Goal: Task Accomplishment & Management: Manage account settings

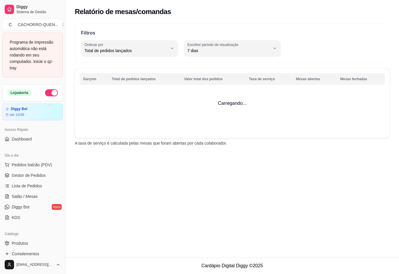
select select "TOTAL_OF_ORDERS"
select select "7"
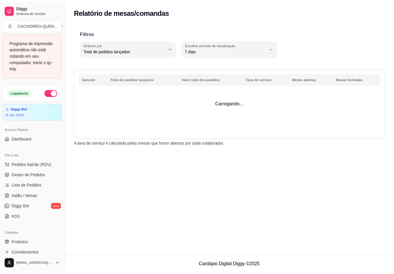
scroll to position [139, 0]
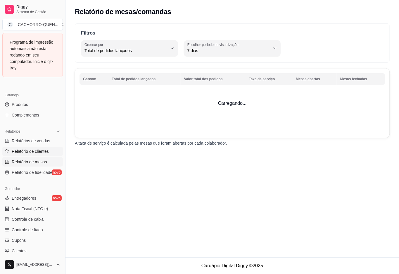
click at [35, 153] on span "Relatório de clientes" at bounding box center [30, 151] width 37 height 6
select select "30"
select select "HIGHEST_TOTAL_SPENT_WITH_ORDERS"
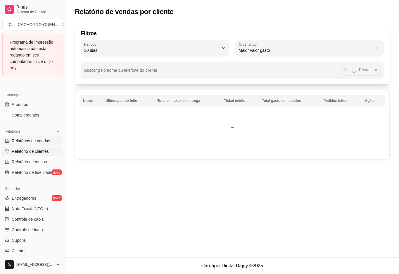
click at [42, 143] on span "Relatórios de vendas" at bounding box center [31, 141] width 39 height 6
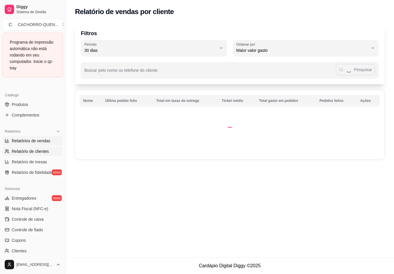
select select "ALL"
select select "0"
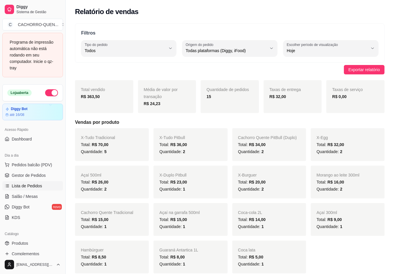
click at [43, 181] on link "Lista de Pedidos" at bounding box center [32, 185] width 61 height 9
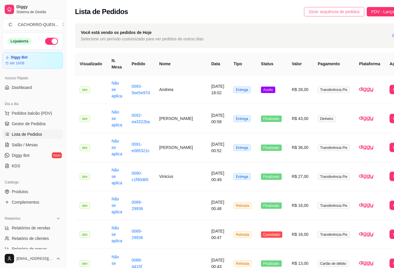
click at [308, 11] on span "Zerar sequência de pedidos" at bounding box center [333, 11] width 51 height 6
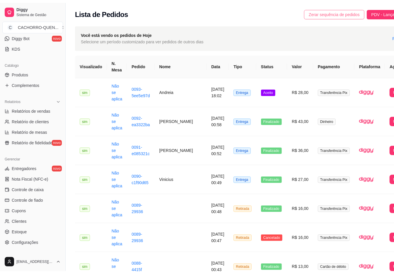
scroll to position [148, 0]
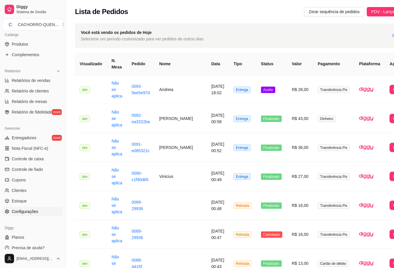
click at [43, 212] on link "Configurações" at bounding box center [32, 211] width 61 height 9
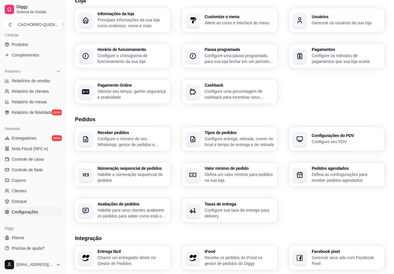
scroll to position [139, 0]
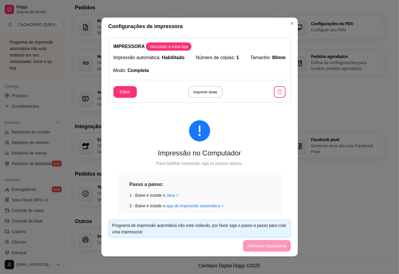
click at [204, 88] on button "Imprimir teste" at bounding box center [205, 91] width 34 height 11
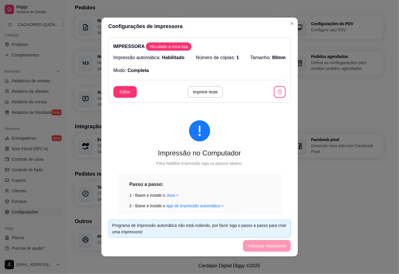
click at [327, 181] on div "Taxa de serviço Configure a taxa de serviço do garçom" at bounding box center [229, 193] width 309 height 24
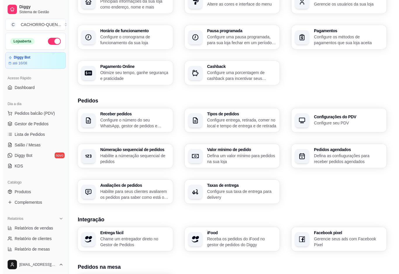
scroll to position [0, 0]
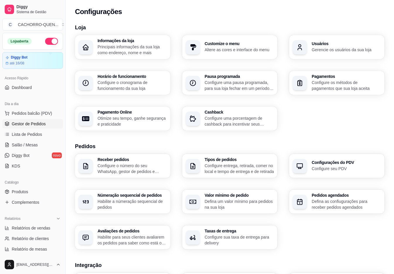
click at [42, 124] on span "Gestor de Pedidos" at bounding box center [29, 124] width 34 height 6
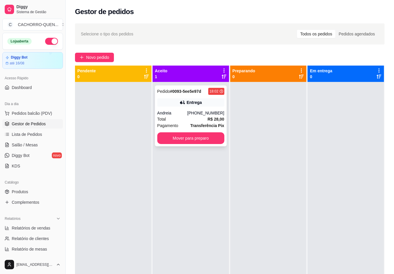
click at [200, 108] on div "Pedido # 0093-5ee5e97d 18:02 Entrega Andreia [PHONE_NUMBER] Total R$ 28,00 Paga…" at bounding box center [191, 115] width 72 height 61
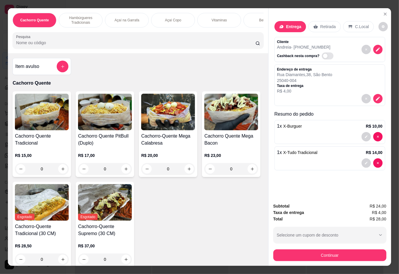
click at [385, 13] on icon "Close" at bounding box center [386, 14] width 2 height 2
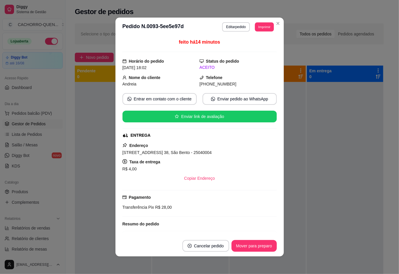
click at [260, 29] on button "Imprimir" at bounding box center [264, 26] width 19 height 9
click at [251, 48] on button "IMPRESSORA" at bounding box center [248, 47] width 42 height 9
click at [204, 245] on button "Cancelar pedido" at bounding box center [206, 246] width 47 height 12
click at [218, 234] on button "Sim" at bounding box center [211, 231] width 23 height 12
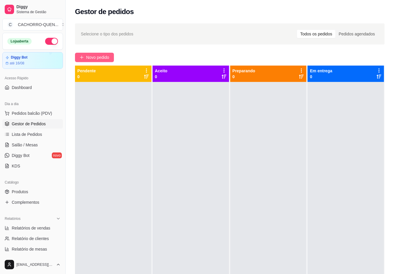
click at [107, 56] on span "Novo pedido" at bounding box center [97, 57] width 23 height 6
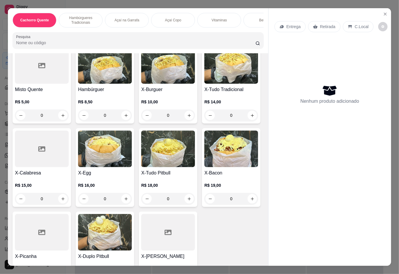
scroll to position [240, 0]
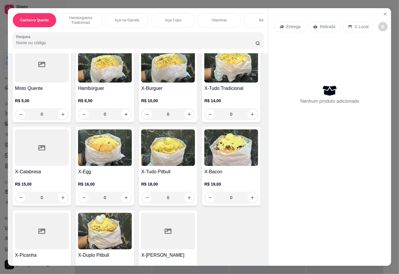
click at [184, 115] on div "0" at bounding box center [168, 114] width 54 height 12
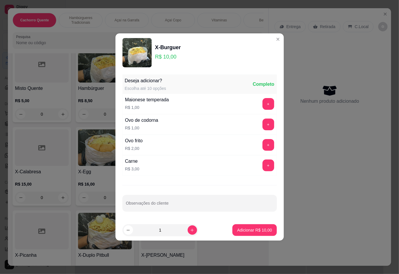
click at [249, 230] on p "Adicionar R$ 10,00" at bounding box center [254, 230] width 35 height 6
type input "1"
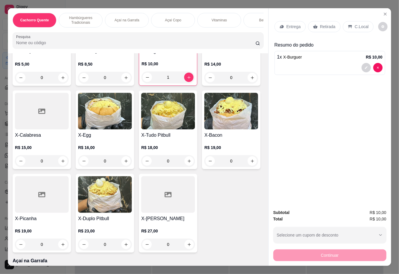
scroll to position [278, 0]
click at [205, 83] on div "0" at bounding box center [232, 77] width 54 height 12
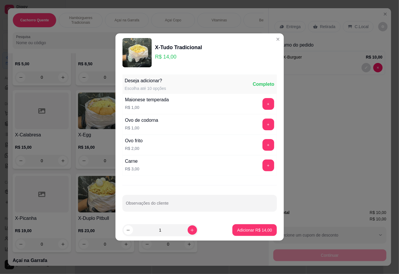
click at [242, 229] on p "Adicionar R$ 14,00" at bounding box center [254, 230] width 35 height 6
type input "1"
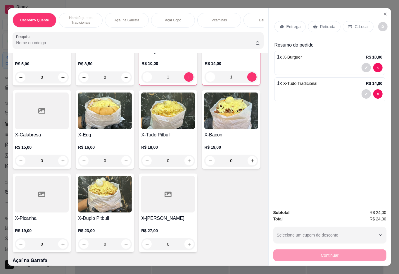
click at [291, 25] on p "Entrega" at bounding box center [294, 27] width 14 height 6
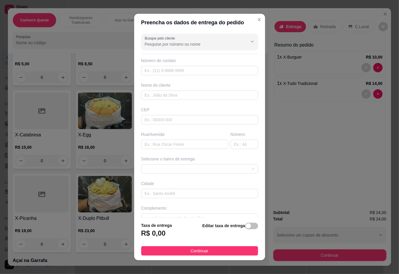
click at [216, 44] on input "Busque pelo cliente" at bounding box center [192, 44] width 94 height 6
click at [204, 86] on span "[PERSON_NAME]" at bounding box center [188, 88] width 90 height 6
type input "[PERSON_NAME]"
type input "21966483720"
type input "[PERSON_NAME]"
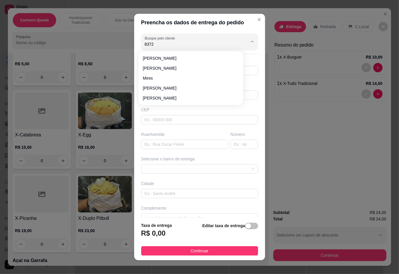
type input "25045050"
type input "Rua [PERSON_NAME]"
type input "17"
type input "Duque de Caxias"
type input "casa 3"
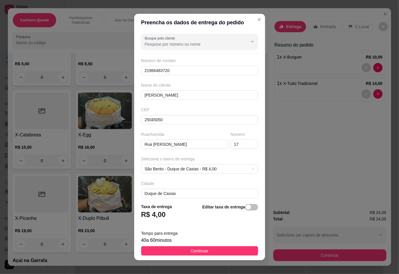
click at [251, 19] on div "Bebidas" at bounding box center [266, 20] width 44 height 15
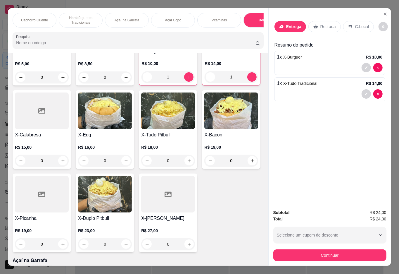
scroll to position [13, 0]
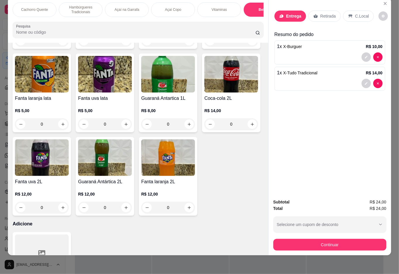
click at [292, 13] on p "Entrega" at bounding box center [294, 16] width 15 height 6
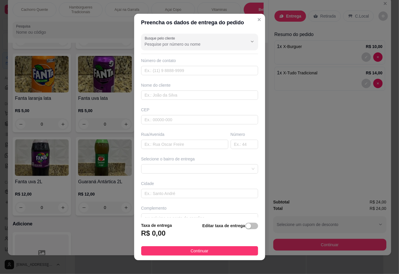
scroll to position [5, 0]
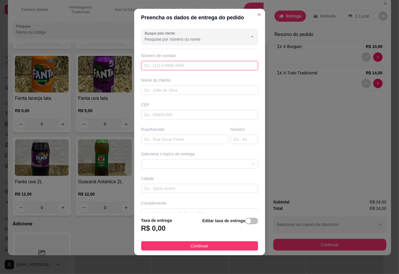
click at [194, 67] on input "text" at bounding box center [199, 65] width 117 height 9
type input "[PHONE_NUMBER]"
click at [183, 91] on input "text" at bounding box center [199, 89] width 117 height 9
type input "andreia"
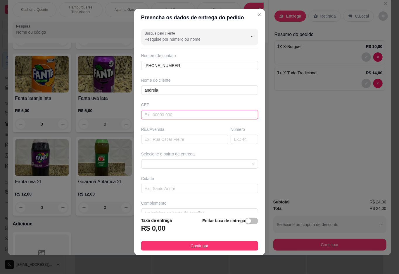
click at [177, 115] on input "text" at bounding box center [199, 114] width 117 height 9
click at [171, 143] on input "text" at bounding box center [184, 139] width 87 height 9
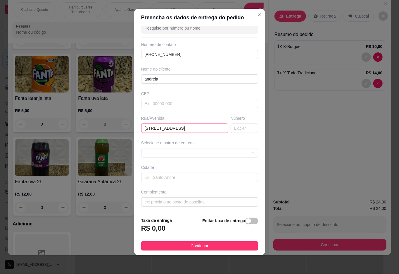
scroll to position [11, 0]
type input "[STREET_ADDRESS]"
click at [174, 177] on input "text" at bounding box center [199, 177] width 117 height 9
click at [210, 152] on span at bounding box center [200, 152] width 110 height 9
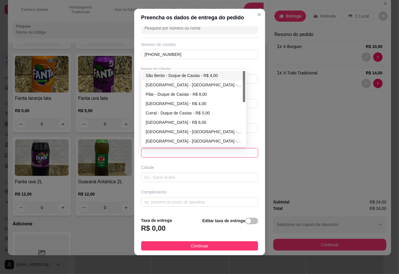
click at [199, 76] on div "São Bento - Duque de Caxias - R$ 4,00" at bounding box center [194, 75] width 96 height 6
type input "Duque de Caxias"
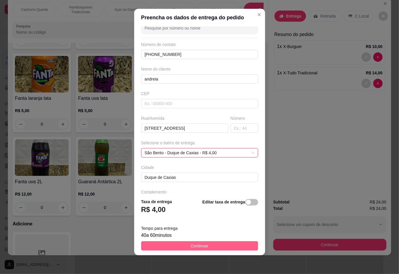
click at [183, 241] on button "Continuar" at bounding box center [199, 245] width 117 height 9
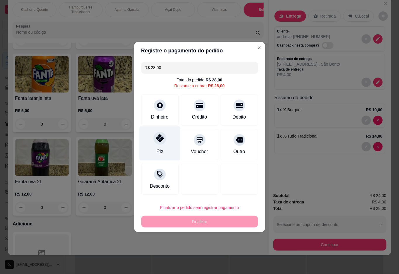
click at [158, 142] on icon at bounding box center [160, 138] width 8 height 8
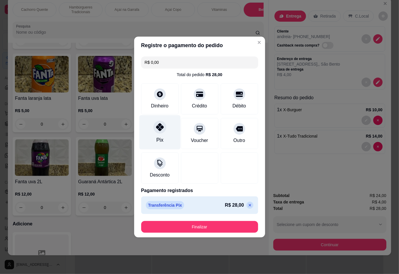
type input "R$ 0,00"
click at [210, 223] on button "Finalizar" at bounding box center [199, 227] width 117 height 12
click at [197, 224] on button "Finalizar" at bounding box center [200, 226] width 114 height 11
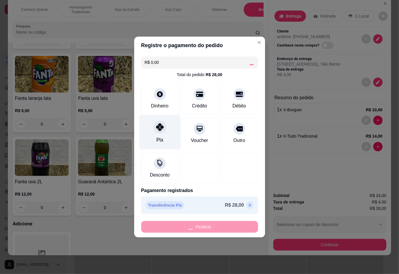
type input "0"
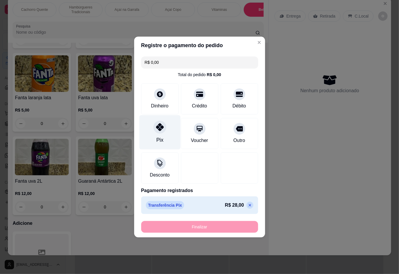
type input "-R$ 28,00"
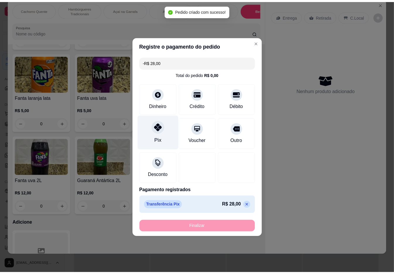
scroll to position [1016, 0]
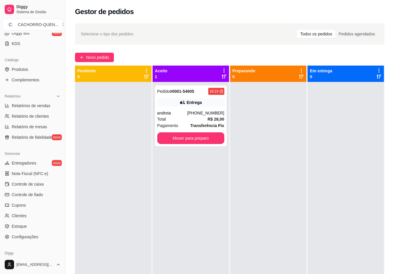
scroll to position [148, 0]
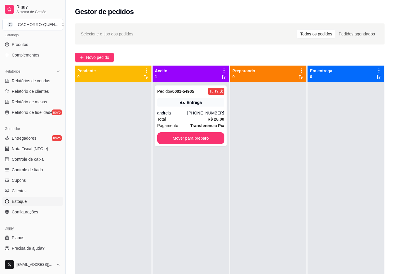
click at [25, 205] on link "Estoque" at bounding box center [32, 201] width 61 height 9
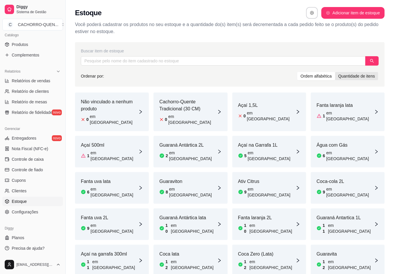
click at [362, 79] on div "Quantidade de itens" at bounding box center [356, 76] width 43 height 8
click at [335, 72] on input "Quantidade de itens" at bounding box center [335, 72] width 0 height 0
click at [303, 77] on div "Ordem alfabética" at bounding box center [316, 76] width 38 height 8
click at [297, 72] on input "Ordem alfabética" at bounding box center [297, 72] width 0 height 0
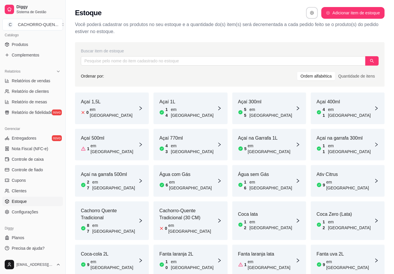
click at [266, 171] on article "Água sem Gás" at bounding box center [266, 174] width 57 height 7
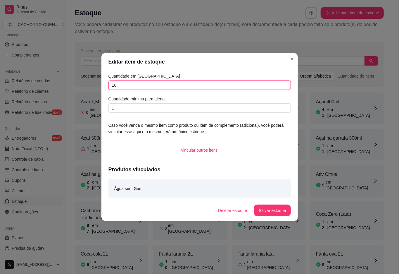
click at [201, 88] on input "16" at bounding box center [200, 84] width 183 height 9
type input "15"
click at [261, 206] on button "Salvar estoque" at bounding box center [272, 211] width 37 height 12
click at [279, 31] on p "Você poderá cadastrar os produtos no seu estoque e a quantidade do(s) item(s) s…" at bounding box center [229, 28] width 309 height 14
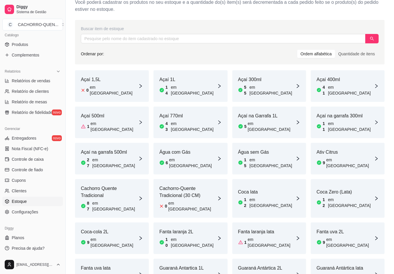
scroll to position [3, 0]
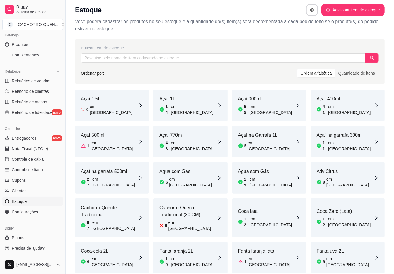
click at [253, 256] on article "em [GEOGRAPHIC_DATA]" at bounding box center [272, 262] width 48 height 12
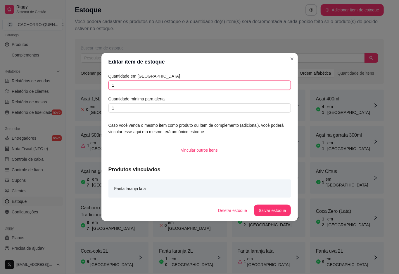
click at [189, 88] on input "1" at bounding box center [200, 84] width 183 height 9
type input "13"
click at [270, 205] on button "Salvar estoque" at bounding box center [272, 211] width 37 height 12
click at [132, 242] on div "Coca-cola 2L 9 em [GEOGRAPHIC_DATA]" at bounding box center [112, 258] width 74 height 32
click at [273, 32] on div "Estoque Adicionar item de estoque Você poderá cadastrar os produtos no seu esto…" at bounding box center [230, 16] width 328 height 39
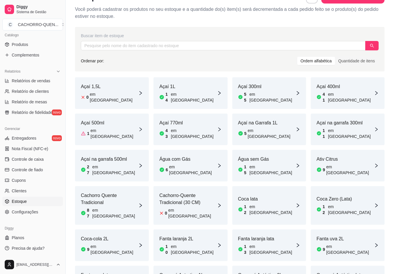
scroll to position [65, 0]
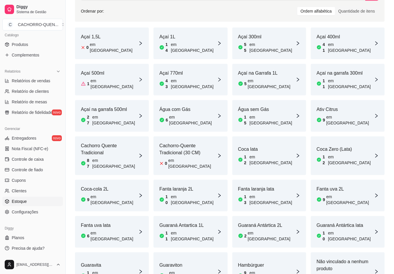
click at [350, 222] on article "Guaraná Antártica lata" at bounding box center [344, 225] width 57 height 7
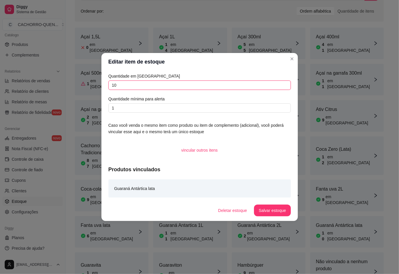
click at [174, 88] on input "10" at bounding box center [200, 84] width 183 height 9
type input "12"
click at [265, 209] on button "Salvar estoque" at bounding box center [272, 211] width 37 height 12
click at [291, 56] on div "Açaí 1,5L 0 em estoque Açaí 1L 14 em estoque Açaí 300ml 55 em estoque Açaí 400m…" at bounding box center [229, 159] width 309 height 263
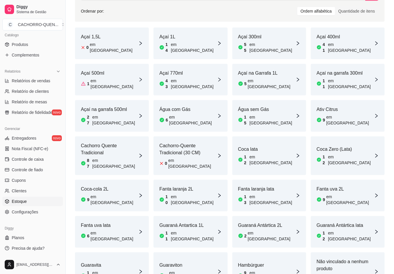
click at [351, 216] on div "Guaraná Antártica lata 12 em estoque" at bounding box center [348, 232] width 74 height 32
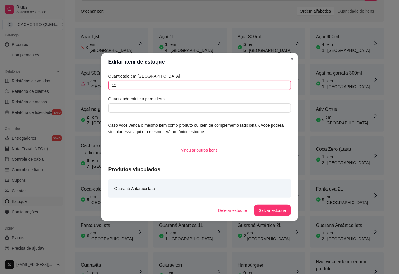
click at [232, 83] on input "12" at bounding box center [200, 84] width 183 height 9
type input "10"
click at [276, 211] on button "Salvar estoque" at bounding box center [272, 211] width 37 height 12
click at [290, 56] on div "Açaí 1,5L 0 em estoque Açaí 1L 14 em estoque Açaí 300ml 55 em estoque Açaí 400m…" at bounding box center [229, 159] width 309 height 263
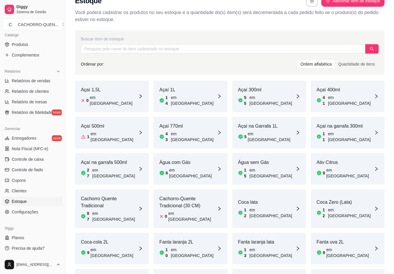
scroll to position [13, 0]
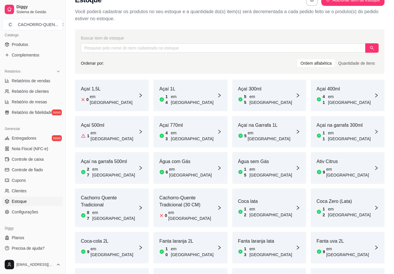
click at [110, 246] on article "em [GEOGRAPHIC_DATA]" at bounding box center [114, 252] width 48 height 12
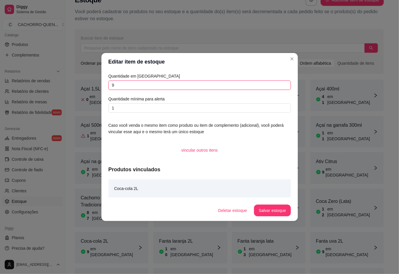
click at [160, 88] on input "9" at bounding box center [200, 84] width 183 height 9
type input "21"
click at [270, 212] on button "Salvar estoque" at bounding box center [272, 211] width 37 height 12
click at [296, 59] on div "Ordem alfabética Quantidade de itens" at bounding box center [337, 63] width 82 height 9
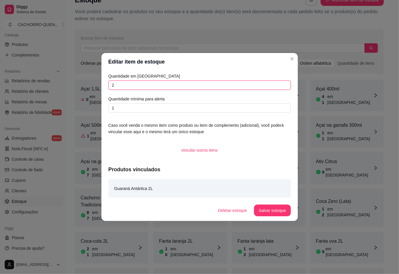
click at [205, 84] on input "2" at bounding box center [200, 84] width 183 height 9
type input "8"
click at [267, 208] on button "Salvar estoque" at bounding box center [273, 210] width 36 height 11
click at [297, 60] on div "Ordem alfabética" at bounding box center [316, 63] width 38 height 8
click at [297, 59] on input "Ordem alfabética" at bounding box center [297, 59] width 0 height 0
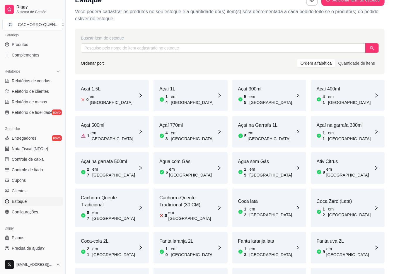
click at [110, 130] on article "em [GEOGRAPHIC_DATA]" at bounding box center [114, 136] width 48 height 12
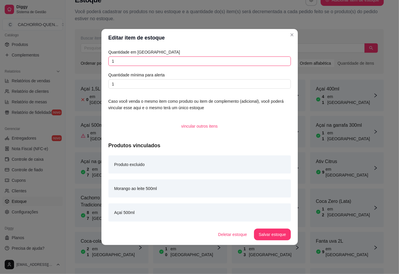
click at [145, 60] on input "1" at bounding box center [200, 60] width 183 height 9
click at [87, 122] on article "Açaí 500ml" at bounding box center [109, 125] width 57 height 7
click at [293, 35] on div "Buscar item de estoque Ordenar por: Ordem alfabética Quantidade de itens" at bounding box center [229, 51] width 309 height 44
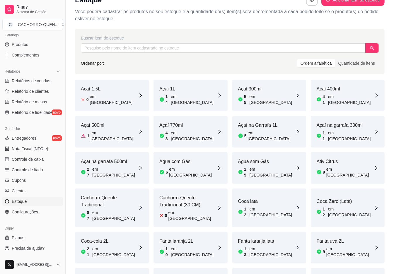
click at [126, 154] on div "Açaí na garrafa 500ml 27 em estoque" at bounding box center [112, 168] width 74 height 32
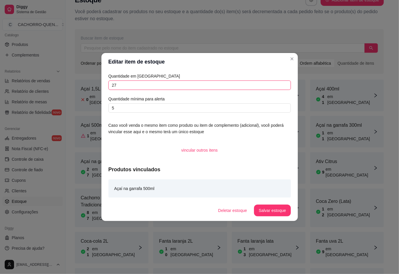
click at [176, 85] on input "27" at bounding box center [200, 84] width 183 height 9
type input "26"
click at [262, 205] on button "Salvar estoque" at bounding box center [273, 210] width 36 height 11
click at [293, 57] on div "Buscar item de estoque Ordenar por: Ordem alfabética Quantidade de itens" at bounding box center [229, 51] width 309 height 44
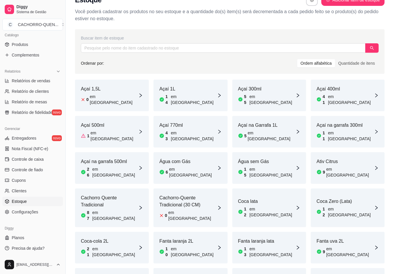
click at [109, 122] on article "Açaí 500ml" at bounding box center [109, 125] width 57 height 7
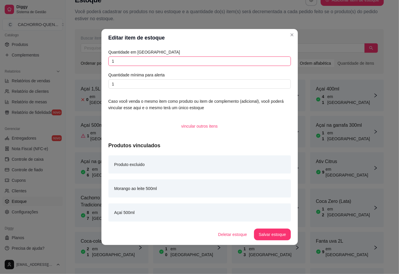
click at [177, 61] on input "1" at bounding box center [200, 60] width 183 height 9
type input "51"
click at [267, 234] on button "Salvar estoque" at bounding box center [273, 234] width 36 height 11
click at [292, 35] on div "Buscar item de estoque" at bounding box center [230, 38] width 298 height 6
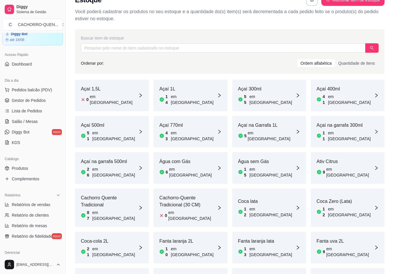
scroll to position [0, 0]
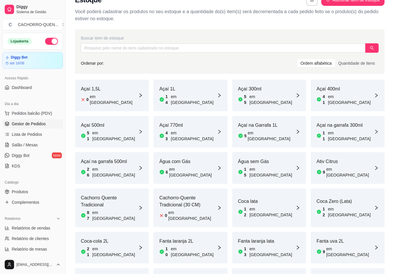
click at [42, 122] on span "Gestor de Pedidos" at bounding box center [29, 124] width 34 height 6
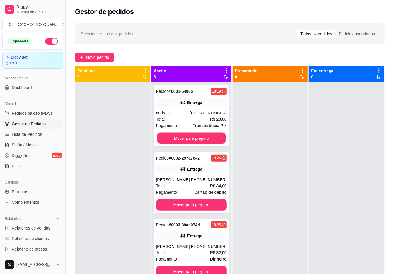
click at [189, 133] on button "Mover para preparo" at bounding box center [191, 138] width 68 height 11
click at [198, 137] on button "Mover para preparo" at bounding box center [191, 138] width 71 height 12
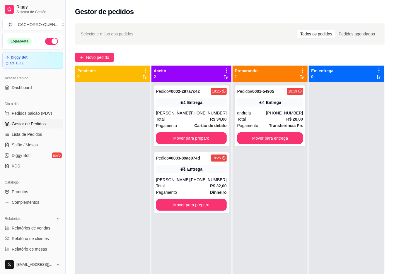
click at [196, 133] on button "Mover para preparo" at bounding box center [191, 138] width 71 height 12
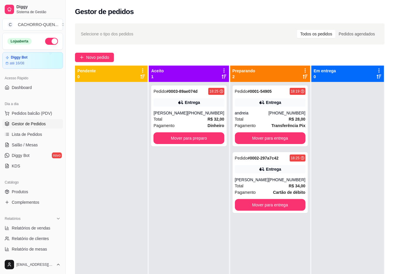
click at [191, 138] on button "Mover para preparo" at bounding box center [188, 138] width 71 height 12
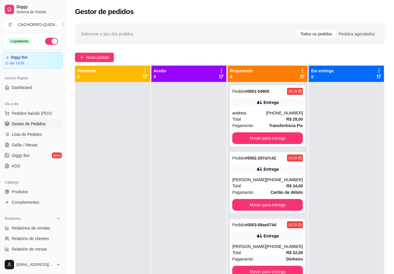
click at [278, 273] on button "Mover para entrega" at bounding box center [267, 272] width 71 height 12
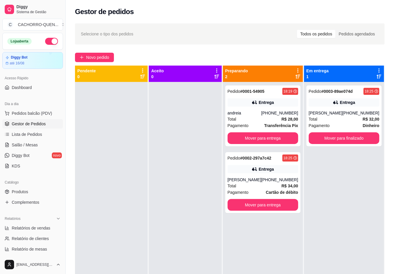
click at [286, 273] on div "Pedido # 0001-54905 18:19 Entrega andreia [PHONE_NUMBER] Total R$ 28,00 Pagamen…" at bounding box center [263, 219] width 80 height 274
click at [183, 198] on div at bounding box center [185, 219] width 73 height 274
click at [334, 103] on icon at bounding box center [336, 102] width 4 height 3
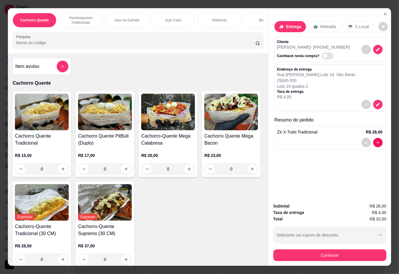
click at [293, 238] on div "button" at bounding box center [326, 235] width 99 height 12
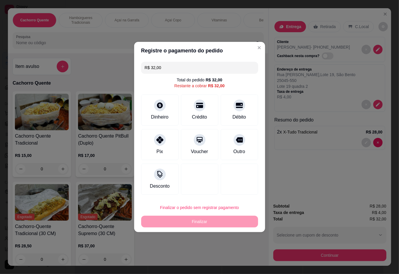
click at [309, 170] on div "Entrega Retirada C.Local Cliente [PERSON_NAME] - [PHONE_NUMBER] Cashback nesta …" at bounding box center [330, 103] width 123 height 190
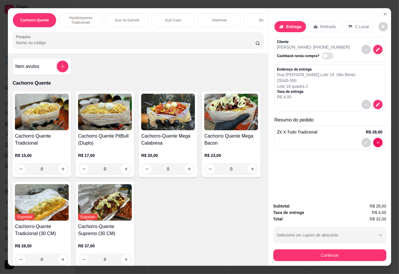
click at [385, 13] on icon "Close" at bounding box center [386, 14] width 2 height 2
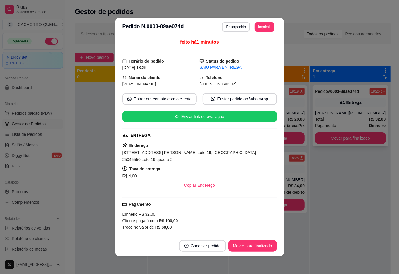
click at [331, 186] on div "Pedido # 0003-89ae074d 18:25 Entrega [PERSON_NAME] [PHONE_NUMBER] Total R$ 32,0…" at bounding box center [351, 219] width 80 height 274
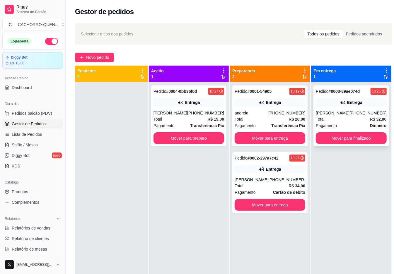
click at [342, 108] on div "Pedido # 0003-89ae074d 18:25 Entrega [PERSON_NAME] [PHONE_NUMBER] Total R$ 32,0…" at bounding box center [350, 115] width 75 height 61
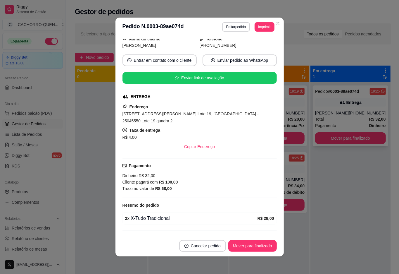
scroll to position [39, 0]
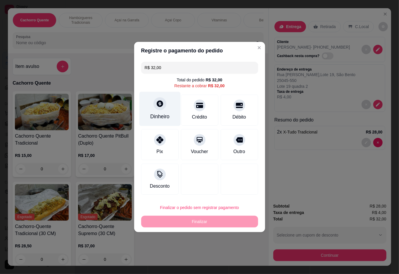
click at [159, 106] on icon at bounding box center [160, 104] width 8 height 8
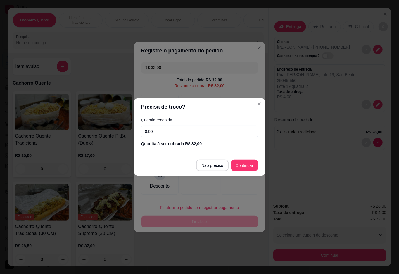
click at [165, 130] on input "0,00" at bounding box center [199, 132] width 117 height 12
type input "100,00"
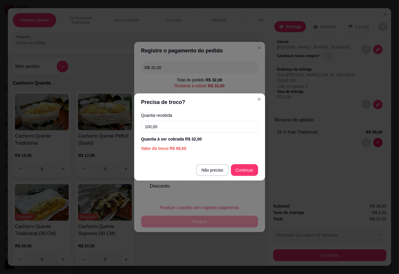
click at [247, 167] on div at bounding box center [239, 179] width 37 height 31
type input "R$ 0,00"
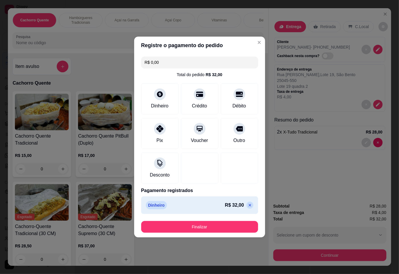
click at [211, 227] on button "Finalizar" at bounding box center [199, 227] width 117 height 12
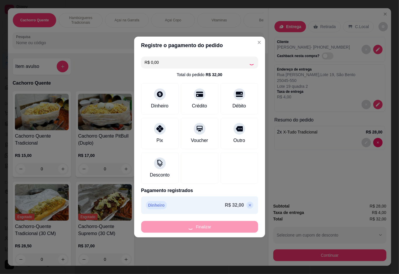
type input "0"
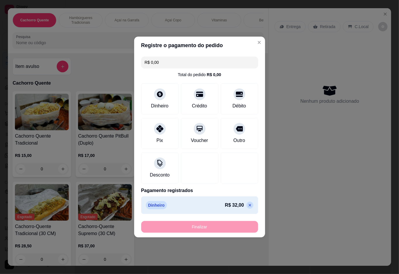
type input "-R$ 32,00"
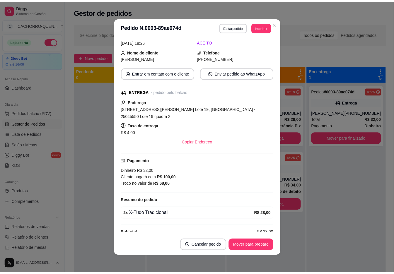
scroll to position [49, 0]
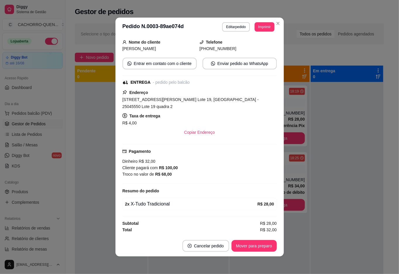
click at [92, 122] on div at bounding box center [111, 219] width 73 height 274
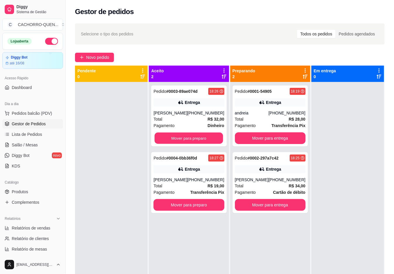
click at [202, 140] on button "Mover para preparo" at bounding box center [189, 138] width 68 height 11
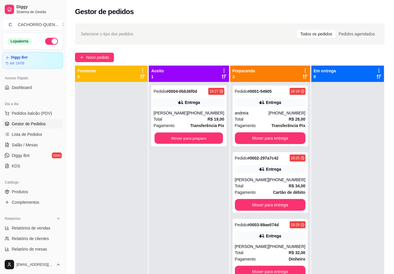
click at [203, 137] on button "Mover para preparo" at bounding box center [189, 138] width 68 height 11
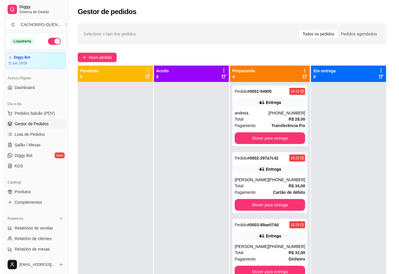
scroll to position [16, 0]
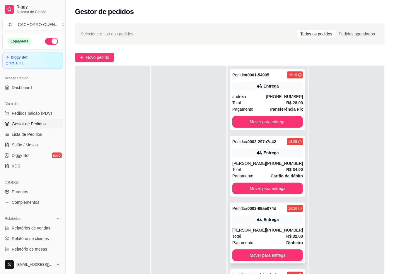
click at [262, 225] on div "Pedido # 0003-89ae074d 18:26 Entrega [PERSON_NAME] [PHONE_NUMBER] Total R$ 32,0…" at bounding box center [267, 233] width 75 height 61
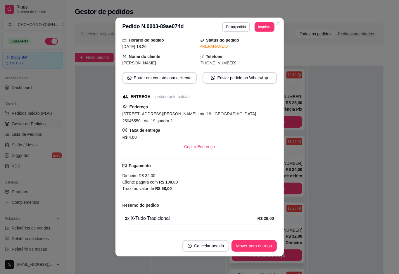
scroll to position [35, 0]
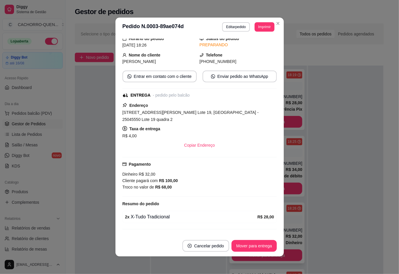
click at [89, 171] on div at bounding box center [112, 203] width 75 height 274
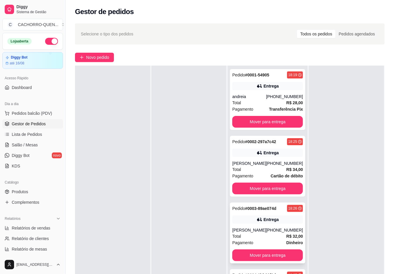
click at [245, 232] on div "[PERSON_NAME]" at bounding box center [249, 230] width 34 height 6
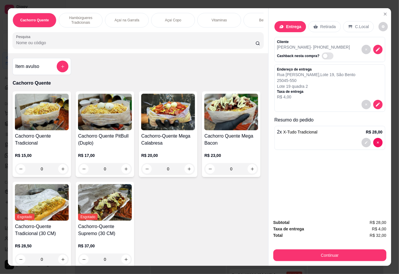
click at [256, 19] on div "Bebidas" at bounding box center [266, 20] width 44 height 15
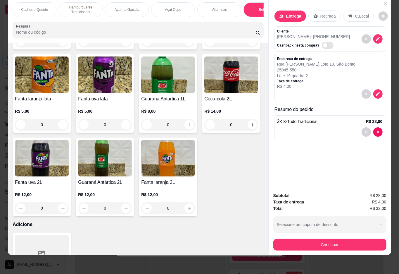
type input "1"
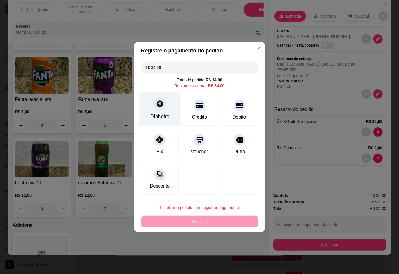
click at [159, 106] on icon at bounding box center [160, 104] width 8 height 8
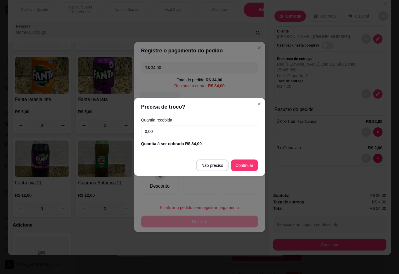
click at [331, 176] on div "Registre o pagamento do pedido R$ 34,00 Total do pedido R$ 34,00 Restante a cob…" at bounding box center [199, 137] width 399 height 274
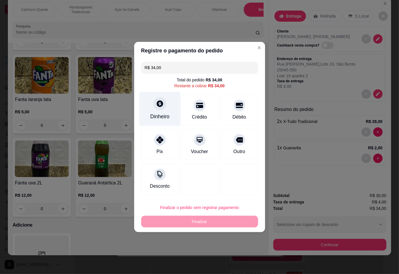
click at [329, 188] on div "Subtotal R$ 30,00 Taxa de entrega R$ 4,00 Total R$ 34,00 Selecione um cupom de …" at bounding box center [330, 222] width 123 height 68
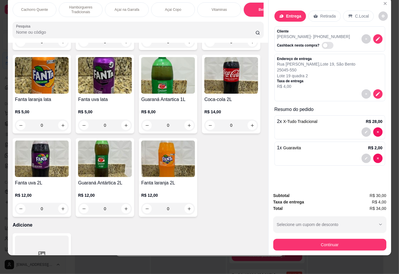
click at [322, 127] on div at bounding box center [330, 131] width 106 height 9
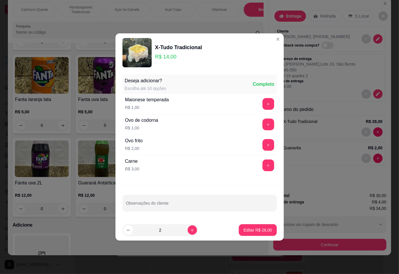
click at [190, 204] on input "Observações do cliente" at bounding box center [200, 206] width 148 height 6
type input "caprichar na maionese"
click at [249, 231] on p "Editar R$ 28,00" at bounding box center [258, 230] width 28 height 6
type input "0"
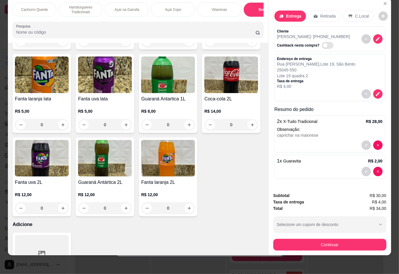
scroll to position [1016, 0]
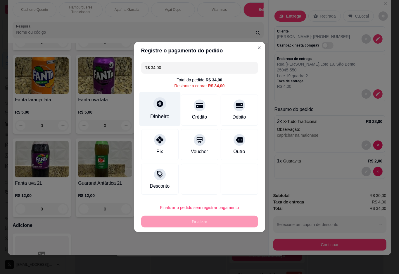
click at [161, 106] on icon at bounding box center [160, 103] width 6 height 6
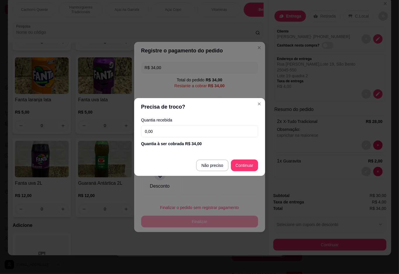
click at [205, 131] on input "0,00" at bounding box center [199, 132] width 117 height 12
type input "100,00"
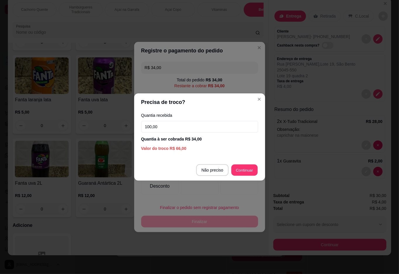
click at [255, 172] on div "R$ 34,00 Total do pedido R$ 34,00 Restante a cobrar R$ 34,00 Dinheiro Crédito D…" at bounding box center [199, 128] width 131 height 138
type input "R$ 0,00"
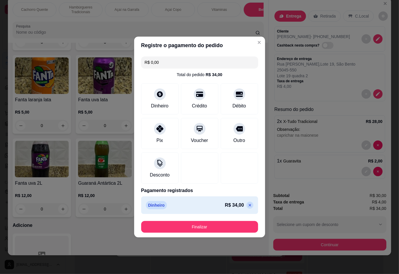
click at [238, 229] on button "Finalizar" at bounding box center [199, 227] width 117 height 12
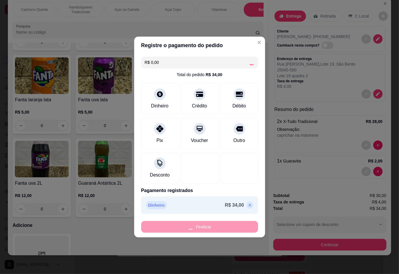
type input "0"
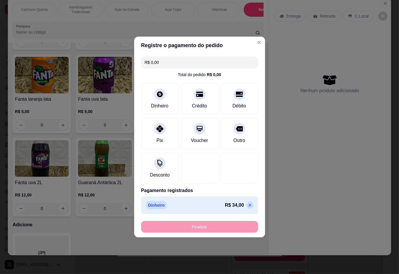
type input "-R$ 34,00"
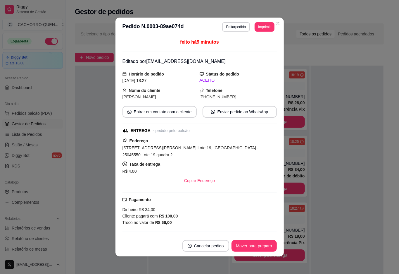
click at [88, 85] on div at bounding box center [111, 203] width 73 height 274
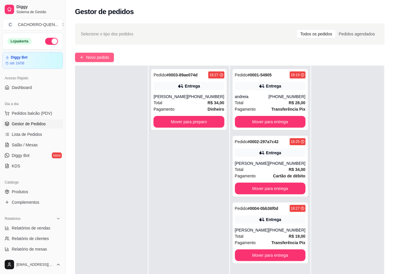
click at [90, 55] on span "Novo pedido" at bounding box center [97, 57] width 23 height 6
click at [95, 59] on div "Item avulso Cachorro Quente Cachorro Quente Tradicional R$ 15,00 0 Cachorro Que…" at bounding box center [134, 160] width 257 height 214
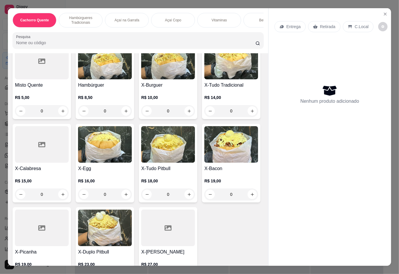
scroll to position [229, 0]
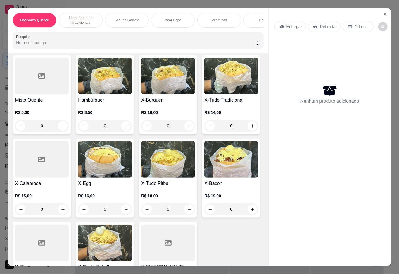
click at [61, 128] on icon "increase-product-quantity" at bounding box center [63, 126] width 4 height 4
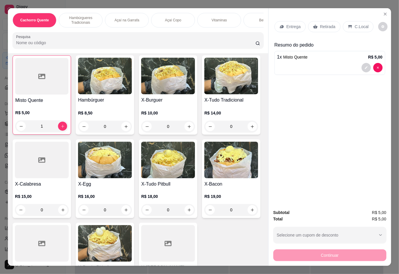
click at [61, 128] on icon "increase-product-quantity" at bounding box center [62, 126] width 3 height 3
type input "2"
click at [83, 19] on p "Hambúrgueres Tradicionais" at bounding box center [81, 20] width 34 height 9
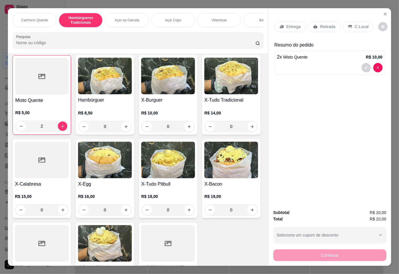
scroll to position [13, 0]
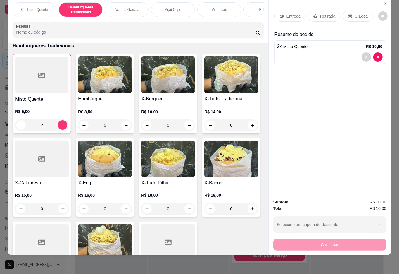
click at [205, 131] on div "0" at bounding box center [232, 125] width 54 height 12
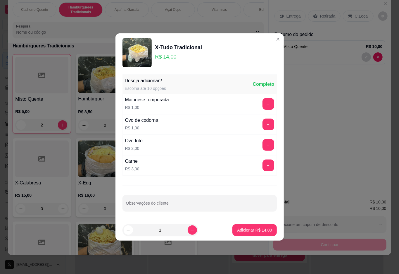
click at [239, 231] on p "Adicionar R$ 14,00" at bounding box center [254, 230] width 35 height 6
type input "1"
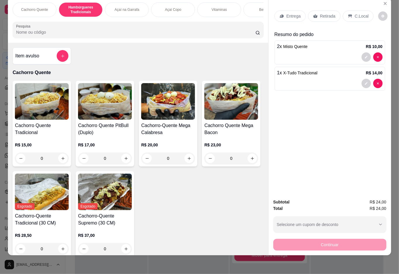
scroll to position [1, 0]
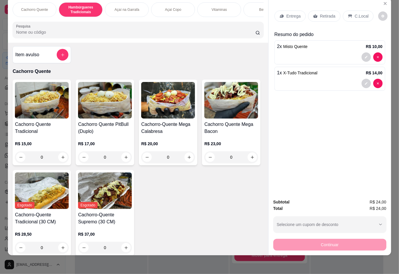
click at [119, 156] on div "0" at bounding box center [105, 157] width 54 height 12
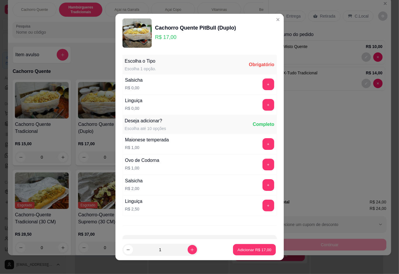
scroll to position [5, 0]
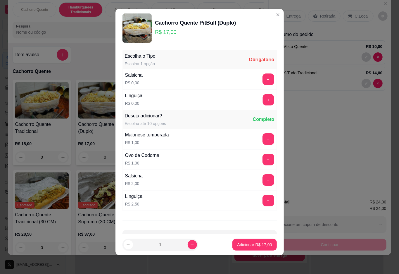
click at [263, 100] on button "+" at bounding box center [268, 99] width 11 height 11
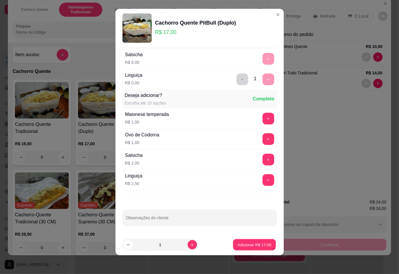
click at [238, 246] on p "Adicionar R$ 17,00" at bounding box center [255, 245] width 34 height 6
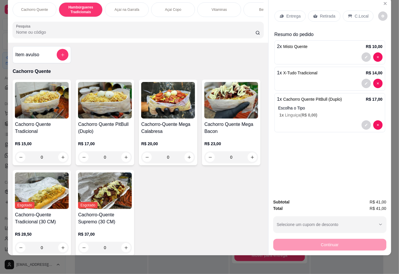
click at [318, 11] on div "Retirada" at bounding box center [324, 16] width 32 height 11
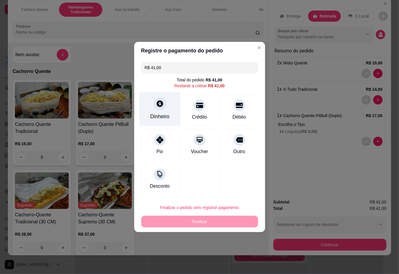
click at [153, 108] on div "Dinheiro" at bounding box center [159, 109] width 41 height 34
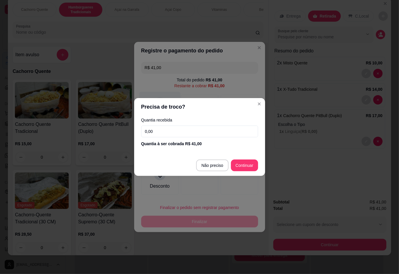
click at [212, 166] on button "Não preciso" at bounding box center [212, 166] width 32 height 12
click at [221, 164] on div at bounding box center [239, 179] width 37 height 31
type input "R$ 0,00"
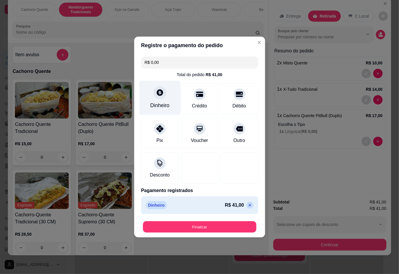
click at [220, 224] on button "Finalizar" at bounding box center [200, 226] width 114 height 11
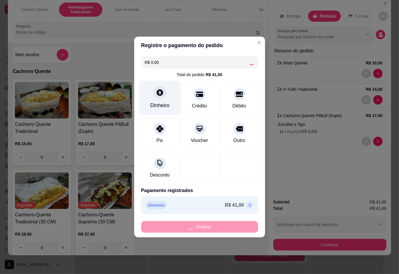
type input "0"
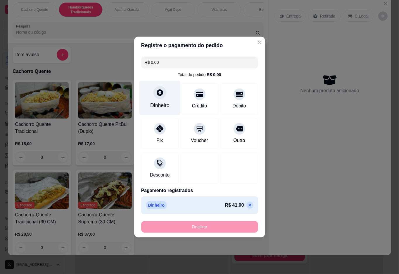
type input "-R$ 41,00"
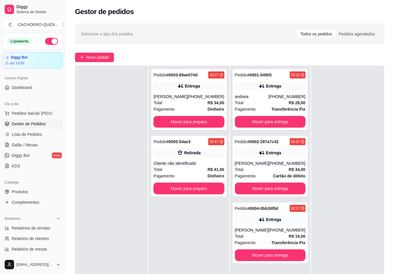
click at [275, 253] on button "Mover para entrega" at bounding box center [270, 255] width 71 height 12
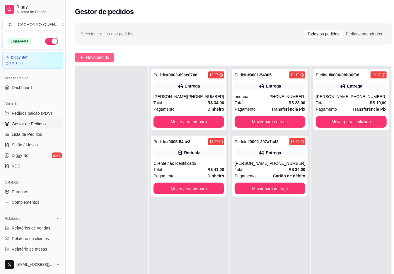
click at [109, 57] on span "Novo pedido" at bounding box center [97, 57] width 23 height 6
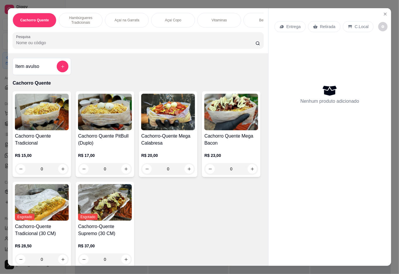
scroll to position [27, 0]
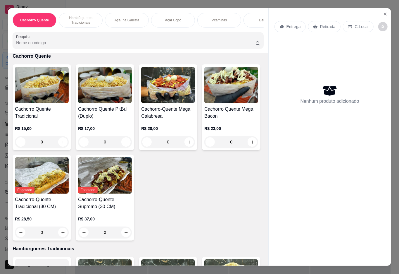
click at [205, 148] on div "0" at bounding box center [232, 142] width 54 height 12
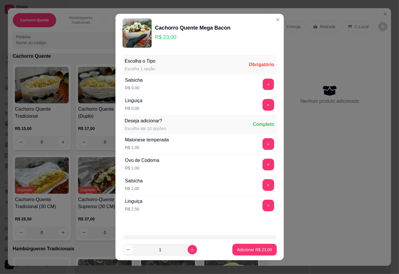
click at [263, 85] on button "+" at bounding box center [268, 83] width 11 height 11
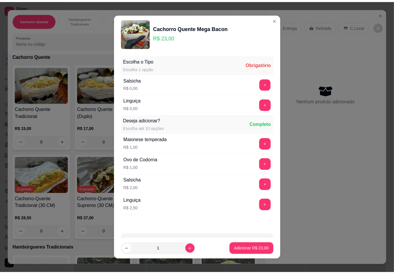
scroll to position [5, 0]
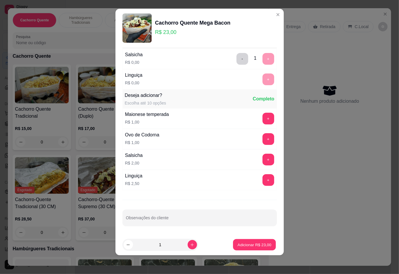
click at [238, 242] on p "Adicionar R$ 23,00" at bounding box center [255, 245] width 34 height 6
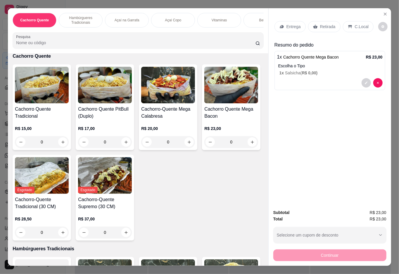
click at [326, 24] on p "Retirada" at bounding box center [328, 27] width 16 height 6
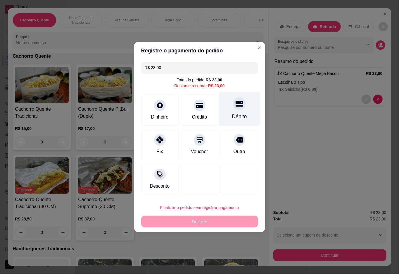
click at [236, 107] on icon at bounding box center [240, 104] width 8 height 8
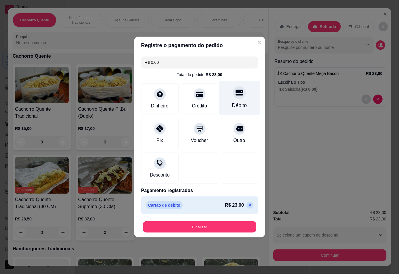
click at [175, 224] on button "Finalizar" at bounding box center [200, 226] width 114 height 11
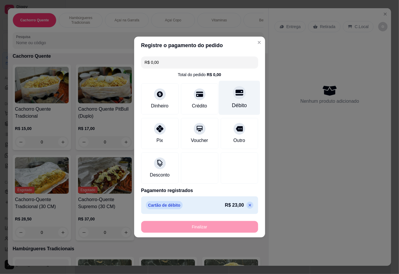
type input "-R$ 23,00"
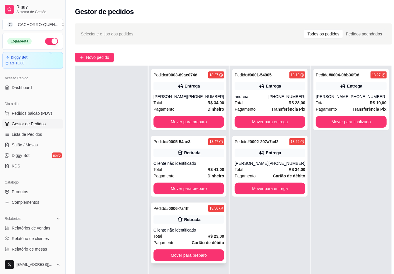
click at [185, 231] on div "Cliente não identificado" at bounding box center [188, 230] width 71 height 6
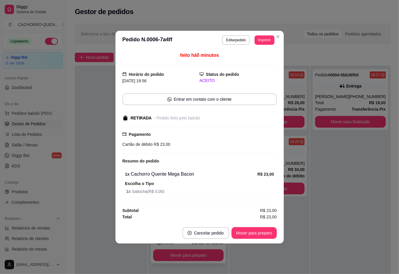
click at [259, 234] on button "Mover para preparo" at bounding box center [254, 233] width 45 height 12
click at [257, 235] on button "Mover para preparo" at bounding box center [254, 232] width 44 height 11
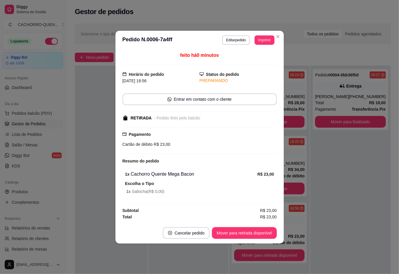
click at [256, 235] on button "Mover para retirada disponível" at bounding box center [244, 233] width 65 height 12
click at [234, 233] on button "Mover para retirada disponível" at bounding box center [244, 233] width 65 height 12
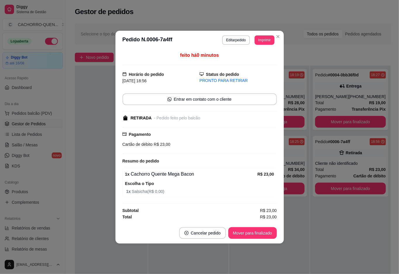
click at [90, 131] on div at bounding box center [111, 203] width 73 height 274
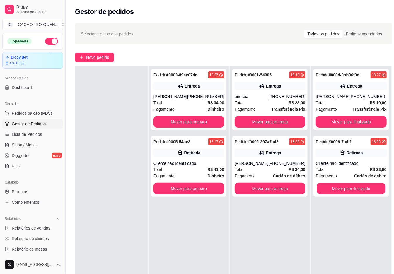
click at [339, 186] on button "Mover para finalizado" at bounding box center [351, 188] width 68 height 11
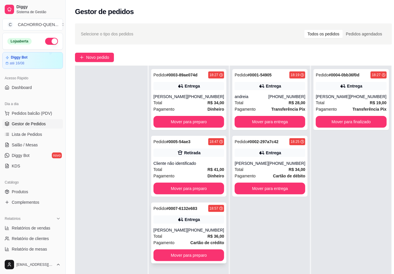
click at [193, 232] on div "[PHONE_NUMBER]" at bounding box center [205, 230] width 37 height 6
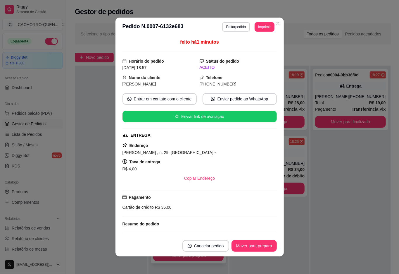
click at [262, 27] on button "Imprimir" at bounding box center [265, 26] width 20 height 9
click at [250, 46] on button "IMPRESSORA" at bounding box center [248, 47] width 42 height 9
click at [89, 164] on div at bounding box center [111, 203] width 73 height 274
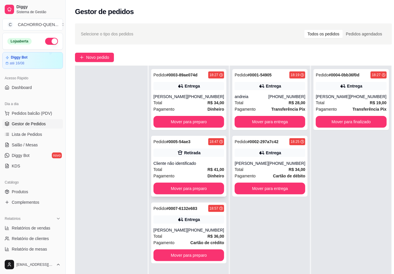
click at [186, 160] on div "Pedido # 0005-54ae3 18:47 Retirada Cliente não identificado Total R$ 41,00 Paga…" at bounding box center [188, 166] width 75 height 61
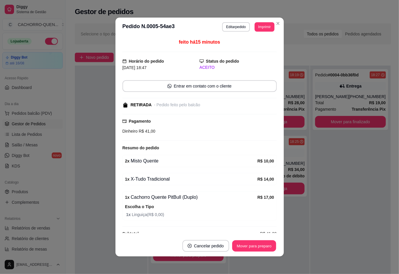
click at [241, 247] on button "Mover para preparo" at bounding box center [254, 245] width 44 height 11
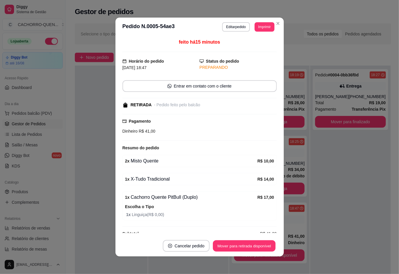
click at [228, 245] on button "Mover para retirada disponível" at bounding box center [244, 245] width 63 height 11
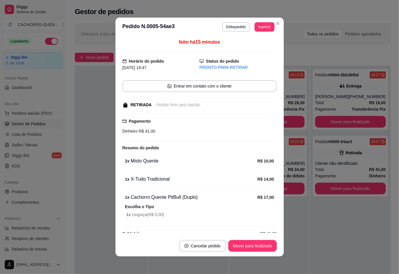
click at [229, 246] on button "Mover para finalizado" at bounding box center [253, 246] width 49 height 12
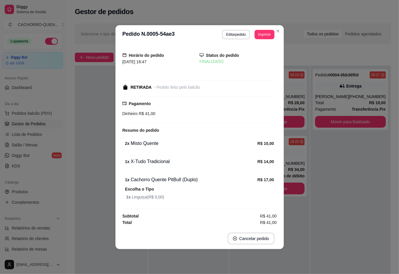
click at [95, 160] on div at bounding box center [111, 203] width 73 height 274
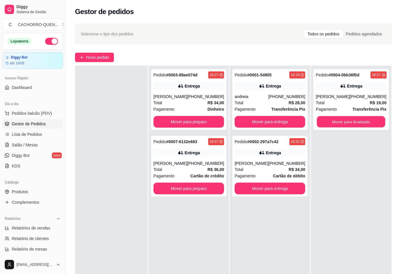
click at [339, 116] on button "Mover para finalizado" at bounding box center [351, 121] width 68 height 11
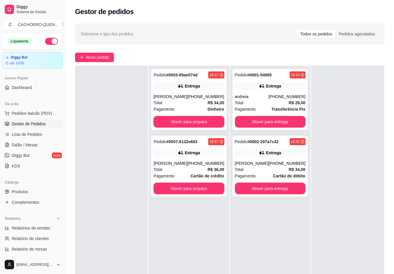
click at [267, 124] on button "Mover para entrega" at bounding box center [270, 122] width 71 height 12
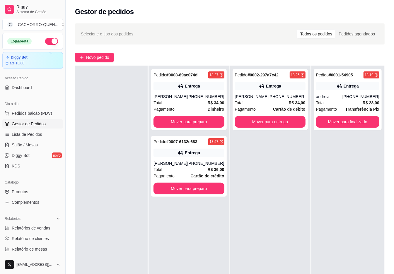
click at [265, 119] on button "Mover para entrega" at bounding box center [270, 122] width 71 height 12
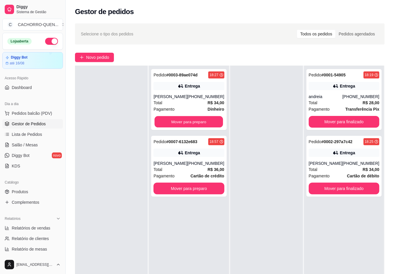
click at [201, 121] on button "Mover para preparo" at bounding box center [189, 121] width 68 height 11
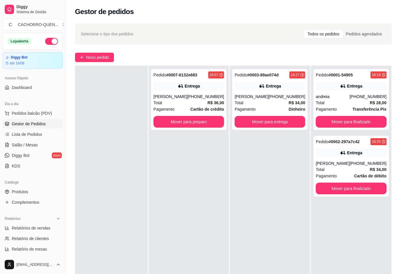
click at [187, 121] on button "Mover para preparo" at bounding box center [188, 122] width 71 height 12
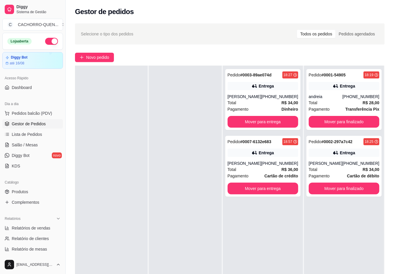
click at [270, 121] on button "Mover para entrega" at bounding box center [262, 122] width 71 height 12
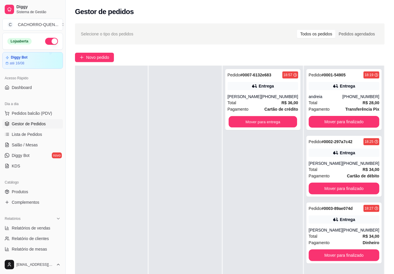
click at [272, 121] on button "Mover para entrega" at bounding box center [262, 121] width 68 height 11
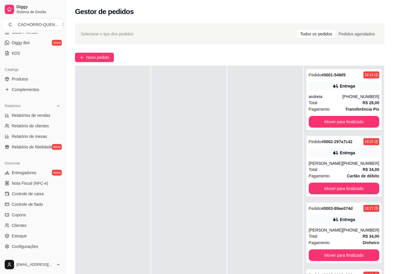
scroll to position [114, 0]
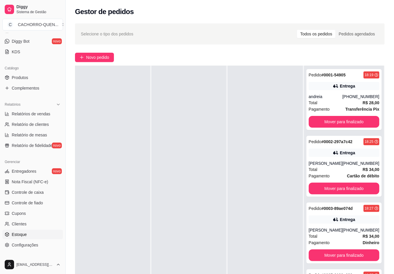
click at [37, 230] on link "Estoque" at bounding box center [32, 234] width 61 height 9
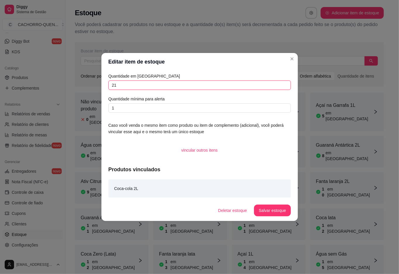
click at [168, 84] on input "21" at bounding box center [200, 84] width 183 height 9
type input "20"
click at [272, 211] on button "Salvar estoque" at bounding box center [272, 211] width 37 height 12
click at [40, 111] on span "Relatórios de vendas" at bounding box center [31, 114] width 39 height 6
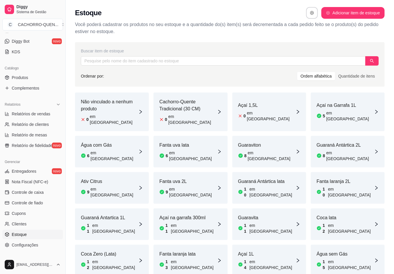
select select "ALL"
select select "0"
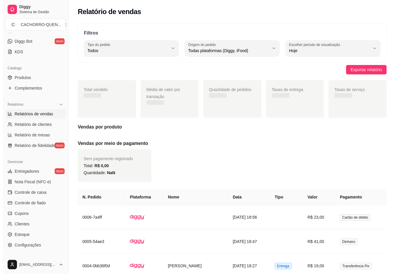
scroll to position [33, 0]
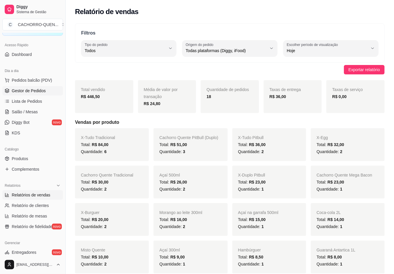
click at [37, 90] on span "Gestor de Pedidos" at bounding box center [29, 91] width 34 height 6
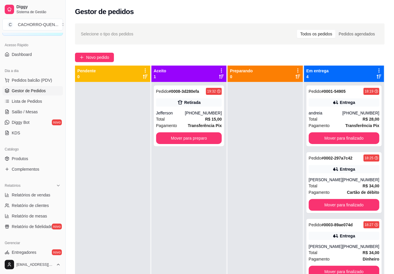
click at [184, 138] on button "Mover para preparo" at bounding box center [189, 138] width 66 height 12
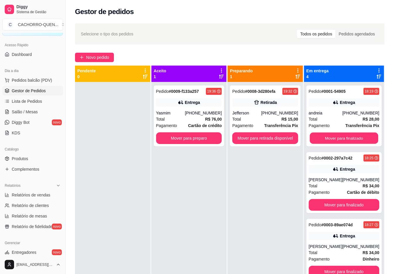
click at [338, 133] on button "Mover para finalizado" at bounding box center [343, 138] width 68 height 11
click at [334, 133] on button "Mover para finalizado" at bounding box center [343, 138] width 68 height 11
click at [341, 203] on button "Mover para finalizado" at bounding box center [343, 205] width 71 height 12
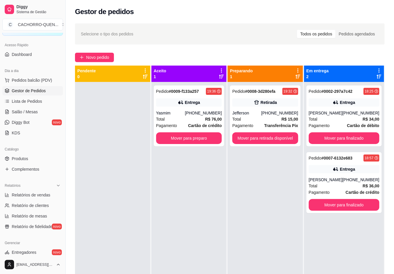
click at [188, 138] on button "Mover para preparo" at bounding box center [189, 138] width 66 height 12
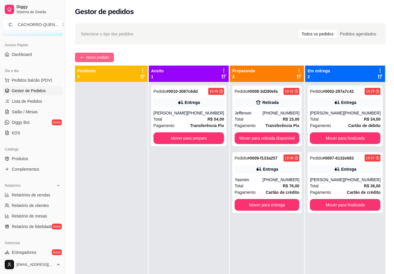
click at [95, 57] on span "Novo pedido" at bounding box center [97, 57] width 23 height 6
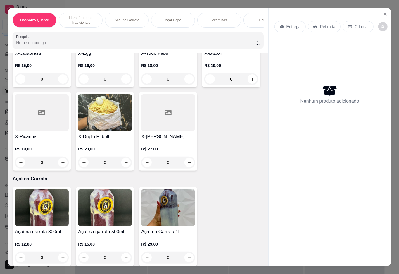
scroll to position [359, 0]
click at [78, 169] on div "0" at bounding box center [105, 163] width 54 height 12
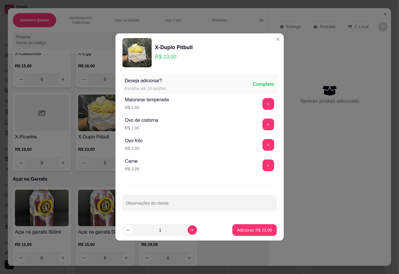
click at [257, 227] on p "Adicionar R$ 23,00" at bounding box center [254, 230] width 35 height 6
type input "1"
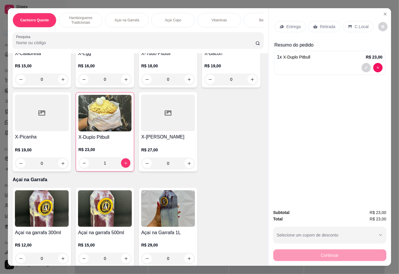
click at [221, 21] on div "Vitaminas" at bounding box center [220, 20] width 44 height 15
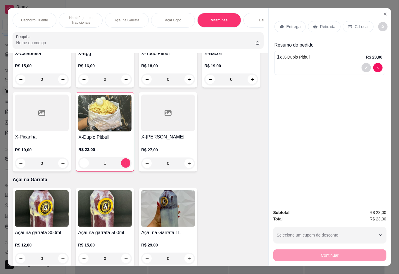
scroll to position [13, 0]
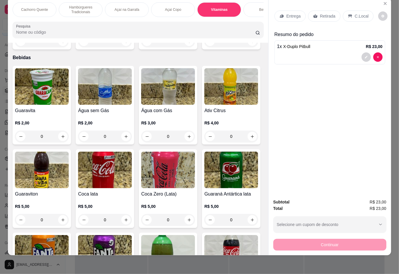
click at [251, 44] on icon "increase-product-quantity" at bounding box center [253, 41] width 4 height 4
type input "1"
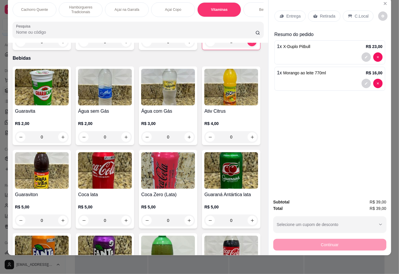
click at [326, 13] on p "Retirada" at bounding box center [328, 16] width 16 height 6
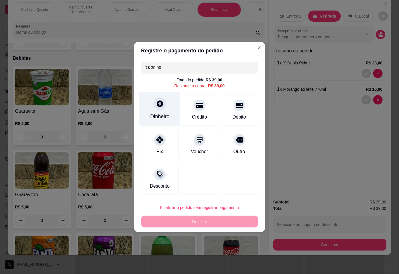
click at [160, 107] on icon at bounding box center [160, 103] width 6 height 6
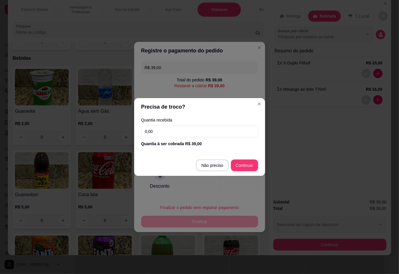
click at [209, 131] on input "0,00" at bounding box center [199, 132] width 117 height 12
type input "100,00"
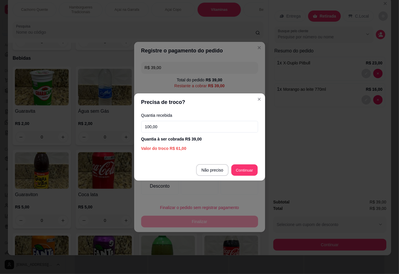
click at [241, 170] on div at bounding box center [239, 179] width 37 height 31
type input "R$ 0,00"
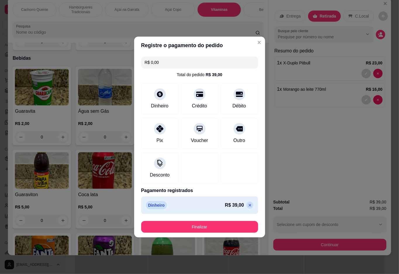
click at [200, 223] on button "Finalizar" at bounding box center [199, 227] width 117 height 12
click at [229, 224] on button "Finalizar" at bounding box center [200, 226] width 114 height 11
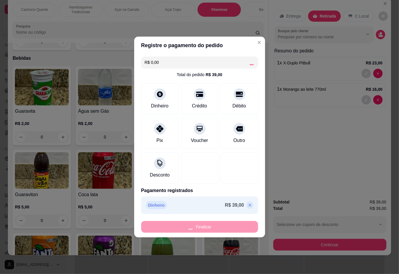
type input "0"
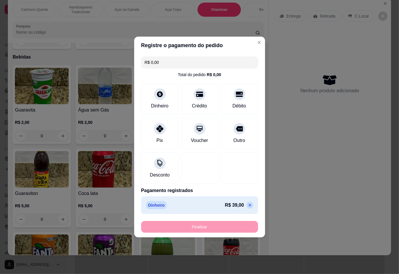
type input "-R$ 39,00"
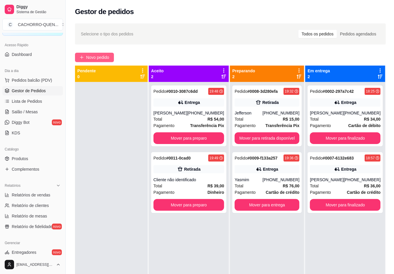
click at [105, 60] on span "Novo pedido" at bounding box center [97, 57] width 23 height 6
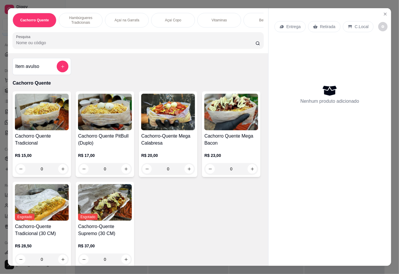
click at [63, 171] on div "0" at bounding box center [42, 169] width 54 height 12
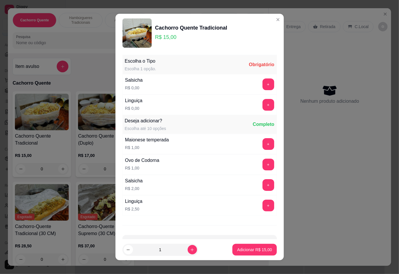
click at [263, 105] on button "+" at bounding box center [269, 105] width 12 height 12
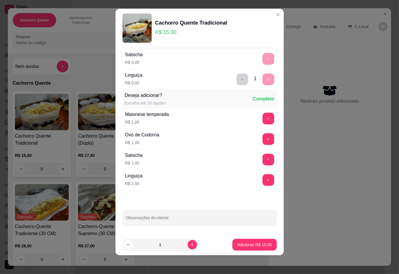
click at [171, 219] on input "Observações do cliente" at bounding box center [200, 220] width 148 height 6
type input "sem azeitona"
click at [238, 242] on p "Adicionar R$ 15,00" at bounding box center [255, 245] width 34 height 6
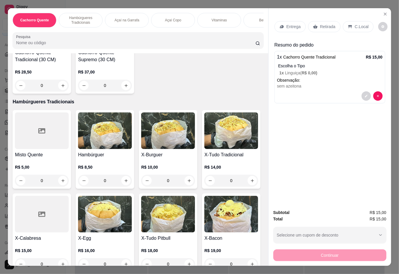
scroll to position [221, 0]
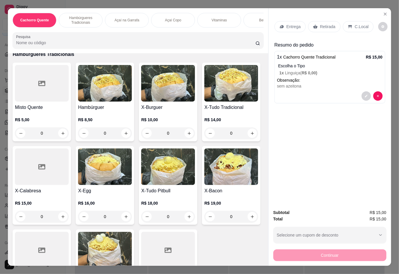
click at [185, 134] on div "0" at bounding box center [168, 133] width 54 height 12
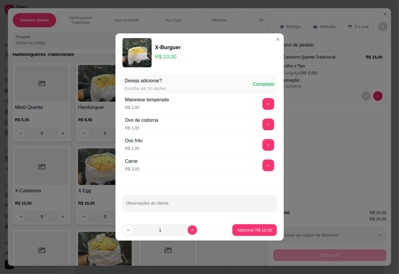
click at [247, 230] on p "Adicionar R$ 10,00" at bounding box center [254, 230] width 35 height 6
type input "1"
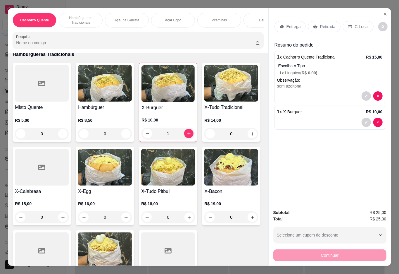
click at [287, 24] on p "Entrega" at bounding box center [294, 27] width 14 height 6
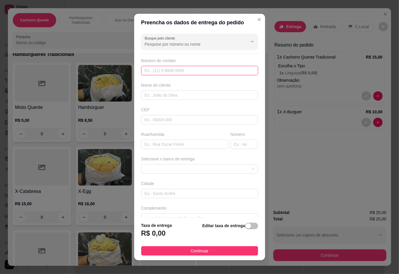
click at [175, 68] on input "text" at bounding box center [199, 70] width 117 height 9
type input "[PHONE_NUMBER]"
click at [184, 94] on input "text" at bounding box center [199, 94] width 117 height 9
type input "bruna"
click at [169, 145] on input "text" at bounding box center [184, 144] width 87 height 9
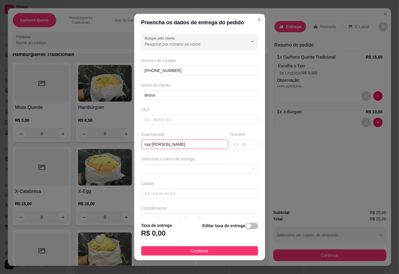
type input "rua [PERSON_NAME]"
click at [232, 146] on input "text" at bounding box center [245, 144] width 28 height 9
click at [196, 171] on span at bounding box center [200, 168] width 110 height 9
type input "300"
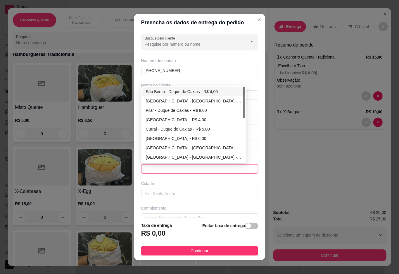
click at [186, 93] on div "São Bento - Duque de Caxias - R$ 4,00" at bounding box center [194, 91] width 96 height 6
type input "Duque de Caxias"
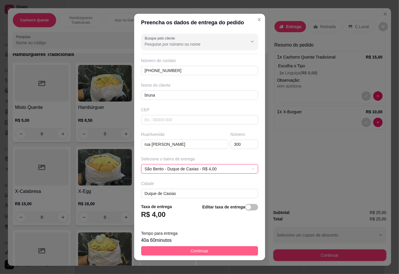
click at [191, 249] on span "Continuar" at bounding box center [200, 251] width 18 height 6
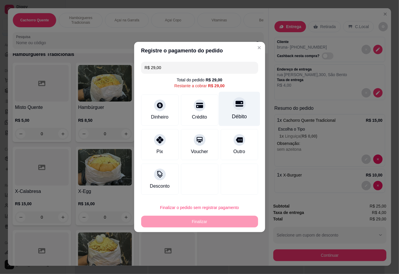
click at [232, 117] on div "Débito" at bounding box center [239, 117] width 15 height 8
type input "R$ 0,00"
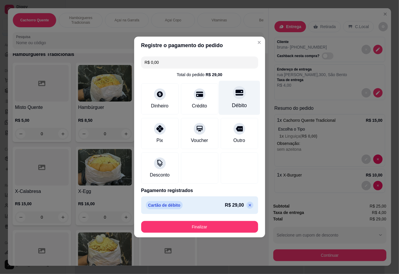
click at [205, 229] on button "Finalizar" at bounding box center [199, 227] width 117 height 12
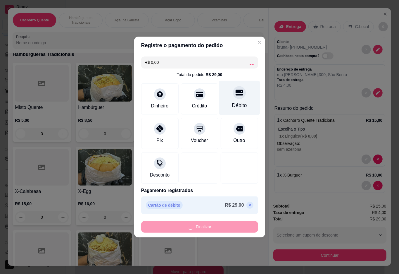
type input "0"
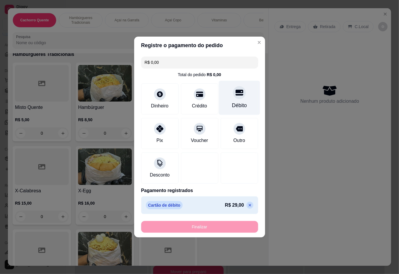
type input "-R$ 29,00"
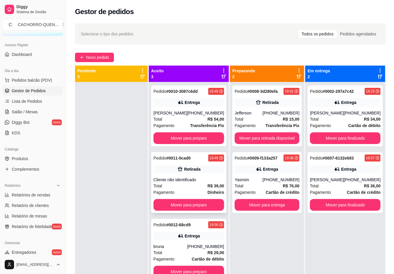
click at [187, 168] on div "Retirada" at bounding box center [192, 169] width 16 height 6
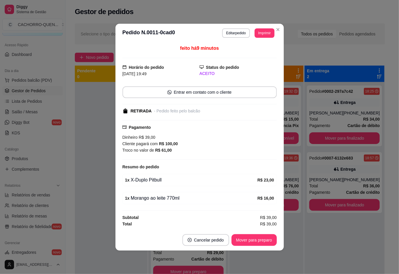
click at [252, 240] on button "Mover para preparo" at bounding box center [254, 240] width 45 height 12
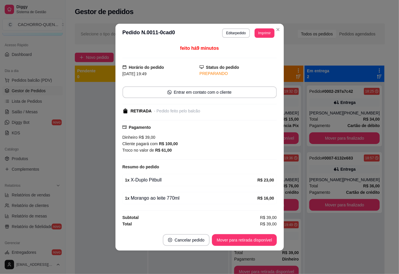
click at [253, 242] on button "Mover para retirada disponível" at bounding box center [244, 240] width 65 height 12
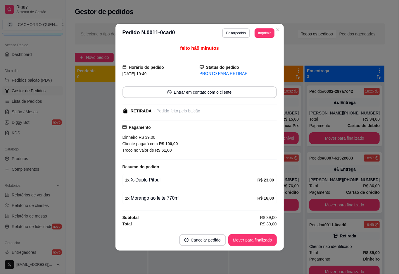
click at [251, 239] on button "Mover para finalizado" at bounding box center [253, 240] width 49 height 12
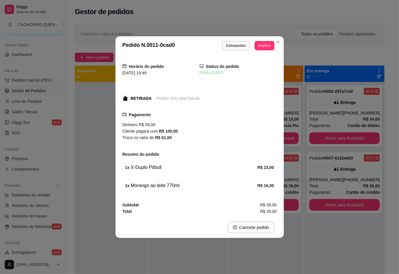
click at [97, 135] on div at bounding box center [111, 219] width 73 height 274
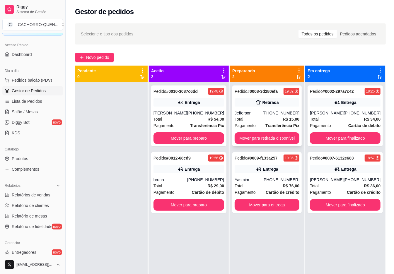
click at [267, 109] on div "Pedido # 0008-3d280efa 19:32 Retirada Jefferson [PHONE_NUMBER] Total R$ 15,00 P…" at bounding box center [266, 115] width 69 height 61
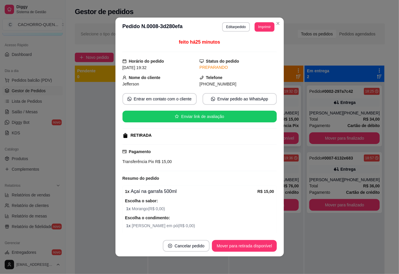
click at [247, 246] on button "Mover para retirada disponível" at bounding box center [244, 246] width 65 height 12
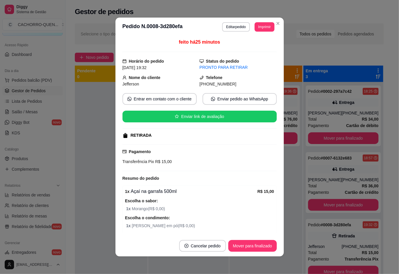
click at [248, 245] on button "Mover para finalizado" at bounding box center [253, 246] width 49 height 12
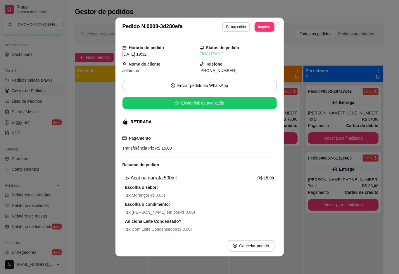
click at [91, 109] on div at bounding box center [111, 219] width 73 height 274
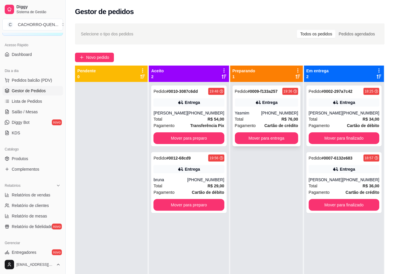
click at [280, 120] on div "Total R$ 76,00" at bounding box center [266, 119] width 63 height 6
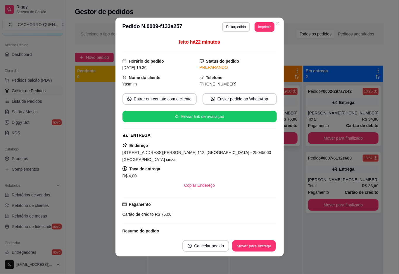
click at [260, 244] on button "Mover para entrega" at bounding box center [255, 245] width 44 height 11
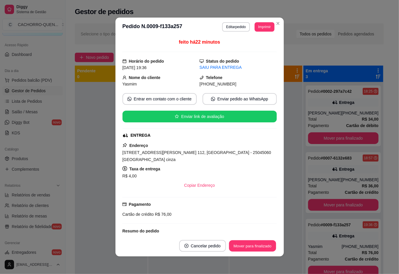
click at [258, 246] on button "Mover para finalizado" at bounding box center [252, 245] width 47 height 11
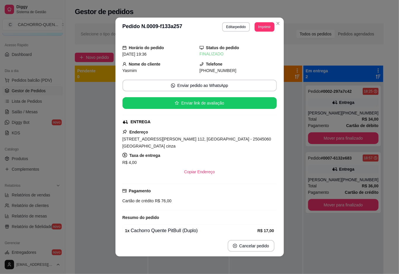
click at [75, 114] on div at bounding box center [111, 219] width 73 height 274
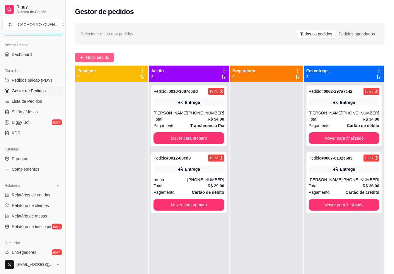
click at [88, 54] on span "Novo pedido" at bounding box center [97, 57] width 23 height 6
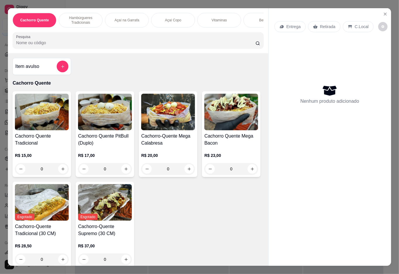
click at [100, 46] on input "Pesquisa" at bounding box center [136, 43] width 240 height 6
click at [137, 14] on div "Açaí na Garrafa" at bounding box center [127, 20] width 44 height 15
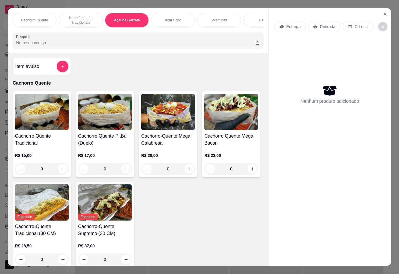
scroll to position [13, 0]
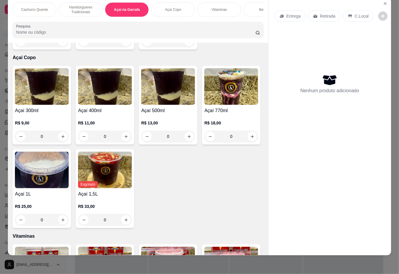
click at [61, 47] on div "0" at bounding box center [42, 41] width 54 height 12
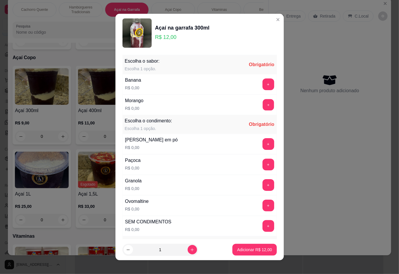
click at [263, 103] on button "+" at bounding box center [268, 104] width 11 height 11
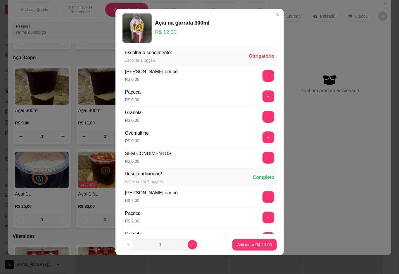
click at [174, 244] on input "1" at bounding box center [160, 245] width 55 height 12
click at [190, 244] on icon "increase-product-quantity" at bounding box center [192, 245] width 4 height 4
click at [191, 245] on icon "increase-product-quantity" at bounding box center [192, 244] width 3 height 3
click at [127, 245] on icon "decrease-product-quantity" at bounding box center [128, 245] width 3 height 0
type input "2"
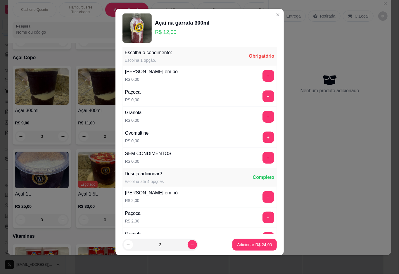
click at [263, 136] on button "+" at bounding box center [268, 136] width 11 height 11
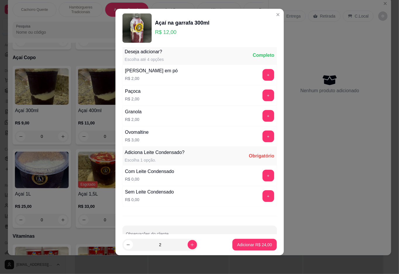
click at [263, 136] on button "+" at bounding box center [269, 137] width 12 height 12
click at [237, 137] on button "-" at bounding box center [243, 137] width 12 height 12
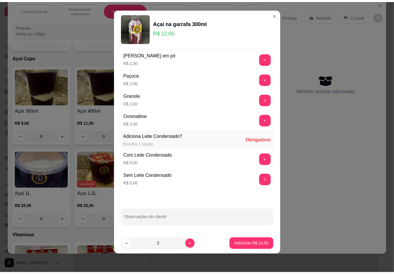
scroll to position [204, 0]
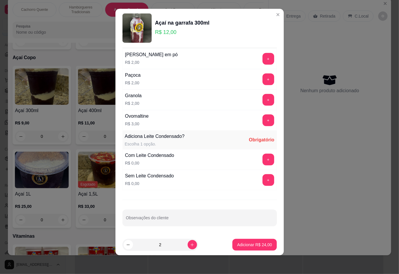
click at [263, 161] on button "+" at bounding box center [269, 160] width 12 height 12
click at [246, 245] on p "Adicionar R$ 24,00" at bounding box center [255, 245] width 34 height 6
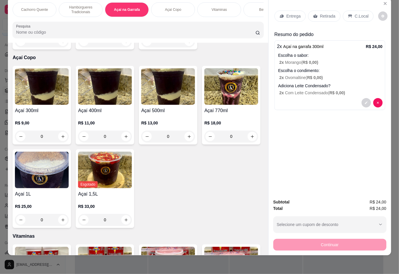
click at [361, 13] on p "C.Local" at bounding box center [362, 16] width 14 height 6
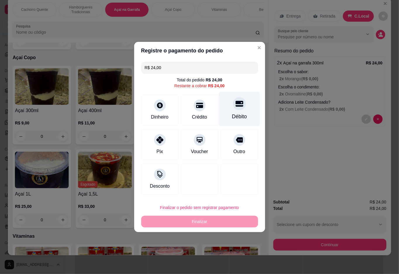
click at [238, 104] on div at bounding box center [239, 103] width 13 height 13
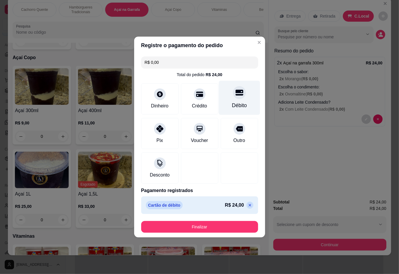
click at [217, 224] on button "Finalizar" at bounding box center [199, 227] width 117 height 12
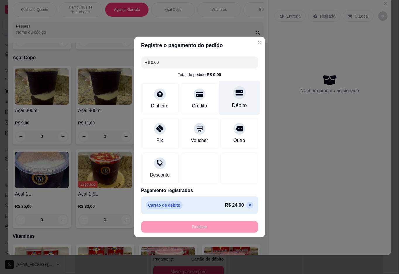
type input "-R$ 24,00"
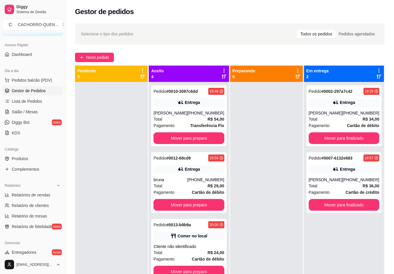
click at [195, 133] on button "Mover para preparo" at bounding box center [188, 138] width 71 height 12
click at [191, 199] on button "Mover para preparo" at bounding box center [188, 205] width 71 height 12
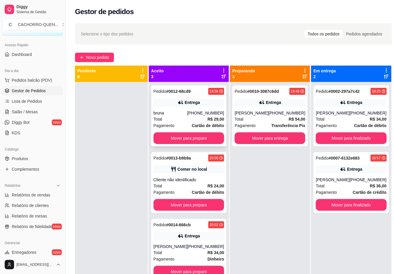
click at [198, 139] on button "Mover para preparo" at bounding box center [188, 138] width 71 height 12
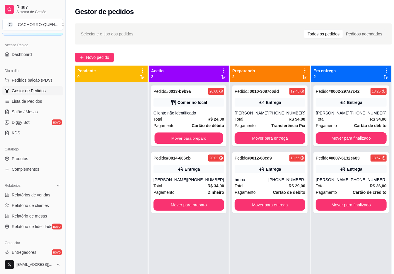
click at [200, 138] on button "Mover para preparo" at bounding box center [189, 138] width 68 height 11
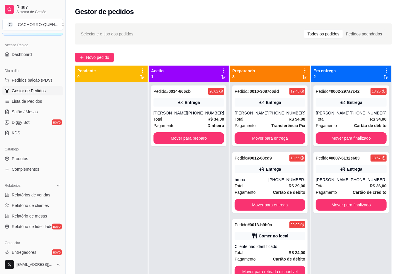
click at [198, 139] on button "Mover para preparo" at bounding box center [188, 138] width 71 height 12
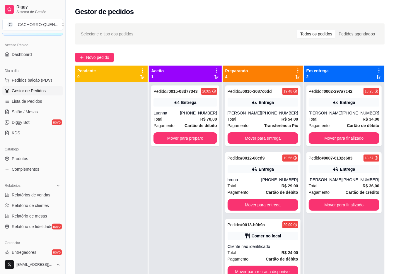
click at [263, 236] on div "Comer no local" at bounding box center [266, 236] width 30 height 6
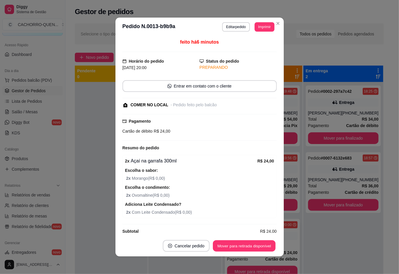
click at [263, 245] on button "Mover para retirada disponível" at bounding box center [244, 245] width 63 height 11
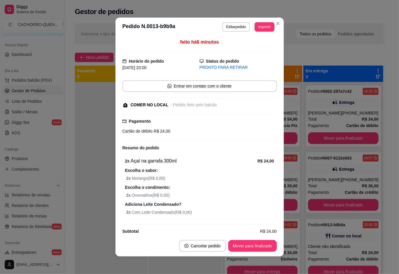
click at [256, 240] on button "Mover para finalizado" at bounding box center [253, 246] width 49 height 12
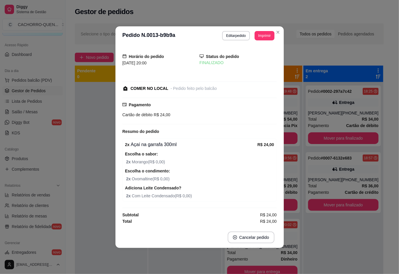
click at [96, 148] on div at bounding box center [111, 219] width 73 height 274
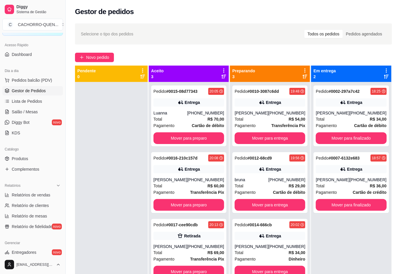
click at [354, 137] on button "Mover para finalizado" at bounding box center [350, 138] width 71 height 12
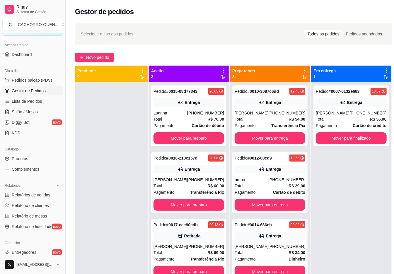
click at [350, 138] on button "Mover para finalizado" at bounding box center [350, 138] width 71 height 12
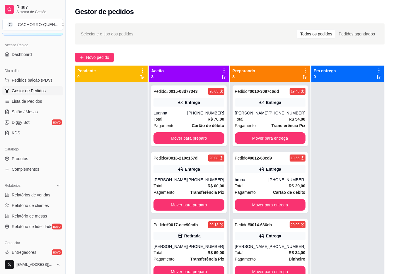
click at [256, 136] on button "Mover para entrega" at bounding box center [270, 138] width 71 height 12
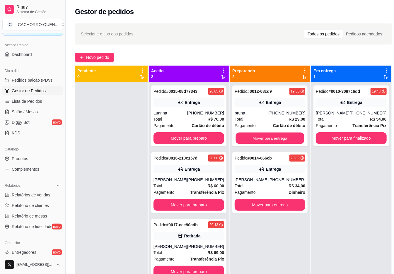
click at [259, 135] on button "Mover para entrega" at bounding box center [270, 138] width 68 height 11
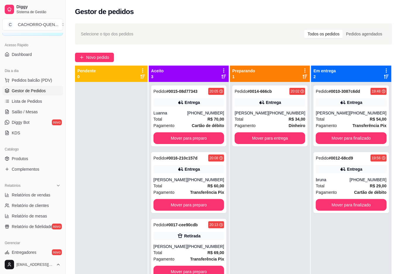
click at [265, 132] on button "Mover para entrega" at bounding box center [269, 138] width 71 height 12
click at [201, 136] on button "Mover para preparo" at bounding box center [188, 138] width 71 height 12
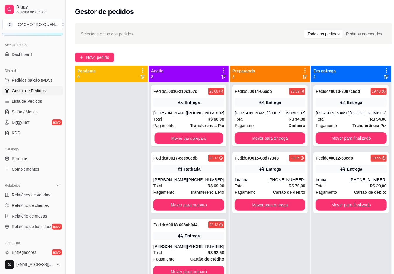
click at [198, 138] on button "Mover para preparo" at bounding box center [189, 138] width 68 height 11
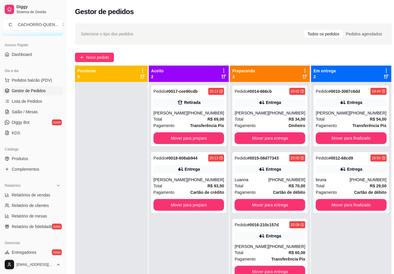
click at [202, 136] on button "Mover para preparo" at bounding box center [188, 138] width 71 height 12
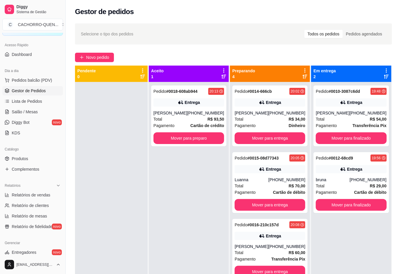
click at [183, 134] on button "Mover para preparo" at bounding box center [188, 138] width 71 height 12
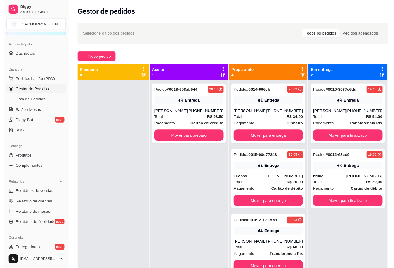
scroll to position [16, 0]
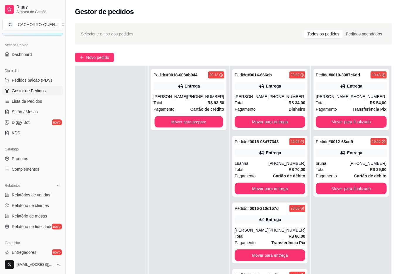
click at [200, 122] on button "Mover para preparo" at bounding box center [189, 121] width 68 height 11
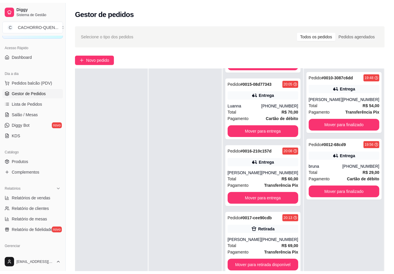
scroll to position [66, 0]
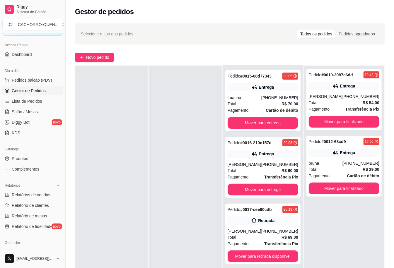
click at [356, 121] on button "Mover para finalizado" at bounding box center [343, 122] width 71 height 12
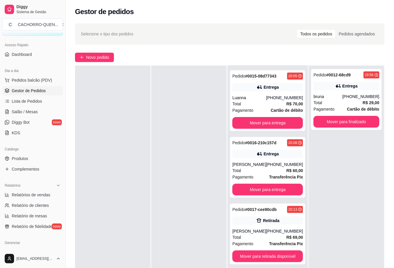
click at [355, 119] on button "Mover para finalizado" at bounding box center [346, 122] width 66 height 12
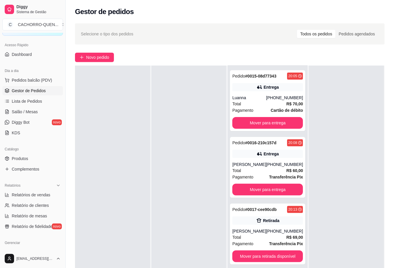
click at [274, 122] on button "Mover para entrega" at bounding box center [267, 123] width 71 height 12
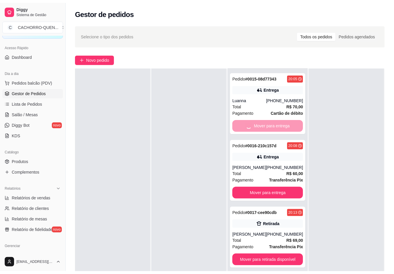
scroll to position [0, 0]
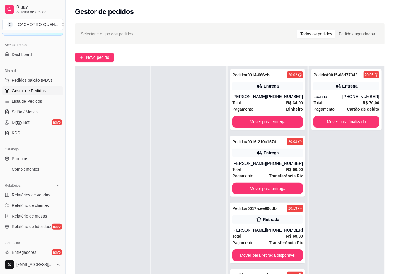
click at [278, 119] on button "Mover para entrega" at bounding box center [267, 122] width 71 height 12
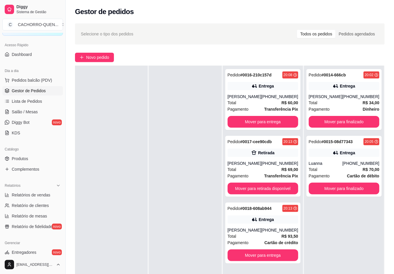
click at [272, 122] on button "Mover para entrega" at bounding box center [262, 122] width 71 height 12
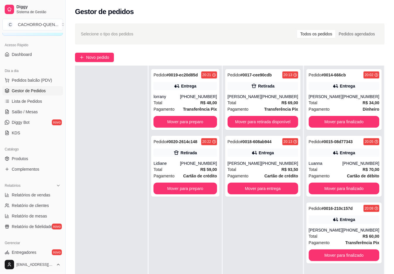
click at [340, 255] on button "Mover para finalizado" at bounding box center [343, 255] width 71 height 12
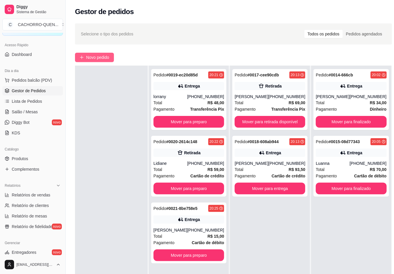
click at [107, 55] on span "Novo pedido" at bounding box center [97, 57] width 23 height 6
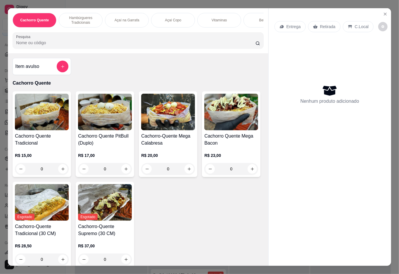
click at [381, 11] on button "Close" at bounding box center [385, 13] width 9 height 9
click at [385, 13] on icon "Close" at bounding box center [386, 14] width 2 height 2
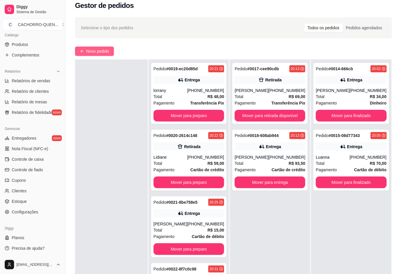
scroll to position [6, 0]
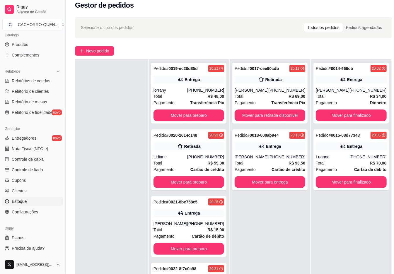
click at [39, 200] on link "Estoque" at bounding box center [32, 201] width 61 height 9
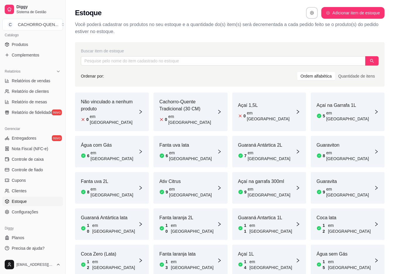
click at [38, 205] on link "Estoque" at bounding box center [32, 201] width 61 height 9
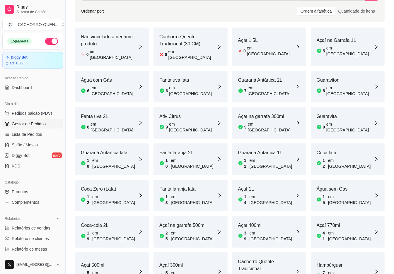
click at [44, 121] on span "Gestor de Pedidos" at bounding box center [29, 124] width 34 height 6
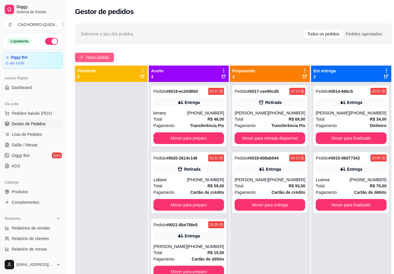
click at [106, 58] on span "Novo pedido" at bounding box center [97, 57] width 23 height 6
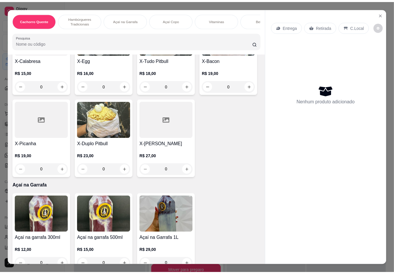
scroll to position [350, 0]
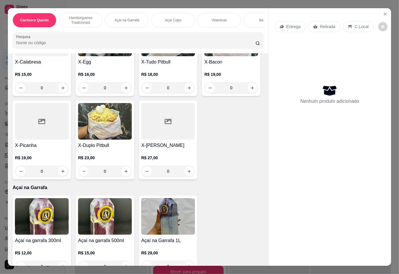
click at [69, 173] on div "0" at bounding box center [42, 171] width 54 height 12
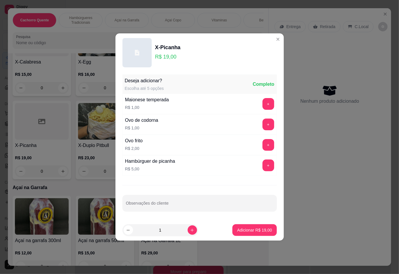
click at [248, 229] on p "Adicionar R$ 19,00" at bounding box center [254, 230] width 35 height 6
type input "1"
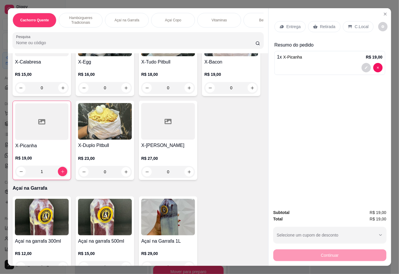
click at [78, 178] on div "0" at bounding box center [105, 172] width 54 height 12
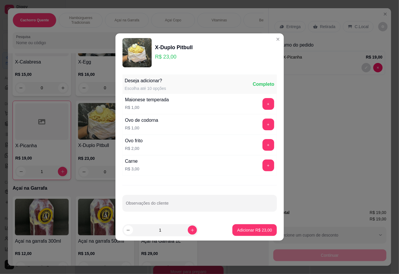
click at [190, 228] on icon "increase-product-quantity" at bounding box center [192, 230] width 4 height 4
type input "2"
click at [186, 203] on input "Observações do cliente" at bounding box center [200, 206] width 148 height 6
click at [245, 230] on p "Adicionar R$ 46,00" at bounding box center [255, 230] width 34 height 6
type input "2"
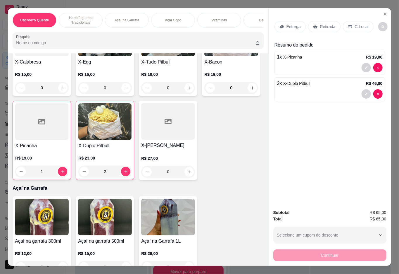
click at [323, 24] on p "Retirada" at bounding box center [328, 27] width 16 height 6
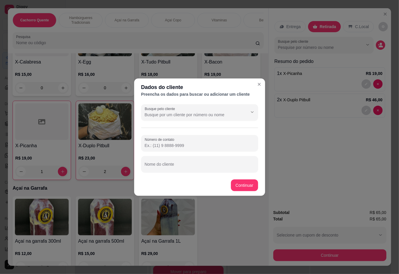
click at [197, 116] on input "Busque pelo cliente" at bounding box center [192, 115] width 94 height 6
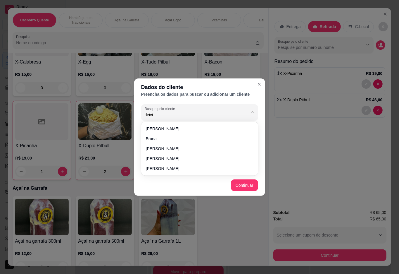
type input "deivid"
click at [243, 183] on button "Continuar" at bounding box center [244, 185] width 27 height 12
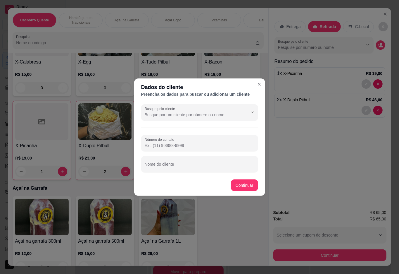
click at [198, 165] on input "Nome do cliente" at bounding box center [200, 167] width 110 height 6
type input "deivid"
click at [245, 180] on div "Misto Quente R$ 5,00 0 Hambúrguer R$ 8,50 0 X-Burguer R$ 10,00 0 X-Tudo Tradici…" at bounding box center [138, 57] width 251 height 246
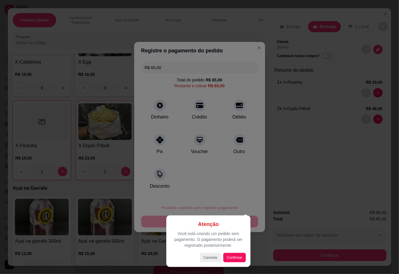
click at [295, 171] on div at bounding box center [199, 137] width 399 height 274
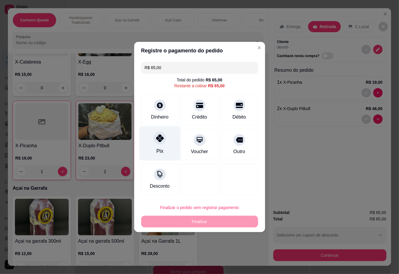
click at [158, 142] on icon at bounding box center [160, 138] width 8 height 8
type input "R$ 0,00"
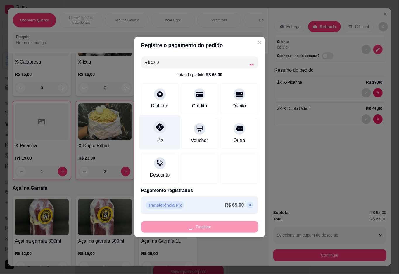
type input "0"
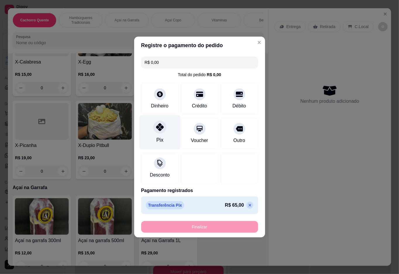
type input "-R$ 65,00"
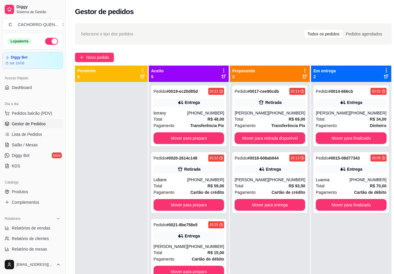
click at [109, 169] on div at bounding box center [111, 219] width 73 height 274
click at [51, 157] on link "Diggy Bot novo" at bounding box center [32, 155] width 61 height 9
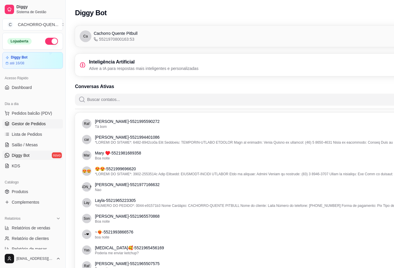
click at [44, 122] on span "Gestor de Pedidos" at bounding box center [29, 124] width 34 height 6
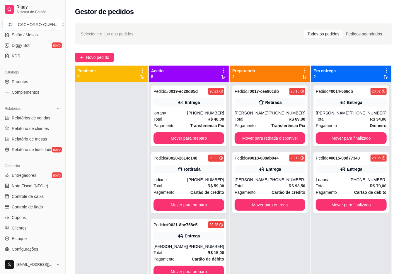
scroll to position [112, 0]
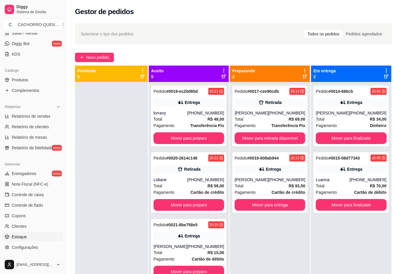
click at [35, 235] on link "Estoque" at bounding box center [32, 236] width 61 height 9
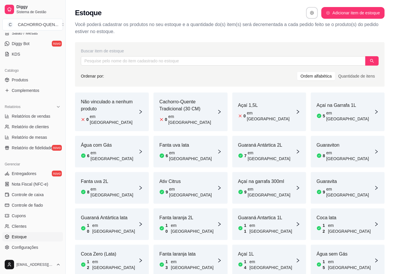
click at [191, 114] on article "em [GEOGRAPHIC_DATA]" at bounding box center [192, 120] width 49 height 12
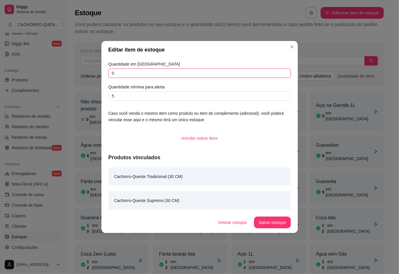
click at [185, 74] on input "0" at bounding box center [200, 72] width 183 height 9
type input "10"
click at [262, 222] on button "Salvar estoque" at bounding box center [272, 223] width 37 height 12
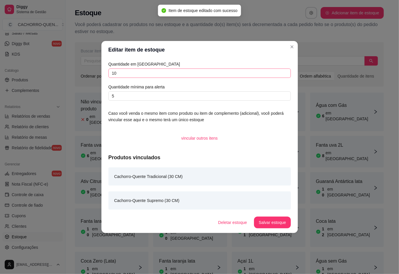
click at [293, 45] on div "Buscar item de estoque Ordenar por: Ordem alfabética Quantidade de itens" at bounding box center [229, 64] width 309 height 44
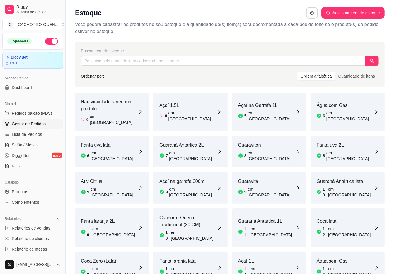
click at [42, 122] on span "Gestor de Pedidos" at bounding box center [29, 124] width 34 height 6
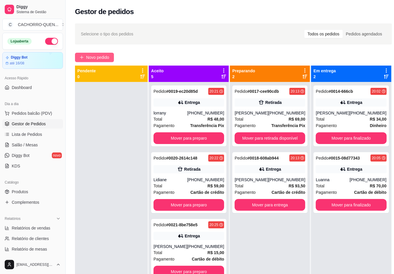
click at [100, 57] on span "Novo pedido" at bounding box center [97, 57] width 23 height 6
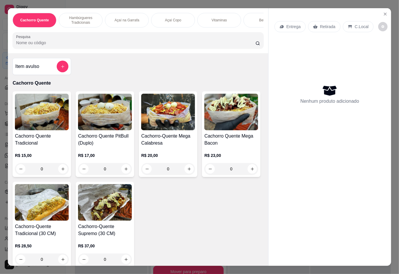
click at [165, 20] on div "Açaí Copo" at bounding box center [173, 20] width 44 height 15
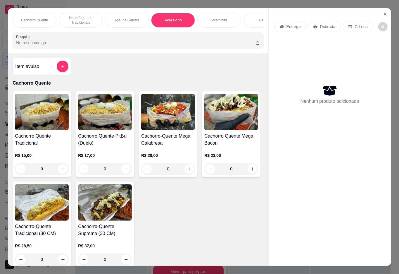
scroll to position [13, 0]
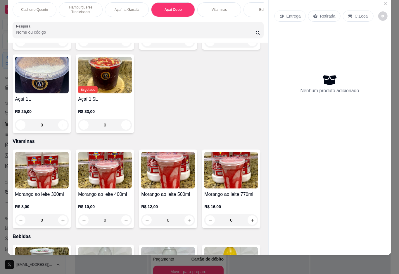
click at [60, 47] on div "0" at bounding box center [42, 42] width 54 height 12
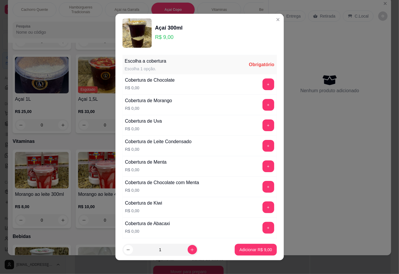
click at [263, 103] on button "+" at bounding box center [269, 105] width 12 height 12
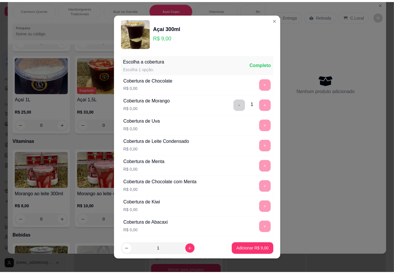
scroll to position [5, 0]
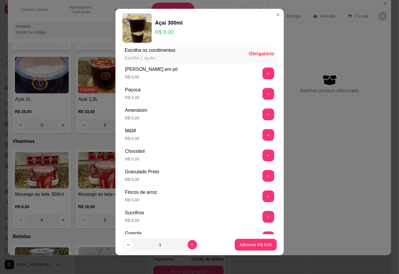
click at [263, 160] on button "+" at bounding box center [269, 156] width 12 height 12
click at [240, 244] on p "Adicionar R$ 9,00" at bounding box center [256, 245] width 32 height 6
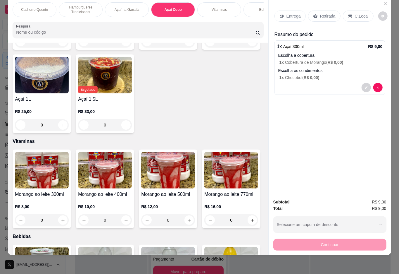
click at [319, 11] on div "Retirada" at bounding box center [324, 16] width 32 height 11
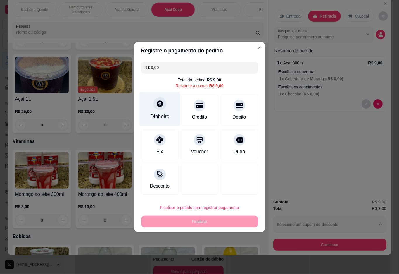
click at [165, 108] on div "Dinheiro" at bounding box center [159, 109] width 41 height 34
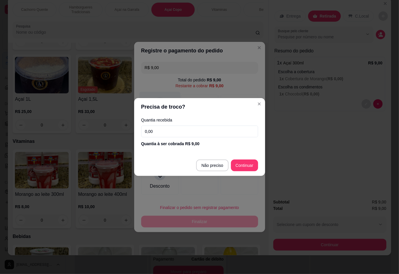
click at [209, 165] on div at bounding box center [199, 179] width 37 height 31
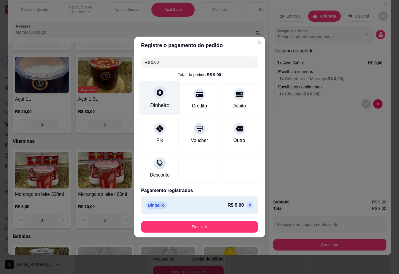
click at [219, 229] on button "Finalizar" at bounding box center [199, 227] width 117 height 12
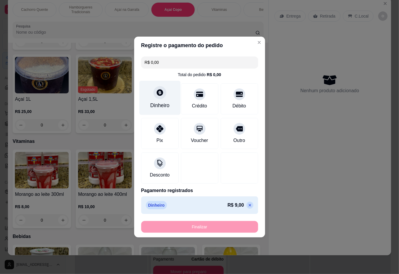
type input "-R$ 9,00"
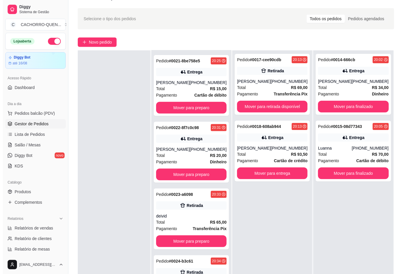
scroll to position [89, 0]
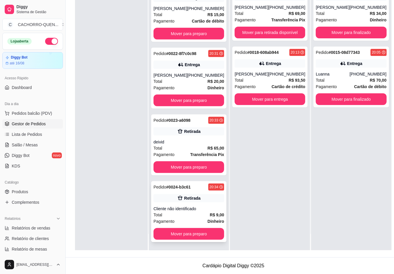
click at [194, 209] on div "Cliente não identificado" at bounding box center [188, 209] width 71 height 6
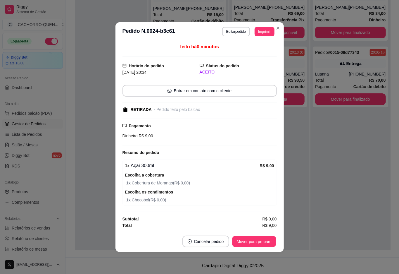
click at [257, 241] on button "Mover para preparo" at bounding box center [254, 241] width 44 height 11
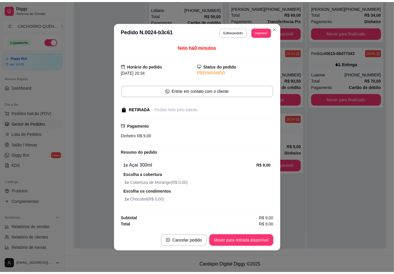
scroll to position [94, 0]
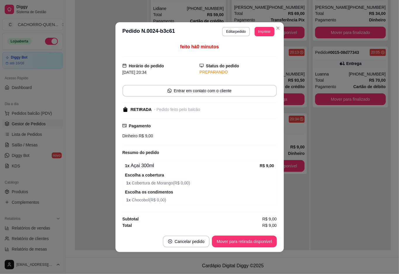
click at [248, 242] on button "Mover para retirada disponível" at bounding box center [244, 242] width 65 height 12
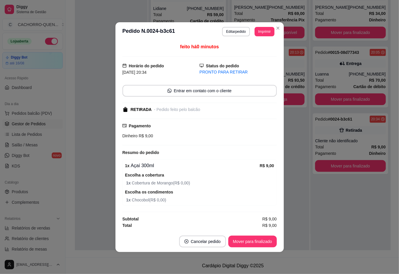
click at [248, 241] on button "Mover para finalizado" at bounding box center [253, 242] width 49 height 12
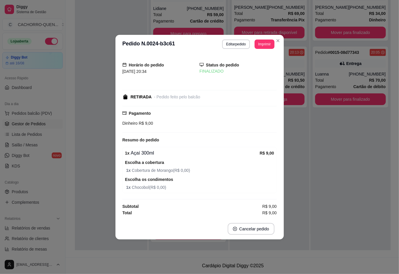
click at [93, 123] on div at bounding box center [111, 113] width 73 height 274
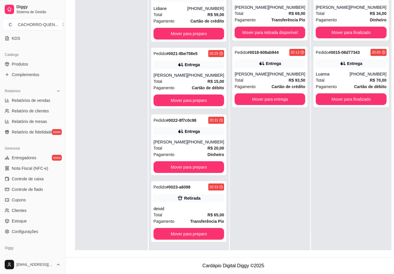
scroll to position [130, 0]
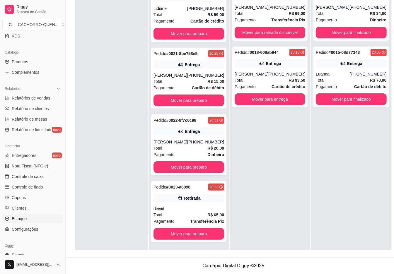
click at [35, 223] on link "Estoque" at bounding box center [32, 218] width 61 height 9
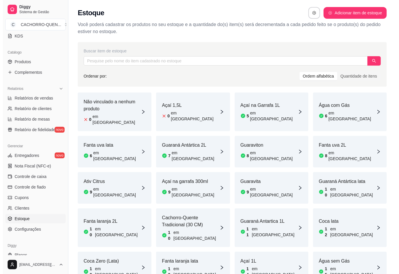
scroll to position [72, 0]
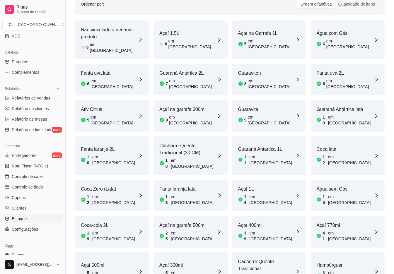
click at [269, 258] on article "Cachorro Quente Tradicional" at bounding box center [266, 265] width 57 height 14
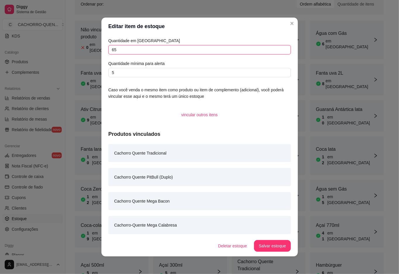
click at [224, 50] on input "65" at bounding box center [200, 49] width 183 height 9
type input "6"
type input "145"
click at [267, 240] on button "Salvar estoque" at bounding box center [272, 246] width 37 height 12
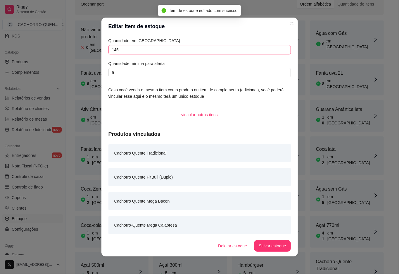
click at [304, 259] on div "Buscar item de estoque Ordenar por: Ordem alfabética Quantidade de itens Não vi…" at bounding box center [230, 132] width 328 height 331
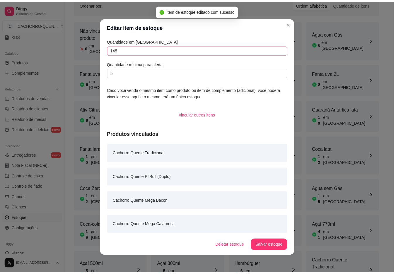
scroll to position [65, 0]
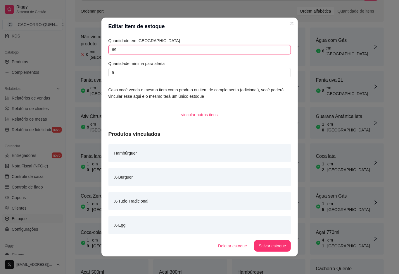
click at [157, 48] on input "69" at bounding box center [200, 49] width 183 height 9
type input "6"
type input "149"
click at [266, 245] on button "Salvar estoque" at bounding box center [272, 246] width 37 height 12
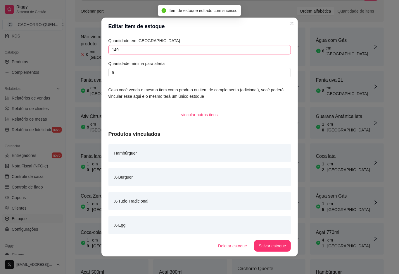
click at [53, 61] on link "Produtos" at bounding box center [32, 61] width 61 height 9
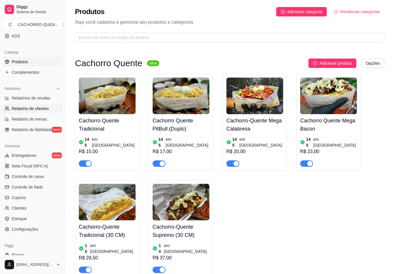
click at [40, 109] on span "Relatório de clientes" at bounding box center [30, 109] width 37 height 6
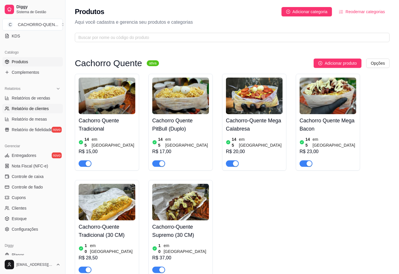
select select "30"
select select "HIGHEST_TOTAL_SPENT_WITH_ORDERS"
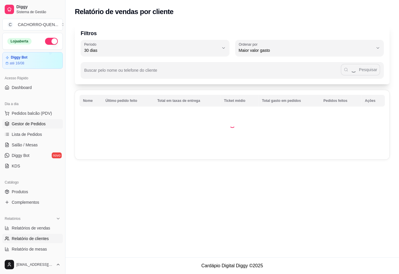
click at [39, 126] on span "Gestor de Pedidos" at bounding box center [29, 124] width 34 height 6
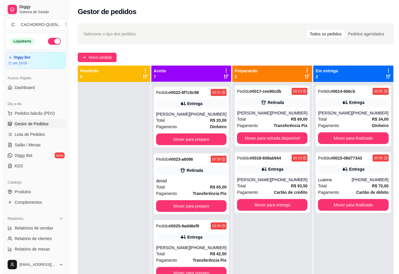
scroll to position [4, 0]
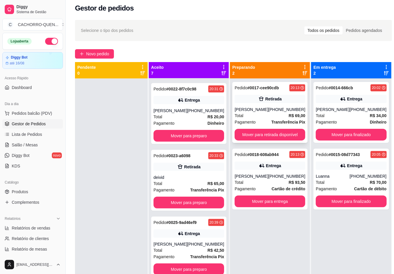
click at [258, 100] on icon at bounding box center [261, 99] width 6 height 6
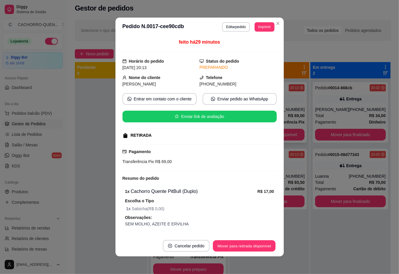
click at [256, 244] on button "Mover para retirada disponível" at bounding box center [244, 245] width 63 height 11
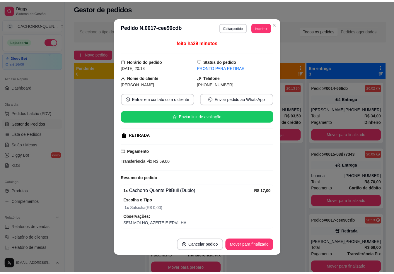
scroll to position [247, 0]
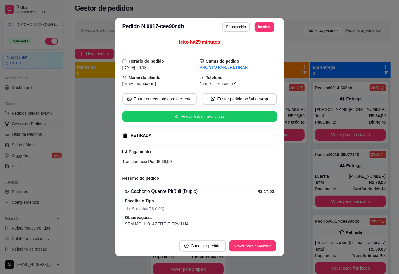
click at [243, 246] on button "Mover para finalizado" at bounding box center [252, 245] width 47 height 11
click at [246, 246] on button "Mover para finalizado" at bounding box center [252, 245] width 47 height 11
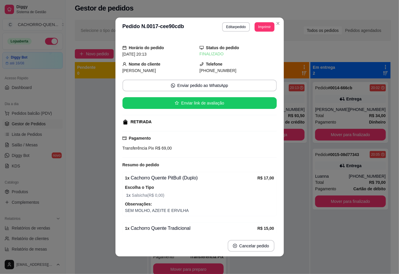
click at [97, 136] on div at bounding box center [111, 215] width 73 height 274
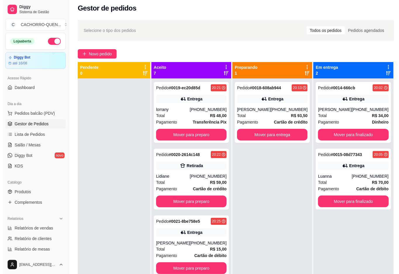
scroll to position [0, 0]
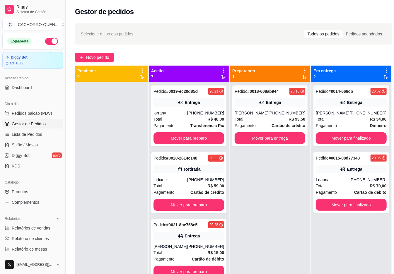
click at [201, 144] on button "Mover para preparo" at bounding box center [188, 138] width 71 height 12
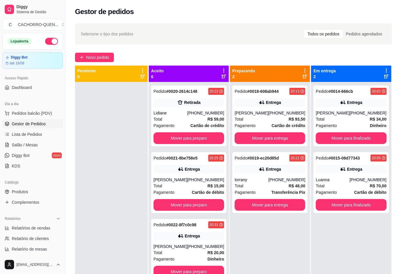
click at [184, 144] on button "Mover para preparo" at bounding box center [188, 138] width 71 height 12
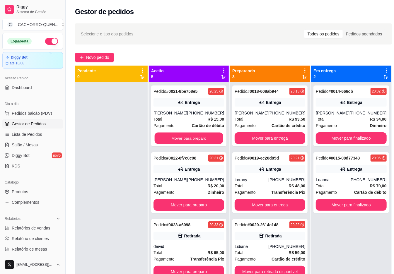
click at [190, 144] on button "Mover para preparo" at bounding box center [189, 138] width 68 height 11
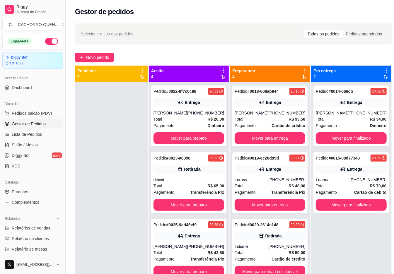
click at [190, 144] on button "Mover para preparo" at bounding box center [188, 138] width 71 height 12
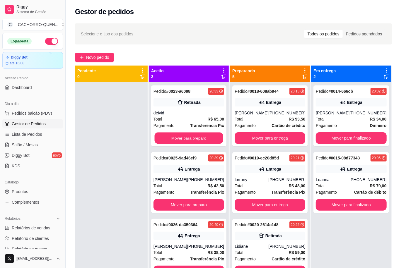
click at [188, 142] on button "Mover para preparo" at bounding box center [189, 138] width 68 height 11
click at [198, 139] on button "Mover para preparo" at bounding box center [188, 138] width 71 height 12
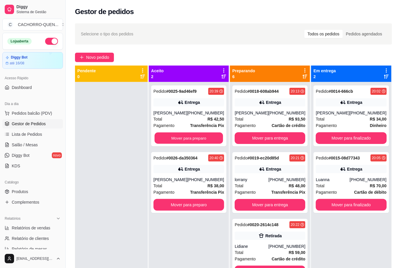
click at [198, 144] on button "Mover para preparo" at bounding box center [189, 138] width 68 height 11
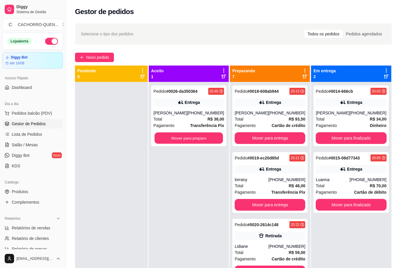
click at [200, 144] on button "Mover para preparo" at bounding box center [189, 138] width 68 height 11
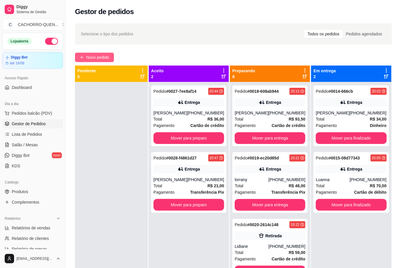
click at [101, 59] on span "Novo pedido" at bounding box center [97, 57] width 23 height 6
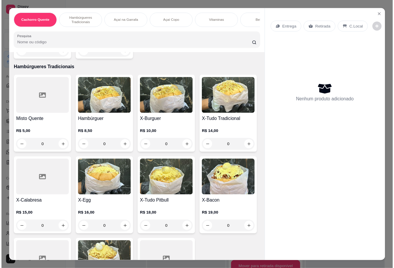
scroll to position [284, 0]
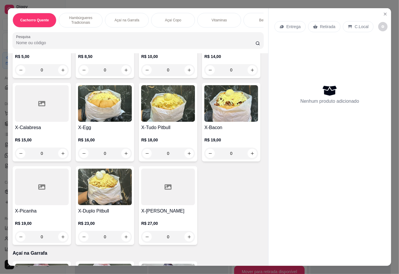
click at [69, 157] on div "0" at bounding box center [42, 154] width 54 height 12
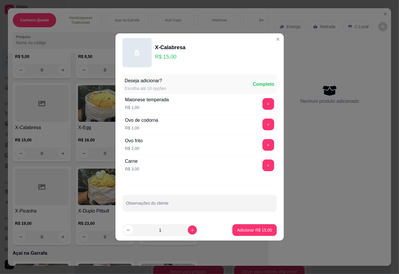
click at [191, 231] on icon "increase-product-quantity" at bounding box center [192, 230] width 3 height 3
click at [190, 229] on icon "increase-product-quantity" at bounding box center [192, 230] width 4 height 4
type input "3"
click at [243, 229] on p "Adicionar R$ 45,00" at bounding box center [254, 230] width 35 height 6
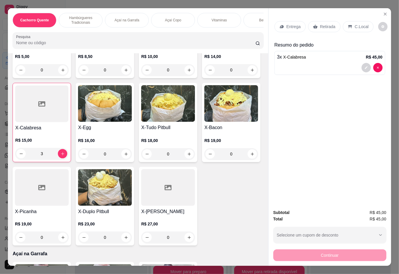
type input "3"
click at [330, 24] on p "Retirada" at bounding box center [328, 27] width 16 height 6
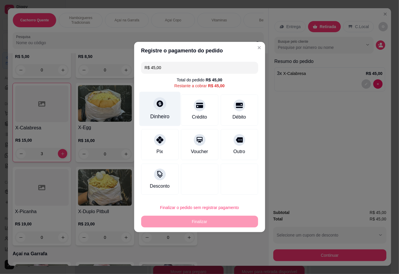
click at [161, 102] on icon at bounding box center [160, 104] width 8 height 8
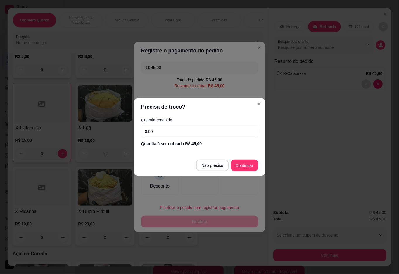
click at [201, 131] on input "0,00" at bounding box center [199, 132] width 117 height 12
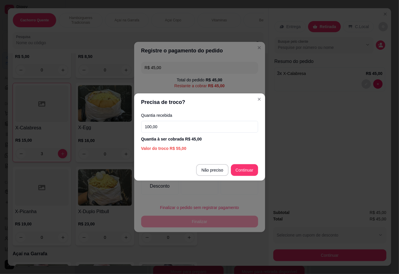
type input "100,00"
click at [243, 170] on div at bounding box center [239, 179] width 37 height 31
type input "R$ 0,00"
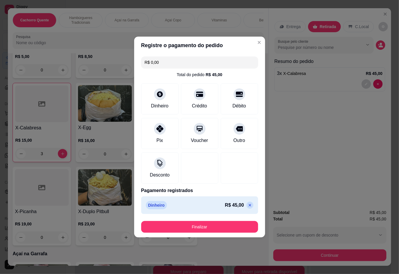
click at [220, 224] on button "Finalizar" at bounding box center [199, 227] width 117 height 12
click at [198, 223] on button "Finalizar" at bounding box center [199, 227] width 117 height 12
click at [200, 227] on button "Finalizar" at bounding box center [199, 227] width 117 height 12
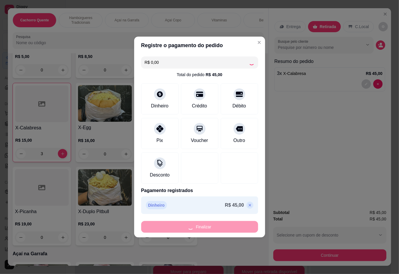
type input "0"
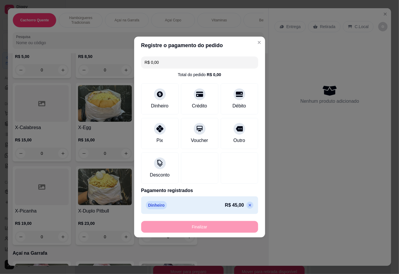
type input "-R$ 45,00"
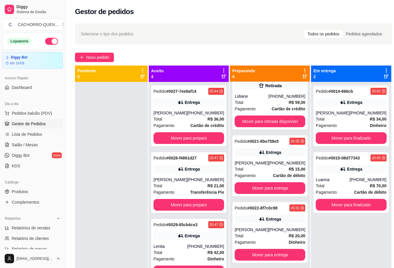
scroll to position [189, 0]
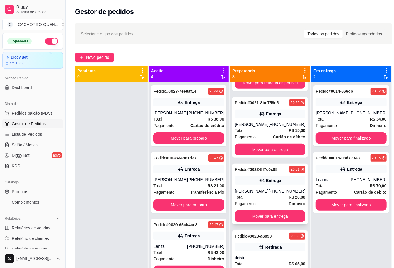
click at [257, 189] on div "[PERSON_NAME]" at bounding box center [251, 191] width 34 height 6
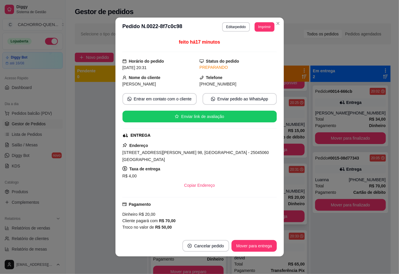
click at [266, 243] on button "Mover para entrega" at bounding box center [254, 246] width 45 height 12
click at [257, 245] on button "Mover para entrega" at bounding box center [254, 246] width 45 height 12
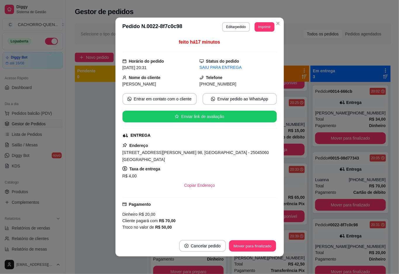
click at [255, 245] on button "Mover para finalizado" at bounding box center [252, 245] width 47 height 11
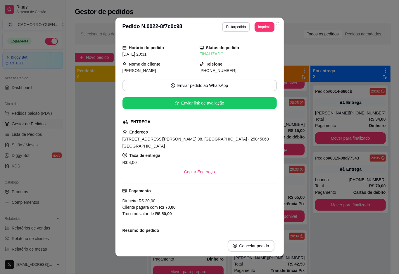
click at [92, 160] on div at bounding box center [111, 219] width 73 height 274
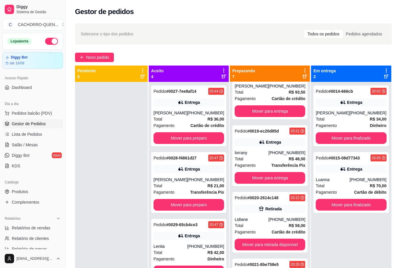
scroll to position [21, 0]
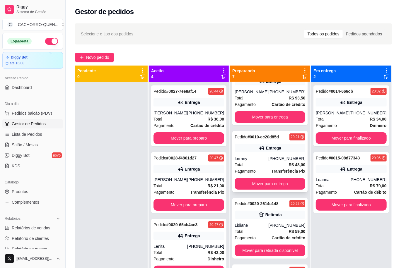
click at [252, 154] on div "Pedido # 0019-ec20d85d 20:21 Entrega lorrany [PHONE_NUMBER] Total R$ 48,00 Paga…" at bounding box center [269, 161] width 75 height 61
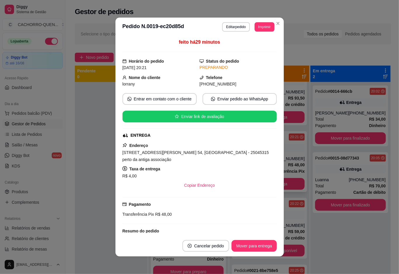
click at [244, 245] on button "Mover para entrega" at bounding box center [254, 246] width 45 height 12
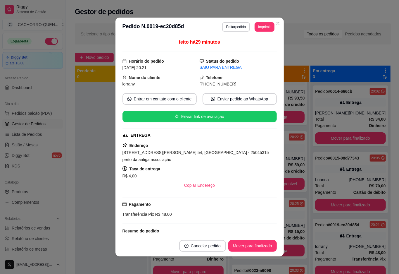
click at [241, 245] on button "Mover para finalizado" at bounding box center [253, 246] width 49 height 12
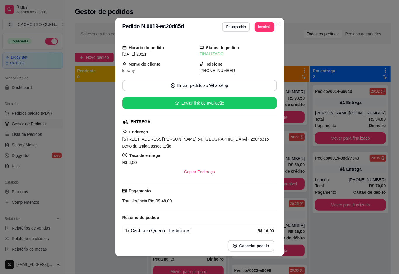
click at [77, 152] on div at bounding box center [111, 219] width 73 height 274
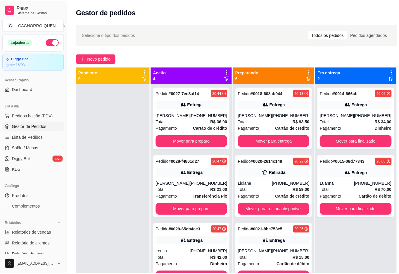
scroll to position [0, 0]
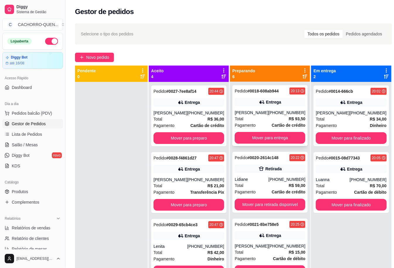
click at [267, 121] on div "Total R$ 93,50" at bounding box center [269, 119] width 71 height 6
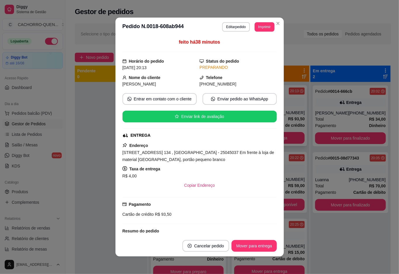
click at [250, 245] on button "Mover para entrega" at bounding box center [254, 246] width 45 height 12
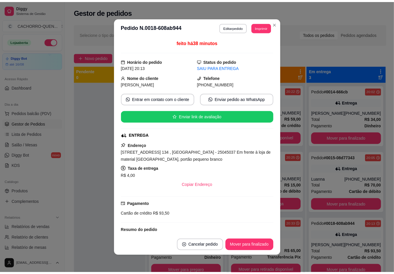
scroll to position [0, 0]
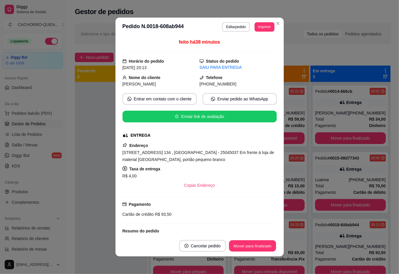
click at [247, 244] on button "Mover para finalizado" at bounding box center [252, 245] width 47 height 11
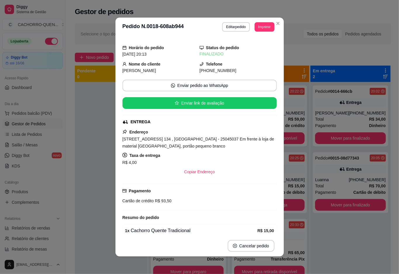
click at [88, 154] on div at bounding box center [111, 219] width 73 height 274
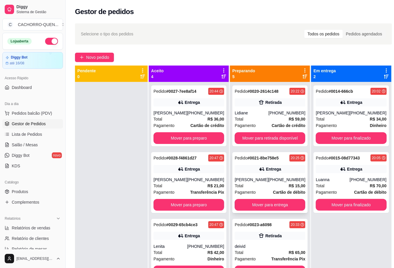
click at [270, 171] on div "Entrega" at bounding box center [273, 169] width 15 height 6
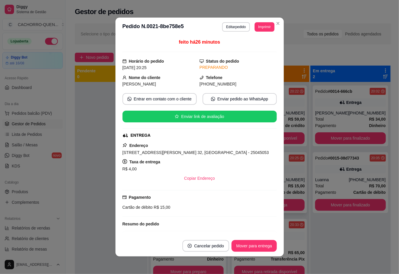
click at [238, 242] on button "Mover para entrega" at bounding box center [254, 246] width 45 height 12
click at [247, 240] on button "Mover para entrega" at bounding box center [254, 246] width 45 height 12
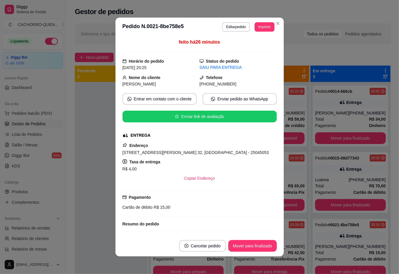
click at [248, 245] on button "Mover para finalizado" at bounding box center [253, 246] width 49 height 12
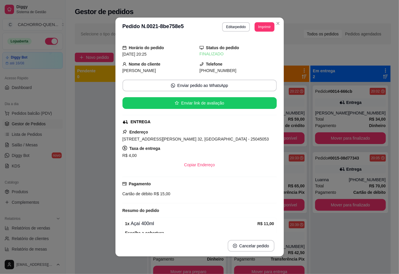
click at [92, 171] on div at bounding box center [111, 219] width 73 height 274
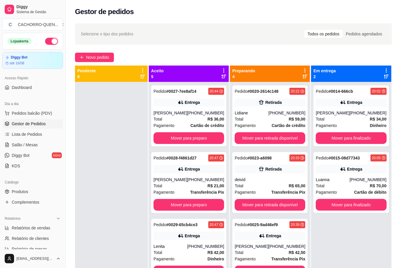
click at [341, 135] on button "Mover para finalizado" at bounding box center [350, 138] width 71 height 12
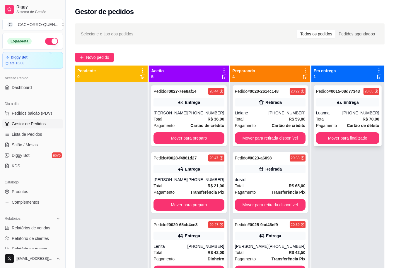
click at [343, 108] on div "Pedido # 0015-08d77343 20:05 Entrega Luanna [PHONE_NUMBER] Total R$ 70,00 Pagam…" at bounding box center [347, 115] width 68 height 61
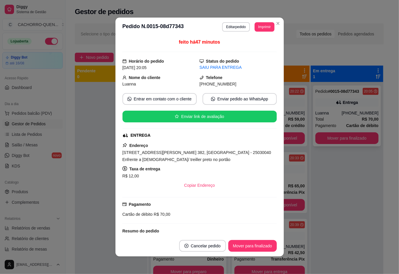
click at [99, 106] on div at bounding box center [111, 219] width 73 height 274
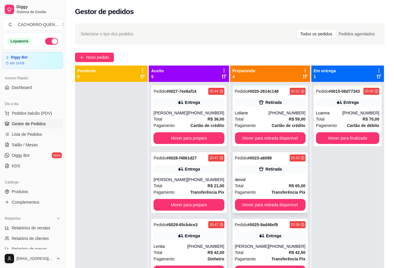
click at [278, 169] on div "Retirada" at bounding box center [270, 169] width 71 height 8
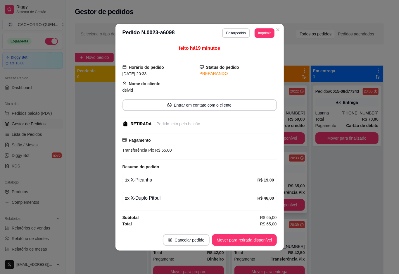
click at [228, 241] on button "Mover para retirada disponível" at bounding box center [244, 240] width 65 height 12
click at [229, 239] on button "Mover para retirada disponível" at bounding box center [244, 239] width 63 height 11
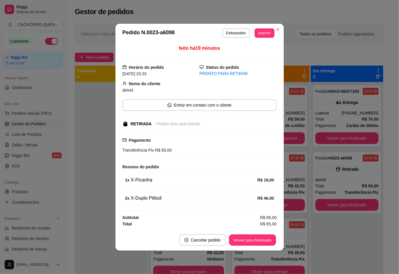
click at [236, 238] on button "Mover para finalizado" at bounding box center [252, 239] width 47 height 11
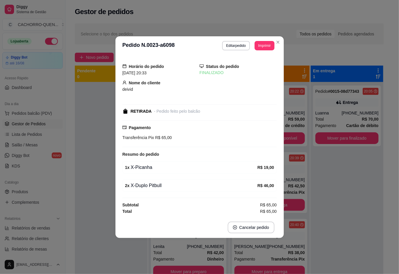
click at [89, 132] on div at bounding box center [111, 219] width 73 height 274
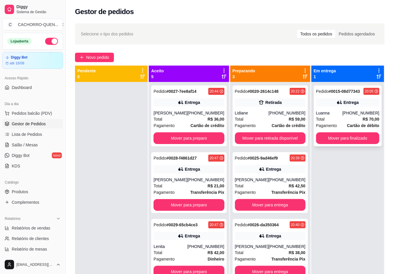
click at [337, 109] on div "Pedido # 0015-08d77343 20:05 Entrega Luanna [PHONE_NUMBER] Total R$ 70,00 Pagam…" at bounding box center [347, 115] width 68 height 61
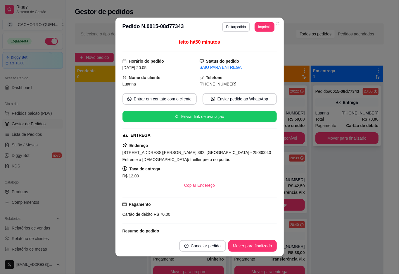
click at [257, 28] on button "Imprimir" at bounding box center [265, 26] width 20 height 9
click at [256, 45] on button "IMPRESSORA" at bounding box center [248, 47] width 42 height 9
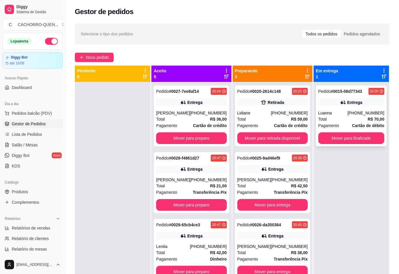
click at [85, 143] on div at bounding box center [113, 219] width 76 height 274
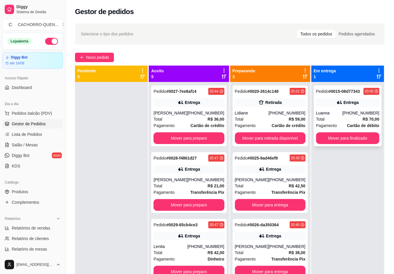
scroll to position [16, 0]
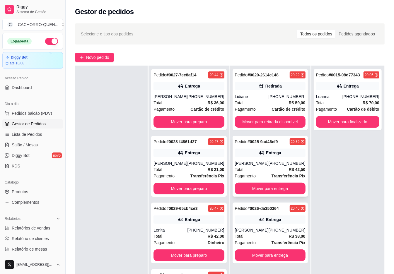
click at [266, 149] on div "Entrega" at bounding box center [270, 153] width 71 height 8
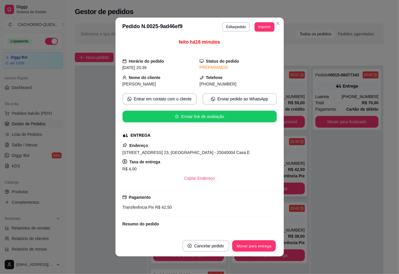
click at [234, 243] on button "Mover para entrega" at bounding box center [255, 245] width 44 height 11
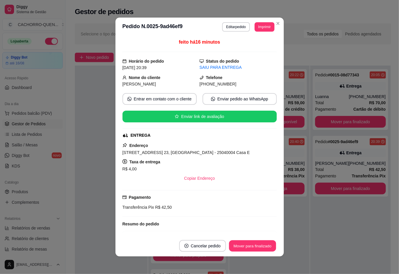
click at [246, 245] on button "Mover para finalizado" at bounding box center [252, 245] width 47 height 11
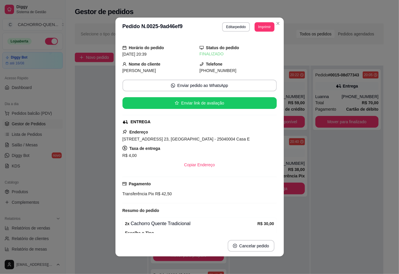
click at [98, 136] on div at bounding box center [111, 203] width 73 height 274
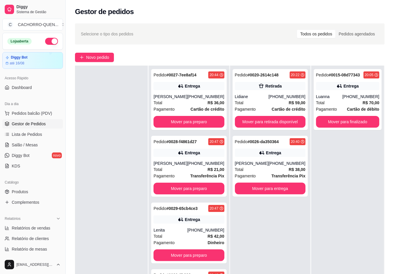
click at [352, 120] on button "Mover para finalizado" at bounding box center [347, 122] width 63 height 12
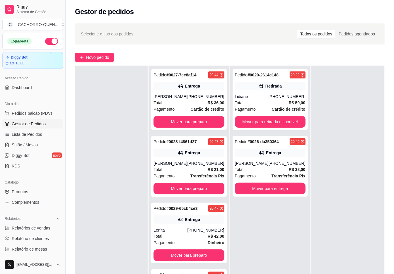
click at [255, 121] on button "Mover para retirada disponível" at bounding box center [270, 122] width 71 height 12
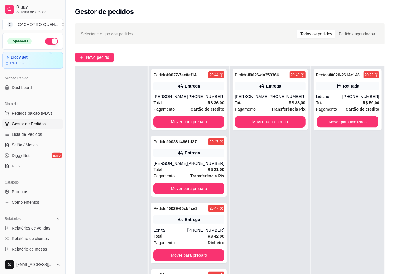
click at [337, 120] on button "Mover para finalizado" at bounding box center [347, 121] width 61 height 11
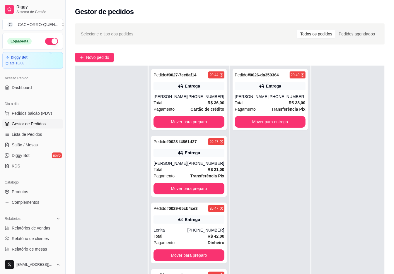
click at [191, 128] on button "Mover para preparo" at bounding box center [188, 122] width 71 height 12
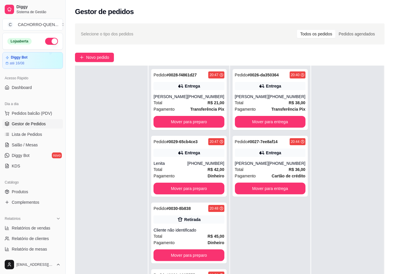
click at [189, 126] on button "Mover para preparo" at bounding box center [188, 122] width 71 height 12
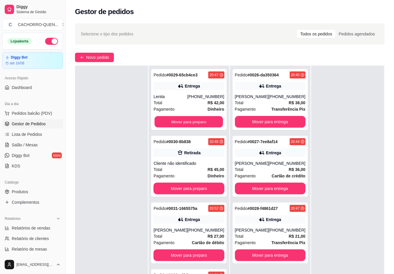
click at [183, 128] on button "Mover para preparo" at bounding box center [189, 121] width 68 height 11
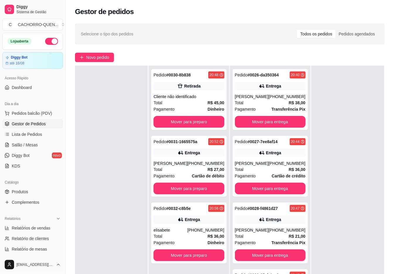
click at [187, 121] on button "Mover para preparo" at bounding box center [188, 122] width 71 height 12
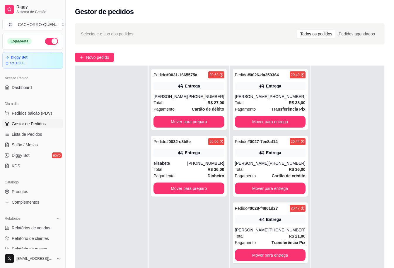
click at [178, 122] on button "Mover para preparo" at bounding box center [188, 122] width 71 height 12
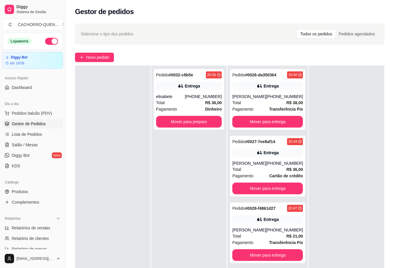
click at [173, 121] on button "Mover para preparo" at bounding box center [189, 122] width 66 height 12
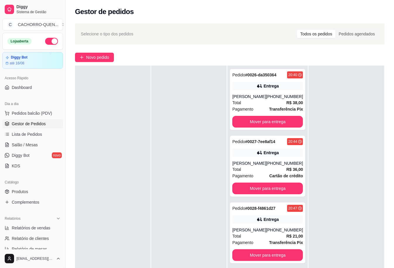
click at [257, 121] on button "Mover para entrega" at bounding box center [267, 122] width 71 height 12
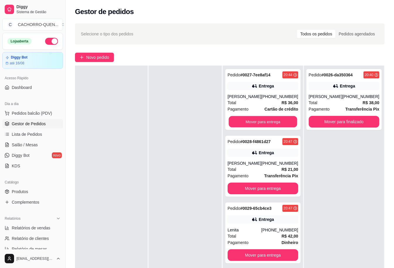
click at [268, 122] on button "Mover para entrega" at bounding box center [262, 121] width 68 height 11
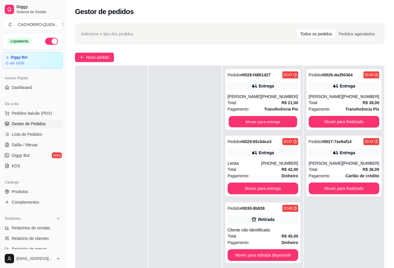
click at [249, 121] on button "Mover para entrega" at bounding box center [262, 121] width 68 height 11
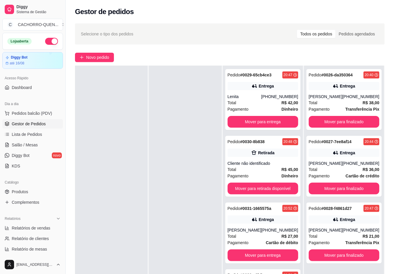
click at [253, 121] on button "Mover para entrega" at bounding box center [262, 122] width 71 height 12
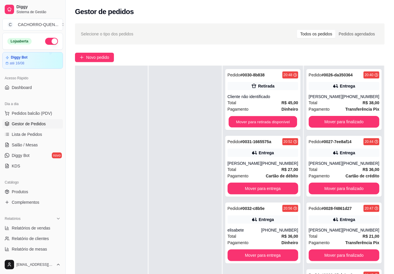
click at [249, 120] on button "Mover para retirada disponível" at bounding box center [262, 121] width 68 height 11
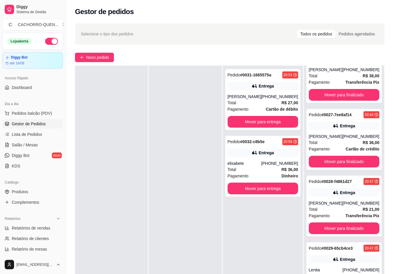
scroll to position [60, 0]
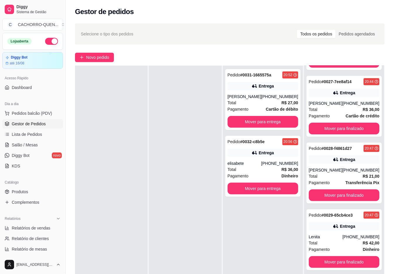
click at [335, 201] on button "Mover para finalizado" at bounding box center [343, 195] width 71 height 12
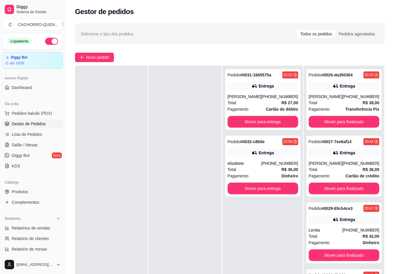
click at [326, 183] on button "Mover para finalizado" at bounding box center [343, 189] width 71 height 12
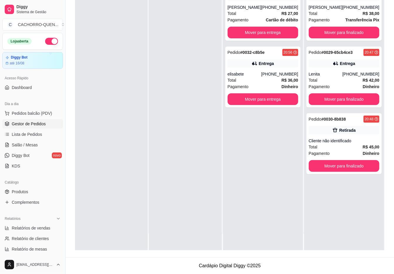
scroll to position [0, 0]
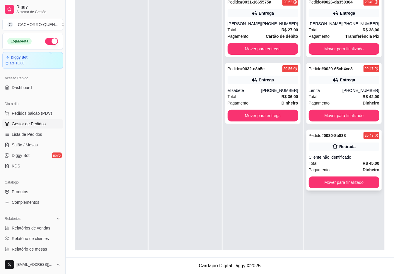
click at [323, 157] on div "Cliente não identificado" at bounding box center [343, 157] width 71 height 6
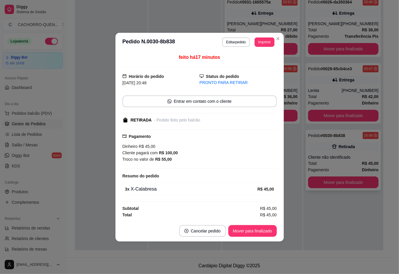
click at [329, 182] on button "Mover para finalizado" at bounding box center [343, 182] width 71 height 12
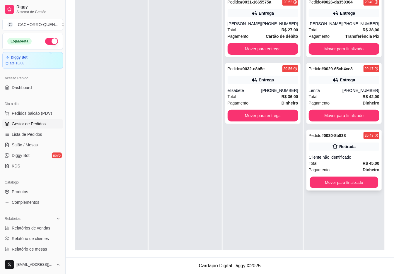
click at [326, 182] on button "Mover para finalizado" at bounding box center [343, 182] width 68 height 11
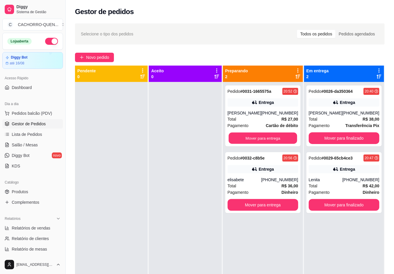
click at [267, 138] on button "Mover para entrega" at bounding box center [262, 138] width 68 height 11
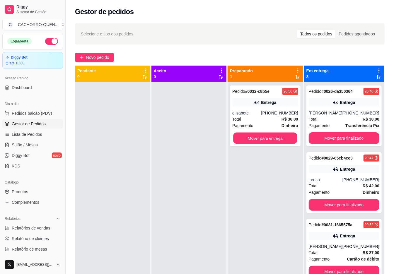
click at [266, 138] on button "Mover para entrega" at bounding box center [265, 138] width 64 height 11
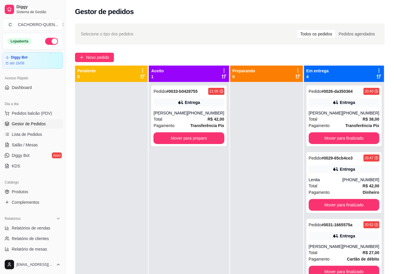
click at [178, 135] on button "Mover para preparo" at bounding box center [188, 138] width 71 height 12
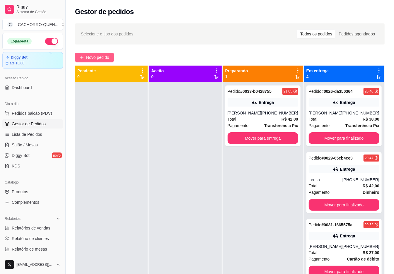
click at [100, 58] on span "Novo pedido" at bounding box center [97, 57] width 23 height 6
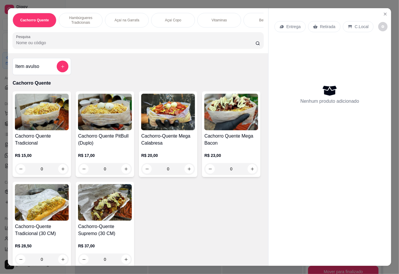
click at [60, 171] on div "0" at bounding box center [42, 169] width 54 height 12
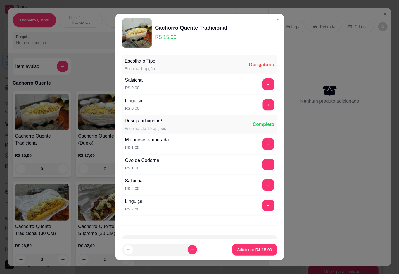
click at [263, 109] on button "+" at bounding box center [268, 104] width 11 height 11
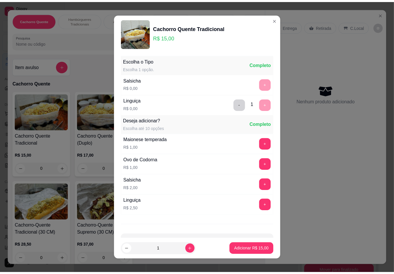
scroll to position [5, 0]
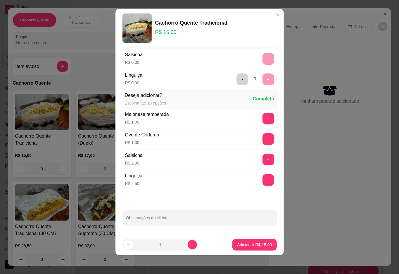
click at [179, 218] on input "Observações do cliente" at bounding box center [200, 220] width 148 height 6
type input "sem milho pouco batata e bastante maionese"
click at [238, 245] on p "Adicionar R$ 15,00" at bounding box center [254, 245] width 35 height 6
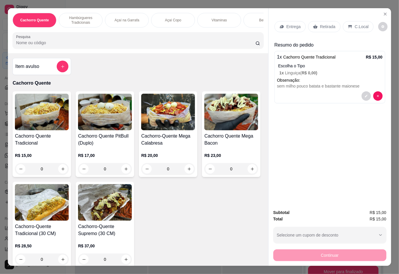
click at [309, 25] on div "Retirada" at bounding box center [324, 26] width 32 height 11
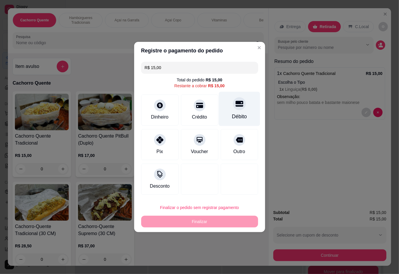
click at [233, 107] on div at bounding box center [239, 103] width 13 height 13
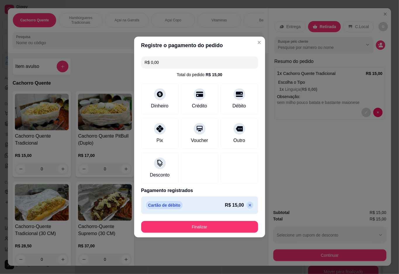
click at [249, 205] on icon at bounding box center [250, 205] width 3 height 3
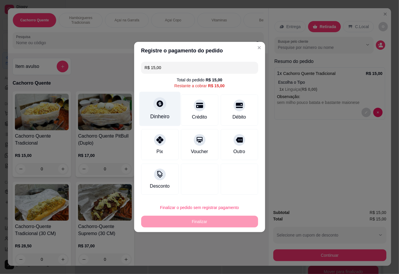
click at [155, 104] on div at bounding box center [160, 103] width 13 height 13
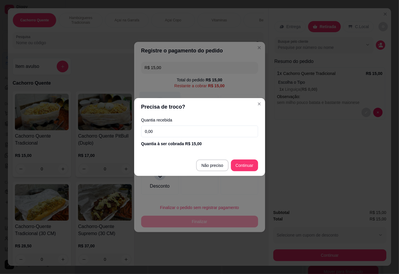
click at [209, 171] on div at bounding box center [199, 179] width 37 height 31
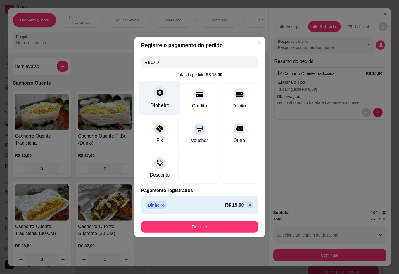
click at [212, 229] on button "Finalizar" at bounding box center [199, 227] width 117 height 12
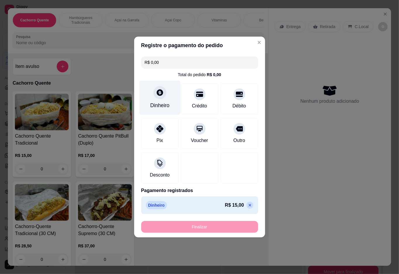
type input "-R$ 15,00"
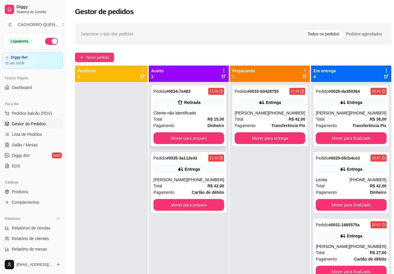
click at [179, 102] on icon at bounding box center [180, 103] width 6 height 6
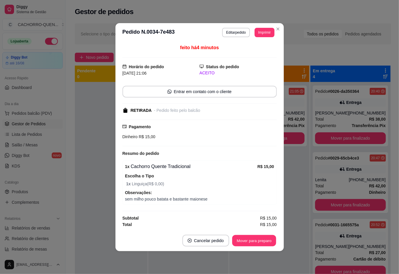
click at [238, 241] on button "Mover para preparo" at bounding box center [254, 240] width 44 height 11
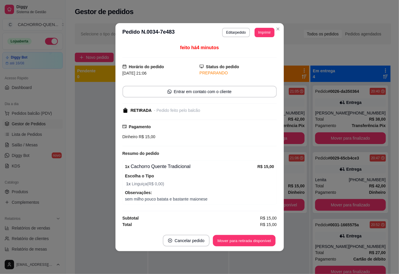
click at [227, 238] on button "Mover para retirada disponível" at bounding box center [244, 240] width 63 height 11
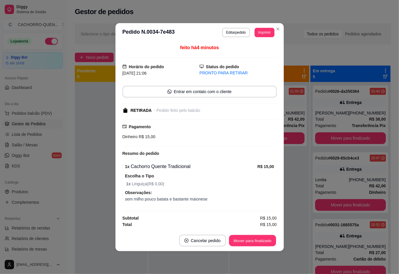
click at [236, 241] on button "Mover para finalizado" at bounding box center [252, 240] width 47 height 11
click at [87, 167] on div at bounding box center [111, 219] width 73 height 274
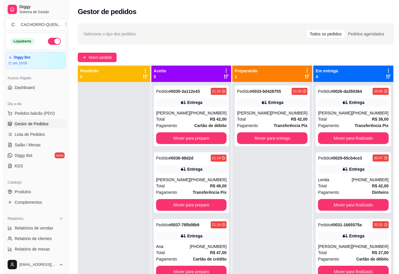
scroll to position [20, 0]
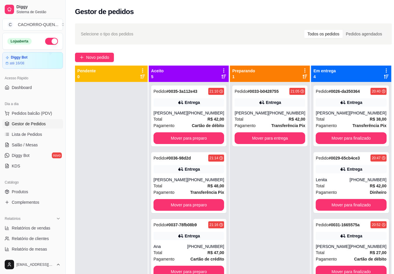
click at [350, 230] on div "Pedido # 0031-1665575a 20:52 Entrega [PERSON_NAME] [PHONE_NUMBER] Total R$ 27,0…" at bounding box center [350, 249] width 75 height 61
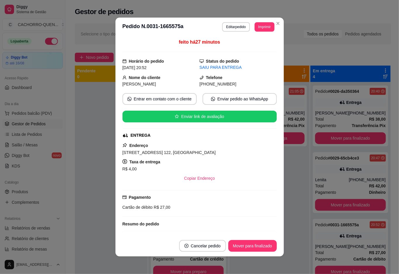
click at [228, 26] on button "Editar pedido" at bounding box center [236, 26] width 28 height 9
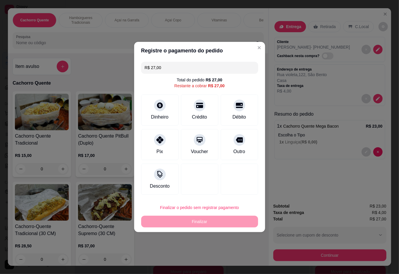
click at [203, 65] on input "R$ 27,00" at bounding box center [200, 68] width 110 height 12
click at [238, 105] on icon at bounding box center [240, 104] width 8 height 6
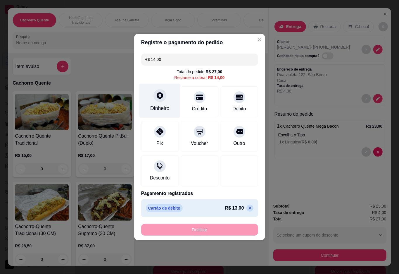
click at [157, 99] on icon at bounding box center [160, 95] width 6 height 6
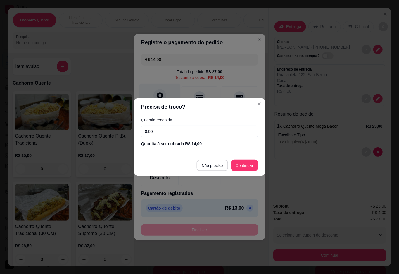
click at [205, 166] on div at bounding box center [199, 170] width 37 height 31
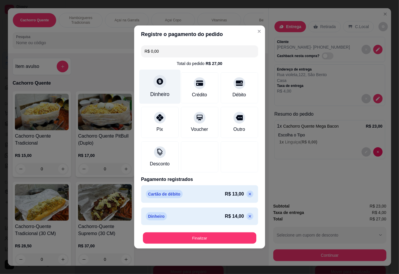
click at [201, 237] on button "Finalizar" at bounding box center [200, 237] width 114 height 11
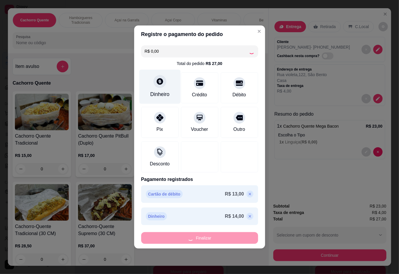
type input "-R$ 27,00"
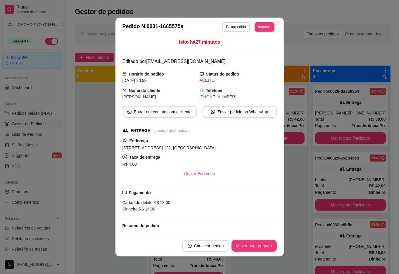
scroll to position [0, 0]
click at [247, 245] on button "Mover para preparo" at bounding box center [254, 246] width 45 height 12
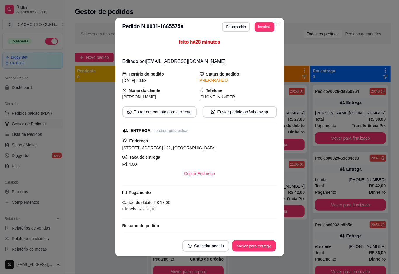
click at [252, 244] on button "Mover para entrega" at bounding box center [255, 245] width 44 height 11
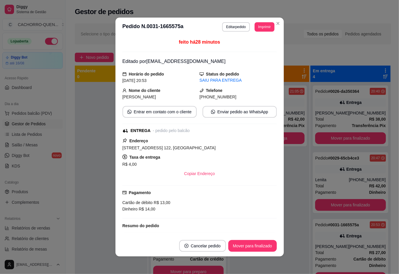
click at [256, 246] on button "Mover para finalizado" at bounding box center [253, 246] width 49 height 12
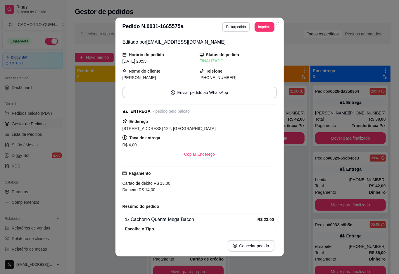
click at [93, 116] on div at bounding box center [111, 219] width 73 height 274
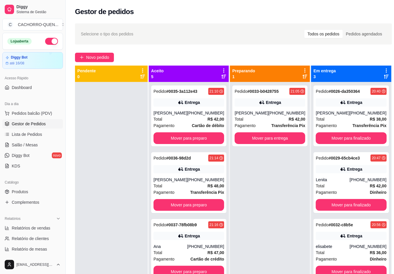
click at [336, 139] on button "Mover para finalizado" at bounding box center [350, 138] width 71 height 12
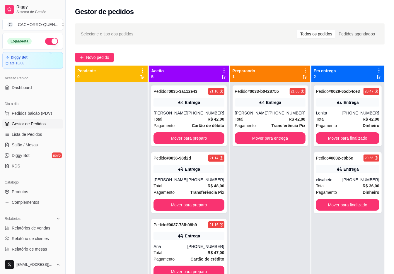
click at [337, 138] on button "Mover para finalizado" at bounding box center [347, 138] width 63 height 12
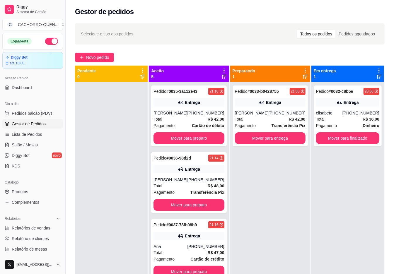
click at [184, 144] on button "Mover para preparo" at bounding box center [188, 138] width 71 height 12
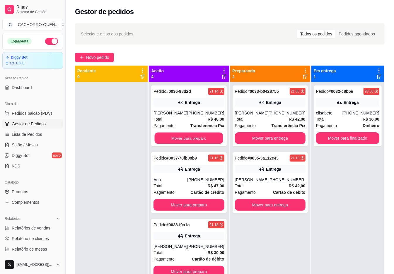
click at [188, 140] on button "Mover para preparo" at bounding box center [189, 138] width 68 height 11
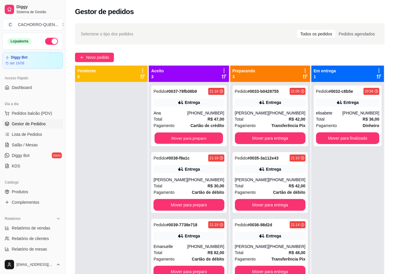
click at [191, 138] on button "Mover para preparo" at bounding box center [189, 138] width 68 height 11
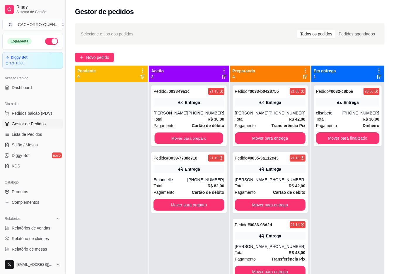
click at [198, 138] on button "Mover para preparo" at bounding box center [189, 138] width 68 height 11
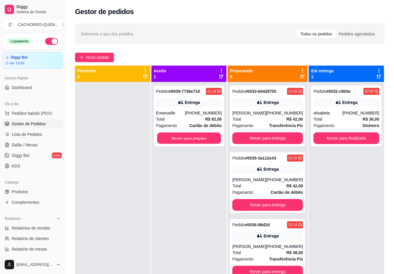
click at [197, 138] on button "Mover para preparo" at bounding box center [189, 138] width 64 height 11
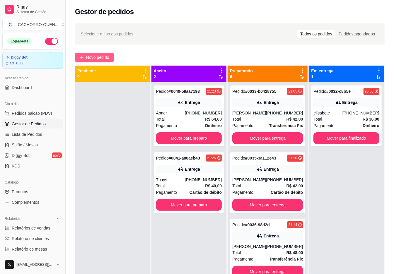
click at [101, 54] on span "Novo pedido" at bounding box center [97, 57] width 23 height 6
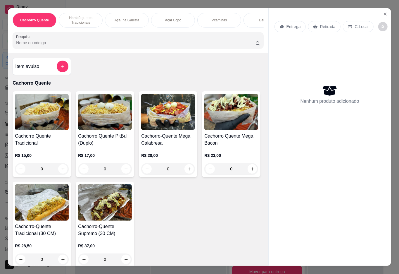
click at [56, 174] on div "0" at bounding box center [42, 169] width 54 height 12
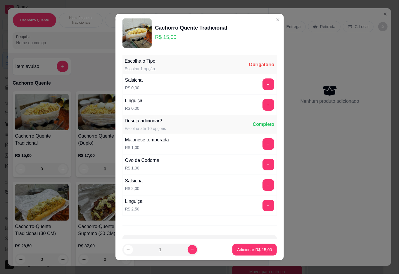
click at [263, 106] on button "+" at bounding box center [269, 105] width 12 height 12
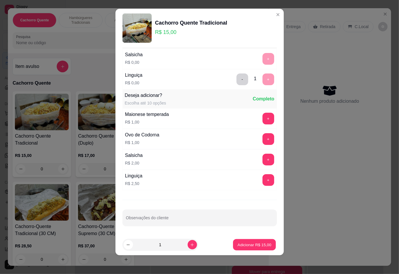
click at [239, 239] on button "Adicionar R$ 15,00" at bounding box center [255, 244] width 43 height 11
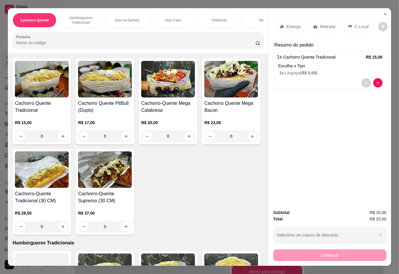
scroll to position [32, 0]
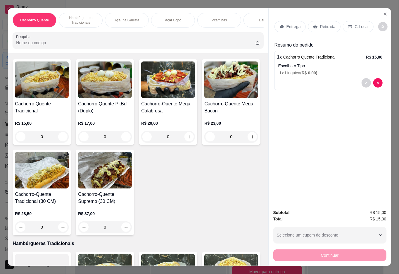
click at [205, 143] on div "0" at bounding box center [232, 137] width 54 height 12
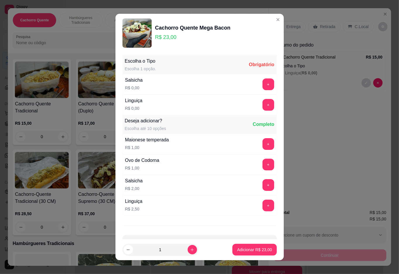
click at [263, 103] on button "+" at bounding box center [269, 105] width 12 height 12
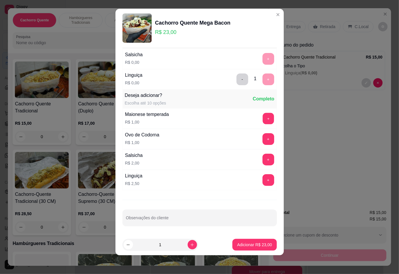
click at [263, 117] on button "+" at bounding box center [268, 118] width 11 height 11
click at [263, 116] on button "+" at bounding box center [269, 119] width 12 height 12
click at [251, 245] on p "Adicionar R$ 25,00" at bounding box center [254, 245] width 35 height 6
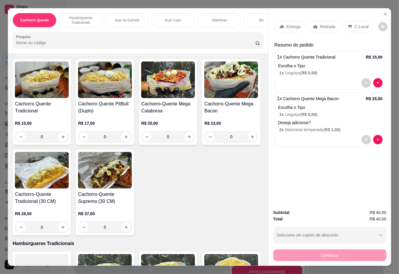
click at [257, 14] on div "Bebidas" at bounding box center [266, 20] width 44 height 15
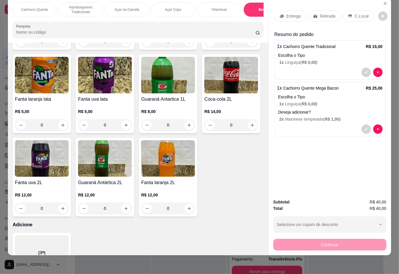
click at [65, 44] on icon "increase-product-quantity" at bounding box center [63, 42] width 4 height 4
type input "1"
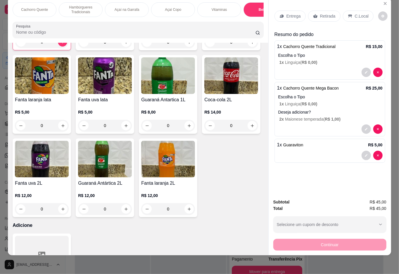
click at [325, 13] on p "Retirada" at bounding box center [328, 16] width 16 height 6
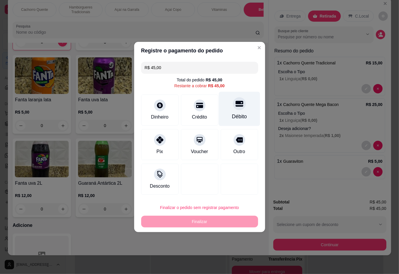
click at [246, 107] on div "Débito" at bounding box center [239, 109] width 41 height 34
type input "R$ 0,00"
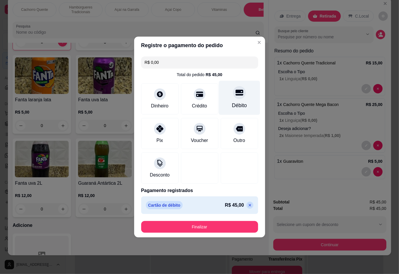
click at [211, 224] on button "Finalizar" at bounding box center [199, 227] width 117 height 12
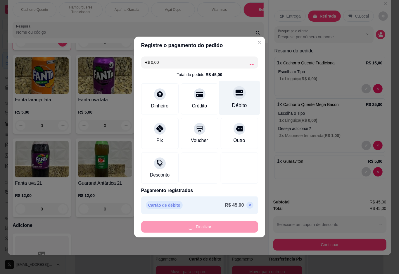
type input "0"
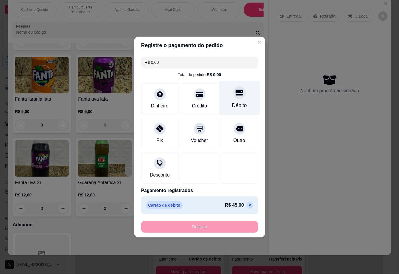
type input "-R$ 45,00"
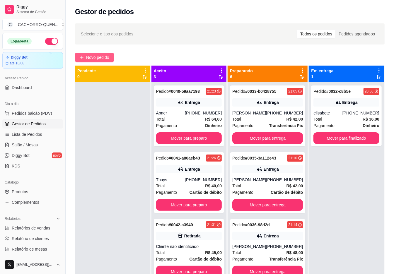
click at [96, 58] on span "Novo pedido" at bounding box center [97, 57] width 23 height 6
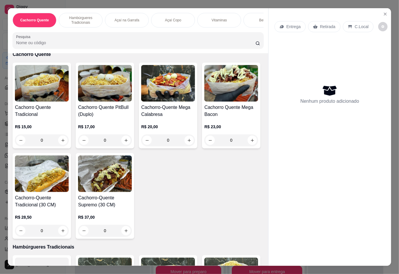
scroll to position [32, 0]
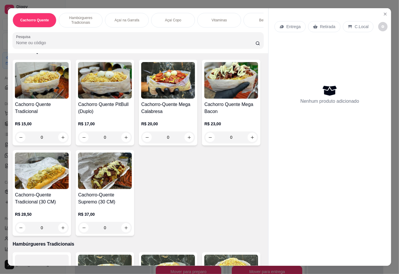
click at [205, 143] on div "0" at bounding box center [232, 137] width 54 height 12
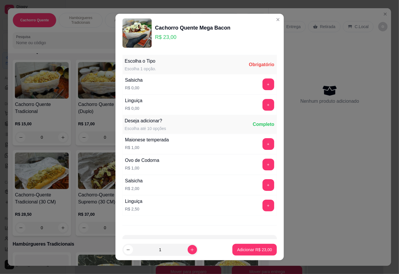
click at [263, 85] on button "+" at bounding box center [269, 84] width 12 height 12
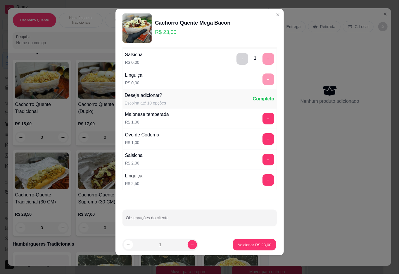
click at [238, 244] on p "Adicionar R$ 23,00" at bounding box center [255, 245] width 34 height 6
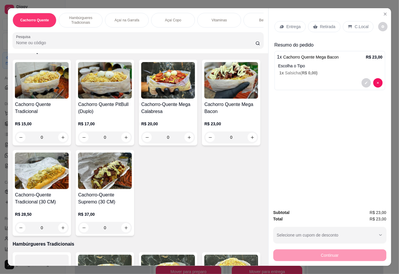
click at [321, 24] on p "Retirada" at bounding box center [328, 27] width 16 height 6
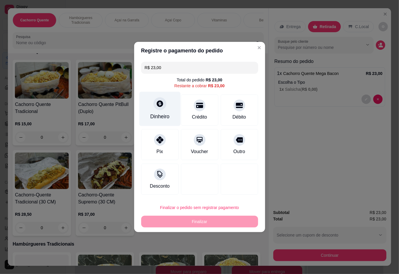
click at [161, 110] on div at bounding box center [160, 103] width 13 height 13
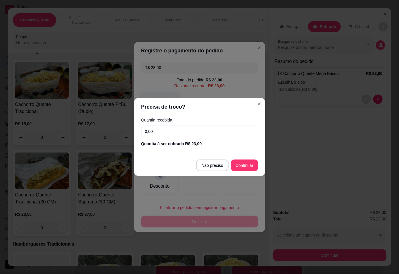
click at [211, 164] on div at bounding box center [199, 179] width 37 height 31
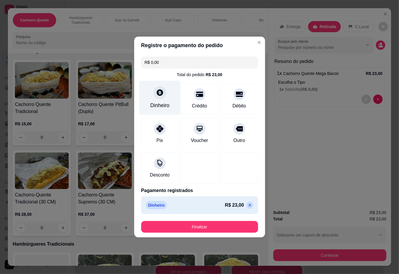
click at [232, 224] on button "Finalizar" at bounding box center [199, 227] width 117 height 12
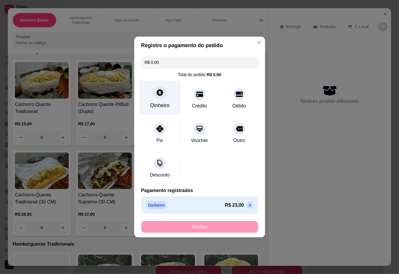
type input "-R$ 23,00"
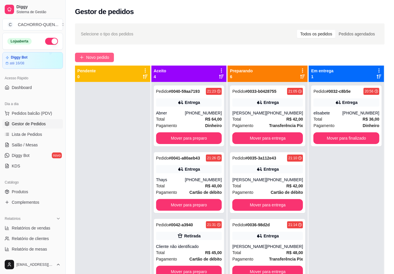
click at [100, 60] on span "Novo pedido" at bounding box center [97, 57] width 23 height 6
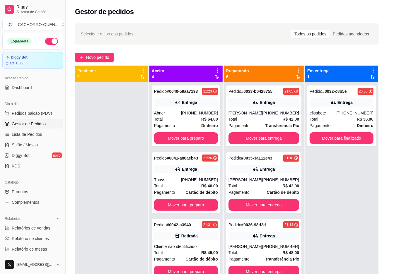
click at [104, 62] on div "Item avulso Cachorro Quente Cachorro Quente Tradicional R$ 15,00 0 Cachorro Que…" at bounding box center [133, 160] width 263 height 219
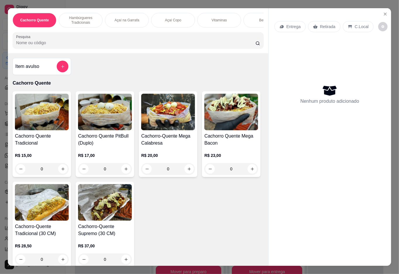
click at [262, 13] on div "Cachorro Quente Hambúrgueres Tradicionais Açaí na Garrafa Açaí Copo Vitaminas B…" at bounding box center [138, 30] width 260 height 45
click at [253, 15] on div "Bebidas" at bounding box center [266, 20] width 44 height 15
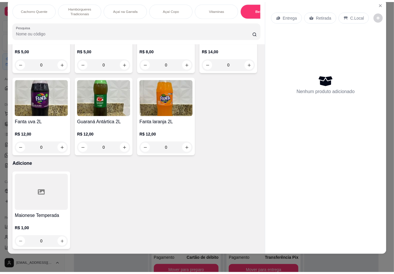
scroll to position [1206, 0]
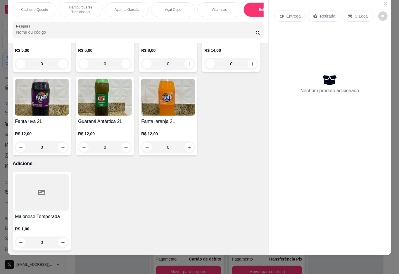
click at [251, 66] on icon "increase-product-quantity" at bounding box center [253, 64] width 4 height 4
type input "1"
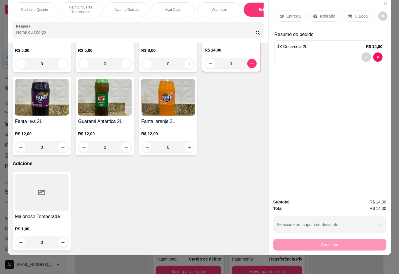
click at [323, 13] on p "Retirada" at bounding box center [328, 16] width 16 height 6
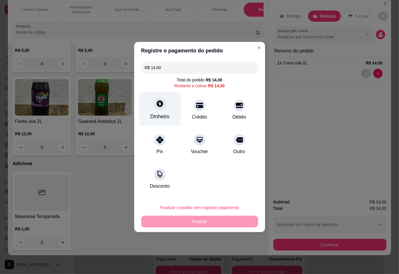
click at [158, 109] on div at bounding box center [160, 103] width 13 height 13
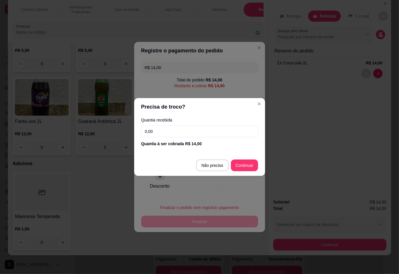
click at [207, 133] on input "0,00" at bounding box center [199, 132] width 117 height 12
type input "100,00"
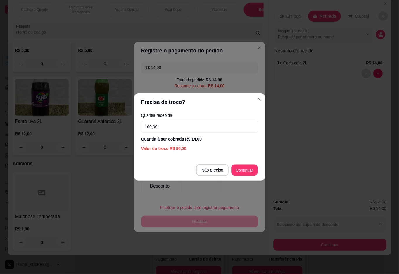
click at [241, 170] on div at bounding box center [239, 179] width 37 height 31
type input "R$ 0,00"
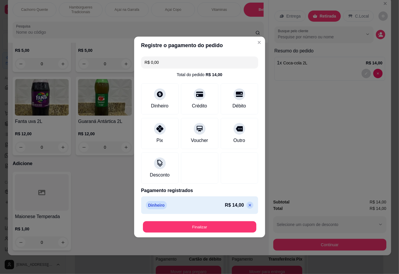
click at [224, 224] on button "Finalizar" at bounding box center [200, 226] width 114 height 11
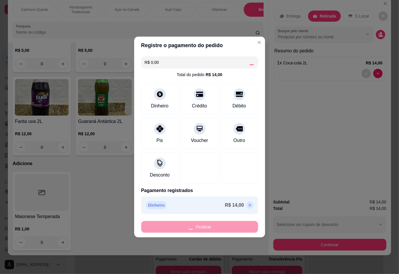
type input "0"
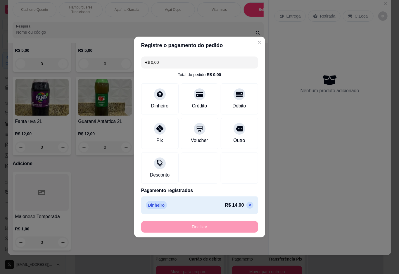
type input "-R$ 14,00"
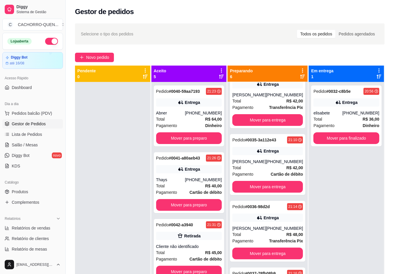
scroll to position [49, 0]
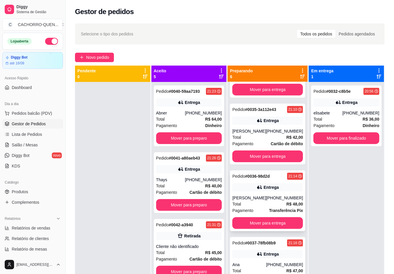
click at [272, 201] on div "[PHONE_NUMBER]" at bounding box center [284, 198] width 37 height 6
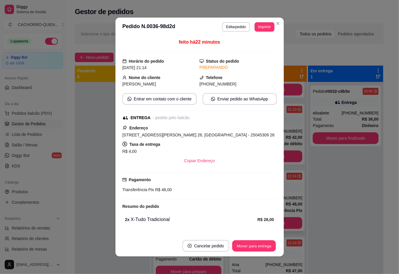
click at [247, 246] on button "Mover para entrega" at bounding box center [255, 245] width 44 height 11
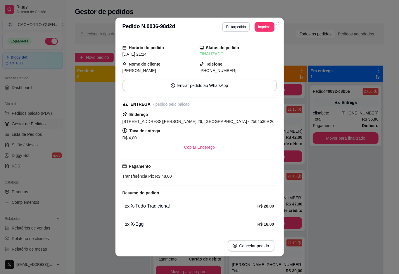
click at [98, 161] on div at bounding box center [112, 219] width 75 height 274
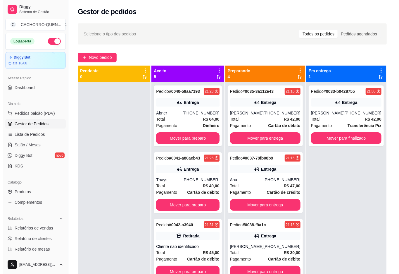
scroll to position [0, 0]
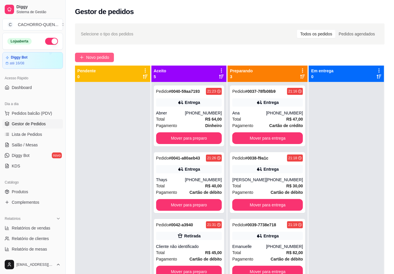
click at [100, 57] on span "Novo pedido" at bounding box center [97, 57] width 23 height 6
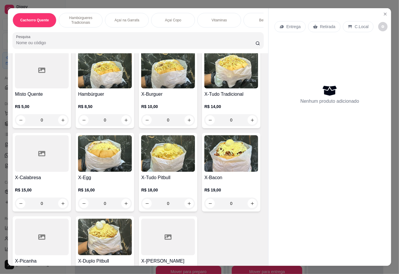
scroll to position [235, 0]
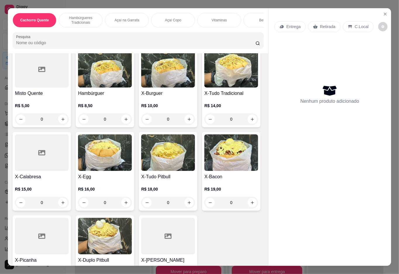
click at [121, 120] on div "0" at bounding box center [105, 119] width 54 height 12
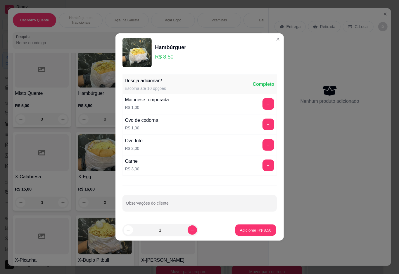
click at [236, 225] on button "Adicionar R$ 8,50" at bounding box center [256, 229] width 41 height 11
type input "1"
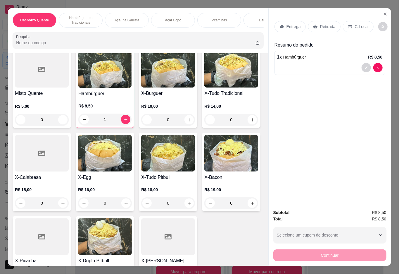
click at [325, 21] on div "Retirada" at bounding box center [324, 26] width 32 height 11
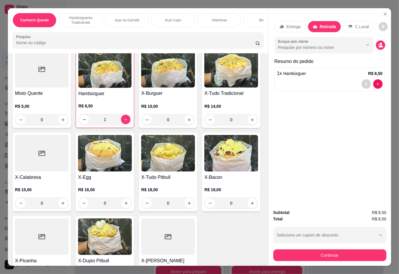
click at [383, 25] on icon "decrease-product-quantity" at bounding box center [384, 27] width 4 height 4
click at [299, 139] on div "Entrega Retirada C.Local Busque pelo cliente Resumo do pedido 1 x Hambúrguer R$…" at bounding box center [330, 106] width 123 height 196
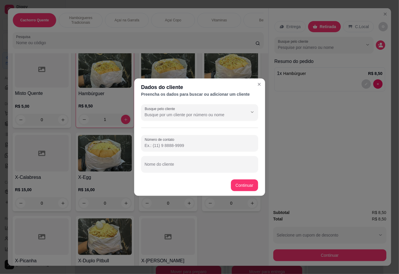
click at [197, 167] on input "Nome do cliente" at bounding box center [200, 167] width 110 height 6
type input "thamires"
click at [238, 186] on div "Misto Quente R$ 5,00 0 Hambúrguer R$ 8,50 1 X-Burguer R$ 10,00 0 X-Tudo Tradici…" at bounding box center [138, 172] width 251 height 246
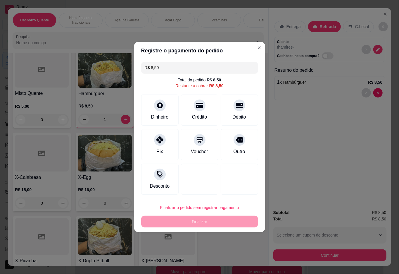
click at [299, 163] on div "Entrega Retirada C.Local Cliente thamires - Cashback nesta compra? Resumo do pe…" at bounding box center [330, 106] width 123 height 196
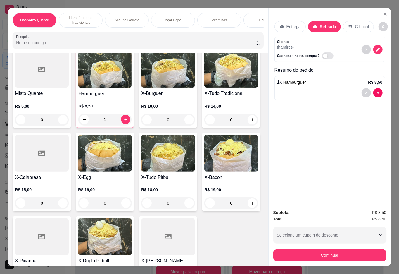
click at [325, 90] on div at bounding box center [330, 92] width 106 height 9
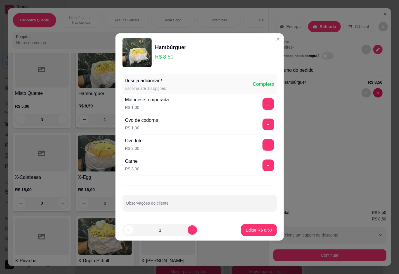
click at [264, 104] on button "+" at bounding box center [269, 104] width 12 height 12
click at [255, 231] on p "Editar R$ 9,50" at bounding box center [259, 230] width 26 height 6
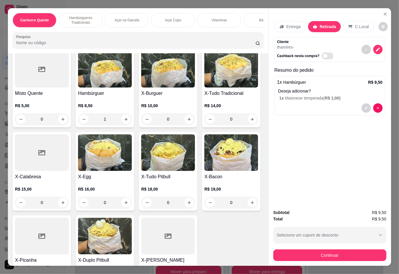
type input "0"
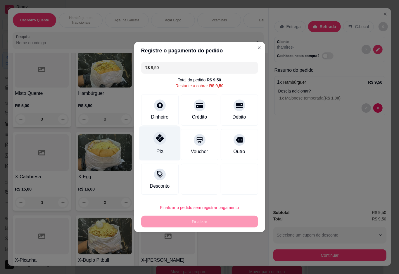
click at [160, 136] on div at bounding box center [160, 138] width 13 height 13
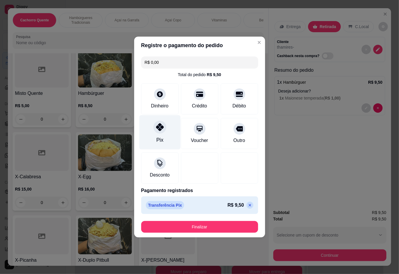
click at [163, 125] on div at bounding box center [160, 127] width 13 height 13
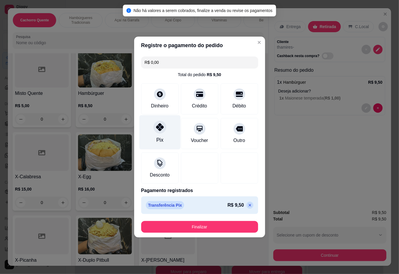
click at [203, 225] on button "Finalizar" at bounding box center [199, 227] width 117 height 12
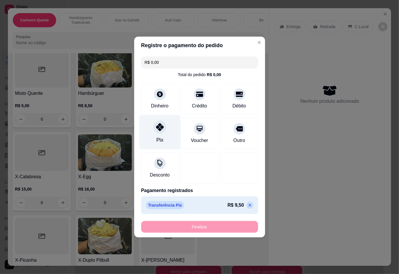
type input "-R$ 9,50"
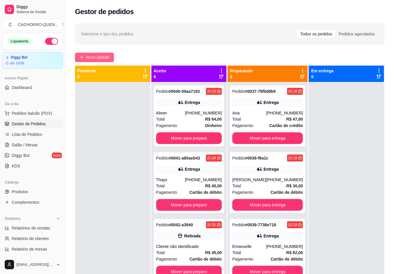
click at [105, 56] on span "Novo pedido" at bounding box center [97, 57] width 23 height 6
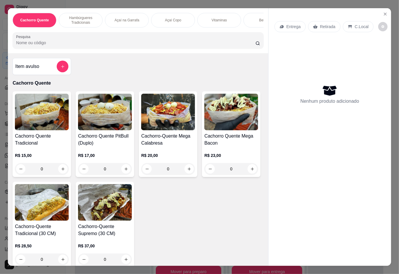
click at [59, 173] on div "0" at bounding box center [42, 169] width 54 height 12
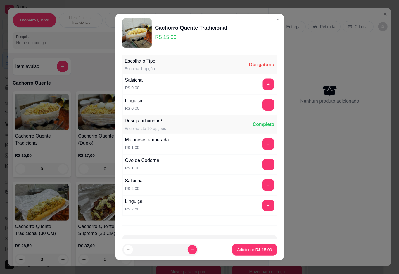
click at [263, 86] on button "+" at bounding box center [268, 83] width 11 height 11
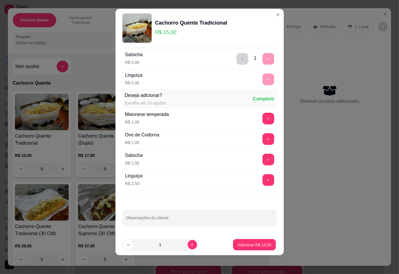
click at [246, 244] on p "Adicionar R$ 15,00" at bounding box center [255, 245] width 34 height 6
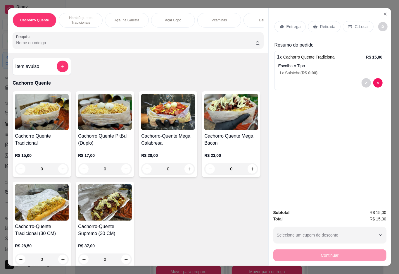
click at [253, 19] on div "Bebidas" at bounding box center [266, 20] width 44 height 15
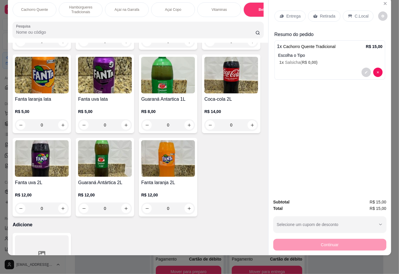
type input "1"
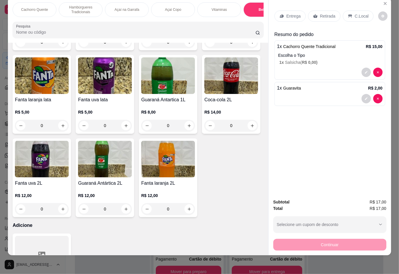
click at [323, 13] on p "Retirada" at bounding box center [328, 16] width 16 height 6
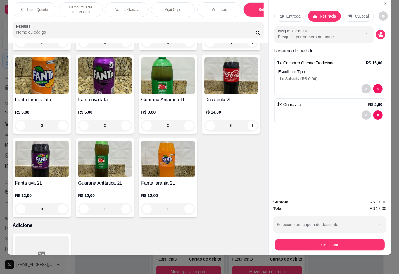
click at [334, 239] on button "Continuar" at bounding box center [330, 244] width 110 height 11
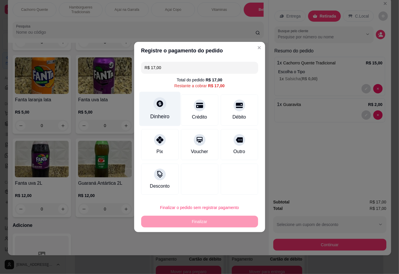
click at [156, 104] on icon at bounding box center [160, 104] width 8 height 8
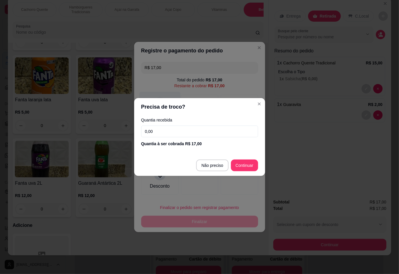
click at [209, 164] on div at bounding box center [199, 179] width 37 height 31
type input "R$ 0,00"
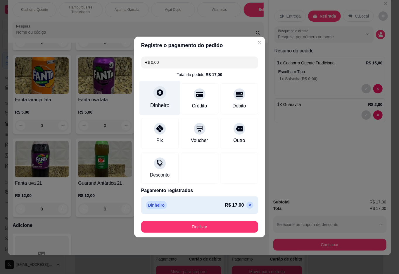
click at [205, 223] on button "Finalizar" at bounding box center [199, 227] width 117 height 12
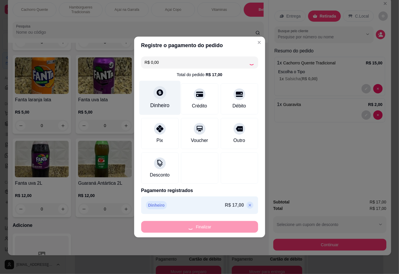
type input "0"
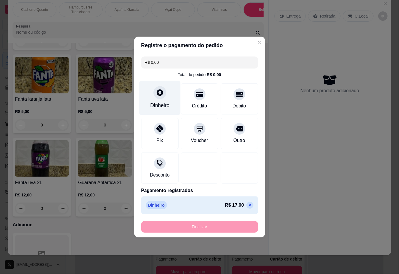
type input "-R$ 17,00"
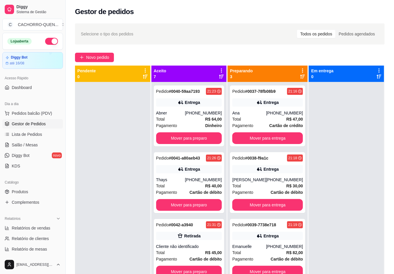
click at [267, 136] on button "Mover para entrega" at bounding box center [267, 138] width 71 height 12
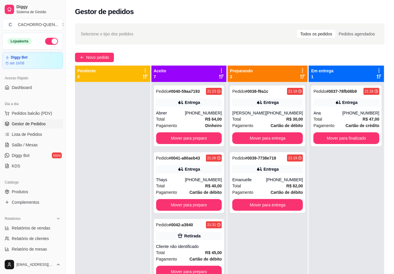
click at [276, 139] on button "Mover para entrega" at bounding box center [267, 138] width 71 height 12
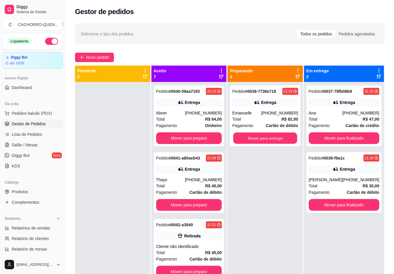
click at [272, 137] on button "Mover para entrega" at bounding box center [265, 138] width 64 height 11
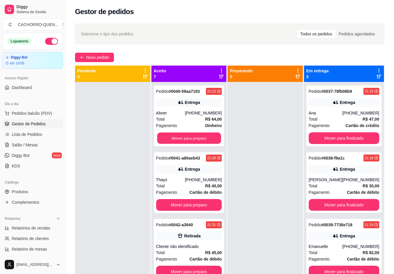
click at [194, 144] on button "Mover para preparo" at bounding box center [189, 138] width 64 height 11
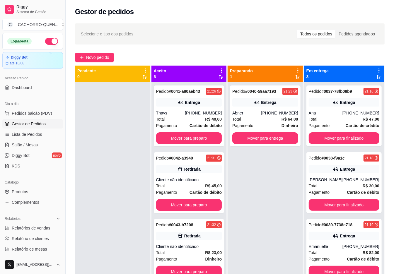
click at [198, 144] on button "Mover para preparo" at bounding box center [189, 138] width 66 height 12
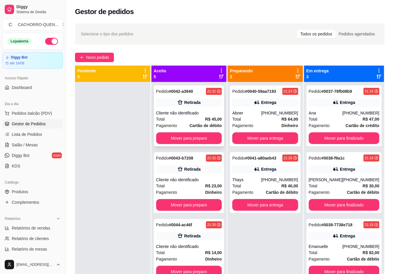
click at [198, 107] on div "Pedido # 0042-a3940 21:31 Retirada Cliente não identificado Total R$ 45,00 Paga…" at bounding box center [189, 115] width 71 height 61
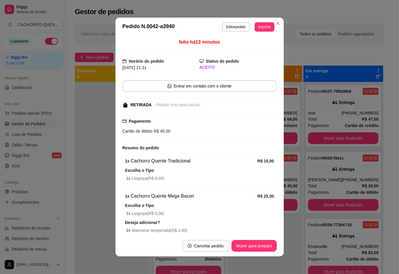
click at [247, 246] on button "Mover para preparo" at bounding box center [254, 246] width 45 height 12
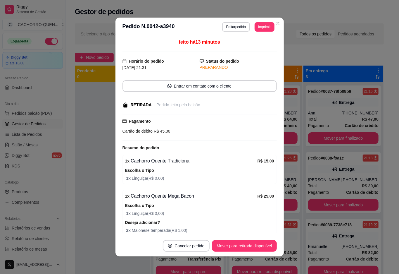
click at [247, 245] on button "Mover para retirada disponível" at bounding box center [244, 246] width 65 height 12
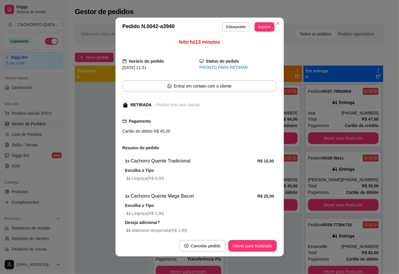
click at [247, 247] on button "Mover para finalizado" at bounding box center [253, 246] width 49 height 12
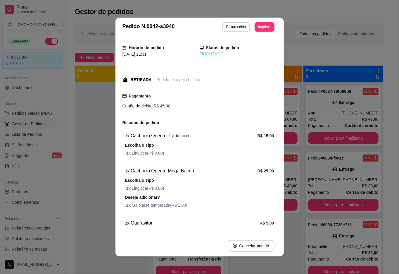
click at [95, 163] on div at bounding box center [112, 219] width 75 height 274
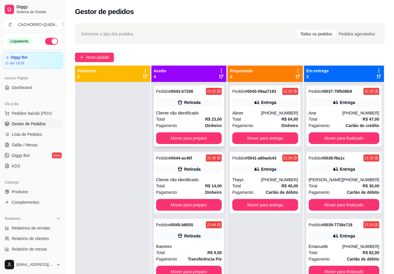
click at [200, 110] on div "Cliente não identificado" at bounding box center [189, 113] width 66 height 6
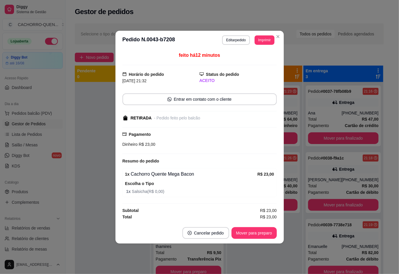
click at [246, 230] on button "Mover para preparo" at bounding box center [254, 233] width 45 height 12
click at [252, 231] on button "Mover para preparo" at bounding box center [254, 233] width 45 height 12
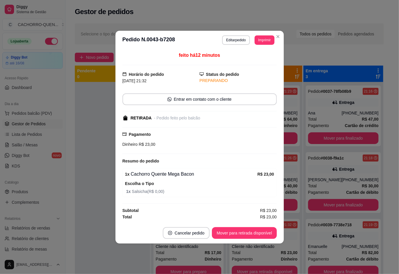
click at [250, 233] on button "Mover para retirada disponível" at bounding box center [244, 233] width 65 height 12
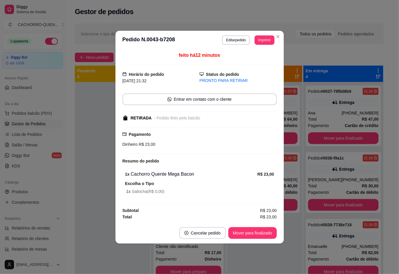
click at [250, 233] on button "Mover para finalizado" at bounding box center [253, 233] width 49 height 12
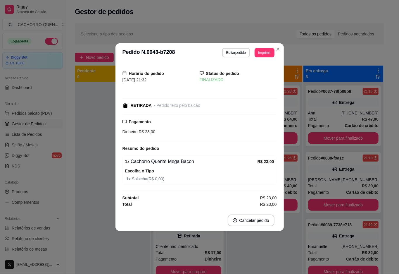
click at [92, 137] on div at bounding box center [112, 219] width 75 height 274
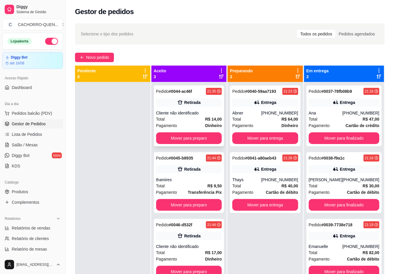
click at [201, 115] on div "Cliente não identificado" at bounding box center [189, 113] width 66 height 6
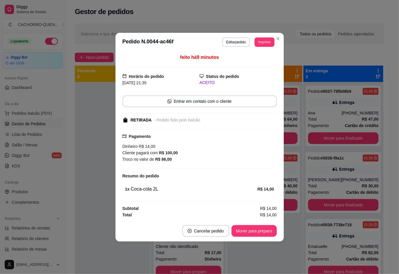
click at [247, 231] on button "Mover para preparo" at bounding box center [254, 231] width 45 height 12
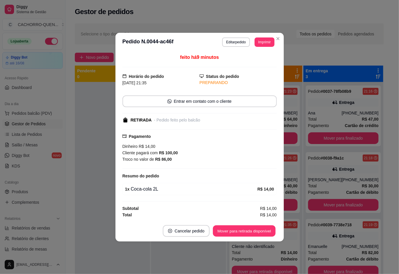
click at [243, 231] on button "Mover para retirada disponível" at bounding box center [244, 230] width 63 height 11
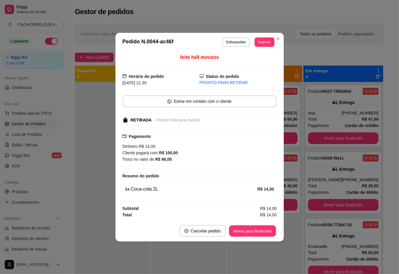
click at [243, 229] on button "Mover para finalizado" at bounding box center [252, 230] width 47 height 11
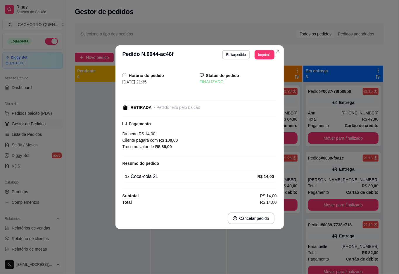
click at [92, 112] on div at bounding box center [112, 219] width 75 height 274
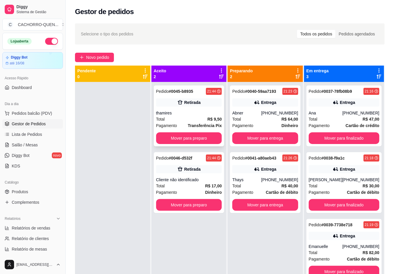
click at [187, 114] on div "thamires" at bounding box center [189, 113] width 66 height 6
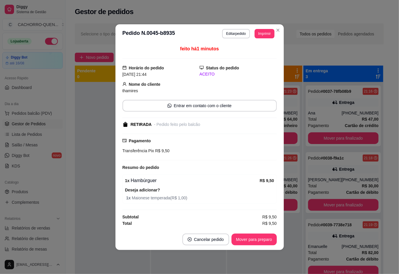
click at [245, 240] on button "Mover para preparo" at bounding box center [254, 240] width 45 height 12
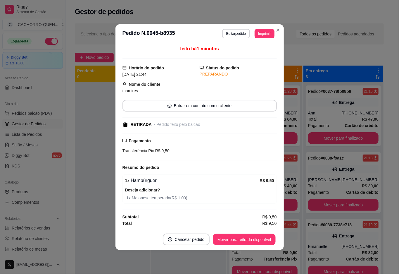
click at [248, 240] on button "Mover para retirada disponível" at bounding box center [244, 239] width 63 height 11
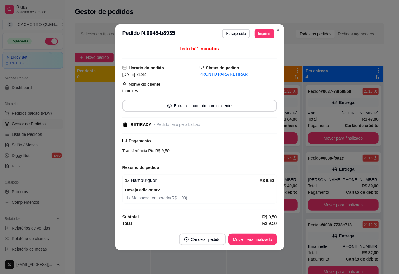
click at [251, 237] on button "Mover para finalizado" at bounding box center [253, 240] width 49 height 12
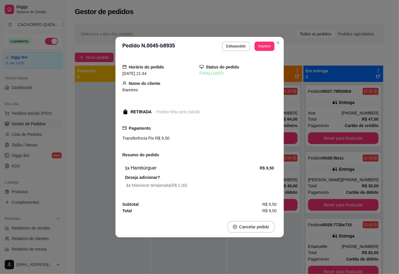
click at [91, 116] on div at bounding box center [112, 219] width 75 height 274
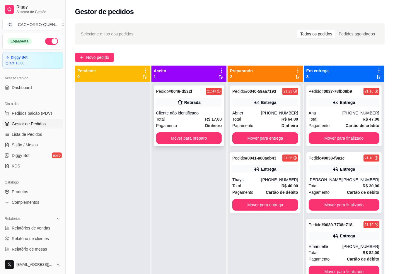
click at [182, 111] on div "Cliente não identificado" at bounding box center [189, 113] width 66 height 6
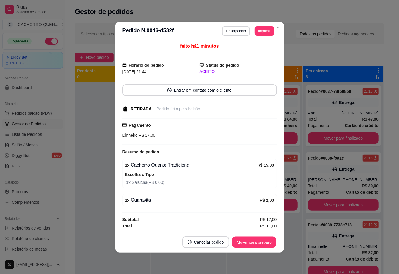
click at [243, 243] on button "Mover para preparo" at bounding box center [254, 241] width 44 height 11
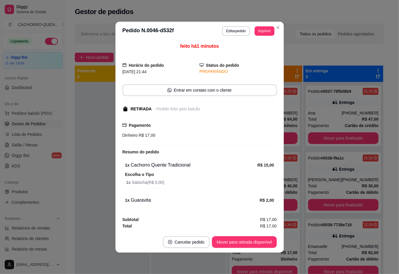
click at [245, 240] on button "Mover para retirada disponível" at bounding box center [244, 242] width 65 height 12
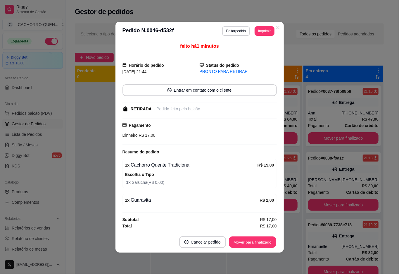
click at [240, 241] on button "Mover para finalizado" at bounding box center [252, 241] width 47 height 11
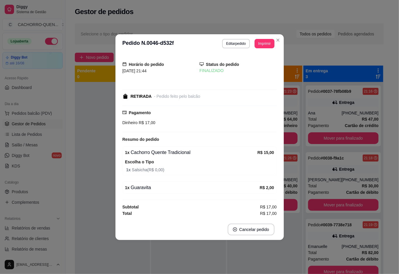
click at [90, 109] on div at bounding box center [112, 219] width 75 height 274
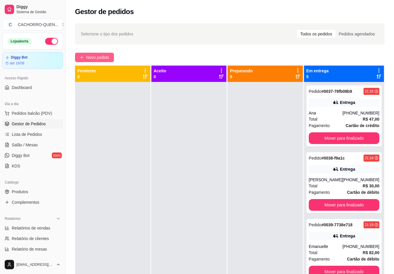
click at [94, 57] on span "Novo pedido" at bounding box center [97, 57] width 23 height 6
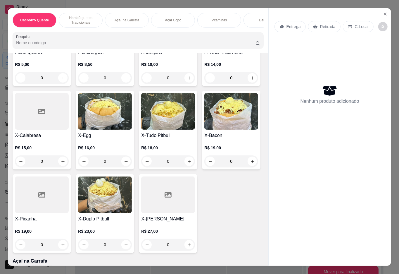
scroll to position [277, 0]
click at [205, 83] on div "0" at bounding box center [232, 78] width 54 height 12
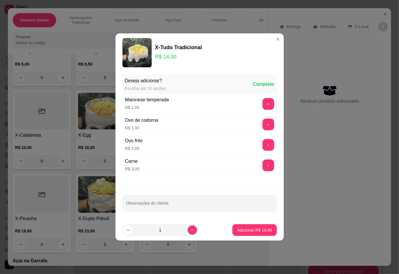
click at [204, 203] on input "Observações do cliente" at bounding box center [200, 206] width 148 height 6
type input "sem katchup"
click at [249, 230] on p "Adicionar R$ 14,00" at bounding box center [254, 230] width 35 height 6
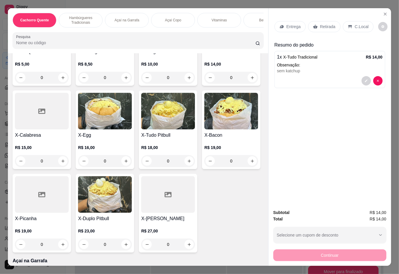
click at [327, 24] on p "Retirada" at bounding box center [328, 27] width 16 height 6
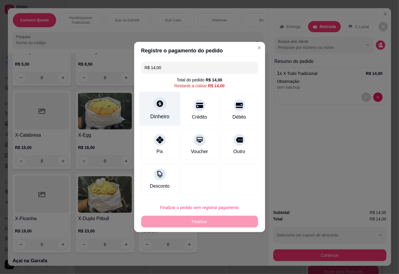
click at [165, 109] on div "Dinheiro" at bounding box center [159, 109] width 41 height 34
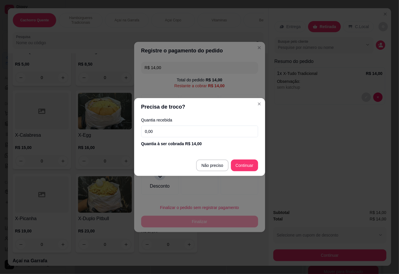
click at [177, 131] on input "0,00" at bounding box center [199, 132] width 117 height 12
type input "50,00"
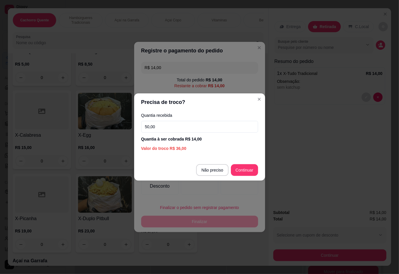
click at [239, 171] on div at bounding box center [239, 179] width 37 height 31
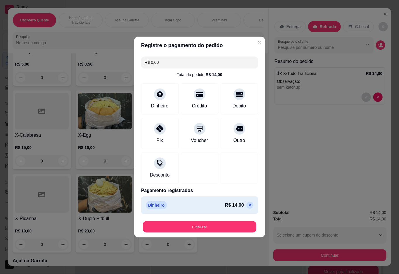
click at [208, 229] on button "Finalizar" at bounding box center [200, 226] width 114 height 11
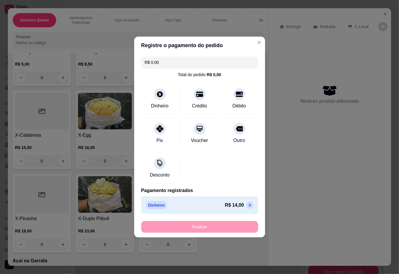
type input "-R$ 14,00"
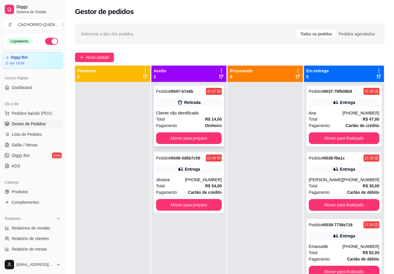
click at [180, 106] on div "Retirada" at bounding box center [189, 102] width 66 height 8
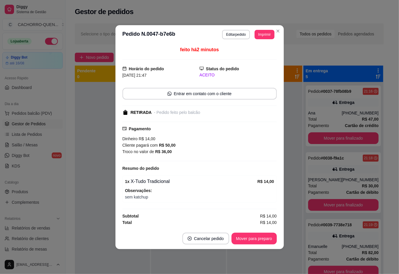
click at [253, 238] on button "Mover para preparo" at bounding box center [254, 239] width 45 height 12
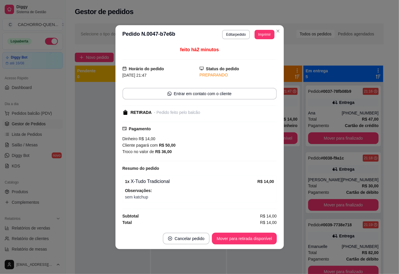
click at [258, 241] on button "Mover para retirada disponível" at bounding box center [244, 239] width 65 height 12
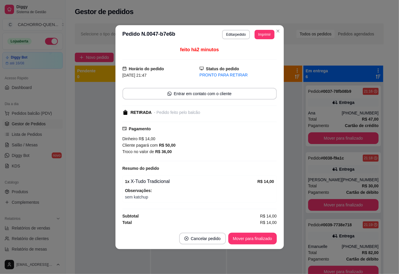
click at [243, 235] on button "Mover para finalizado" at bounding box center [253, 239] width 49 height 12
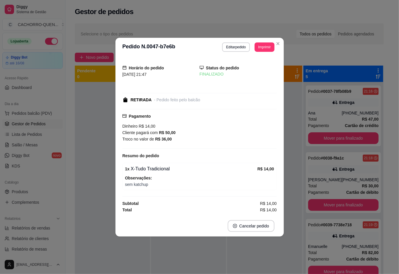
click at [100, 134] on div at bounding box center [112, 219] width 75 height 274
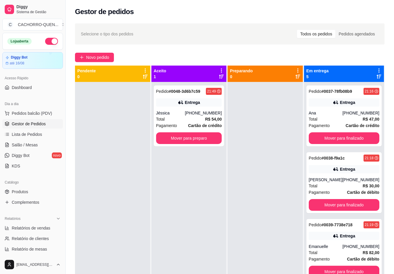
click at [177, 139] on button "Mover para preparo" at bounding box center [189, 138] width 66 height 12
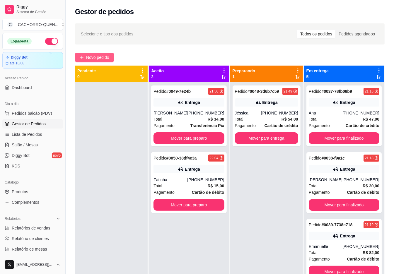
click at [89, 57] on span "Novo pedido" at bounding box center [97, 57] width 23 height 6
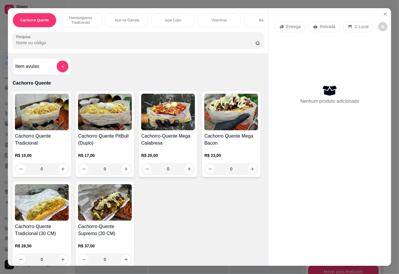
click at [57, 169] on div "0" at bounding box center [42, 169] width 54 height 12
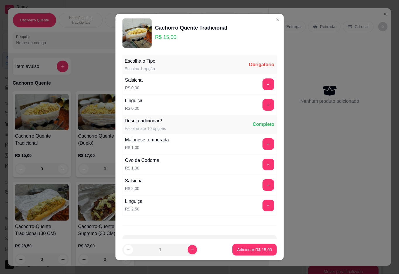
click at [263, 105] on button "+" at bounding box center [269, 105] width 12 height 12
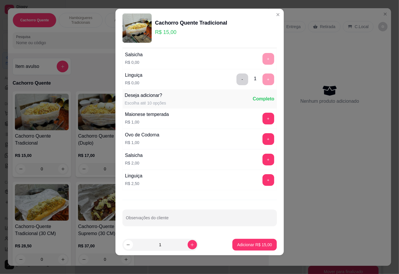
click at [233, 240] on button "Adicionar R$ 15,00" at bounding box center [255, 245] width 44 height 12
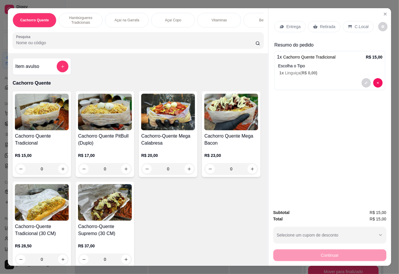
click at [220, 18] on p "Vitaminas" at bounding box center [219, 20] width 15 height 5
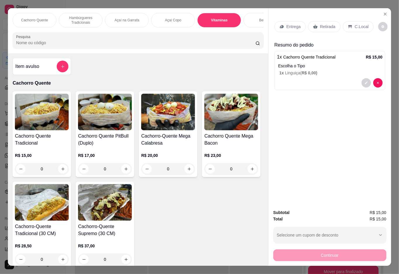
scroll to position [13, 0]
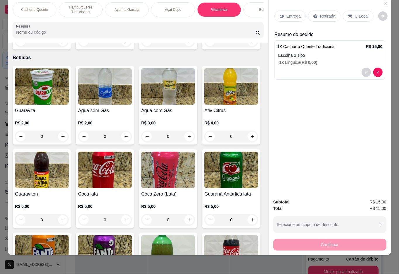
click at [123, 46] on button "increase-product-quantity" at bounding box center [125, 41] width 9 height 9
click at [124, 44] on icon "increase-product-quantity" at bounding box center [126, 41] width 4 height 4
type input "1"
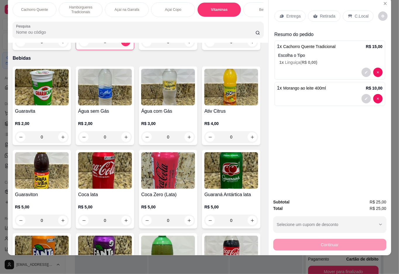
click at [174, 7] on p "Açaí Copo" at bounding box center [173, 9] width 16 height 5
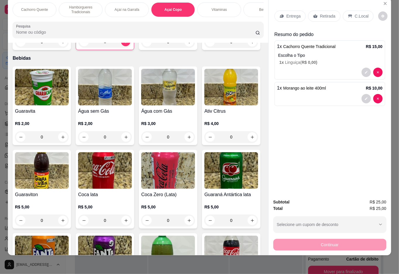
scroll to position [659, 0]
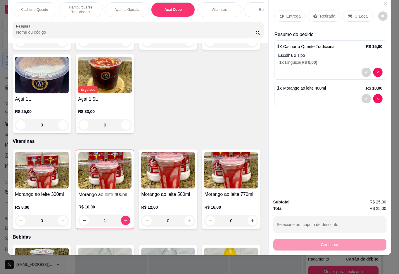
click at [182, 47] on div "0" at bounding box center [168, 42] width 54 height 12
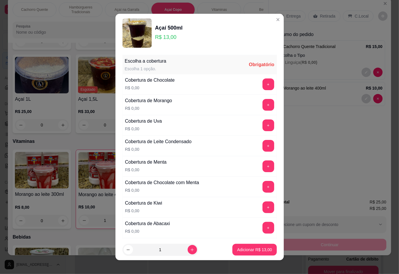
click at [263, 107] on button "+" at bounding box center [269, 105] width 12 height 12
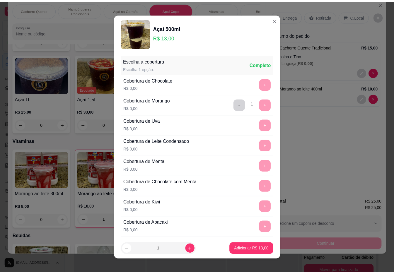
scroll to position [5, 0]
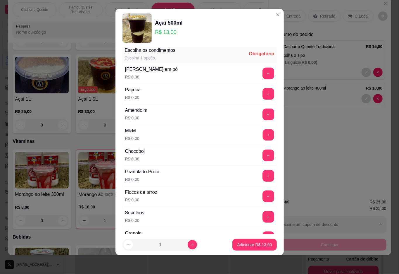
click at [263, 138] on button "+" at bounding box center [268, 134] width 11 height 11
click at [238, 241] on button "Adicionar R$ 13,00" at bounding box center [255, 244] width 43 height 11
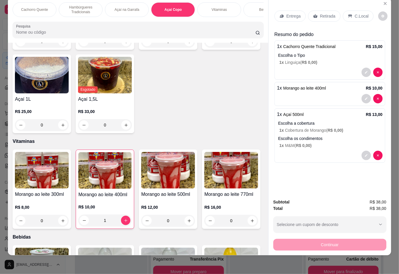
click at [329, 13] on p "Retirada" at bounding box center [328, 16] width 16 height 6
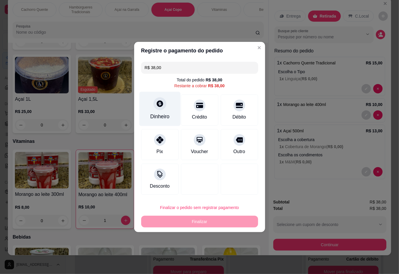
click at [158, 107] on icon at bounding box center [160, 103] width 6 height 6
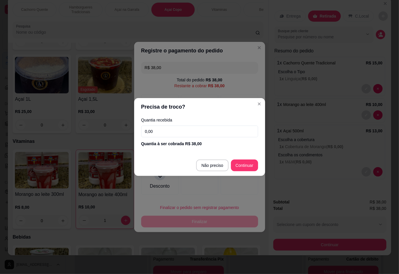
click at [206, 129] on input "0,00" at bounding box center [199, 132] width 117 height 12
type input "100,00"
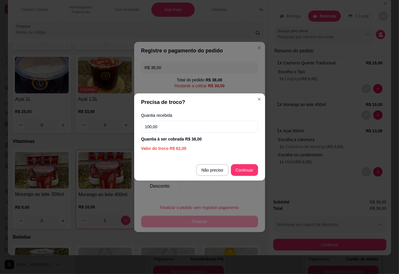
click at [241, 167] on div at bounding box center [239, 179] width 37 height 31
type input "R$ 0,00"
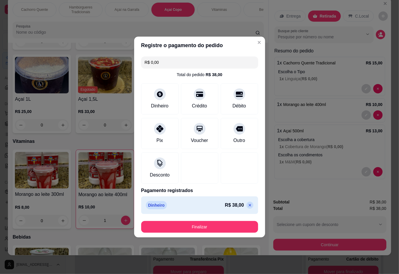
click at [218, 225] on button "Finalizar" at bounding box center [199, 227] width 117 height 12
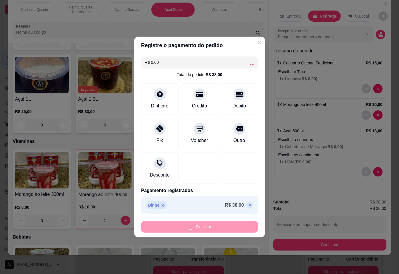
type input "0"
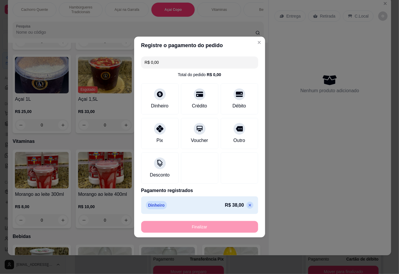
type input "-R$ 38,00"
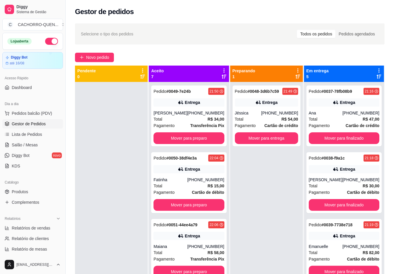
click at [343, 144] on button "Mover para finalizado" at bounding box center [343, 138] width 71 height 12
click at [344, 135] on button "Mover para finalizado" at bounding box center [343, 138] width 68 height 11
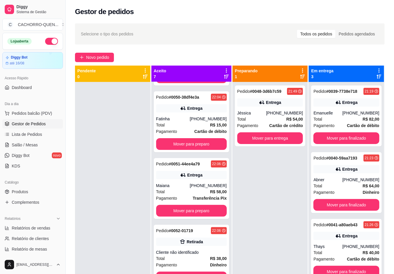
scroll to position [240, 0]
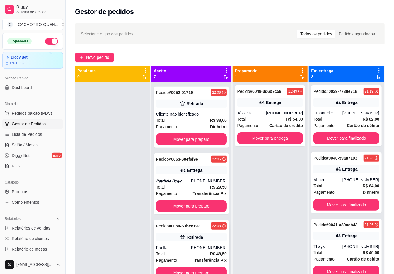
click at [186, 234] on div "Retirada" at bounding box center [194, 237] width 16 height 6
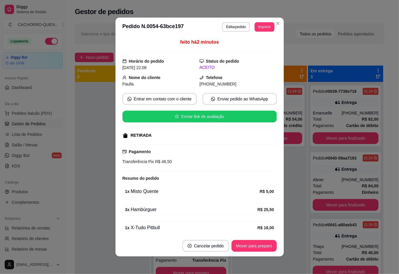
click at [87, 202] on div at bounding box center [112, 219] width 75 height 274
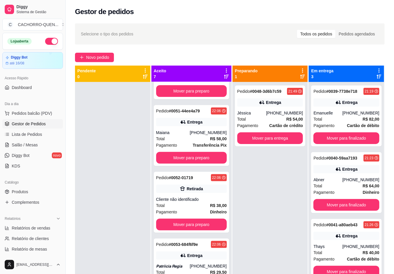
scroll to position [93, 0]
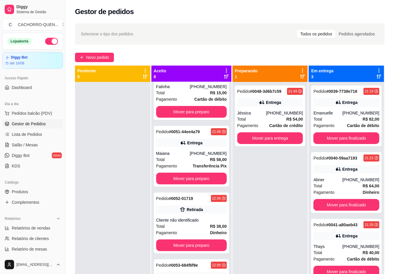
click at [344, 203] on button "Mover para finalizado" at bounding box center [346, 205] width 66 height 12
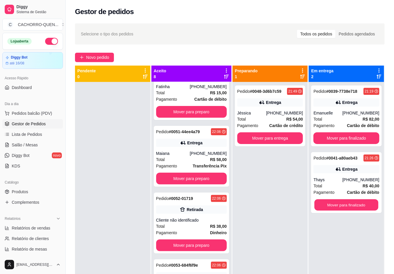
click at [347, 201] on button "Mover para finalizado" at bounding box center [346, 204] width 64 height 11
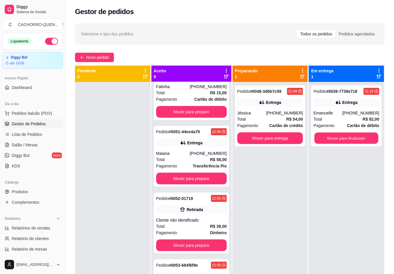
click at [336, 138] on button "Mover para finalizado" at bounding box center [346, 138] width 64 height 11
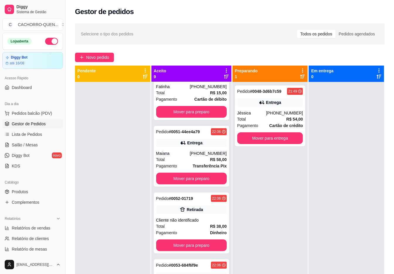
click at [190, 118] on button "Mover para preparo" at bounding box center [191, 112] width 71 height 12
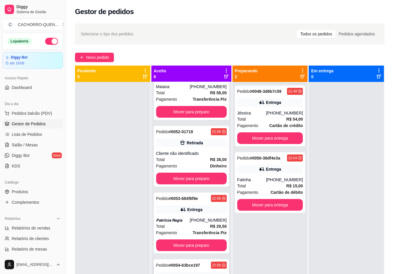
scroll to position [19, 0]
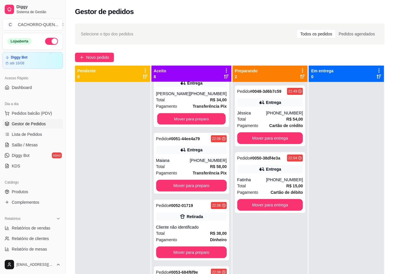
click at [199, 119] on button "Mover para preparo" at bounding box center [191, 118] width 68 height 11
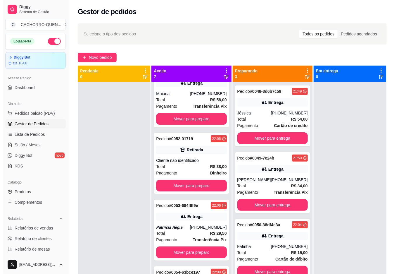
scroll to position [0, 0]
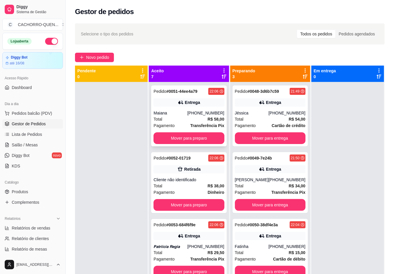
click at [200, 116] on div "[PHONE_NUMBER]" at bounding box center [205, 113] width 37 height 6
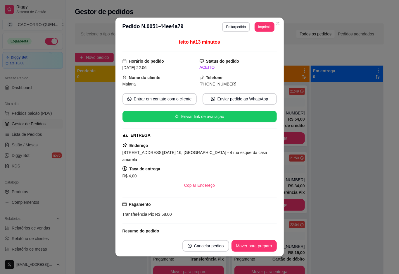
click at [90, 128] on div at bounding box center [111, 219] width 73 height 274
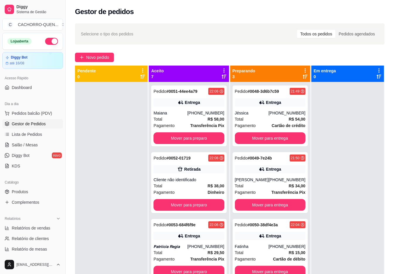
click at [270, 243] on div "[PHONE_NUMBER]" at bounding box center [286, 246] width 37 height 6
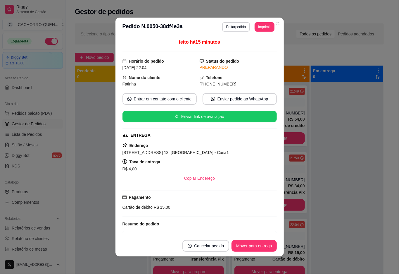
click at [251, 246] on button "Mover para entrega" at bounding box center [254, 246] width 45 height 12
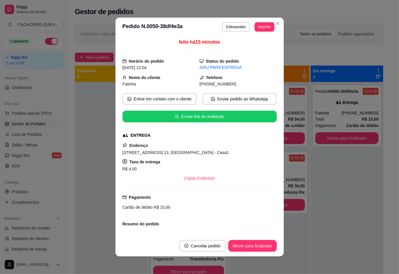
click at [257, 246] on button "Mover para finalizado" at bounding box center [253, 246] width 49 height 12
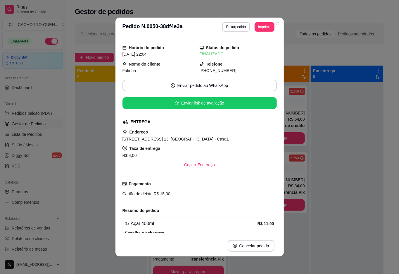
click at [101, 111] on div at bounding box center [111, 219] width 73 height 274
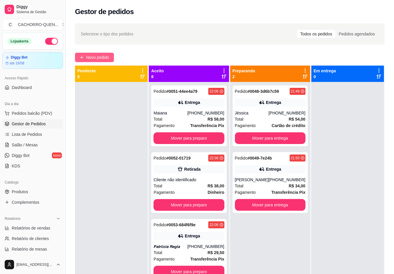
click at [98, 57] on span "Novo pedido" at bounding box center [97, 57] width 23 height 6
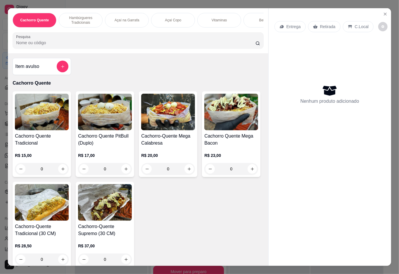
click at [170, 18] on p "Açaí Copo" at bounding box center [173, 20] width 16 height 5
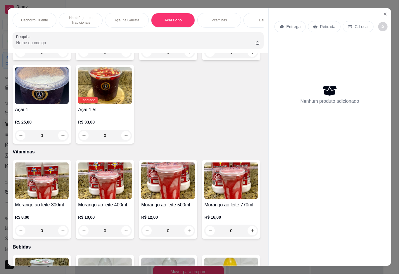
scroll to position [13, 0]
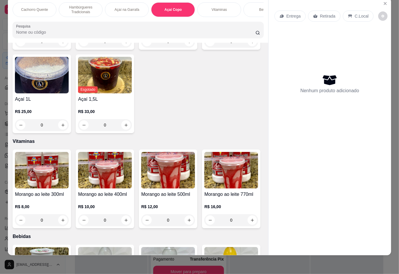
click at [182, 47] on div "0" at bounding box center [168, 42] width 54 height 12
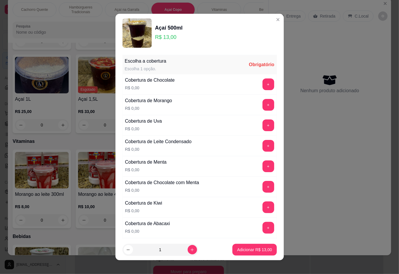
click at [263, 84] on button "+" at bounding box center [269, 84] width 12 height 12
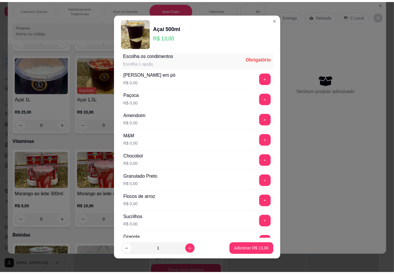
scroll to position [5, 0]
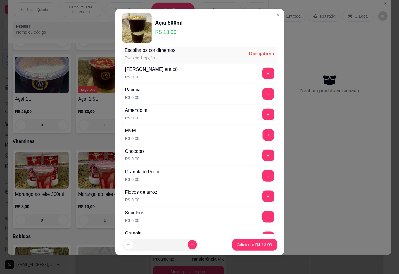
click at [263, 138] on button "+" at bounding box center [268, 134] width 11 height 11
click at [246, 242] on p "Adicionar R$ 13,00" at bounding box center [255, 245] width 34 height 6
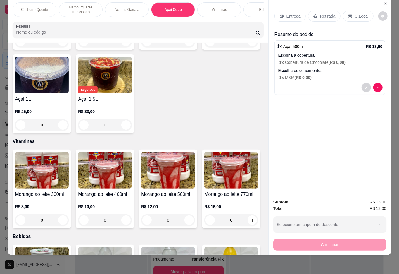
click at [320, 13] on p "Retirada" at bounding box center [328, 16] width 16 height 6
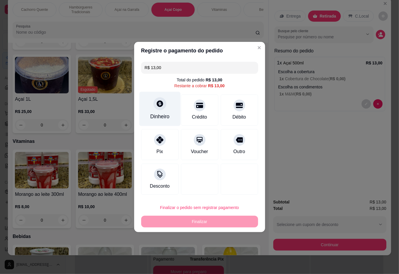
click at [161, 120] on div "Dinheiro" at bounding box center [159, 117] width 19 height 8
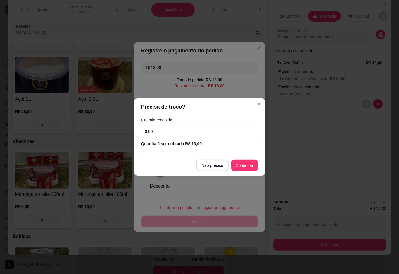
click at [190, 130] on input "0,00" at bounding box center [199, 132] width 117 height 12
type input "50,00"
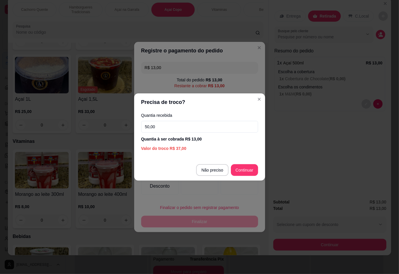
click at [240, 170] on div at bounding box center [239, 179] width 37 height 31
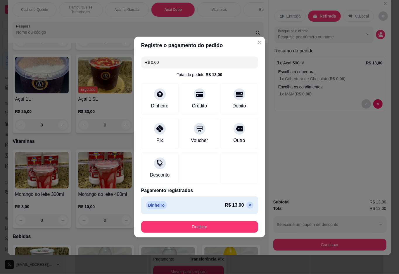
click at [214, 224] on button "Finalizar" at bounding box center [199, 227] width 117 height 12
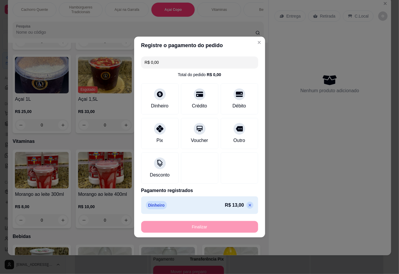
type input "-R$ 13,00"
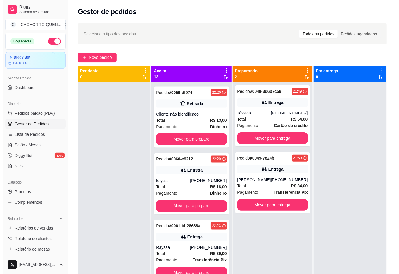
scroll to position [16, 0]
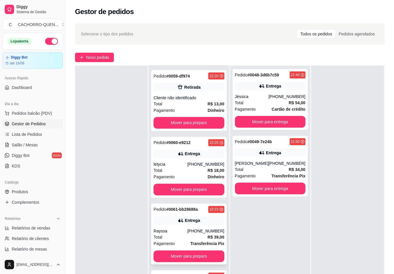
click at [171, 219] on div "Pedido # 0061-bb28688a 22:23 Entrega Rayssa [PHONE_NUMBER] Total R$ 39,00 Pagam…" at bounding box center [188, 234] width 75 height 61
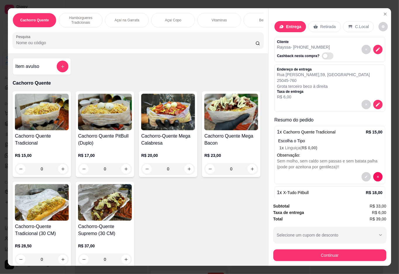
click at [260, 21] on div "Bebidas" at bounding box center [266, 20] width 44 height 15
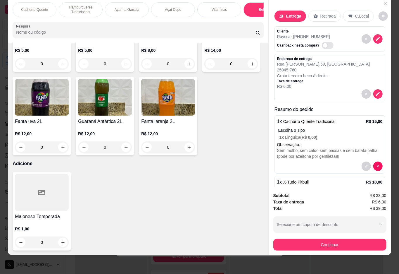
scroll to position [1281, 0]
click at [187, 150] on icon "increase-product-quantity" at bounding box center [189, 147] width 4 height 4
type input "1"
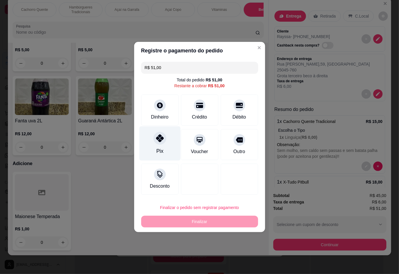
click at [163, 137] on div at bounding box center [160, 138] width 13 height 13
type input "R$ 0,00"
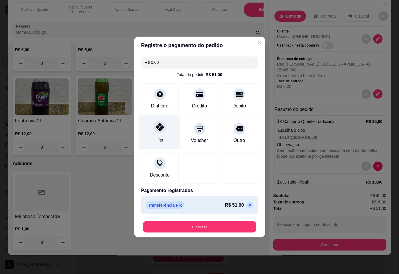
click at [209, 228] on button "Finalizar" at bounding box center [200, 226] width 114 height 11
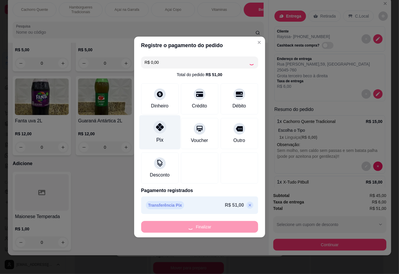
type input "0"
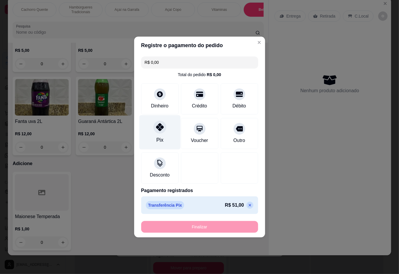
type input "-R$ 51,00"
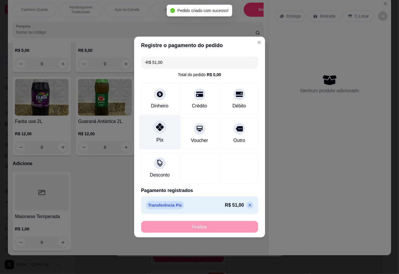
scroll to position [1280, 0]
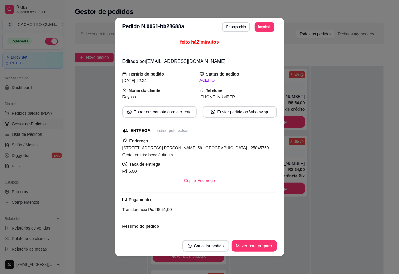
click at [100, 75] on div at bounding box center [111, 203] width 73 height 274
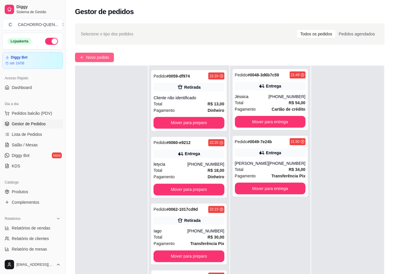
click at [97, 54] on span "Novo pedido" at bounding box center [97, 57] width 23 height 6
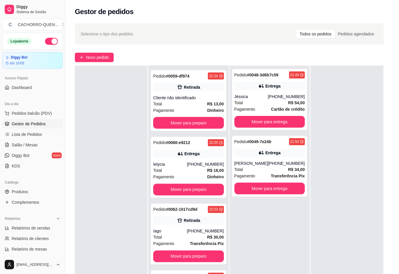
click at [98, 49] on div "Pesquisa" at bounding box center [138, 40] width 251 height 16
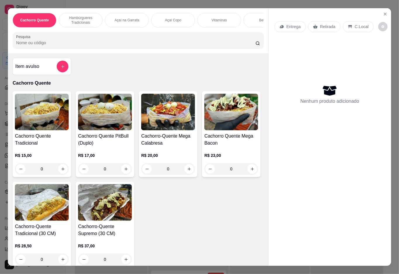
click at [60, 167] on div "0" at bounding box center [42, 169] width 54 height 12
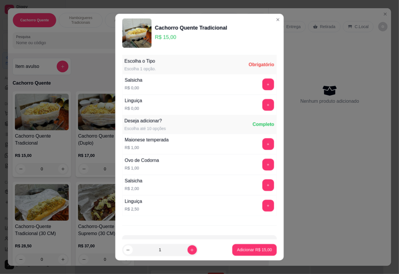
click at [61, 167] on div "0" at bounding box center [42, 169] width 54 height 12
click at [263, 85] on button "+" at bounding box center [269, 84] width 12 height 12
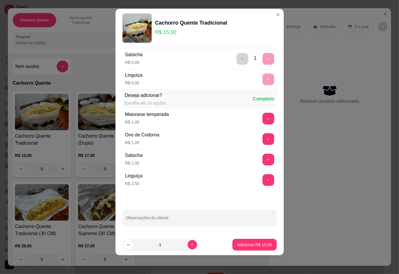
click at [246, 245] on p "Adicionar R$ 15,00" at bounding box center [254, 245] width 35 height 6
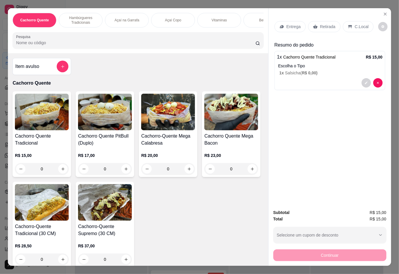
scroll to position [33, 0]
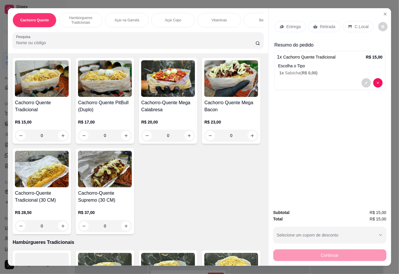
click at [205, 141] on div "0" at bounding box center [232, 136] width 54 height 12
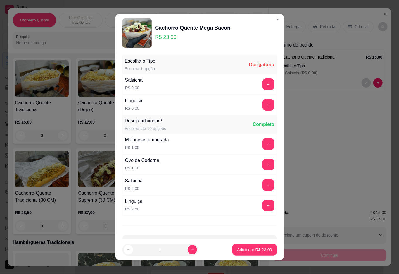
click at [263, 105] on button "+" at bounding box center [269, 105] width 12 height 12
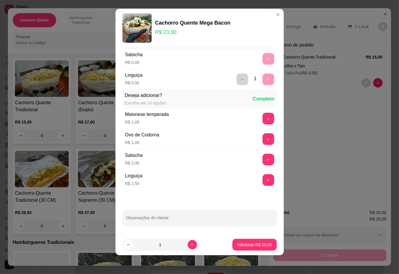
click at [250, 245] on p "Adicionar R$ 23,00" at bounding box center [254, 245] width 35 height 6
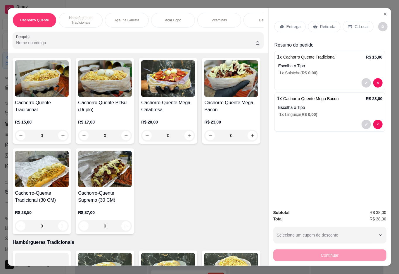
click at [254, 19] on div "Bebidas" at bounding box center [266, 20] width 44 height 15
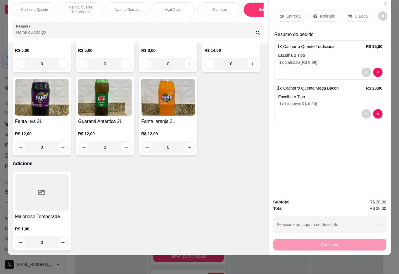
scroll to position [1264, 0]
click at [187, 150] on icon "increase-product-quantity" at bounding box center [189, 147] width 4 height 4
type input "1"
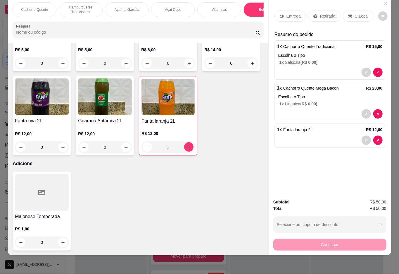
click at [327, 13] on p "Retirada" at bounding box center [328, 16] width 16 height 6
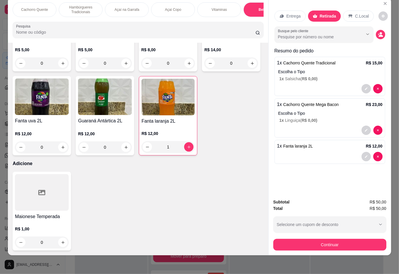
click at [375, 125] on div "Entrega Retirada C.Local Busque pelo cliente Resumo do pedido 1 x Cachorro Quen…" at bounding box center [330, 96] width 123 height 196
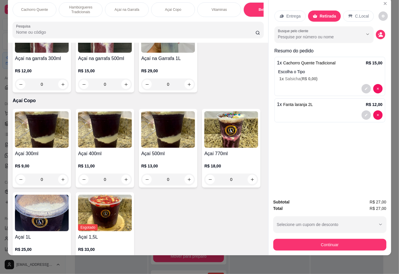
scroll to position [451, 0]
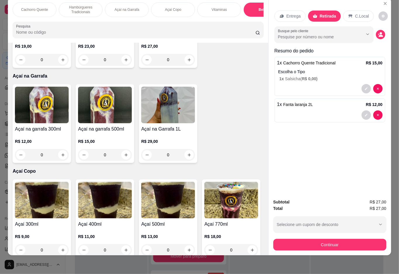
click at [41, 7] on p "Cachorro Quente" at bounding box center [34, 9] width 27 height 5
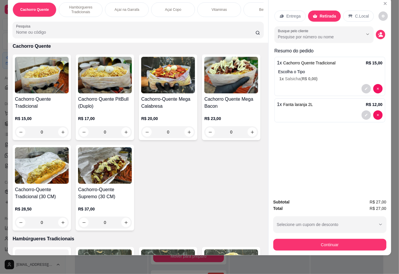
click at [205, 138] on div "0" at bounding box center [232, 132] width 54 height 12
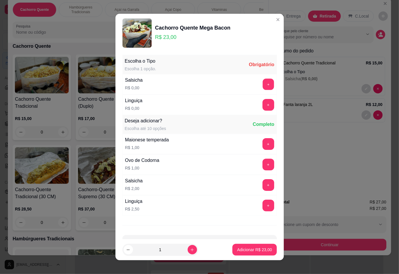
click at [263, 85] on button "+" at bounding box center [268, 83] width 11 height 11
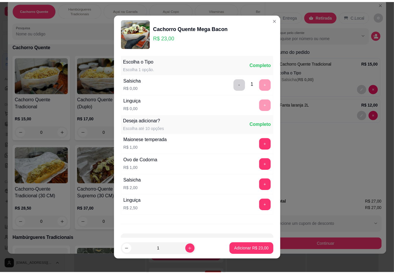
scroll to position [5, 0]
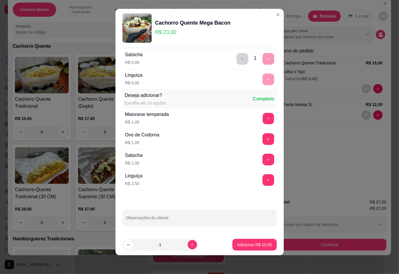
click at [263, 119] on button "+" at bounding box center [268, 118] width 11 height 11
click at [263, 117] on button "+" at bounding box center [269, 119] width 12 height 12
click at [238, 245] on p "Adicionar R$ 25,00" at bounding box center [255, 245] width 34 height 6
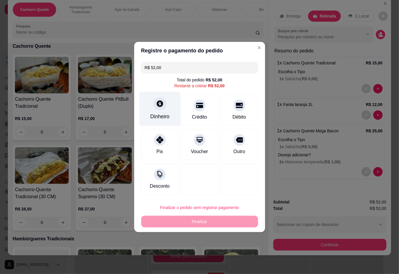
click at [160, 105] on icon at bounding box center [160, 104] width 8 height 8
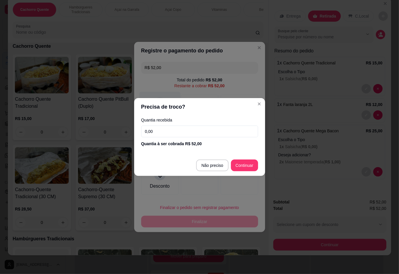
click at [214, 164] on div at bounding box center [199, 179] width 37 height 31
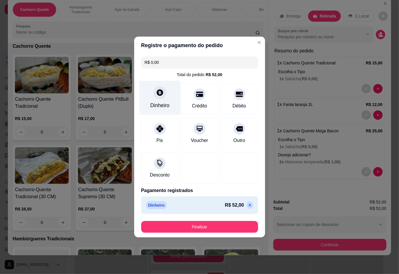
type input "R$ 0,00"
click at [180, 230] on button "Finalizar" at bounding box center [200, 226] width 114 height 11
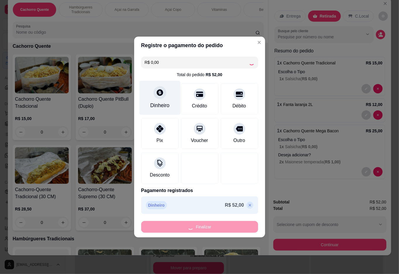
type input "0"
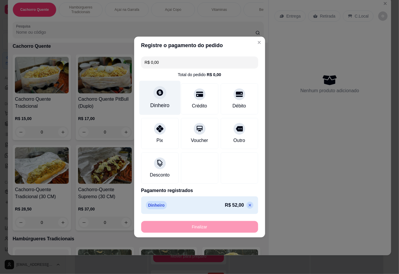
type input "-R$ 52,00"
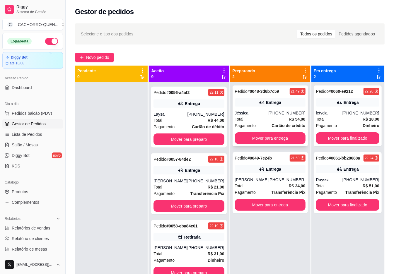
click at [259, 111] on div "Jéssica" at bounding box center [252, 113] width 34 height 6
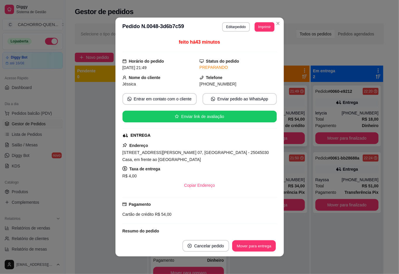
click at [256, 241] on button "Mover para entrega" at bounding box center [255, 245] width 44 height 11
click at [247, 245] on button "Mover para entrega" at bounding box center [255, 245] width 44 height 11
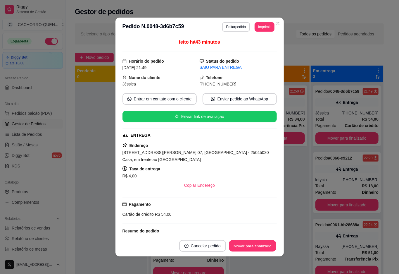
click at [248, 246] on button "Mover para finalizado" at bounding box center [252, 245] width 47 height 11
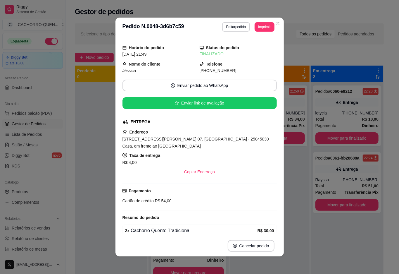
click at [296, 167] on div "Pedido # 0049-7e24b 21:50 Entrega [PERSON_NAME] [PHONE_NUMBER] Total R$ 34,00 P…" at bounding box center [270, 219] width 80 height 274
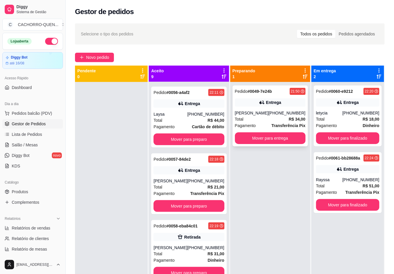
click at [273, 103] on div "Entrega" at bounding box center [273, 103] width 15 height 6
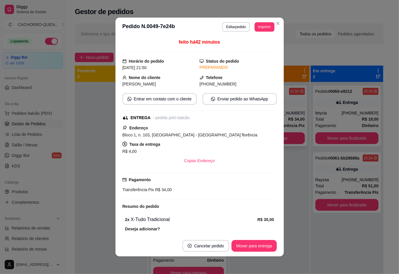
click at [247, 245] on button "Mover para entrega" at bounding box center [254, 246] width 45 height 12
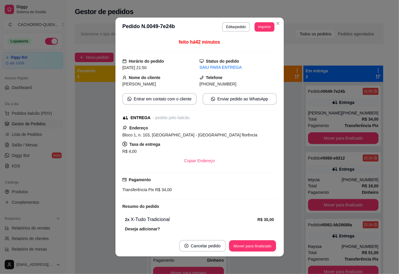
click at [245, 245] on button "Mover para finalizado" at bounding box center [252, 245] width 47 height 11
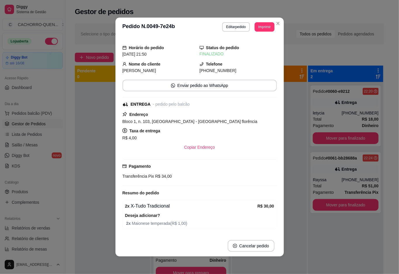
click at [88, 155] on div at bounding box center [112, 219] width 75 height 274
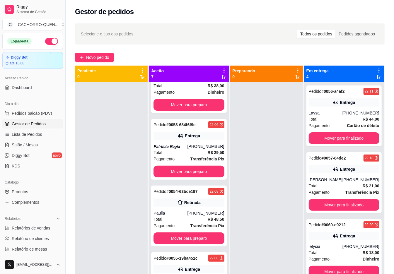
scroll to position [126, 0]
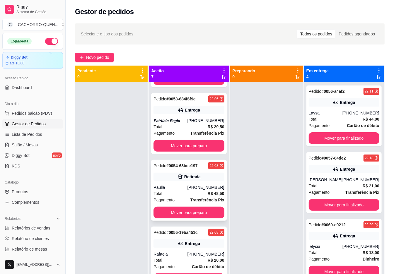
click at [182, 197] on div "Pedido # 0054-63bce197 22:08 Retirada Paulla [PHONE_NUMBER] Total R$ 48,50 Paga…" at bounding box center [188, 190] width 75 height 61
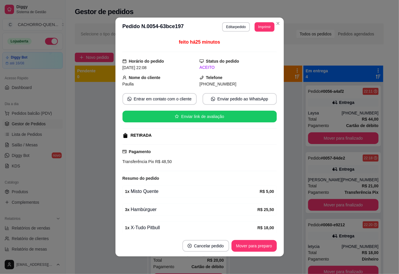
click at [91, 147] on div at bounding box center [111, 219] width 73 height 274
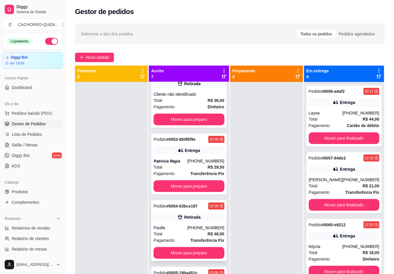
scroll to position [0, 0]
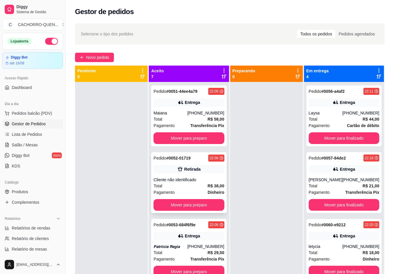
click at [192, 181] on div "Pedido # 0052-01719 22:06 Retirada Cliente não identificado Total R$ 38,00 Paga…" at bounding box center [188, 182] width 75 height 61
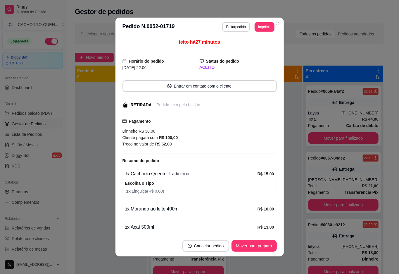
click at [243, 246] on button "Mover para preparo" at bounding box center [254, 246] width 45 height 12
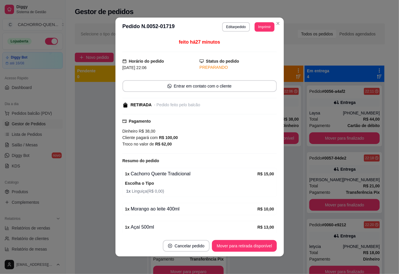
click at [251, 242] on button "Mover para retirada disponível" at bounding box center [244, 246] width 65 height 12
click at [237, 244] on button "Mover para retirada disponível" at bounding box center [244, 245] width 63 height 11
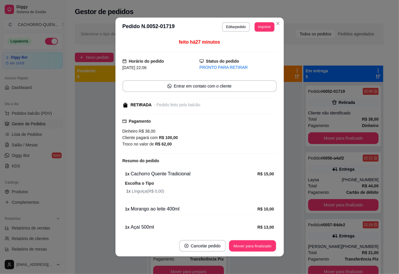
click at [246, 245] on button "Mover para finalizado" at bounding box center [252, 245] width 47 height 11
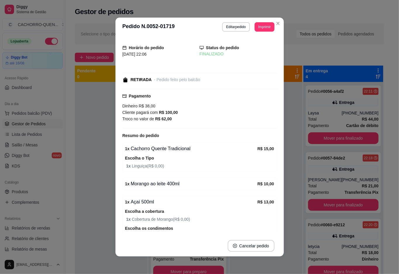
click at [88, 161] on div at bounding box center [111, 219] width 73 height 274
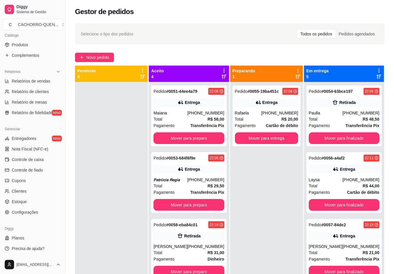
scroll to position [148, 0]
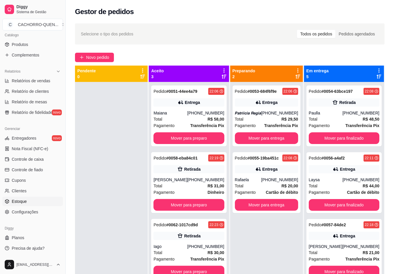
click at [38, 198] on link "Estoque" at bounding box center [32, 201] width 61 height 9
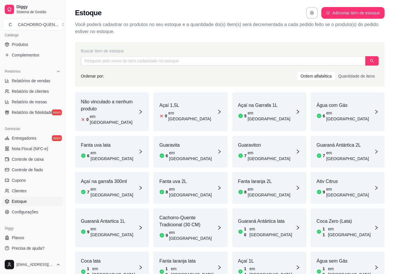
click at [193, 137] on div "Guaravita 6 em [GEOGRAPHIC_DATA]" at bounding box center [190, 152] width 74 height 32
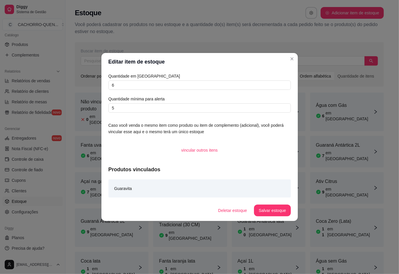
click at [292, 59] on input "text" at bounding box center [223, 60] width 284 height 9
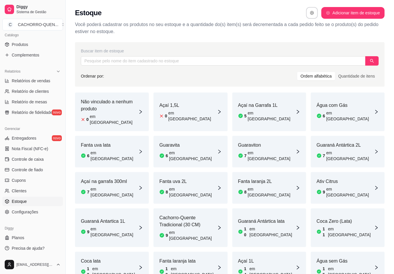
click at [184, 143] on div "Guaravita 6 em [GEOGRAPHIC_DATA]" at bounding box center [187, 152] width 57 height 20
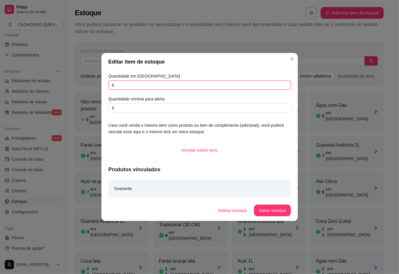
click at [168, 85] on input "6" at bounding box center [200, 84] width 183 height 9
type input "30"
click at [272, 210] on button "Salvar estoque" at bounding box center [273, 210] width 36 height 11
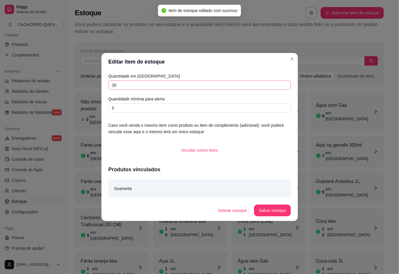
click at [289, 58] on input "text" at bounding box center [223, 60] width 284 height 9
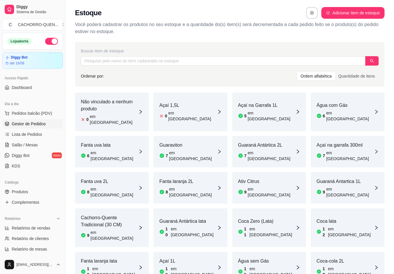
click at [26, 124] on span "Gestor de Pedidos" at bounding box center [29, 124] width 34 height 6
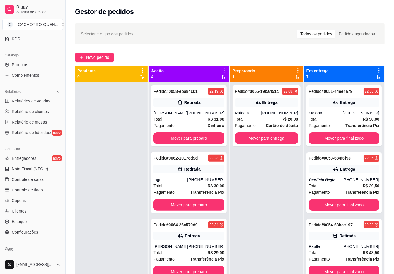
scroll to position [148, 0]
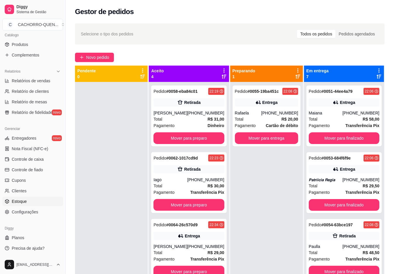
click at [37, 198] on link "Estoque" at bounding box center [32, 201] width 61 height 9
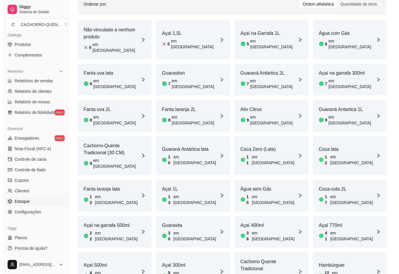
scroll to position [71, 0]
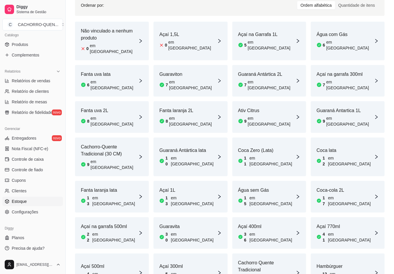
click at [195, 217] on div "Guaravita 30 em [GEOGRAPHIC_DATA]" at bounding box center [190, 233] width 74 height 32
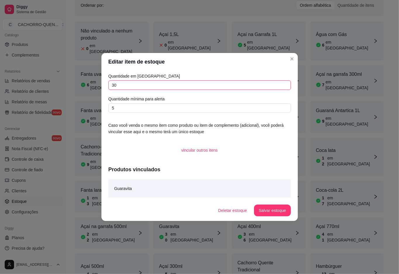
click at [181, 83] on input "30" at bounding box center [200, 84] width 183 height 9
type input "3"
type input "56"
click at [277, 211] on button "Salvar estoque" at bounding box center [272, 211] width 37 height 12
click at [59, 84] on div "Relatórios Relatórios de vendas Relatório de clientes Relatório de mesas Relató…" at bounding box center [32, 91] width 65 height 55
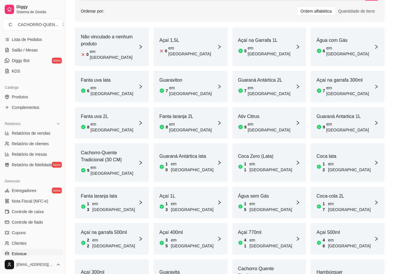
scroll to position [0, 0]
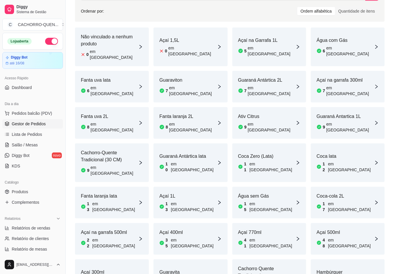
click at [44, 126] on span "Gestor de Pedidos" at bounding box center [29, 124] width 34 height 6
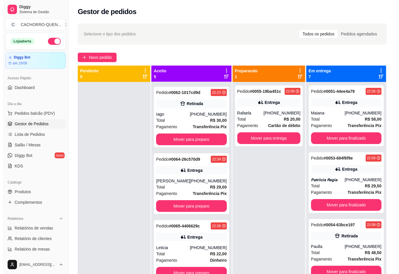
scroll to position [100, 0]
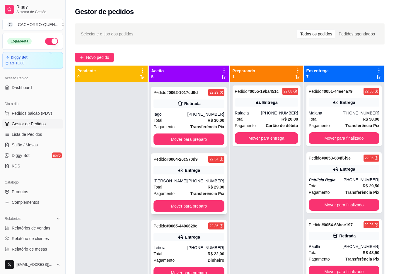
click at [190, 167] on div "Entrega" at bounding box center [192, 170] width 15 height 6
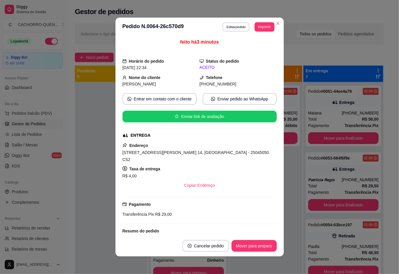
click at [235, 30] on button "Editar pedido" at bounding box center [236, 26] width 27 height 9
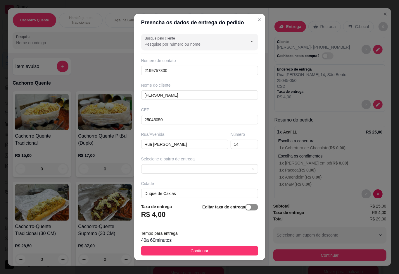
click at [246, 210] on div "button" at bounding box center [248, 207] width 5 height 5
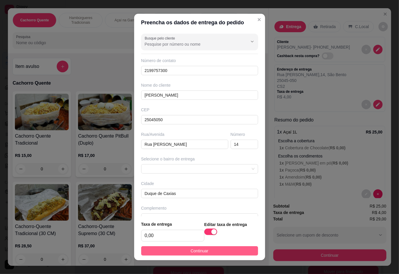
click at [220, 246] on button "Continuar" at bounding box center [199, 250] width 117 height 9
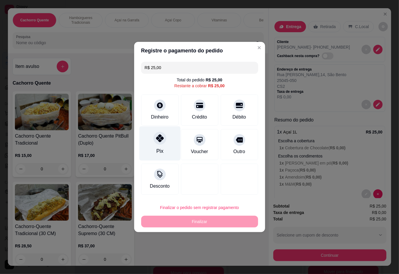
click at [161, 140] on icon at bounding box center [160, 138] width 8 height 8
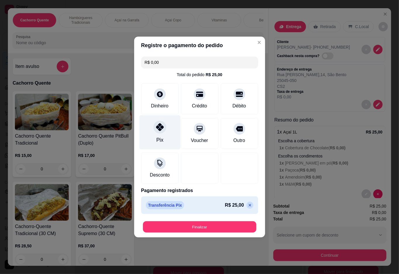
click at [197, 227] on button "Finalizar" at bounding box center [200, 226] width 114 height 11
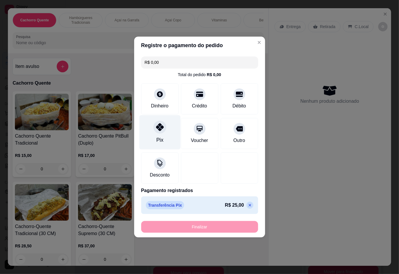
type input "-R$ 25,00"
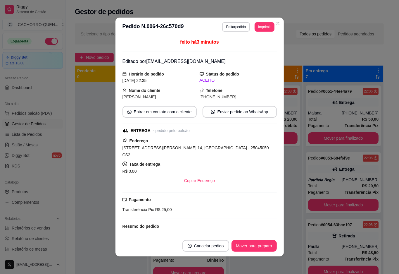
click at [94, 138] on div at bounding box center [111, 219] width 73 height 274
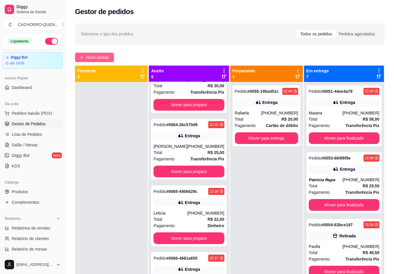
click at [113, 55] on button "Novo pedido" at bounding box center [94, 57] width 39 height 9
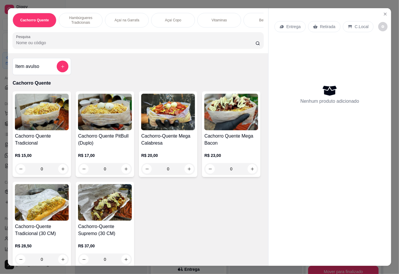
click at [125, 175] on div "0" at bounding box center [105, 169] width 54 height 12
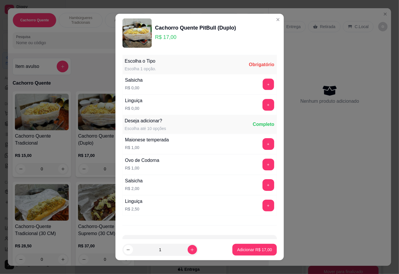
click at [263, 86] on button "+" at bounding box center [268, 83] width 11 height 11
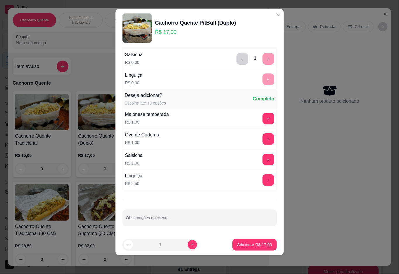
click at [312, 139] on div "Nenhum produto adicionado" at bounding box center [330, 94] width 111 height 115
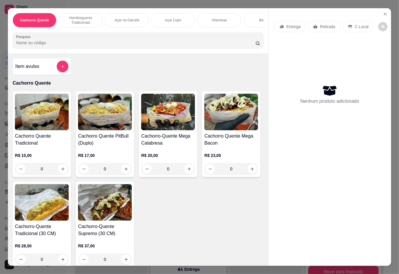
click at [327, 24] on p "Retirada" at bounding box center [328, 27] width 16 height 6
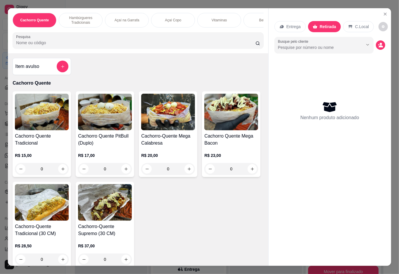
click at [126, 170] on div "0" at bounding box center [105, 169] width 54 height 12
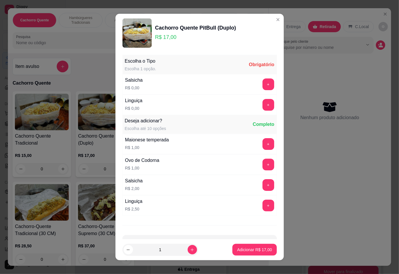
click at [263, 107] on button "+" at bounding box center [269, 105] width 12 height 12
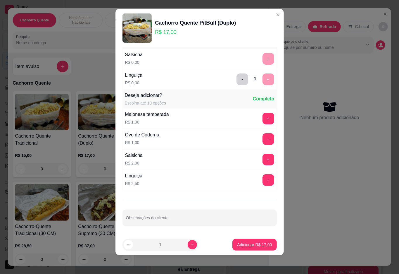
click at [244, 242] on p "Adicionar R$ 17,00" at bounding box center [254, 245] width 35 height 6
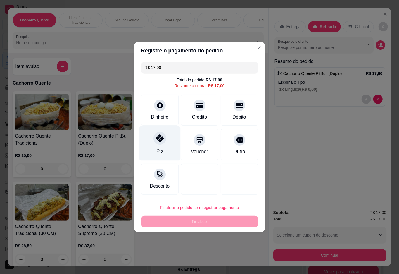
click at [159, 145] on div at bounding box center [160, 138] width 13 height 13
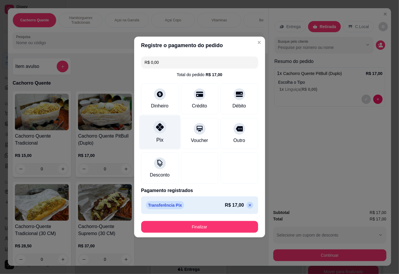
click at [201, 225] on button "Finalizar" at bounding box center [199, 227] width 117 height 12
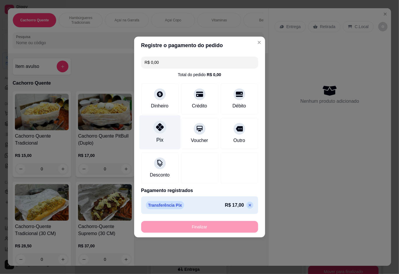
type input "-R$ 17,00"
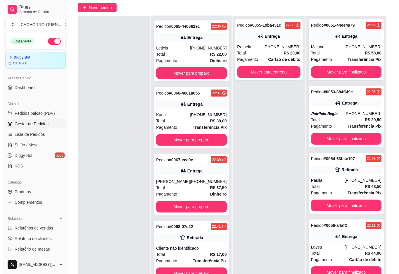
scroll to position [89, 0]
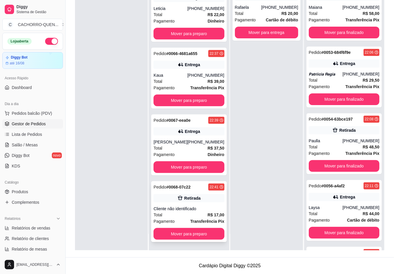
click at [191, 203] on div "Pedido # 0068-07c22 22:41 Retirada Cliente não identificado Total R$ 17,00 Paga…" at bounding box center [188, 211] width 75 height 61
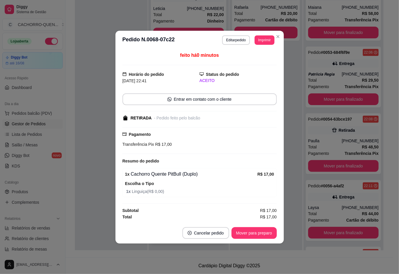
click at [253, 233] on button "Mover para preparo" at bounding box center [254, 233] width 45 height 12
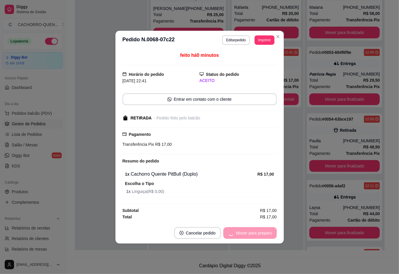
scroll to position [173, 0]
click at [248, 231] on button "Mover para retirada disponível" at bounding box center [244, 232] width 63 height 11
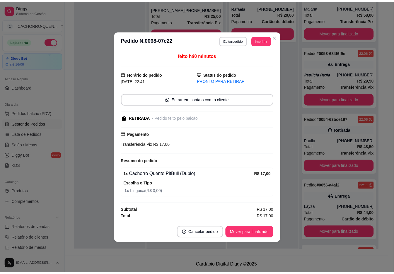
scroll to position [167, 0]
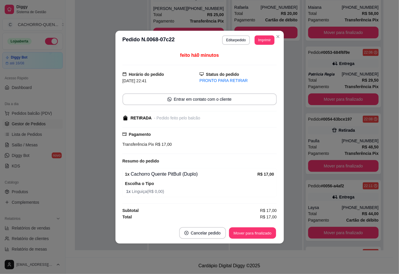
click at [253, 232] on button "Mover para finalizado" at bounding box center [252, 232] width 47 height 11
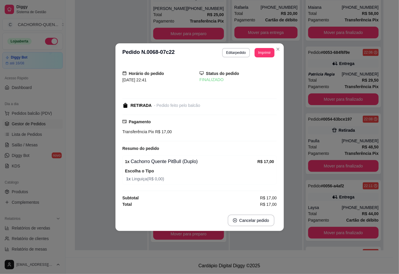
click at [90, 100] on div at bounding box center [111, 113] width 73 height 274
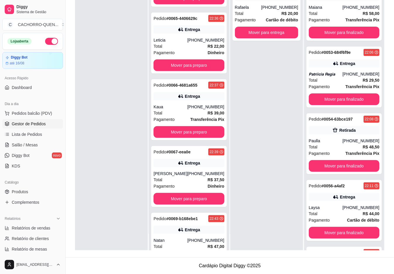
scroll to position [234, 0]
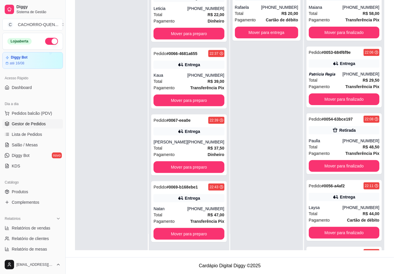
click at [347, 172] on button "Mover para finalizado" at bounding box center [343, 166] width 71 height 12
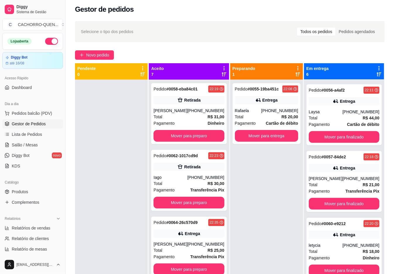
scroll to position [0, 0]
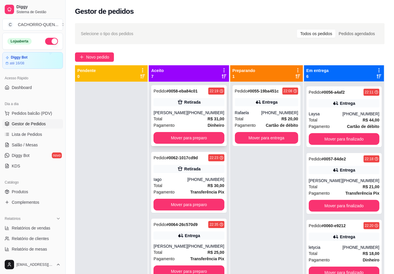
click at [177, 105] on icon at bounding box center [180, 102] width 6 height 6
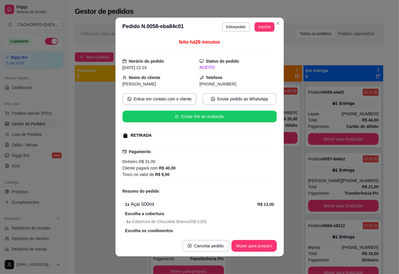
click at [251, 245] on button "Mover para preparo" at bounding box center [254, 246] width 45 height 12
click at [242, 242] on div "Mover para preparo" at bounding box center [251, 246] width 54 height 12
click at [243, 241] on div "Mover para preparo" at bounding box center [251, 246] width 54 height 12
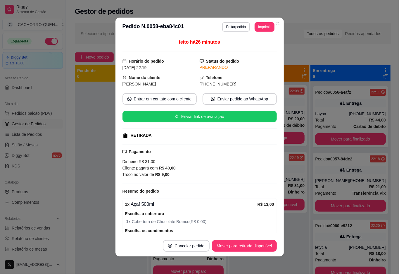
click at [248, 245] on button "Mover para retirada disponível" at bounding box center [244, 246] width 65 height 12
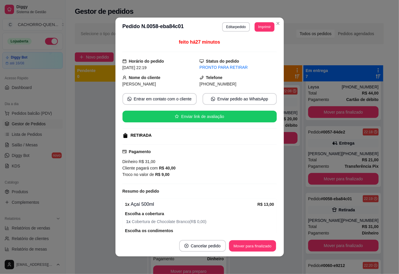
click at [248, 246] on button "Mover para finalizado" at bounding box center [252, 245] width 47 height 11
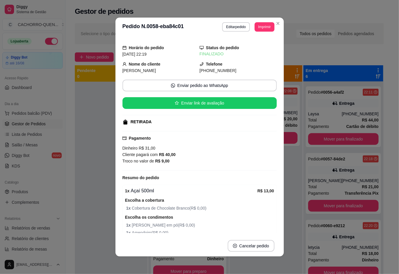
click at [81, 113] on div at bounding box center [111, 219] width 73 height 274
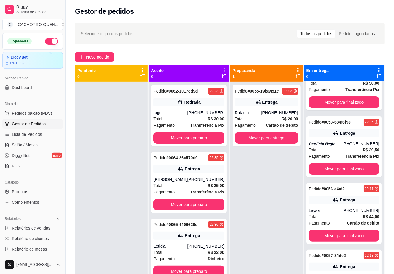
scroll to position [34, 0]
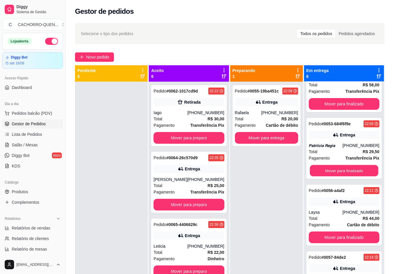
click at [334, 176] on button "Mover para finalizado" at bounding box center [343, 170] width 68 height 11
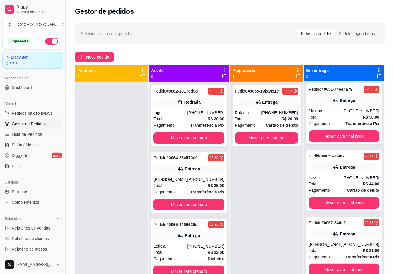
scroll to position [3, 0]
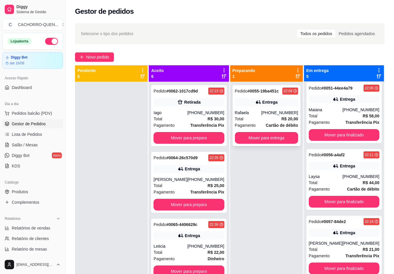
click at [273, 113] on div "[PHONE_NUMBER]" at bounding box center [279, 113] width 37 height 6
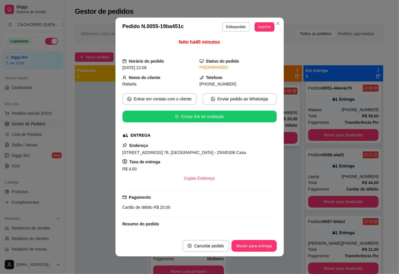
click at [266, 243] on button "Mover para entrega" at bounding box center [254, 246] width 45 height 12
click at [252, 245] on button "Mover para finalizado" at bounding box center [252, 245] width 47 height 11
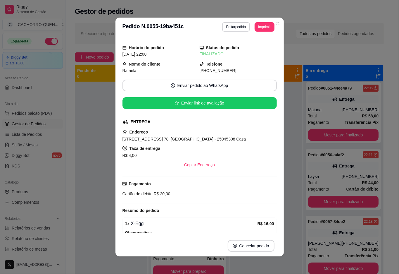
click at [91, 154] on div at bounding box center [111, 219] width 73 height 274
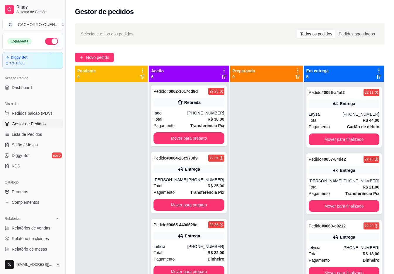
scroll to position [16, 0]
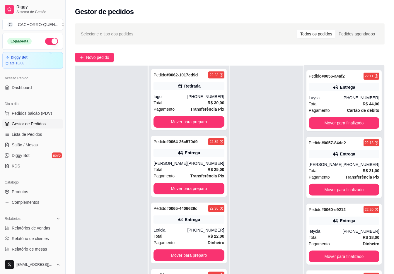
click at [348, 251] on button "Mover para finalizado" at bounding box center [343, 257] width 71 height 12
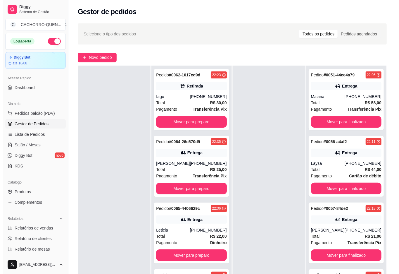
scroll to position [0, 0]
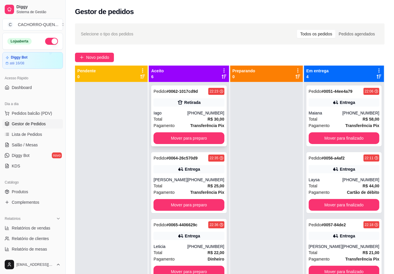
click at [196, 116] on div "[PHONE_NUMBER]" at bounding box center [205, 113] width 37 height 6
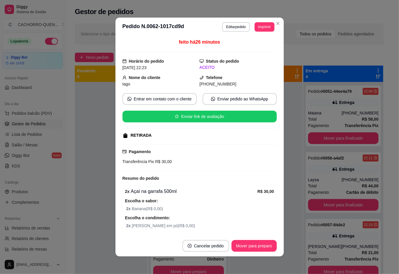
click at [232, 240] on button "Mover para preparo" at bounding box center [254, 246] width 45 height 12
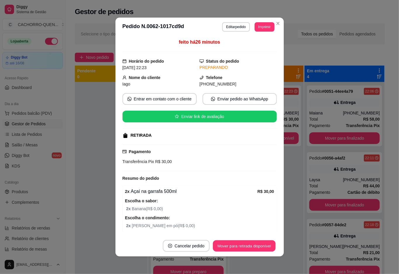
click at [251, 245] on button "Mover para retirada disponível" at bounding box center [244, 245] width 63 height 11
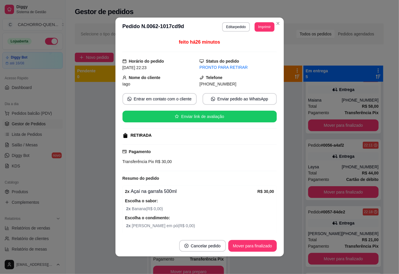
scroll to position [80, 0]
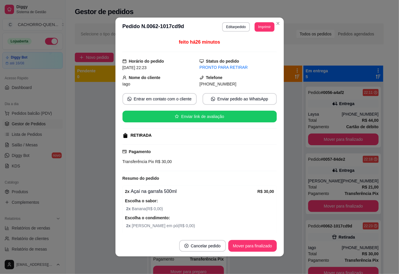
click at [254, 245] on button "Mover para finalizado" at bounding box center [253, 246] width 49 height 12
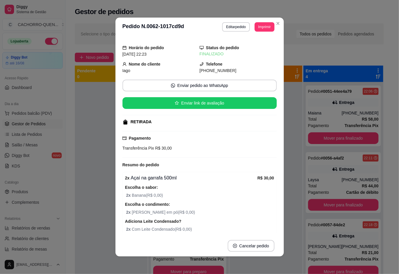
click at [94, 158] on div at bounding box center [111, 219] width 73 height 274
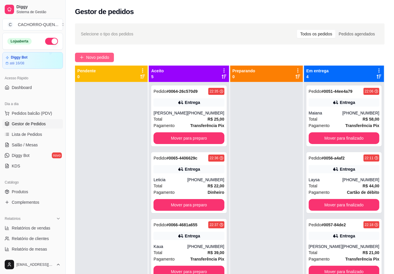
click at [102, 59] on span "Novo pedido" at bounding box center [97, 57] width 23 height 6
click at [99, 45] on input "Pesquisa" at bounding box center [133, 42] width 236 height 6
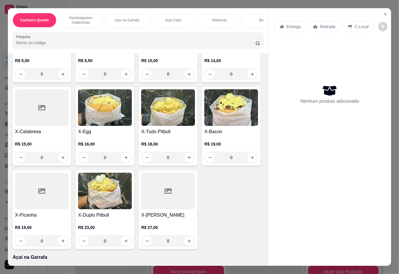
scroll to position [281, 0]
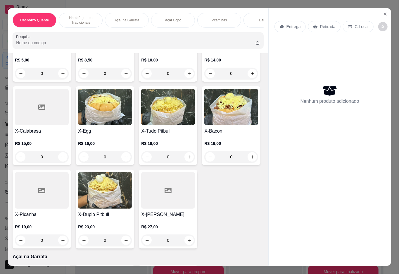
click at [205, 79] on div "0" at bounding box center [232, 74] width 54 height 12
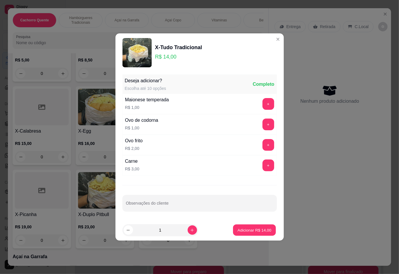
click at [243, 228] on p "Adicionar R$ 14,00" at bounding box center [255, 230] width 34 height 6
type input "1"
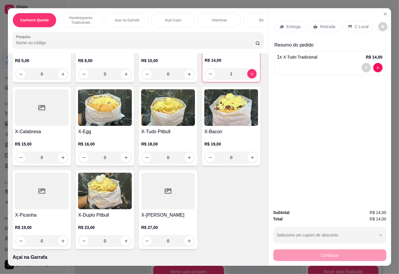
click at [260, 18] on p "Bebidas" at bounding box center [266, 20] width 13 height 5
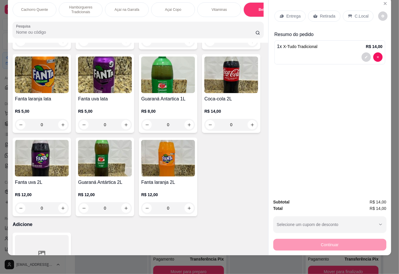
click at [128, 44] on icon "increase-product-quantity" at bounding box center [126, 41] width 4 height 4
type input "1"
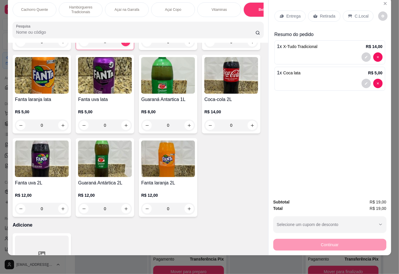
click at [323, 13] on p "Retirada" at bounding box center [328, 16] width 16 height 6
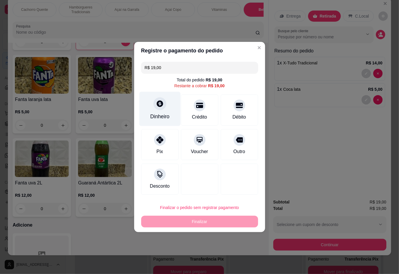
click at [157, 104] on icon at bounding box center [160, 103] width 6 height 6
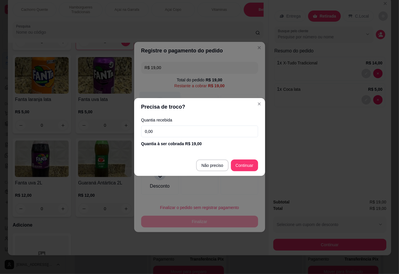
click at [208, 165] on div at bounding box center [199, 179] width 37 height 31
type input "R$ 0,00"
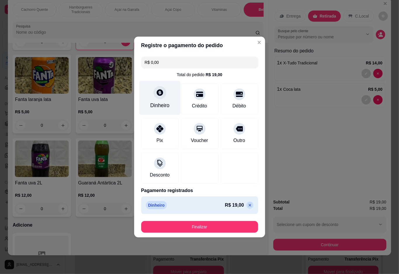
click at [252, 41] on div "Cachorro Quente Hambúrgueres Tradicionais Açaí na Garrafa Açaí Copo Vitaminas B…" at bounding box center [138, 20] width 260 height 45
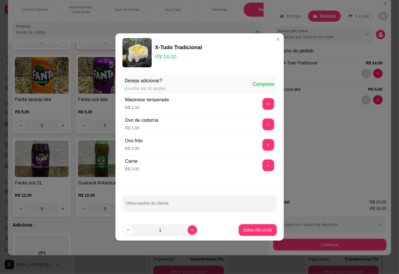
click at [184, 205] on input "Observações do cliente" at bounding box center [200, 206] width 148 height 6
type input "sem bataata"
click at [255, 230] on p "Editar R$ 14,00" at bounding box center [258, 230] width 28 height 6
type input "0"
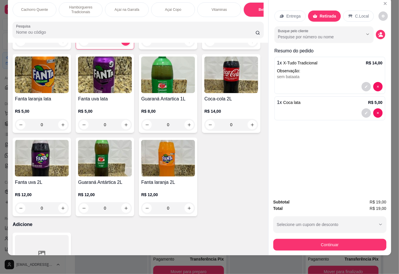
scroll to position [1016, 0]
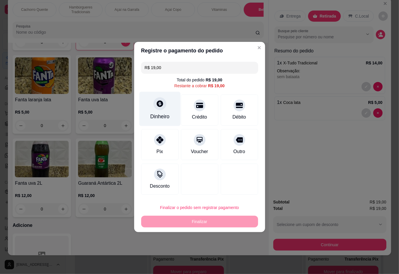
click at [161, 105] on icon at bounding box center [160, 103] width 6 height 6
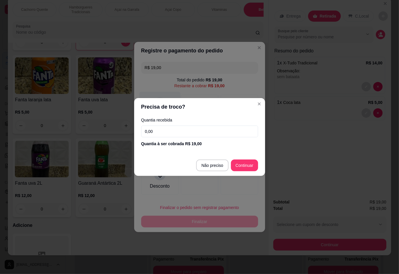
click at [203, 164] on div at bounding box center [199, 179] width 37 height 31
type input "R$ 0,00"
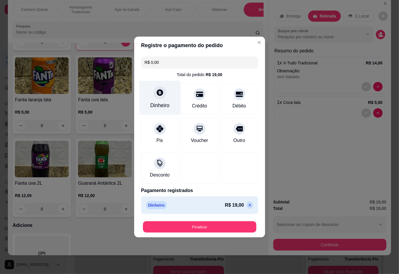
click at [198, 224] on button "Finalizar" at bounding box center [200, 226] width 114 height 11
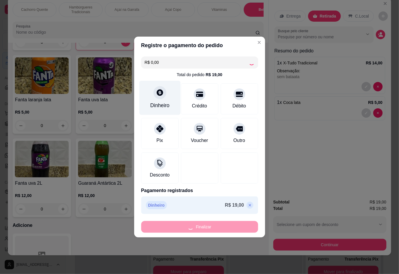
type input "0"
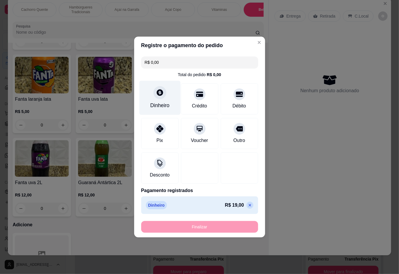
type input "-R$ 19,00"
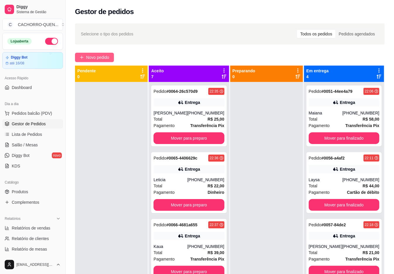
click at [101, 54] on span "Novo pedido" at bounding box center [97, 57] width 23 height 6
click at [107, 60] on div "Item avulso Cachorro Quente Cachorro Quente Tradicional R$ 15,00 0 Cachorro Que…" at bounding box center [134, 160] width 259 height 216
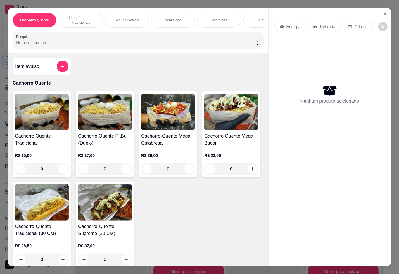
click at [127, 18] on p "Açaí na Garrafa" at bounding box center [127, 20] width 25 height 5
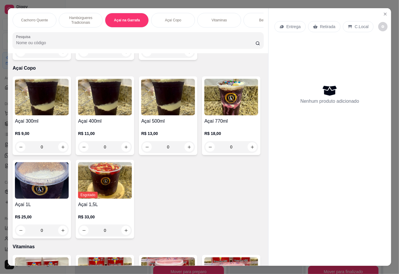
scroll to position [13, 0]
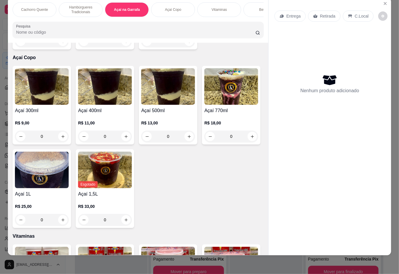
click at [165, 25] on div at bounding box center [138, 30] width 244 height 12
click at [172, 7] on p "Açaí Copo" at bounding box center [173, 9] width 16 height 5
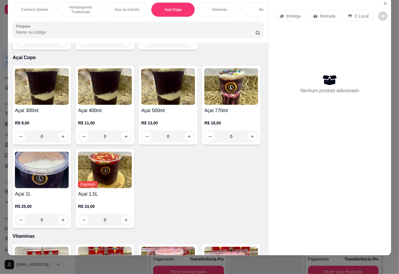
scroll to position [659, 0]
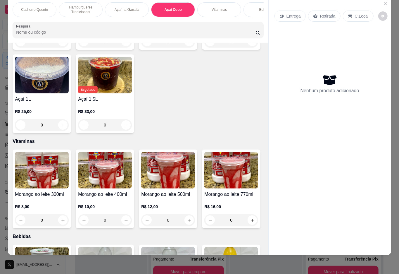
click at [123, 47] on div "0" at bounding box center [105, 42] width 54 height 12
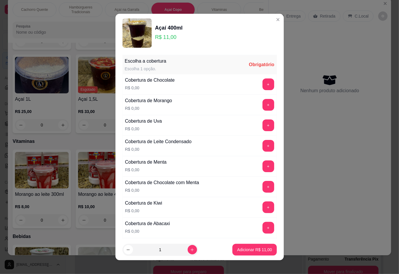
click at [263, 89] on button "+" at bounding box center [269, 84] width 12 height 12
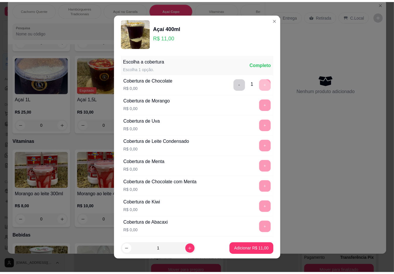
scroll to position [5, 0]
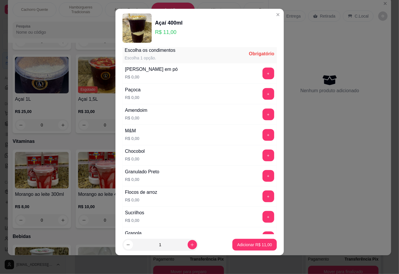
click at [263, 97] on button "+" at bounding box center [269, 94] width 12 height 12
click at [242, 244] on p "Adicionar R$ 11,00" at bounding box center [255, 245] width 34 height 6
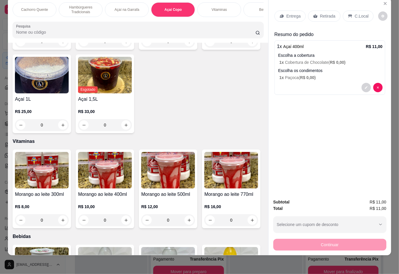
click at [323, 13] on p "Retirada" at bounding box center [328, 16] width 16 height 6
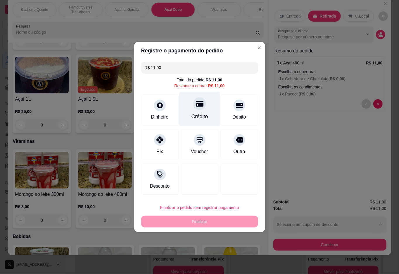
click at [198, 100] on div at bounding box center [199, 103] width 13 height 13
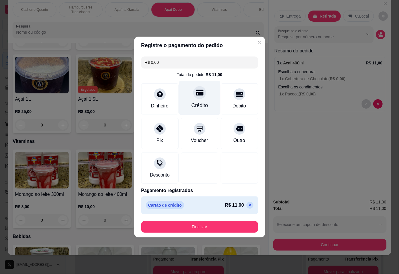
click at [200, 227] on button "Finalizar" at bounding box center [199, 227] width 117 height 12
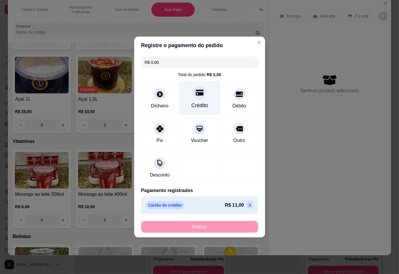
type input "-R$ 11,00"
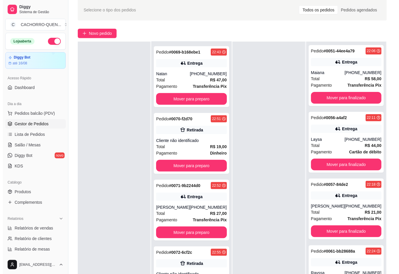
scroll to position [26, 0]
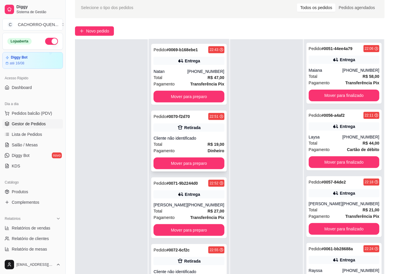
click at [194, 121] on div "Pedido # 0070-f2d70 22:51 Retirada Cliente não identificado Total R$ 19,00 Paga…" at bounding box center [188, 141] width 75 height 61
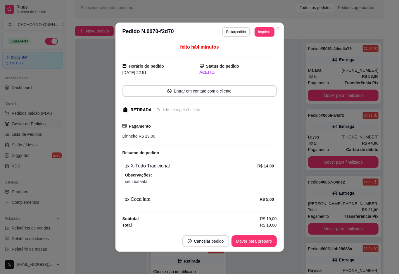
click at [246, 241] on button "Mover para preparo" at bounding box center [254, 241] width 45 height 12
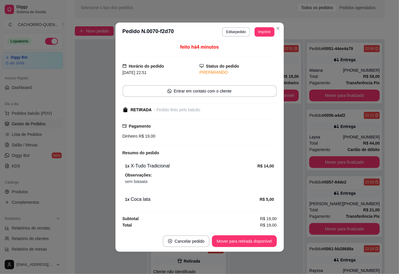
click at [246, 242] on button "Mover para retirada disponível" at bounding box center [244, 241] width 65 height 12
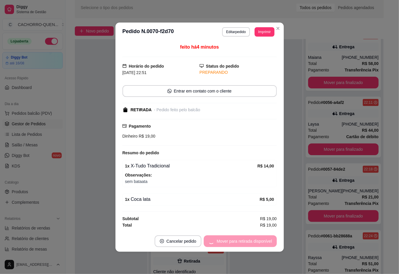
scroll to position [240, 0]
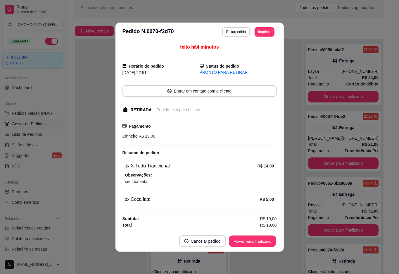
click at [252, 241] on button "Mover para finalizado" at bounding box center [252, 240] width 47 height 11
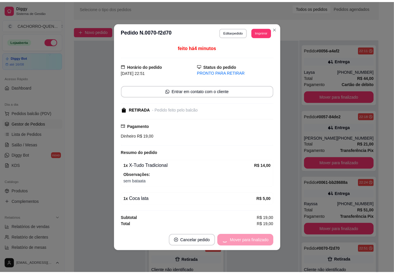
scroll to position [13, 0]
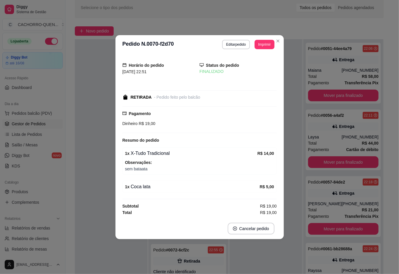
click at [93, 116] on div at bounding box center [111, 176] width 73 height 274
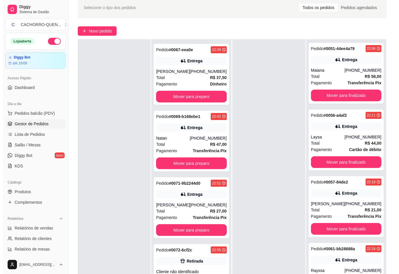
scroll to position [89, 0]
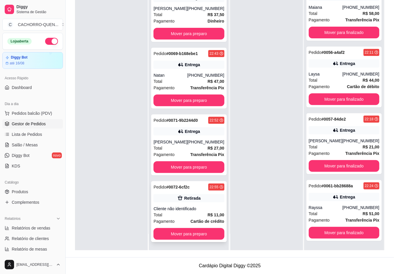
click at [194, 207] on div "Cliente não identificado" at bounding box center [188, 209] width 71 height 6
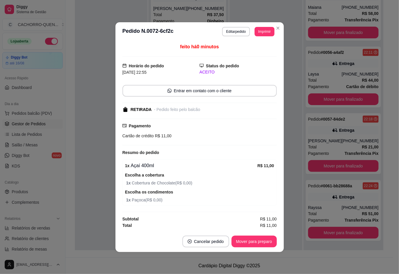
click at [255, 240] on button "Mover para preparo" at bounding box center [254, 242] width 45 height 12
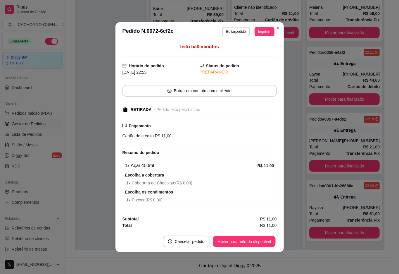
click at [248, 240] on button "Mover para retirada disponível" at bounding box center [244, 241] width 63 height 11
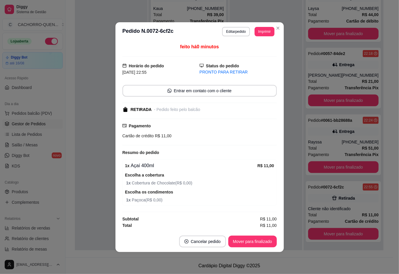
click at [252, 240] on button "Mover para finalizado" at bounding box center [253, 242] width 49 height 12
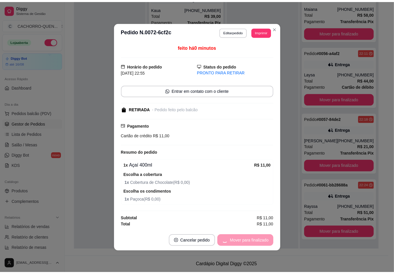
scroll to position [13, 0]
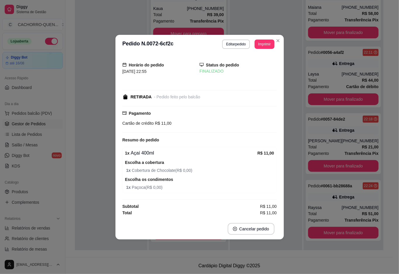
click at [92, 104] on div at bounding box center [111, 113] width 73 height 274
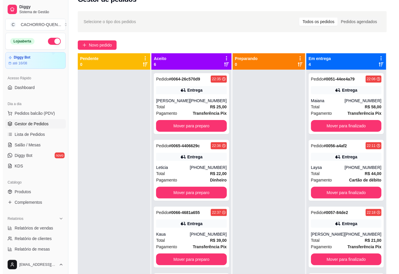
scroll to position [0, 0]
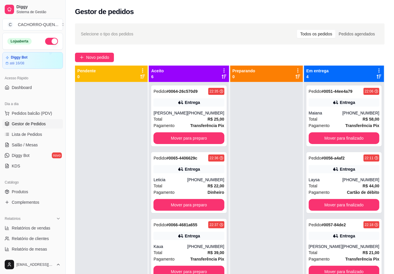
click at [190, 144] on button "Mover para preparo" at bounding box center [188, 138] width 71 height 12
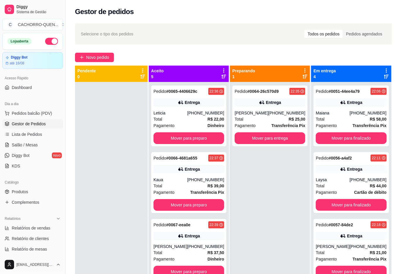
click at [197, 144] on button "Mover para preparo" at bounding box center [188, 138] width 71 height 12
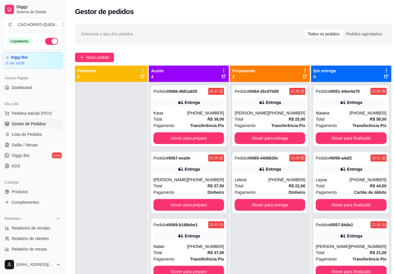
click at [198, 144] on button "Mover para preparo" at bounding box center [188, 138] width 71 height 12
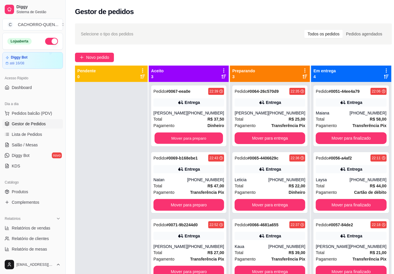
click at [195, 138] on button "Mover para preparo" at bounding box center [189, 138] width 68 height 11
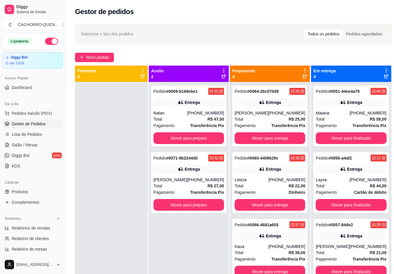
click at [197, 135] on button "Mover para preparo" at bounding box center [188, 138] width 71 height 12
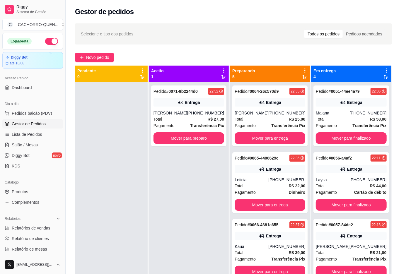
click at [196, 137] on button "Mover para preparo" at bounding box center [188, 138] width 71 height 12
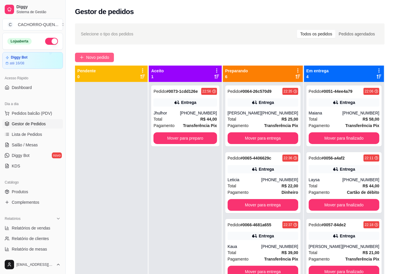
click at [98, 56] on span "Novo pedido" at bounding box center [97, 57] width 23 height 6
click at [99, 62] on div "Item avulso Cachorro Quente Cachorro Quente Tradicional R$ 15,00 0 Cachorro Que…" at bounding box center [135, 159] width 255 height 212
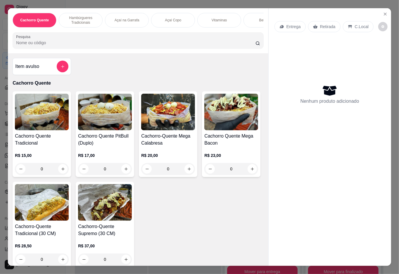
click at [127, 18] on p "Açaí na Garrafa" at bounding box center [127, 20] width 25 height 5
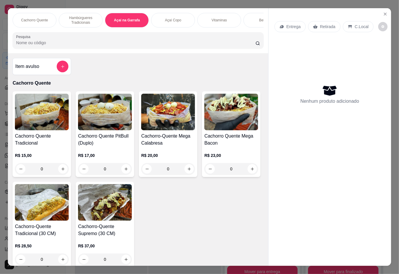
scroll to position [13, 0]
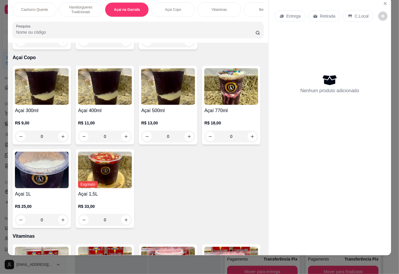
click at [62, 47] on div "0" at bounding box center [42, 41] width 54 height 12
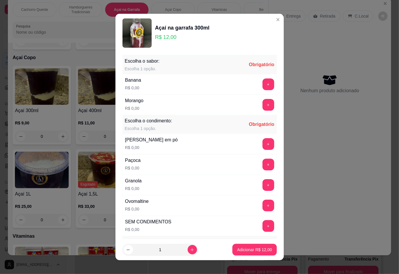
click at [190, 249] on icon "increase-product-quantity" at bounding box center [192, 250] width 4 height 4
type input "2"
click at [263, 100] on button "+" at bounding box center [269, 105] width 12 height 12
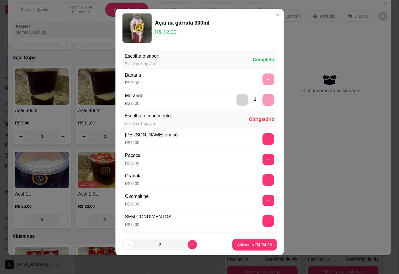
scroll to position [0, 0]
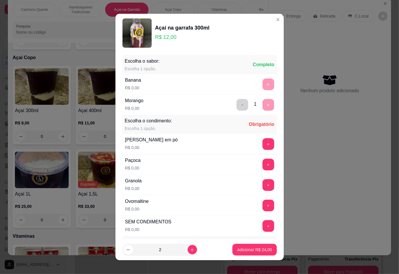
click at [237, 105] on button "-" at bounding box center [243, 105] width 12 height 12
click at [263, 85] on button "+" at bounding box center [269, 84] width 12 height 12
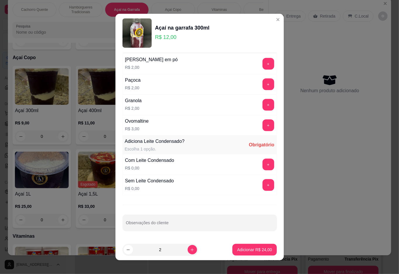
click at [263, 162] on button "+" at bounding box center [269, 165] width 12 height 12
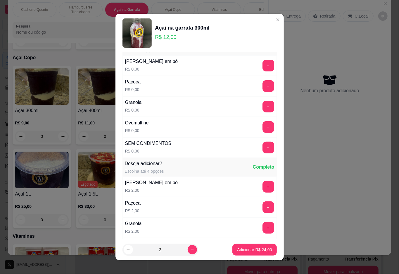
click at [263, 149] on button "+" at bounding box center [269, 148] width 12 height 12
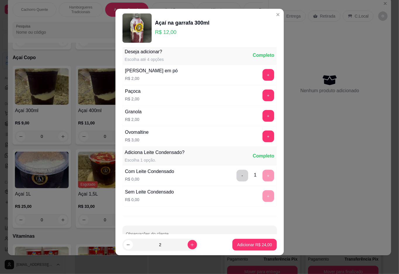
click at [243, 242] on p "Adicionar R$ 24,00" at bounding box center [254, 245] width 35 height 6
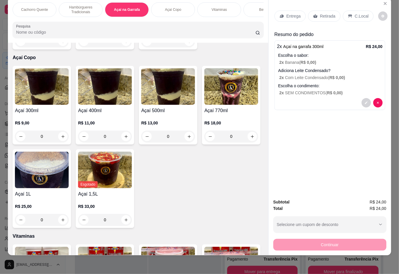
click at [328, 13] on p "Retirada" at bounding box center [328, 16] width 16 height 6
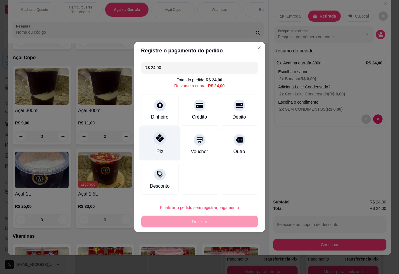
click at [157, 145] on div at bounding box center [160, 138] width 13 height 13
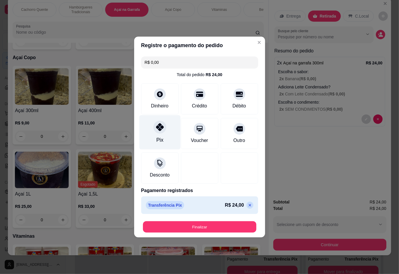
click at [199, 227] on button "Finalizar" at bounding box center [200, 226] width 114 height 11
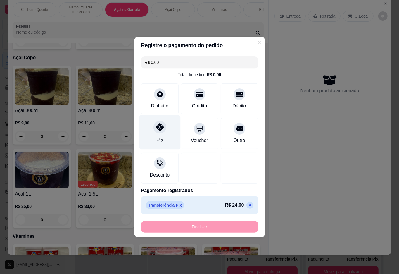
type input "-R$ 24,00"
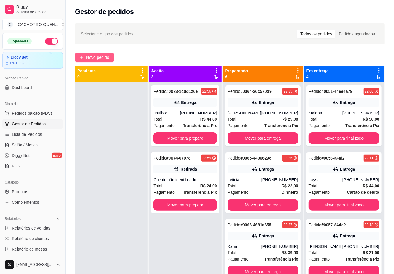
click at [90, 57] on span "Novo pedido" at bounding box center [97, 57] width 23 height 6
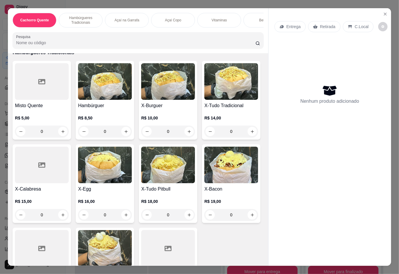
scroll to position [224, 0]
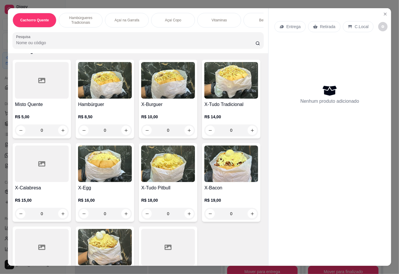
click at [205, 136] on div "0" at bounding box center [232, 130] width 54 height 12
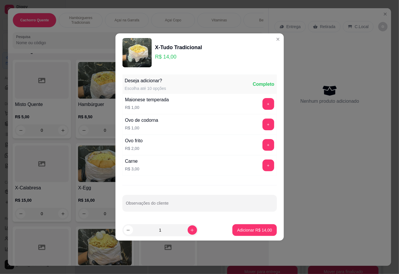
click at [263, 105] on button "+" at bounding box center [269, 104] width 12 height 12
click at [207, 206] on input "Observações do cliente" at bounding box center [200, 206] width 148 height 6
type input "sem presunto"
click at [238, 230] on p "Adicionar R$ 15,00" at bounding box center [255, 230] width 34 height 6
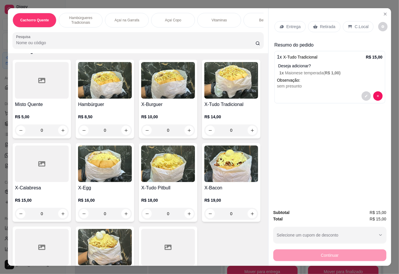
click at [325, 24] on p "Retirada" at bounding box center [328, 27] width 16 height 6
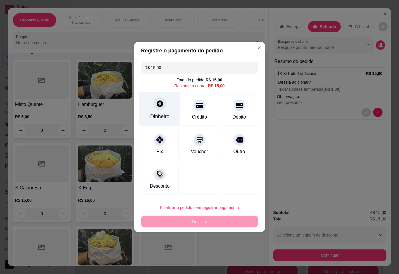
click at [156, 106] on icon at bounding box center [160, 104] width 8 height 8
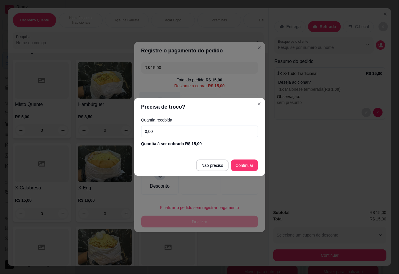
click at [215, 165] on div "Desconto" at bounding box center [199, 179] width 117 height 31
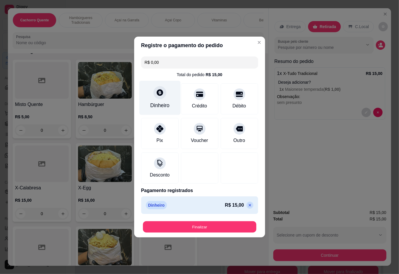
click at [213, 224] on button "Finalizar" at bounding box center [200, 226] width 114 height 11
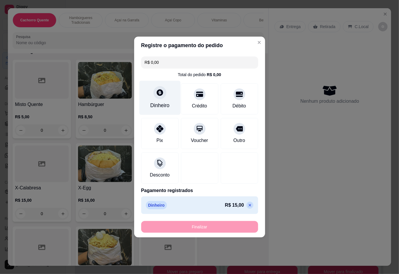
type input "-R$ 15,00"
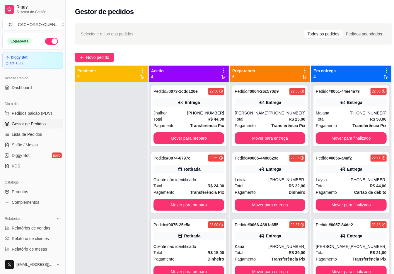
click at [187, 243] on div "Pedido # 0075-25e5a 23:00 Retirada Cliente não identificado Total R$ 15,00 Paga…" at bounding box center [188, 249] width 75 height 61
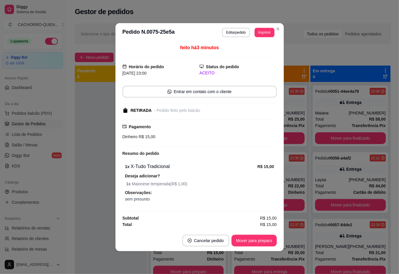
click at [239, 236] on button "Mover para preparo" at bounding box center [254, 241] width 45 height 12
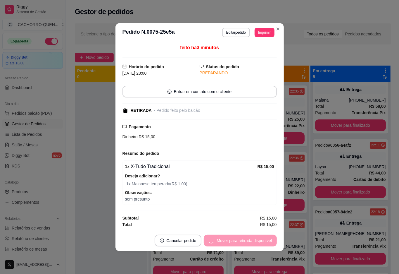
scroll to position [80, 0]
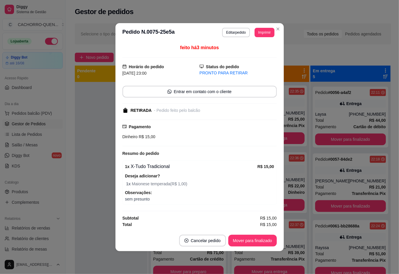
click at [252, 242] on button "Mover para finalizado" at bounding box center [253, 241] width 49 height 12
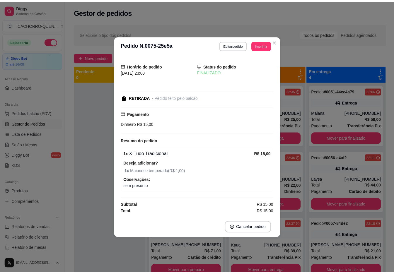
scroll to position [13, 0]
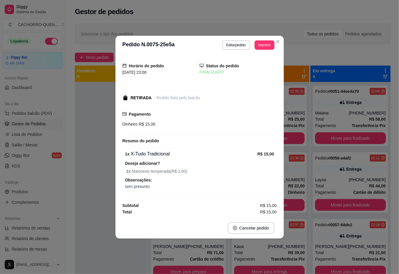
click at [91, 149] on div at bounding box center [111, 219] width 73 height 274
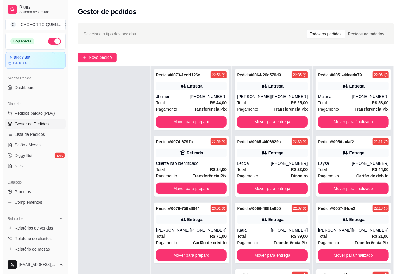
scroll to position [15, 0]
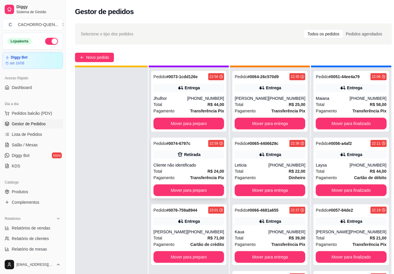
click at [199, 152] on div "Retirada" at bounding box center [192, 155] width 16 height 6
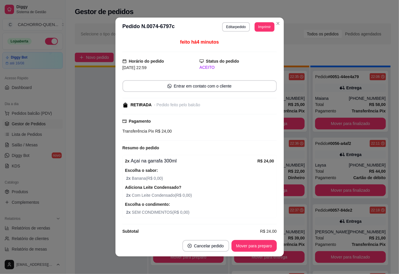
click at [244, 246] on button "Mover para preparo" at bounding box center [254, 246] width 45 height 12
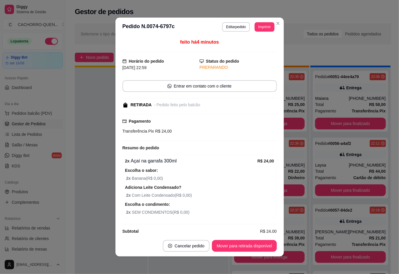
click at [255, 243] on button "Mover para retirada disponível" at bounding box center [244, 246] width 65 height 12
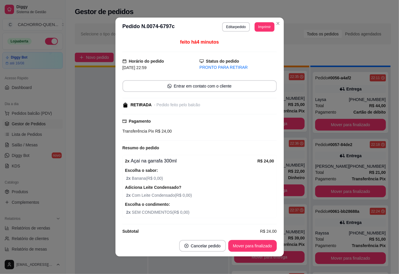
click at [253, 246] on button "Mover para finalizado" at bounding box center [253, 246] width 49 height 12
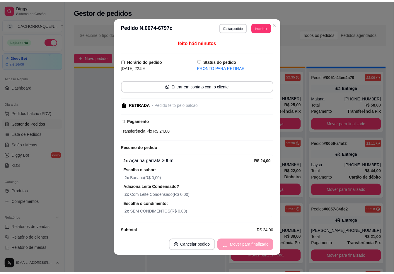
scroll to position [13, 0]
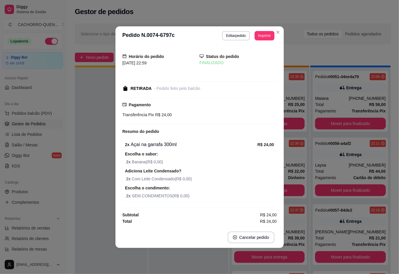
click at [98, 83] on div at bounding box center [111, 204] width 73 height 274
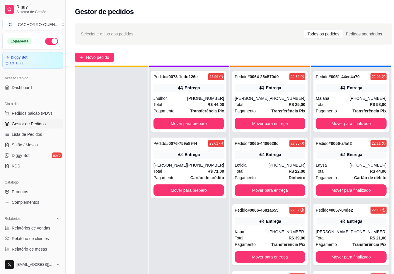
scroll to position [0, 0]
click at [341, 128] on button "Mover para finalizado" at bounding box center [350, 124] width 71 height 12
click at [347, 189] on button "Mover para finalizado" at bounding box center [351, 190] width 68 height 11
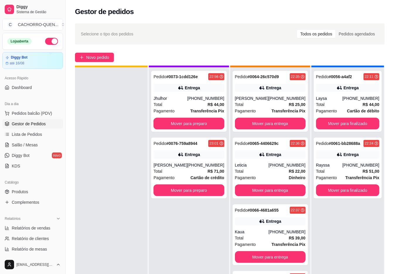
click at [342, 190] on button "Mover para finalizado" at bounding box center [347, 190] width 63 height 12
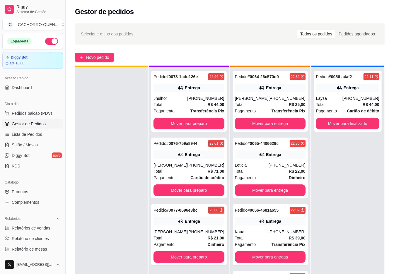
click at [200, 118] on button "Mover para preparo" at bounding box center [188, 124] width 71 height 12
click at [187, 123] on button "Mover para preparo" at bounding box center [188, 124] width 71 height 12
click at [186, 184] on button "Mover para preparo" at bounding box center [188, 190] width 71 height 12
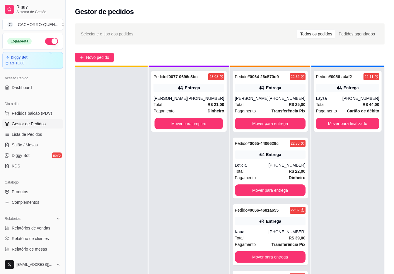
click at [201, 121] on button "Mover para preparo" at bounding box center [189, 123] width 68 height 11
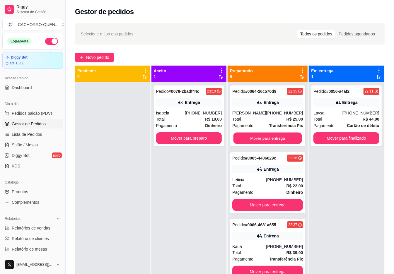
click at [275, 144] on button "Mover para entrega" at bounding box center [267, 138] width 68 height 11
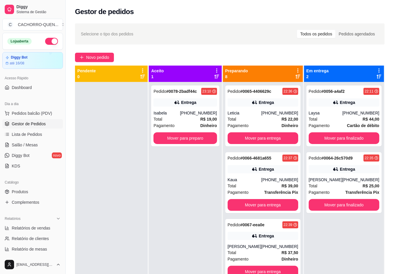
click at [347, 205] on button "Mover para finalizado" at bounding box center [343, 205] width 71 height 12
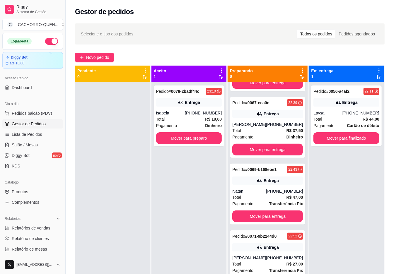
scroll to position [122, 0]
click at [283, 222] on button "Mover para entrega" at bounding box center [267, 215] width 68 height 11
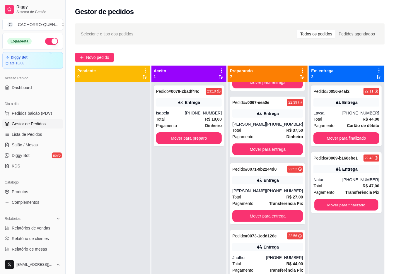
click at [348, 204] on button "Mover para finalizado" at bounding box center [346, 204] width 64 height 11
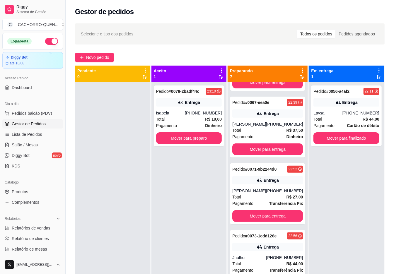
click at [270, 155] on button "Mover para entrega" at bounding box center [267, 149] width 71 height 12
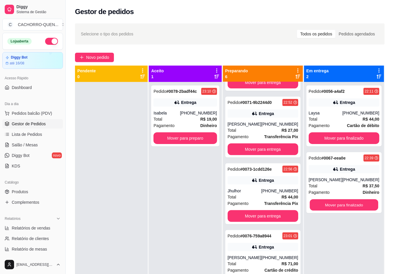
click at [344, 204] on button "Mover para finalizado" at bounding box center [343, 204] width 68 height 11
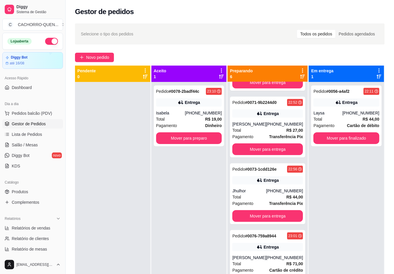
click at [340, 135] on button "Mover para finalizado" at bounding box center [346, 138] width 66 height 12
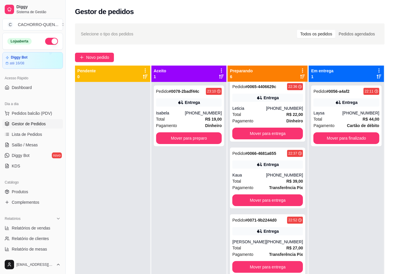
scroll to position [4, 0]
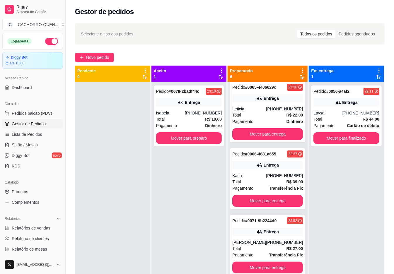
click at [346, 139] on button "Mover para finalizado" at bounding box center [346, 138] width 66 height 12
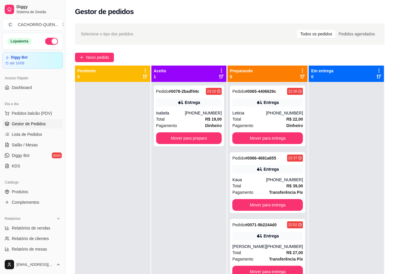
click at [252, 141] on button "Mover para entrega" at bounding box center [267, 138] width 71 height 12
click at [266, 142] on button "Mover para entrega" at bounding box center [267, 138] width 71 height 12
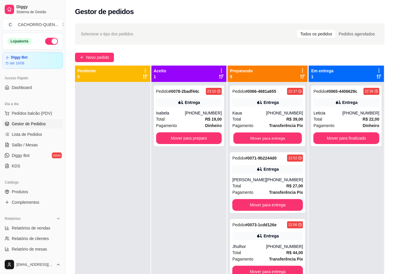
click at [264, 143] on button "Mover para entrega" at bounding box center [267, 138] width 68 height 11
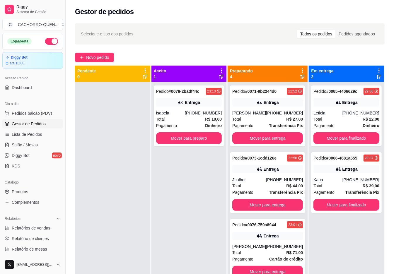
click at [339, 137] on button "Mover para finalizado" at bounding box center [346, 138] width 66 height 12
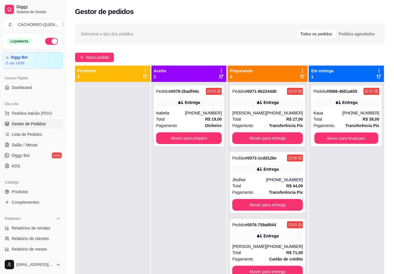
click at [344, 138] on button "Mover para finalizado" at bounding box center [346, 138] width 64 height 11
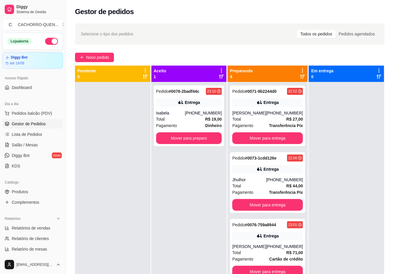
click at [204, 132] on button "Mover para preparo" at bounding box center [189, 138] width 66 height 12
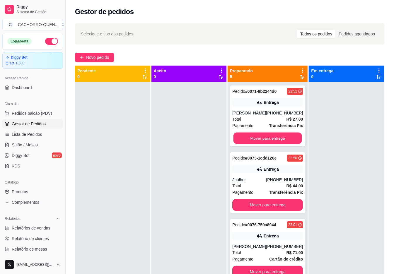
click at [273, 144] on button "Mover para entrega" at bounding box center [267, 138] width 68 height 11
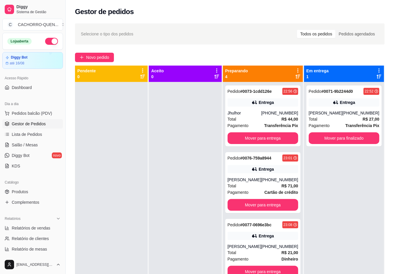
click at [273, 143] on button "Mover para entrega" at bounding box center [262, 138] width 71 height 12
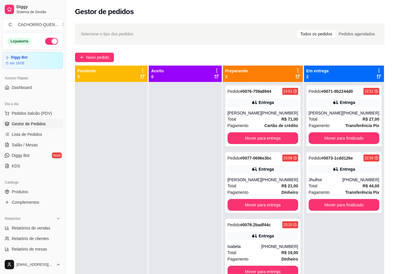
click at [270, 138] on button "Mover para entrega" at bounding box center [262, 138] width 71 height 12
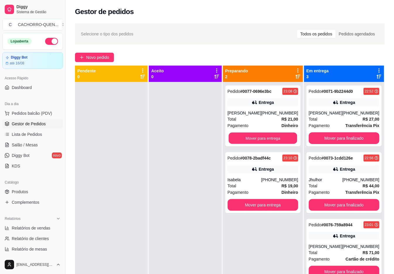
click at [273, 137] on button "Mover para entrega" at bounding box center [262, 138] width 68 height 11
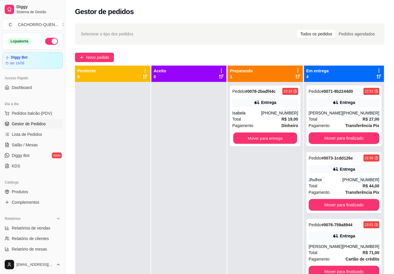
click at [273, 138] on button "Mover para entrega" at bounding box center [265, 138] width 64 height 11
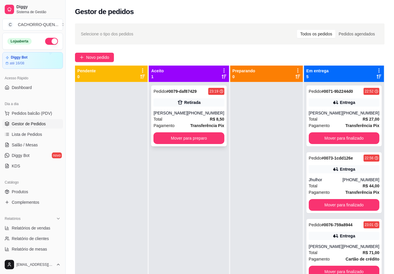
click at [194, 115] on div "[PHONE_NUMBER]" at bounding box center [205, 113] width 37 height 6
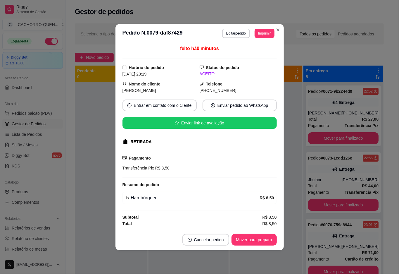
click at [108, 209] on div at bounding box center [111, 219] width 73 height 274
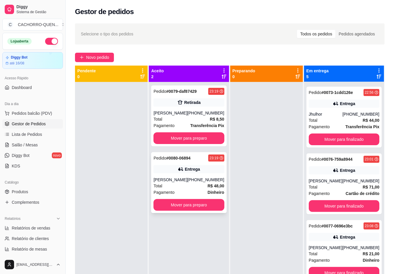
click at [173, 181] on div "[PERSON_NAME]" at bounding box center [170, 180] width 34 height 6
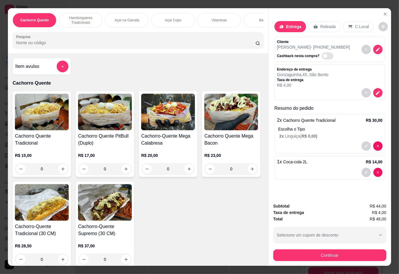
click at [379, 170] on button "decrease-product-quantity" at bounding box center [378, 172] width 9 height 9
click at [377, 168] on button "decrease-product-quantity" at bounding box center [378, 172] width 9 height 9
click at [377, 170] on button "decrease-product-quantity" at bounding box center [378, 172] width 9 height 9
click at [382, 170] on div "1 x Coca-cola 2L R$ 14,00" at bounding box center [330, 168] width 111 height 24
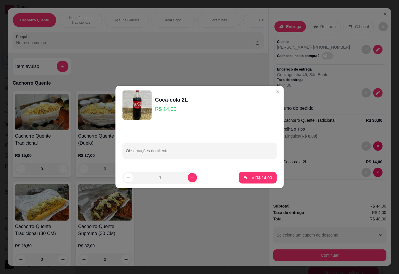
click at [342, 193] on div "Entrega Retirada C.Local Cliente [PERSON_NAME] - [PHONE_NUMBER] Cashback nesta …" at bounding box center [330, 103] width 123 height 190
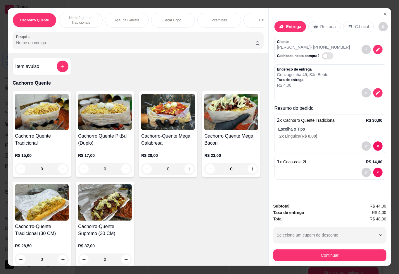
click at [380, 170] on button "decrease-product-quantity" at bounding box center [378, 172] width 9 height 9
click at [382, 169] on div "1 x Coca-cola 2L R$ 14,00" at bounding box center [330, 168] width 111 height 24
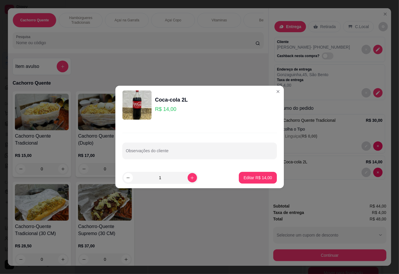
click at [385, 186] on div "Entrega Retirada C.Local Cliente [PERSON_NAME] - [PHONE_NUMBER] Cashback nesta …" at bounding box center [330, 103] width 123 height 190
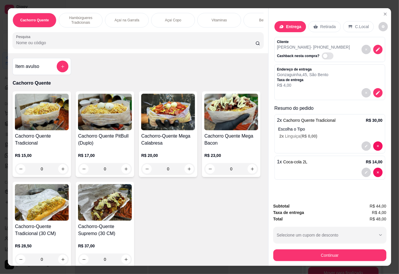
click at [377, 171] on icon "decrease-product-quantity" at bounding box center [378, 172] width 2 height 2
click at [379, 168] on button "decrease-product-quantity" at bounding box center [378, 172] width 9 height 9
click at [375, 170] on div "Entrega Retirada C.Local Cliente [PERSON_NAME] - [PHONE_NUMBER] Cashback nesta …" at bounding box center [330, 103] width 123 height 190
type input "0"
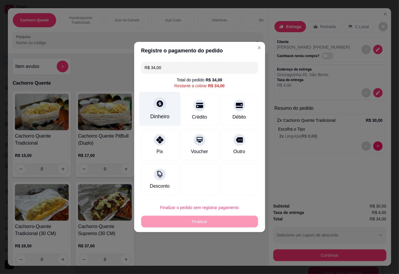
click at [146, 116] on div "Dinheiro" at bounding box center [159, 109] width 41 height 34
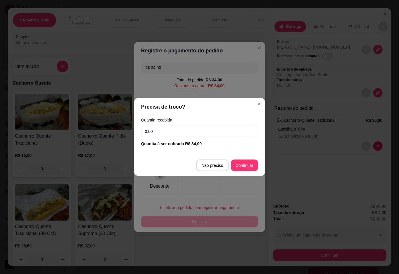
click at [236, 129] on input "0,00" at bounding box center [199, 132] width 117 height 12
type input "50,00"
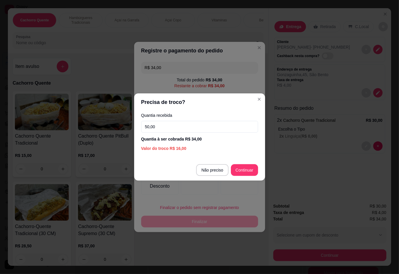
click at [257, 169] on div "R$ 34,00 Total do pedido R$ 34,00 Restante a cobrar R$ 34,00 Dinheiro Crédito D…" at bounding box center [199, 128] width 131 height 138
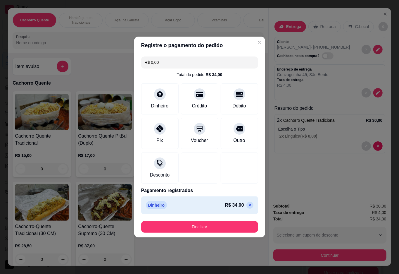
click at [238, 225] on button "Finalizar" at bounding box center [199, 227] width 117 height 12
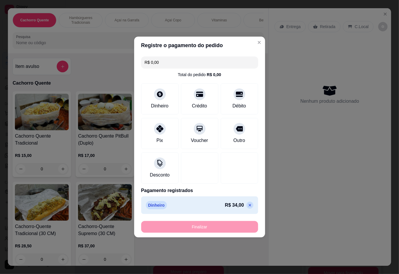
type input "-R$ 34,00"
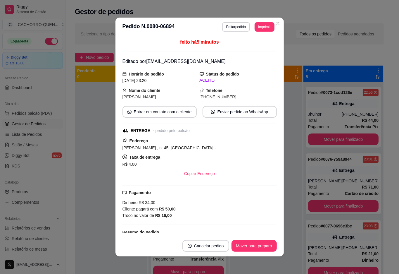
click at [100, 128] on div at bounding box center [111, 219] width 73 height 274
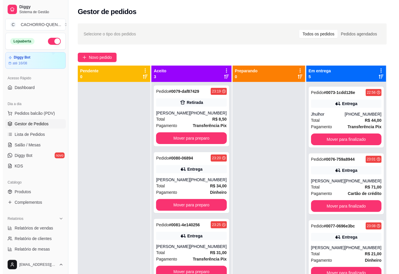
scroll to position [1, 0]
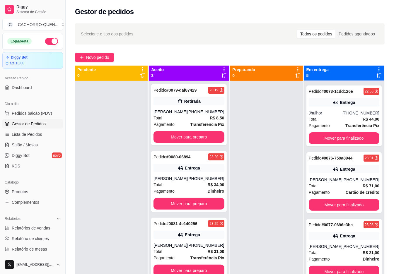
click at [185, 203] on button "Mover para preparo" at bounding box center [188, 204] width 71 height 12
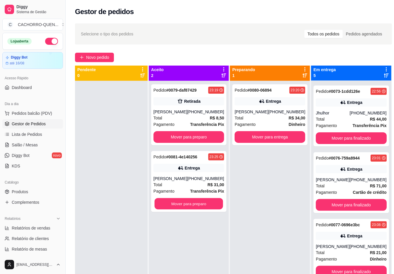
click at [184, 203] on button "Mover para preparo" at bounding box center [189, 203] width 68 height 11
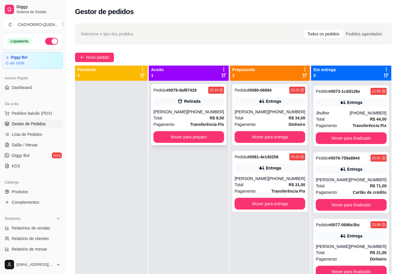
click at [182, 106] on div "Pedido # 0079-daf87429 23:19 Retirada [PERSON_NAME] [PHONE_NUMBER] Total R$ 8,5…" at bounding box center [188, 114] width 75 height 61
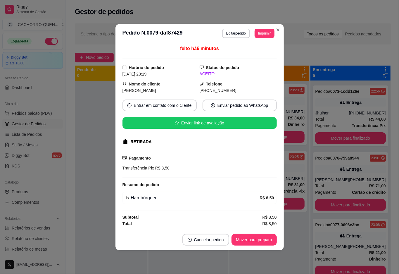
click at [235, 239] on button "Mover para preparo" at bounding box center [254, 240] width 45 height 12
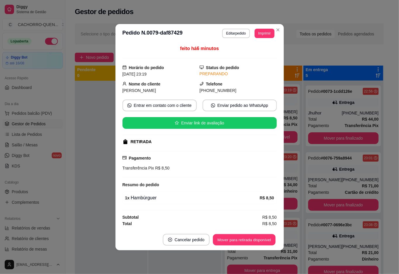
click at [236, 239] on button "Mover para retirada disponível" at bounding box center [244, 239] width 63 height 11
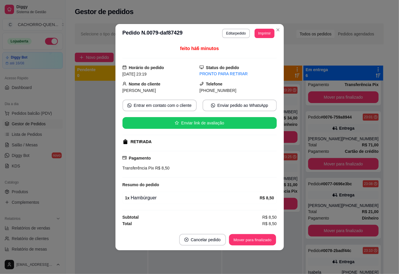
click at [230, 245] on button "Mover para finalizado" at bounding box center [252, 239] width 47 height 11
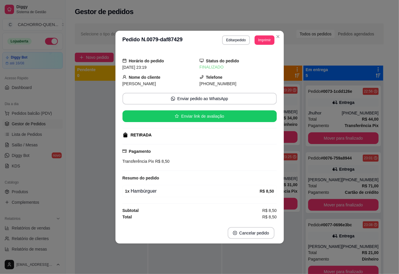
click at [93, 167] on div at bounding box center [111, 218] width 73 height 274
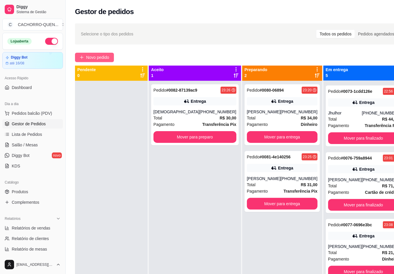
click at [101, 59] on span "Novo pedido" at bounding box center [97, 57] width 23 height 6
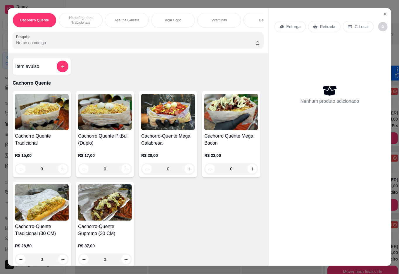
click at [57, 175] on div "0" at bounding box center [42, 169] width 54 height 12
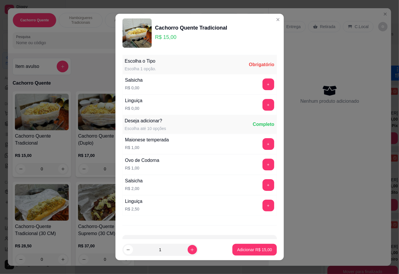
click at [190, 249] on icon "increase-product-quantity" at bounding box center [192, 250] width 4 height 4
type input "2"
click at [263, 78] on button "+" at bounding box center [269, 84] width 12 height 12
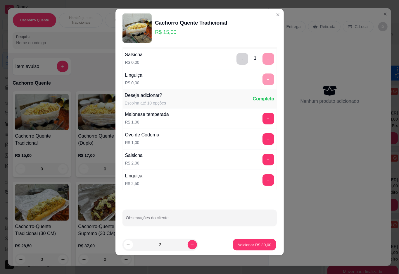
click at [248, 242] on p "Adicionar R$ 30,00" at bounding box center [255, 245] width 34 height 6
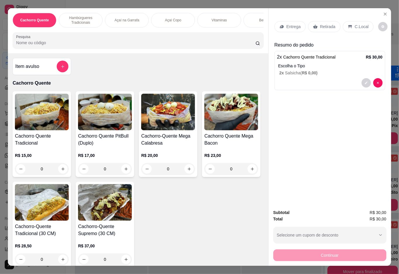
click at [320, 24] on p "Retirada" at bounding box center [328, 27] width 16 height 6
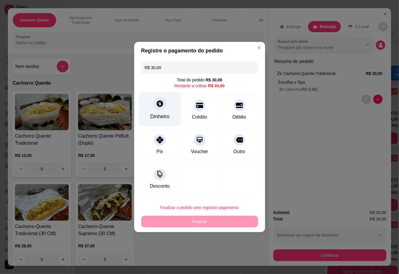
click at [162, 106] on icon at bounding box center [160, 104] width 8 height 8
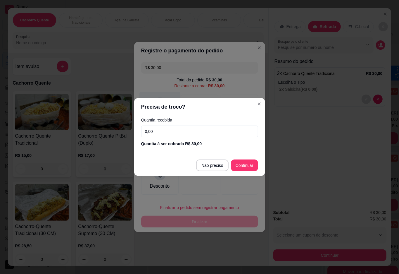
click at [204, 166] on div at bounding box center [199, 179] width 37 height 31
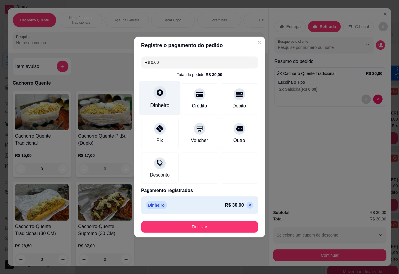
click at [222, 228] on button "Finalizar" at bounding box center [199, 227] width 117 height 12
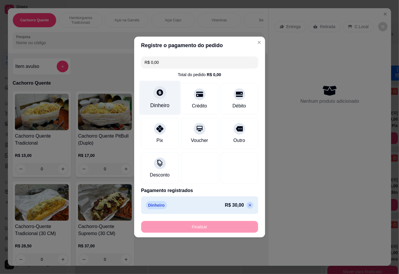
type input "-R$ 30,00"
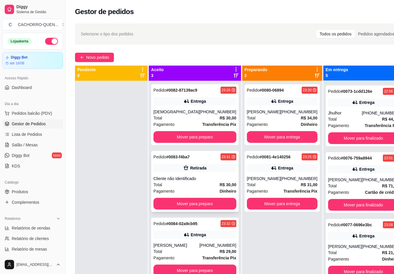
click at [182, 181] on div "Cliente não identificado" at bounding box center [194, 179] width 83 height 6
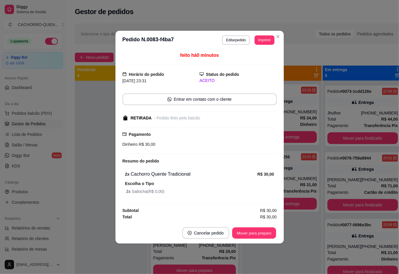
click at [246, 238] on button "Mover para preparo" at bounding box center [254, 232] width 44 height 11
click at [248, 234] on button "Mover para preparo" at bounding box center [254, 233] width 45 height 12
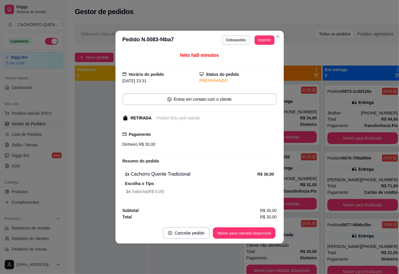
click at [248, 235] on button "Mover para retirada disponível" at bounding box center [244, 232] width 63 height 11
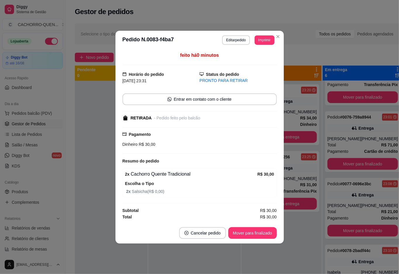
click at [246, 231] on button "Mover para finalizado" at bounding box center [253, 233] width 49 height 12
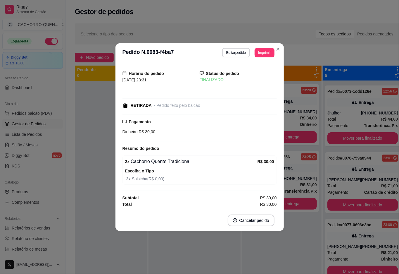
click at [100, 174] on div at bounding box center [111, 218] width 73 height 274
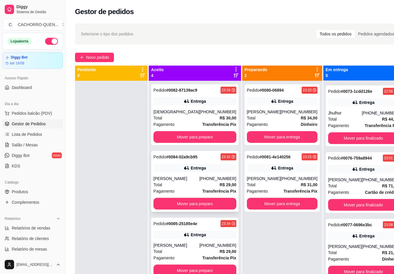
click at [182, 172] on div "Pedido # 0084-02a9cb95 23:32 Entrega [PERSON_NAME] [PHONE_NUMBER] Total R$ 29,0…" at bounding box center [195, 181] width 88 height 61
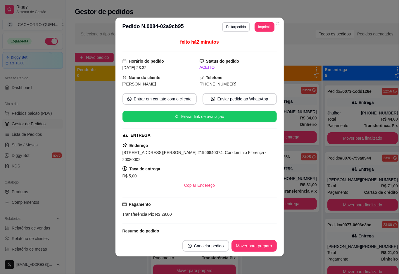
click at [199, 246] on button "Cancelar pedido" at bounding box center [206, 246] width 47 height 12
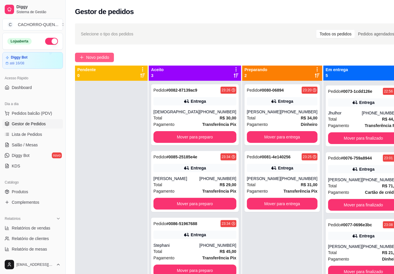
click at [108, 56] on span "Novo pedido" at bounding box center [97, 57] width 23 height 6
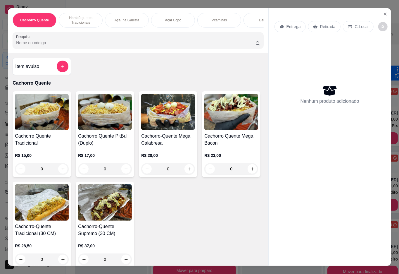
click at [60, 171] on div "0" at bounding box center [42, 169] width 54 height 12
click at [62, 169] on div "0" at bounding box center [42, 169] width 54 height 12
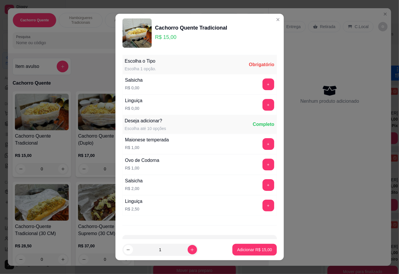
click at [263, 85] on button "+" at bounding box center [269, 84] width 12 height 12
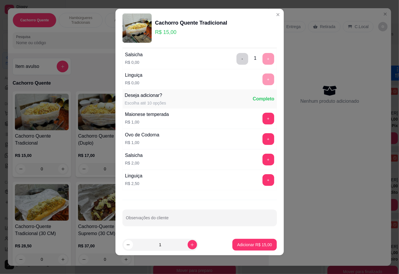
click at [247, 224] on div at bounding box center [200, 218] width 148 height 12
click at [246, 244] on p "Adicionar R$ 15,00" at bounding box center [255, 245] width 34 height 6
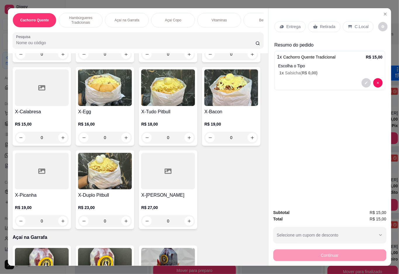
scroll to position [301, 0]
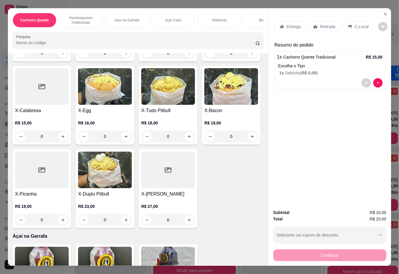
click at [69, 137] on div "0" at bounding box center [42, 137] width 54 height 12
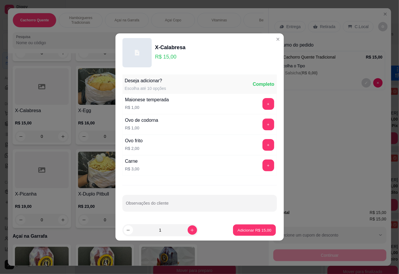
click at [246, 231] on p "Adicionar R$ 15,00" at bounding box center [255, 230] width 34 height 6
type input "1"
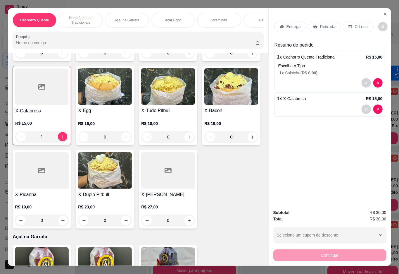
click at [324, 24] on p "Retirada" at bounding box center [328, 27] width 16 height 6
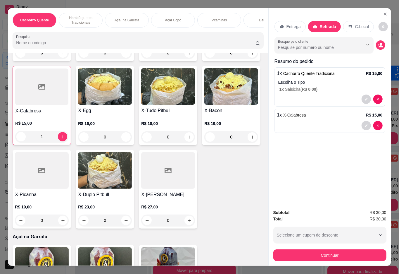
click at [315, 125] on div at bounding box center [330, 125] width 106 height 9
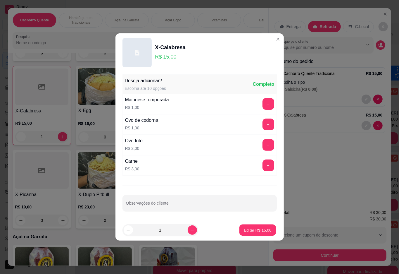
click at [244, 229] on p "Editar R$ 15,00" at bounding box center [258, 230] width 28 height 6
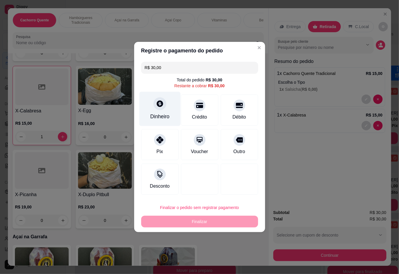
click at [162, 107] on icon at bounding box center [160, 104] width 8 height 8
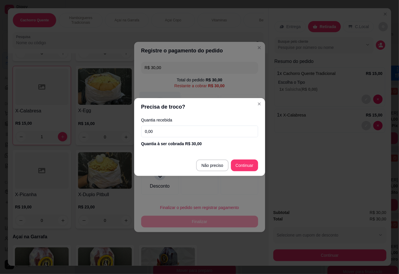
click at [211, 164] on div at bounding box center [199, 179] width 37 height 31
type input "R$ 0,00"
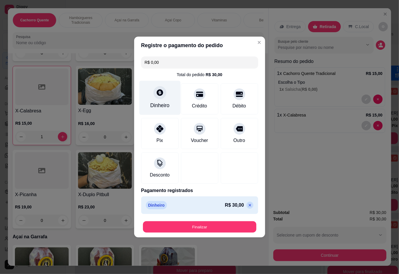
click at [210, 227] on button "Finalizar" at bounding box center [200, 226] width 114 height 11
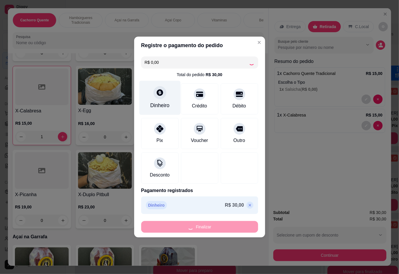
type input "0"
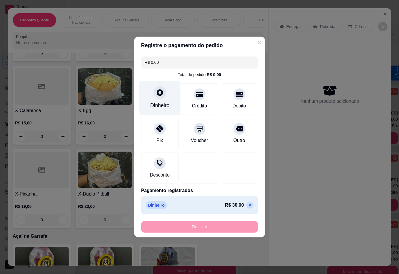
type input "-R$ 30,00"
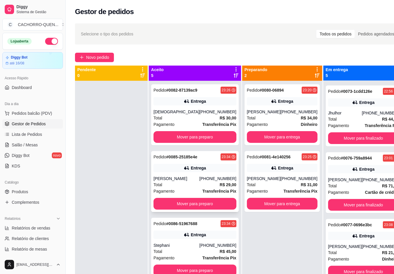
click at [191, 171] on div "Entrega" at bounding box center [198, 168] width 15 height 6
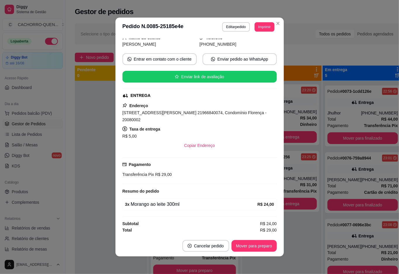
scroll to position [41, 0]
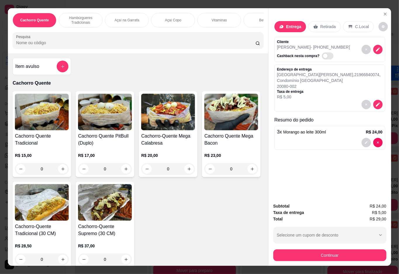
click at [376, 102] on icon "decrease-product-quantity" at bounding box center [378, 104] width 5 height 5
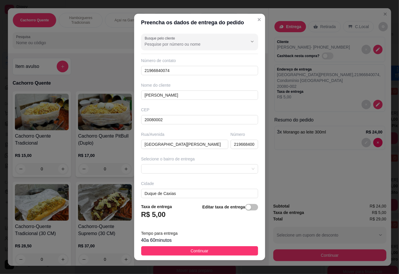
scroll to position [8, 0]
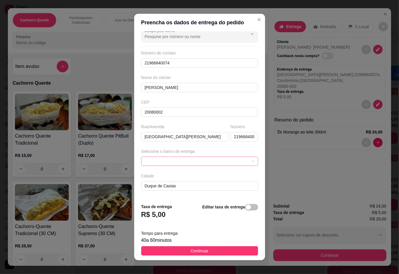
click at [198, 161] on span at bounding box center [200, 161] width 110 height 9
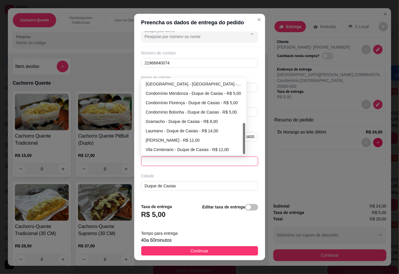
scroll to position [8, 0]
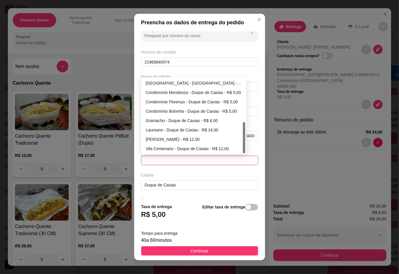
click at [212, 100] on div "Condomínio Florença - Duque de Caxias - R$ 5,00" at bounding box center [194, 102] width 96 height 6
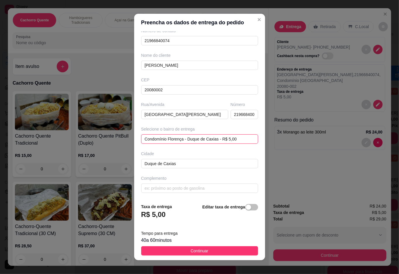
scroll to position [5, 0]
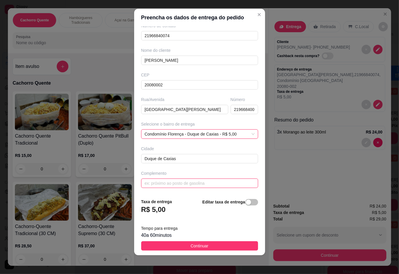
click at [181, 183] on input "text" at bounding box center [199, 183] width 117 height 9
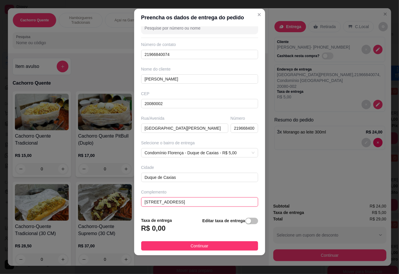
scroll to position [12, 0]
type input "[STREET_ADDRESS]"
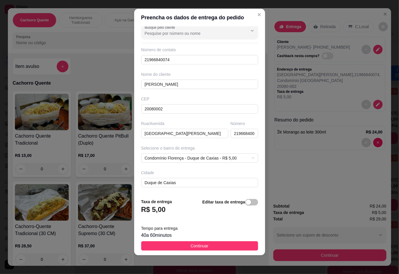
scroll to position [31, 0]
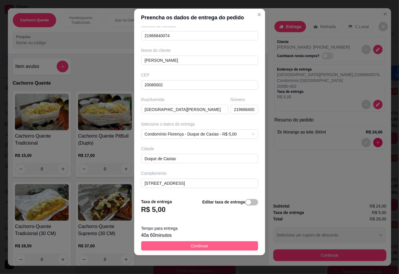
click at [200, 245] on span "Continuar" at bounding box center [200, 246] width 18 height 6
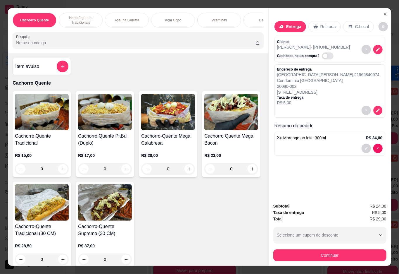
click at [376, 108] on icon "decrease-product-quantity" at bounding box center [378, 110] width 5 height 5
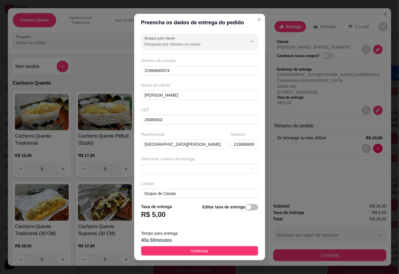
scroll to position [30, 0]
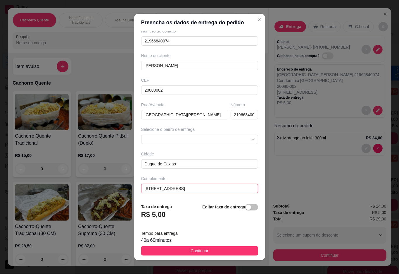
click at [213, 187] on input "[STREET_ADDRESS]" at bounding box center [199, 188] width 117 height 9
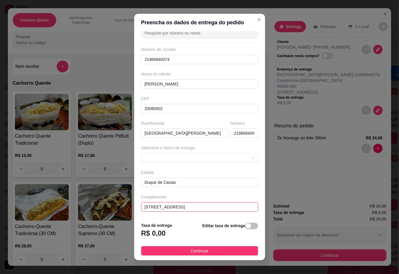
type input "[STREET_ADDRESS]"
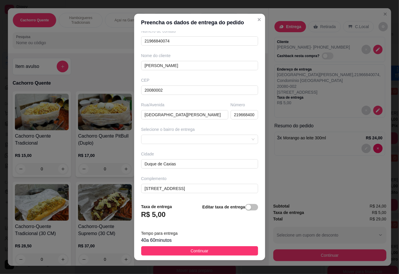
click at [204, 249] on button "Continuar" at bounding box center [199, 250] width 117 height 9
click at [206, 250] on div "Cachorro Quente Tradicional R$ 15,00 0 Cachorro Quente PitBull (Duplo) R$ 17,00…" at bounding box center [138, 179] width 251 height 176
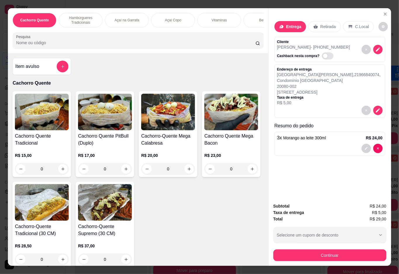
click at [310, 249] on button "Continuar" at bounding box center [330, 255] width 113 height 12
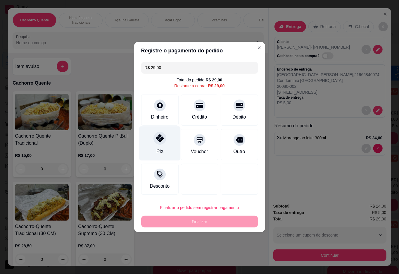
click at [161, 142] on icon at bounding box center [160, 138] width 8 height 8
type input "R$ 0,00"
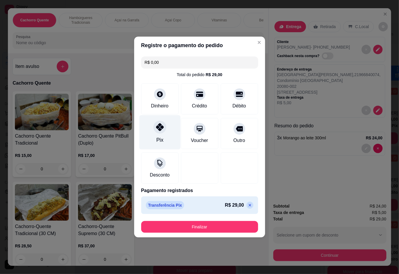
click at [202, 224] on button "Finalizar" at bounding box center [199, 227] width 117 height 12
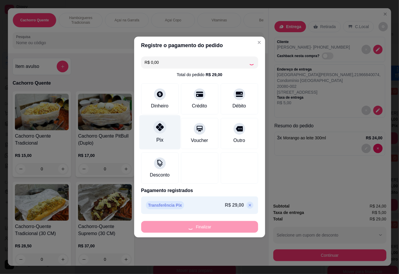
type input "0"
type input "-R$ 29,00"
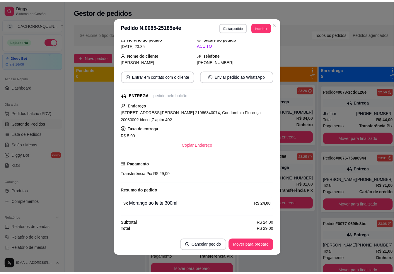
scroll to position [37, 0]
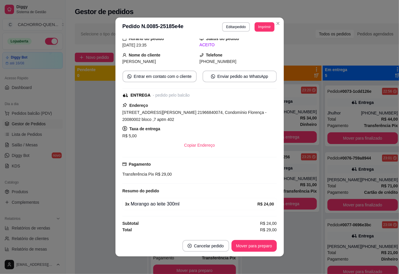
click at [116, 174] on div "feito há 12 minutos Editado por [EMAIL_ADDRESS][DOMAIN_NAME] Horário do pedido …" at bounding box center [200, 135] width 169 height 199
click at [92, 145] on div at bounding box center [111, 218] width 73 height 274
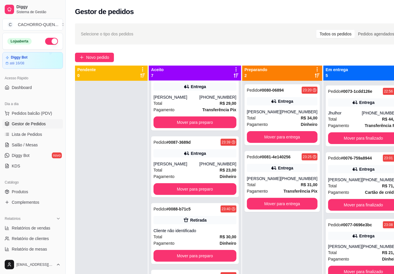
scroll to position [149, 0]
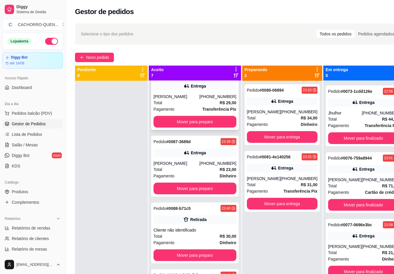
click at [199, 100] on div "[PHONE_NUMBER]" at bounding box center [217, 97] width 37 height 6
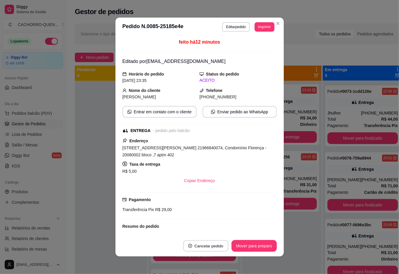
click at [206, 245] on button "Cancelar pedido" at bounding box center [205, 245] width 45 height 11
click at [222, 231] on button "Sim" at bounding box center [211, 231] width 23 height 12
click at [217, 231] on button "Sim" at bounding box center [211, 231] width 23 height 12
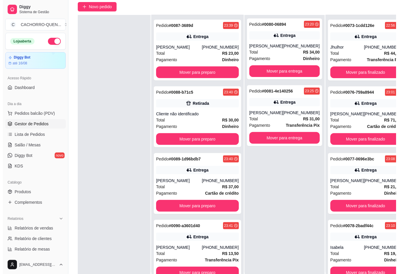
scroll to position [89, 0]
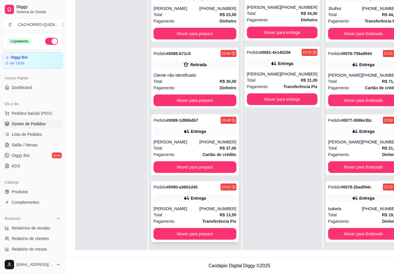
click at [191, 198] on div "Entrega" at bounding box center [198, 198] width 15 height 6
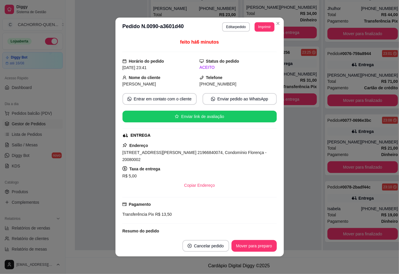
click at [241, 28] on button "Editar pedido" at bounding box center [236, 26] width 28 height 9
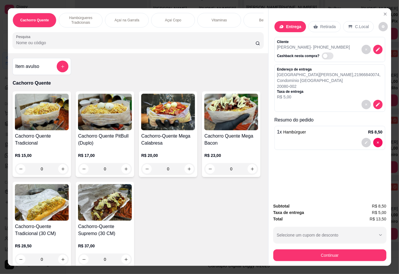
click at [216, 18] on p "Vitaminas" at bounding box center [219, 20] width 15 height 5
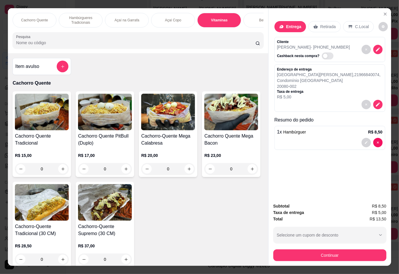
scroll to position [13, 0]
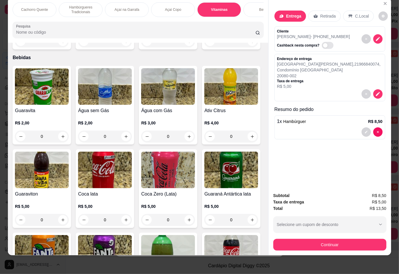
click at [61, 44] on icon "increase-product-quantity" at bounding box center [63, 41] width 4 height 4
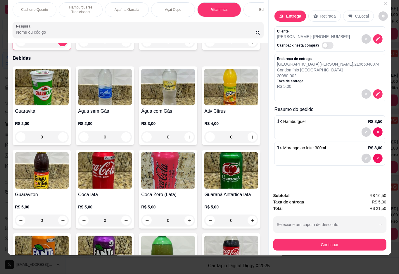
click at [62, 46] on button "increase-product-quantity" at bounding box center [62, 41] width 9 height 9
click at [60, 46] on button "increase-product-quantity" at bounding box center [62, 41] width 9 height 9
click at [61, 43] on icon "increase-product-quantity" at bounding box center [62, 41] width 3 height 3
click at [64, 46] on button "increase-product-quantity" at bounding box center [62, 41] width 9 height 9
click at [61, 43] on icon "increase-product-quantity" at bounding box center [62, 41] width 3 height 3
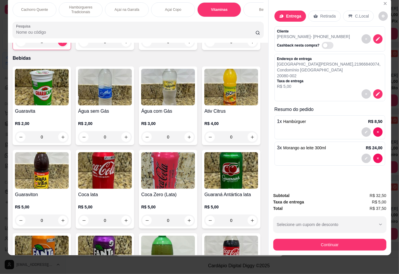
type input "3"
click at [315, 242] on button "Continuar" at bounding box center [330, 245] width 113 height 12
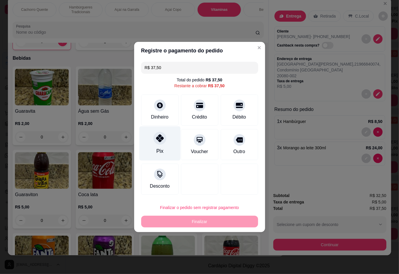
click at [155, 144] on div at bounding box center [160, 138] width 13 height 13
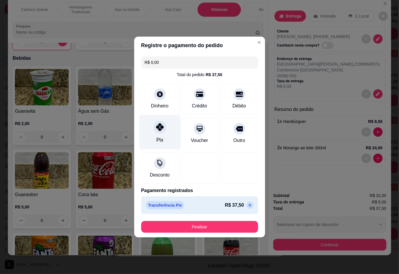
type input "R$ 0,00"
click at [214, 222] on button "Finalizar" at bounding box center [199, 227] width 117 height 12
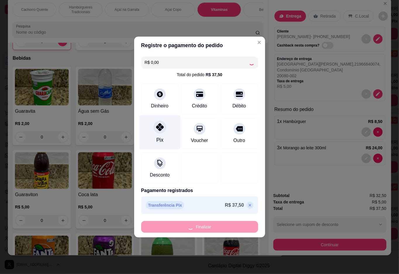
type input "0"
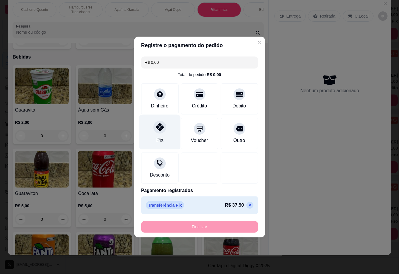
type input "-R$ 37,50"
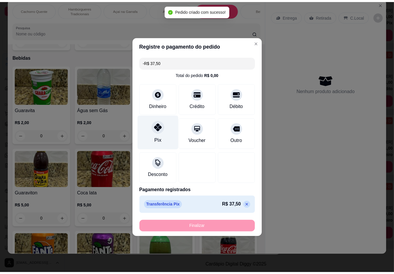
scroll to position [838, 0]
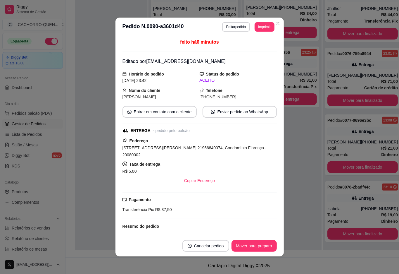
click at [94, 116] on div at bounding box center [111, 113] width 73 height 274
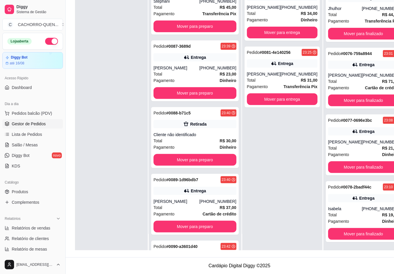
scroll to position [68, 0]
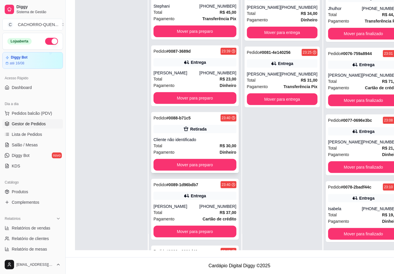
click at [174, 149] on div "Pedido # 0088-b71c5 23:40 Retirada Cliente não identificado Total R$ 30,00 Paga…" at bounding box center [195, 142] width 88 height 61
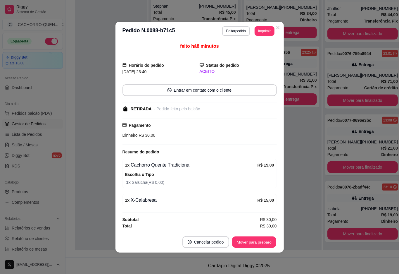
click at [243, 244] on button "Mover para preparo" at bounding box center [254, 241] width 44 height 11
click at [253, 240] on div "Mover para preparo" at bounding box center [251, 242] width 54 height 12
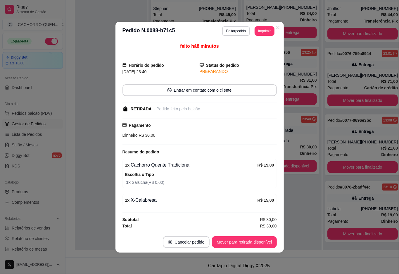
click at [252, 240] on button "Mover para retirada disponível" at bounding box center [244, 242] width 65 height 12
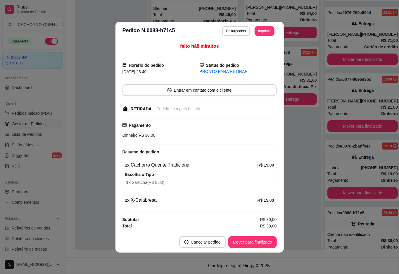
click at [254, 241] on button "Mover para finalizado" at bounding box center [253, 242] width 49 height 12
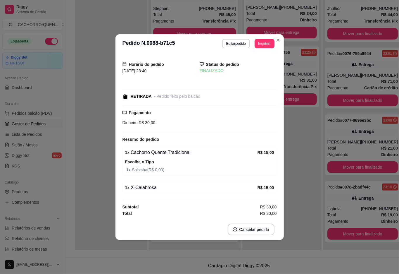
click at [87, 114] on div at bounding box center [111, 113] width 73 height 274
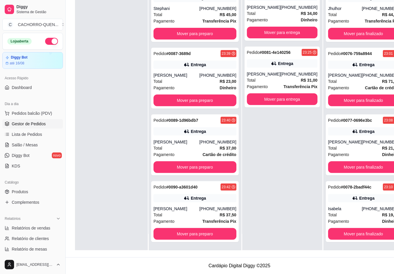
click at [345, 95] on button "Mover para finalizado" at bounding box center [363, 101] width 71 height 12
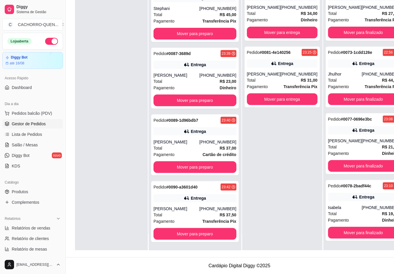
scroll to position [33, 0]
click at [352, 93] on button "Mover para finalizado" at bounding box center [363, 99] width 71 height 12
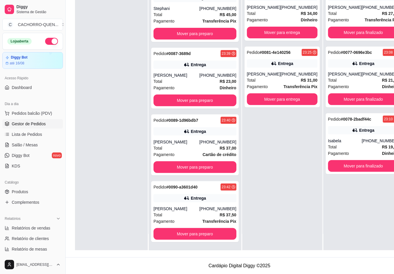
scroll to position [0, 0]
click at [347, 98] on button "Mover para finalizado" at bounding box center [363, 99] width 71 height 12
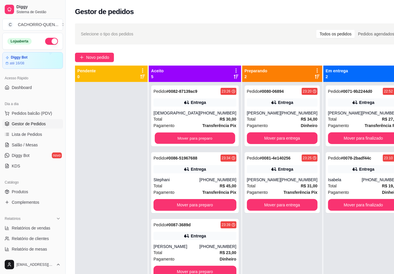
click at [191, 144] on button "Mover para preparo" at bounding box center [195, 138] width 80 height 11
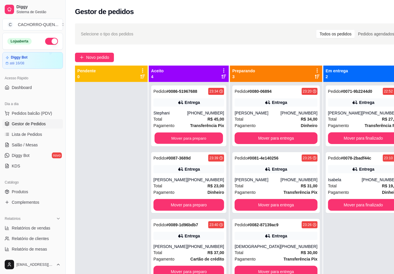
click at [196, 144] on button "Mover para preparo" at bounding box center [189, 138] width 68 height 11
click at [195, 139] on button "Mover para preparo" at bounding box center [188, 138] width 71 height 12
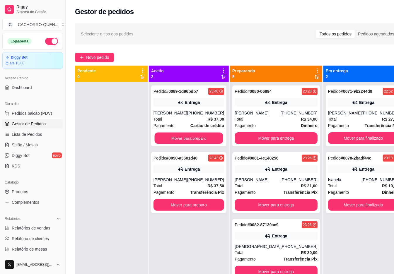
click at [196, 137] on button "Mover para preparo" at bounding box center [189, 138] width 68 height 11
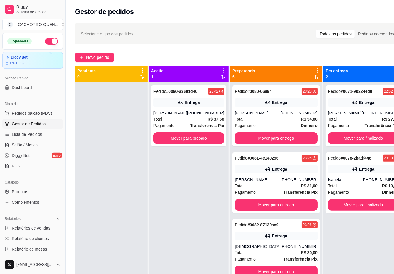
click at [191, 138] on button "Mover para preparo" at bounding box center [188, 138] width 71 height 12
click at [362, 230] on div "Pedido # 0071-9b2244d0 22:52 Entrega [PERSON_NAME] [PHONE_NUMBER] Total R$ 27,0…" at bounding box center [363, 219] width 80 height 274
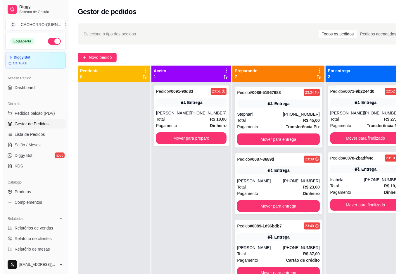
scroll to position [223, 0]
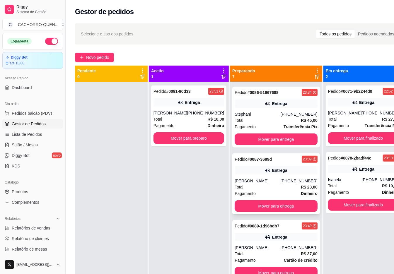
click at [268, 173] on div "Pedido # 0087-3689d 23:39 Entrega [PERSON_NAME] [PHONE_NUMBER] Total R$ 23,00 P…" at bounding box center [276, 183] width 88 height 61
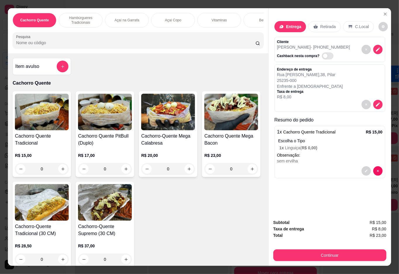
click at [262, 18] on div "Cachorro Quente Hambúrgueres Tradicionais Açaí na Garrafa Açaí Copo Vitaminas B…" at bounding box center [138, 30] width 260 height 45
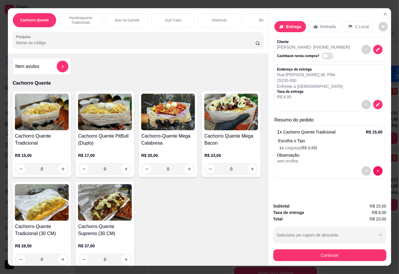
click at [263, 17] on div "Cachorro Quente Hambúrgueres Tradicionais Açaí na Garrafa Açaí Copo Vitaminas B…" at bounding box center [138, 30] width 260 height 45
click at [260, 18] on p "Bebidas" at bounding box center [266, 20] width 13 height 5
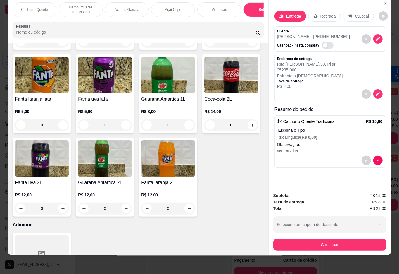
type input "1"
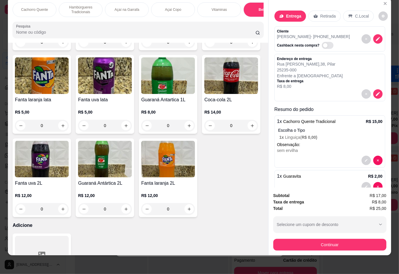
click at [327, 239] on button "Continuar" at bounding box center [330, 245] width 113 height 12
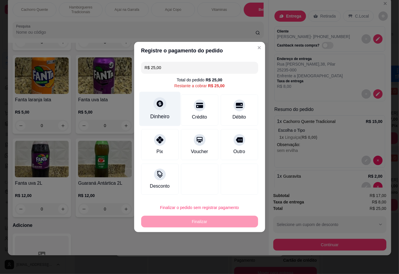
click at [163, 106] on div at bounding box center [160, 103] width 13 height 13
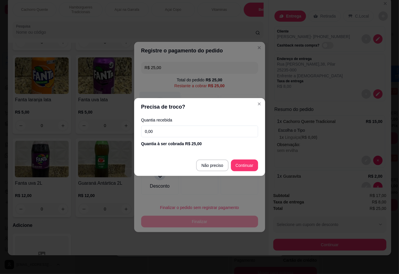
click at [210, 164] on div at bounding box center [199, 179] width 37 height 31
type input "R$ 0,00"
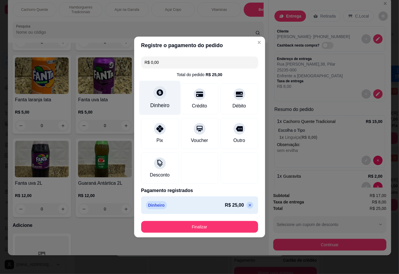
click at [229, 225] on button "Finalizar" at bounding box center [199, 227] width 117 height 12
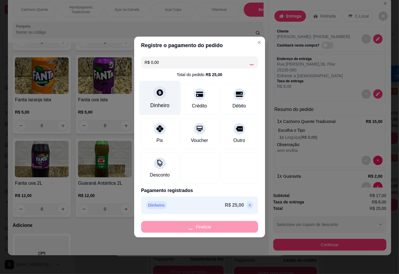
type input "0"
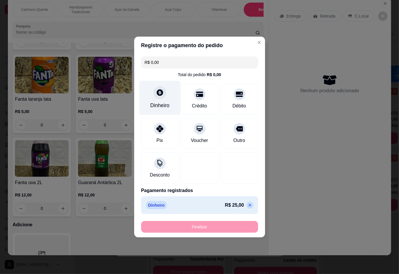
type input "-R$ 25,00"
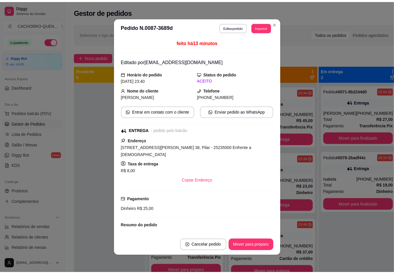
scroll to position [167, 0]
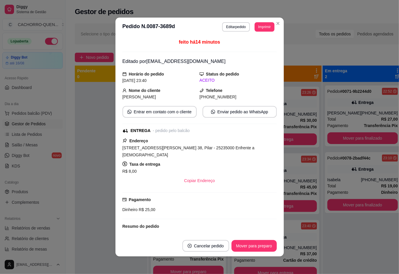
click at [85, 132] on div at bounding box center [111, 219] width 73 height 274
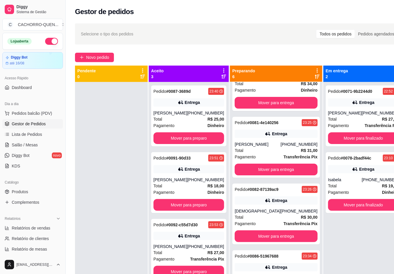
scroll to position [0, 0]
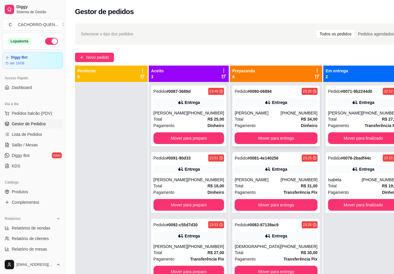
click at [263, 105] on div "Entrega" at bounding box center [275, 102] width 83 height 8
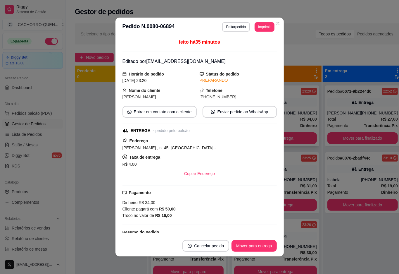
click at [264, 247] on button "Mover para entrega" at bounding box center [254, 246] width 45 height 12
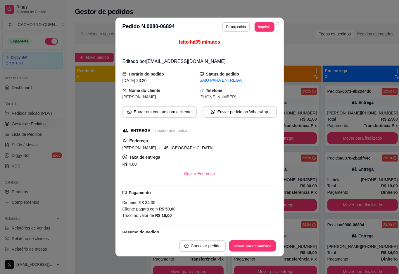
click at [252, 246] on button "Mover para finalizado" at bounding box center [252, 245] width 47 height 11
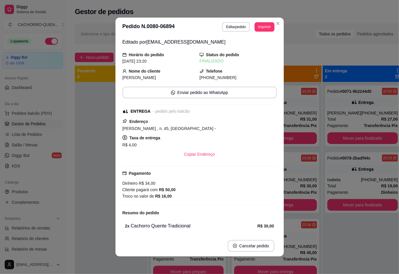
click at [89, 126] on div at bounding box center [111, 219] width 73 height 274
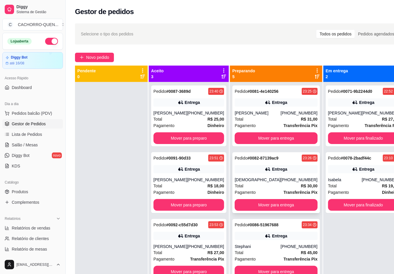
click at [280, 183] on div "[PHONE_NUMBER]" at bounding box center [298, 180] width 37 height 6
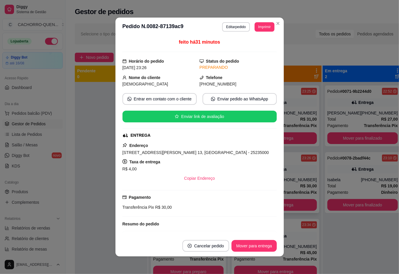
click at [81, 98] on div at bounding box center [111, 219] width 73 height 274
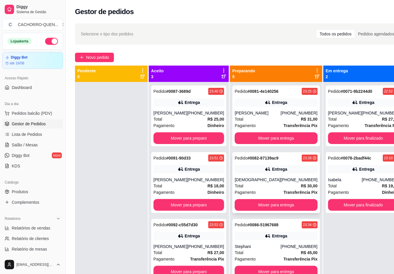
click at [340, 137] on button "Mover para finalizado" at bounding box center [363, 138] width 71 height 12
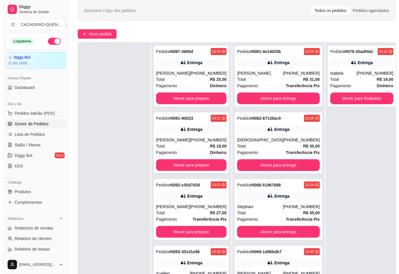
scroll to position [89, 0]
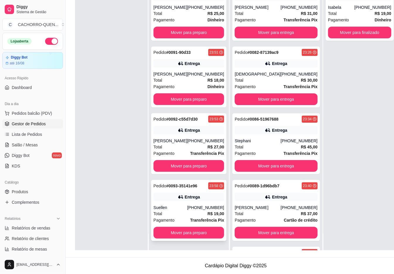
click at [192, 203] on div "Pedido # 0093-35141e96 23:58 Entrega Suellen (21) 98839-7775 Total R$ 19,00 Pag…" at bounding box center [188, 210] width 75 height 61
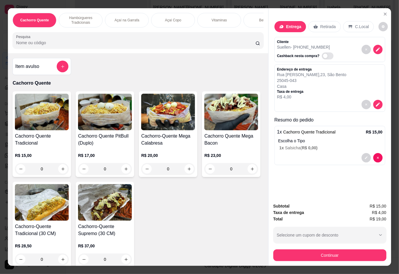
click at [59, 169] on div "0" at bounding box center [42, 169] width 54 height 12
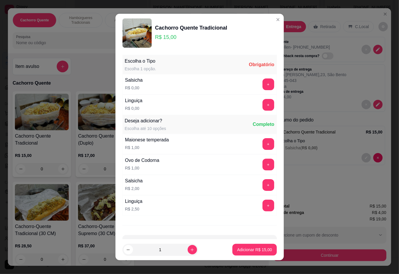
click at [263, 86] on button "+" at bounding box center [269, 84] width 12 height 12
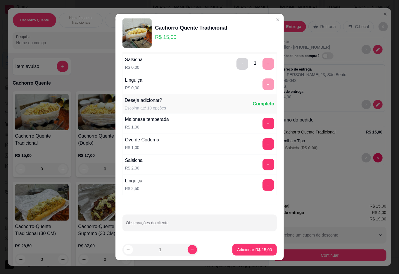
scroll to position [5, 0]
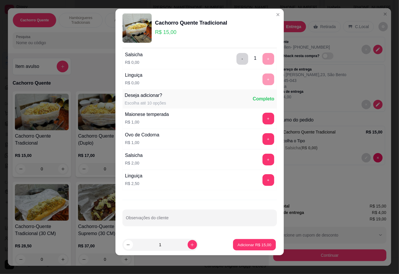
click at [238, 244] on p "Adicionar R$ 15,00" at bounding box center [255, 245] width 34 height 6
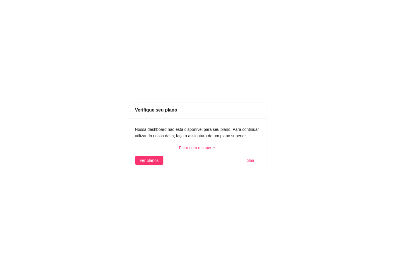
scroll to position [0, 0]
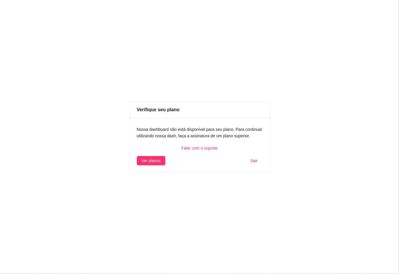
click at [356, 252] on div "Verifique seu plano Nossa dashboard não está disponível para seu plano. Para co…" at bounding box center [199, 137] width 399 height 274
click at [157, 151] on div "Falar com o suporte" at bounding box center [200, 148] width 126 height 6
click at [157, 163] on span "Ver planos" at bounding box center [151, 160] width 19 height 6
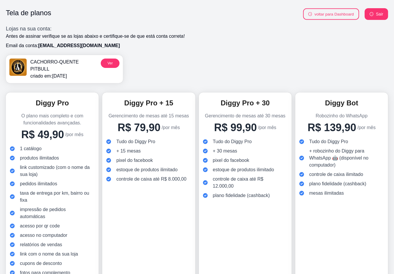
click at [331, 14] on button "voltar para Dashboard" at bounding box center [331, 13] width 56 height 11
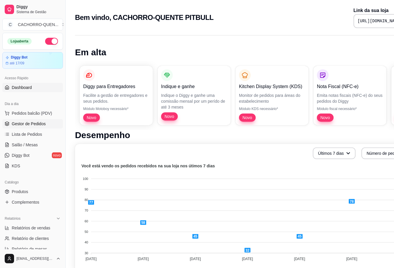
click at [37, 121] on span "Gestor de Pedidos" at bounding box center [29, 124] width 34 height 6
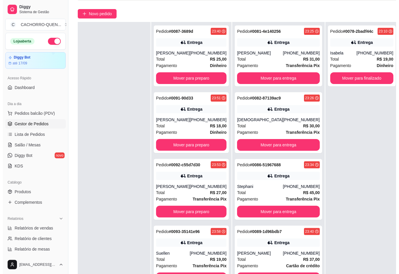
scroll to position [89, 0]
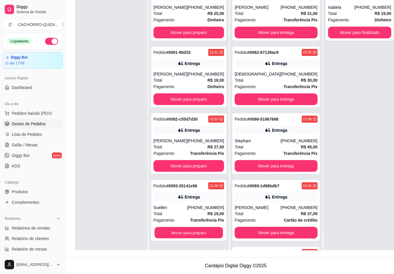
click at [190, 227] on button "Mover para preparo" at bounding box center [189, 232] width 68 height 11
click at [193, 213] on div "Total R$ 19,00" at bounding box center [188, 213] width 71 height 6
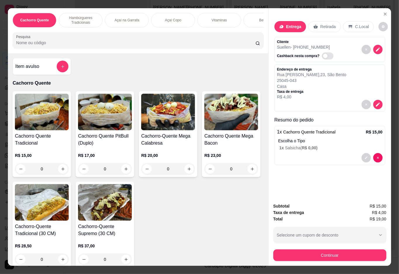
click at [343, 146] on p "1 x Salsicha ( R$ 0,00 )" at bounding box center [331, 148] width 103 height 6
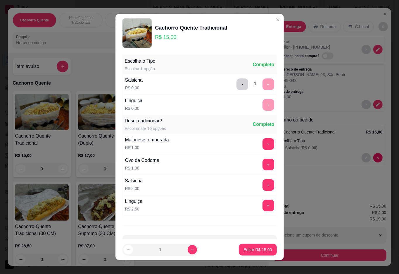
click at [190, 249] on icon "increase-product-quantity" at bounding box center [192, 250] width 4 height 4
click at [191, 250] on icon "increase-product-quantity" at bounding box center [192, 249] width 3 height 3
type input "2"
click at [244, 252] on p "Editar R$ 30,00" at bounding box center [258, 250] width 28 height 6
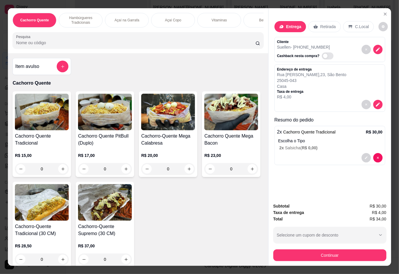
click at [254, 15] on div "Bebidas" at bounding box center [266, 20] width 44 height 15
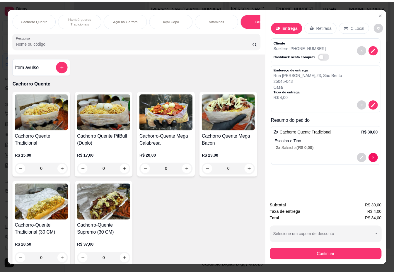
scroll to position [13, 0]
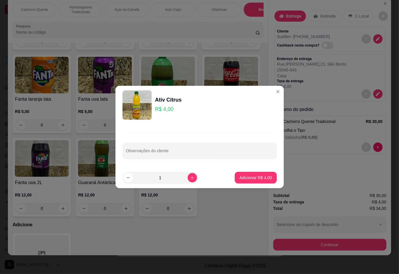
click at [340, 164] on div "Entrega Retirada C.Local Cliente Suellen - (21) 98839-7775 Cashback nesta compr…" at bounding box center [330, 93] width 123 height 190
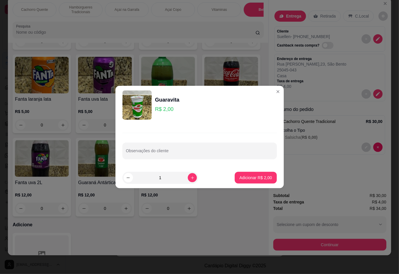
click at [191, 177] on icon "increase-product-quantity" at bounding box center [192, 177] width 3 height 3
type input "2"
click at [243, 179] on p "Adicionar R$ 4,00" at bounding box center [256, 178] width 32 height 6
type input "2"
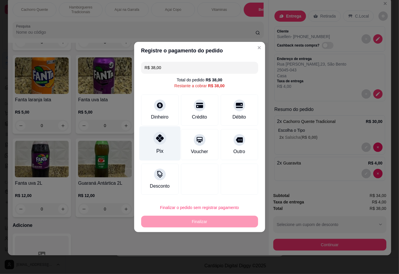
click at [153, 143] on div "Pix" at bounding box center [159, 143] width 41 height 34
type input "R$ 0,00"
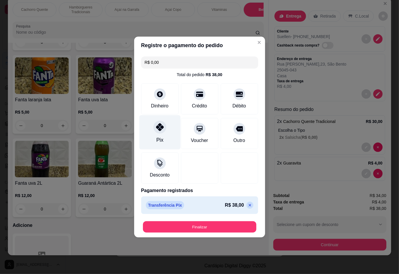
click at [211, 230] on button "Finalizar" at bounding box center [200, 226] width 114 height 11
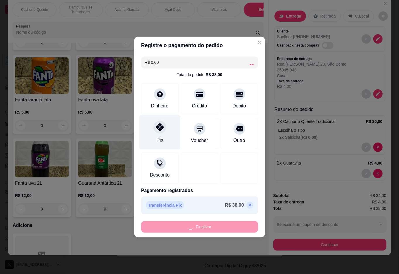
type input "0"
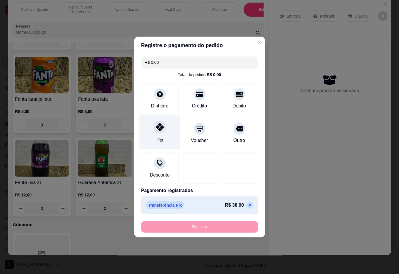
type input "-R$ 38,00"
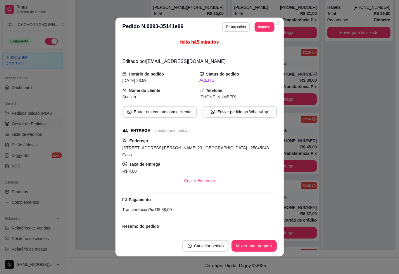
click at [359, 133] on div "Pedido # 0078-2badf44c 23:10 Entrega Isabela (21) 98394-2480 Total R$ 19,00 Pag…" at bounding box center [359, 113] width 73 height 274
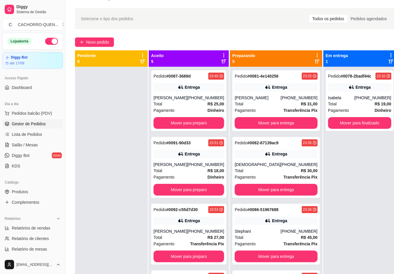
scroll to position [0, 0]
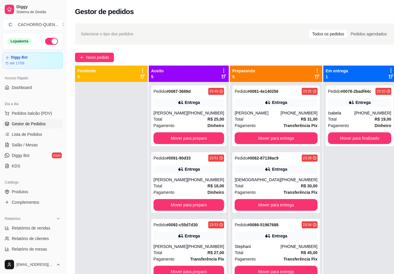
click at [192, 137] on button "Mover para preparo" at bounding box center [188, 138] width 71 height 12
click at [192, 139] on button "Mover para preparo" at bounding box center [188, 138] width 71 height 12
click at [192, 137] on button "Mover para preparo" at bounding box center [188, 138] width 71 height 12
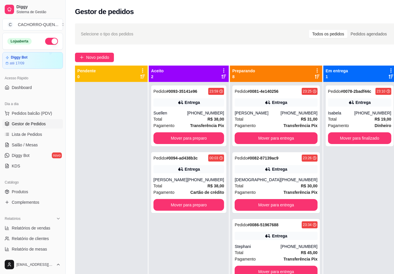
click at [192, 138] on button "Mover para preparo" at bounding box center [188, 138] width 71 height 12
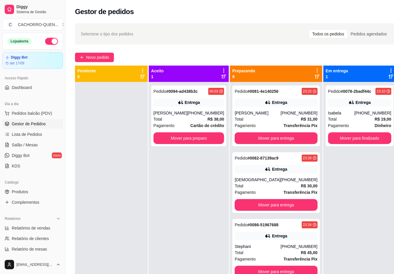
click at [194, 138] on button "Mover para preparo" at bounding box center [188, 138] width 71 height 12
click at [184, 273] on div "Pedido # 0095-88fcc91e 00:10 Entrega Wesley Matheus (21) 96949-6171 Total R$ 39…" at bounding box center [189, 219] width 80 height 274
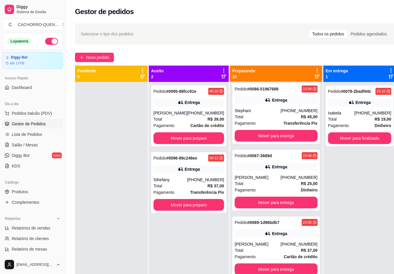
scroll to position [112, 0]
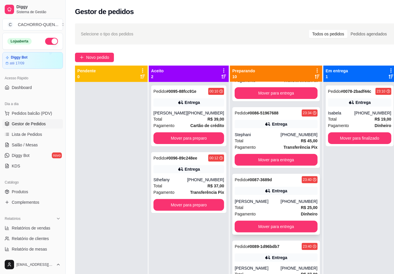
click at [259, 211] on div "Total R$ 25,00" at bounding box center [275, 207] width 83 height 6
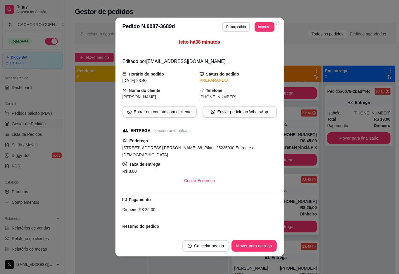
click at [90, 120] on div at bounding box center [111, 219] width 73 height 274
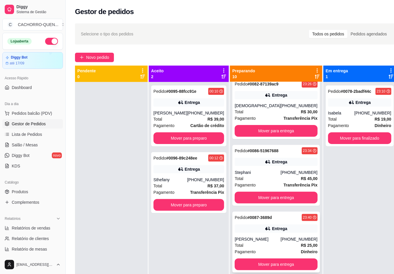
scroll to position [0, 0]
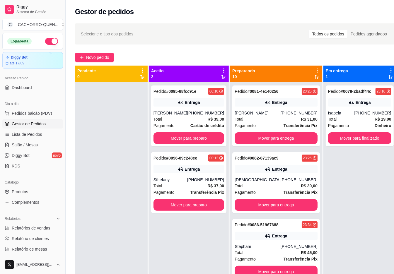
click at [271, 211] on button "Mover para entrega" at bounding box center [275, 205] width 83 height 12
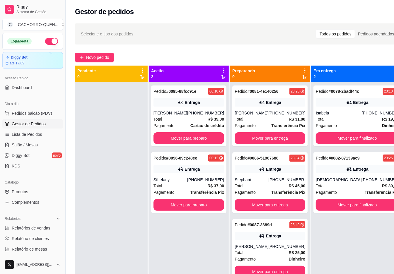
click at [338, 205] on button "Mover para finalizado" at bounding box center [356, 205] width 83 height 12
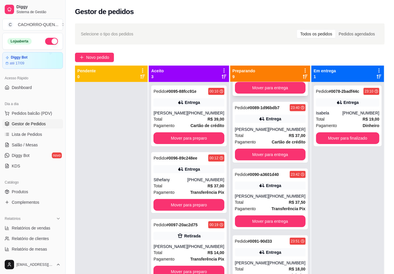
scroll to position [184, 0]
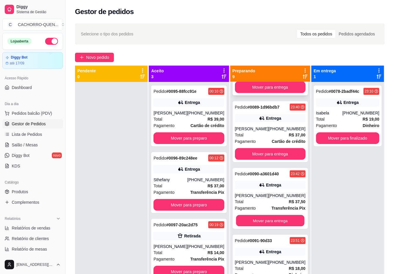
click at [275, 227] on button "Mover para entrega" at bounding box center [270, 220] width 68 height 11
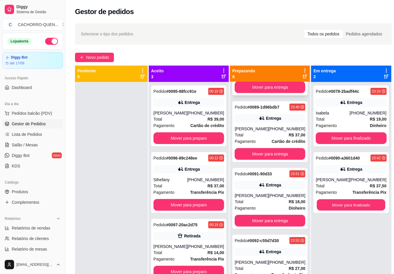
click at [332, 209] on button "Mover para finalizado" at bounding box center [351, 204] width 68 height 11
click at [329, 206] on button "Mover para finalizado" at bounding box center [350, 205] width 71 height 12
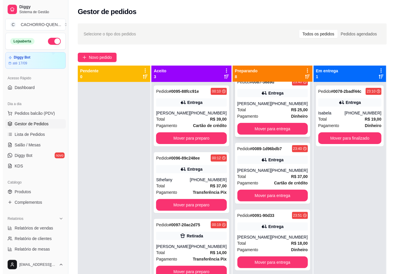
scroll to position [0, 0]
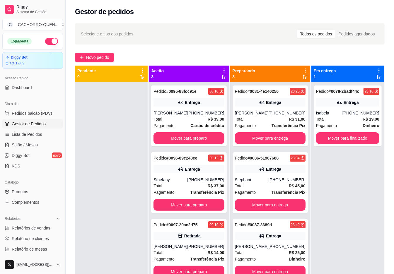
click at [207, 135] on button "Mover para preparo" at bounding box center [188, 138] width 71 height 12
click at [197, 137] on button "Mover para preparo" at bounding box center [188, 138] width 71 height 12
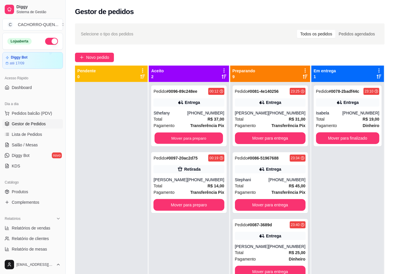
click at [199, 138] on button "Mover para preparo" at bounding box center [189, 138] width 68 height 11
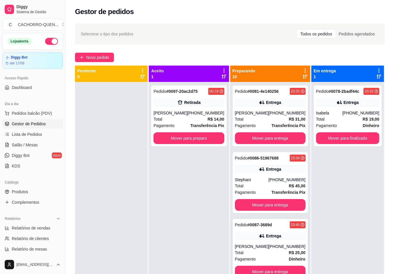
click at [197, 132] on button "Mover para preparo" at bounding box center [188, 138] width 71 height 12
click at [202, 135] on button "Mover para preparo" at bounding box center [188, 138] width 71 height 12
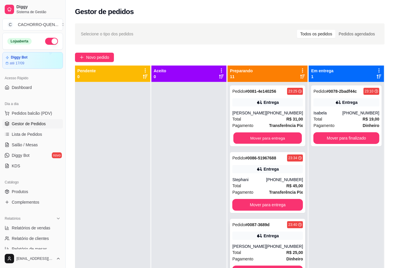
click at [253, 140] on button "Mover para entrega" at bounding box center [267, 138] width 68 height 11
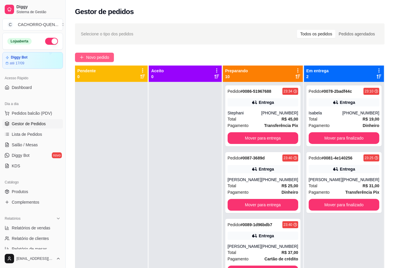
click at [105, 59] on span "Novo pedido" at bounding box center [97, 57] width 23 height 6
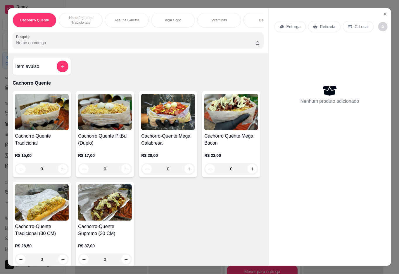
click at [61, 171] on div "0" at bounding box center [42, 169] width 54 height 12
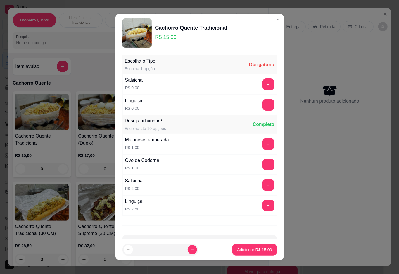
scroll to position [5, 0]
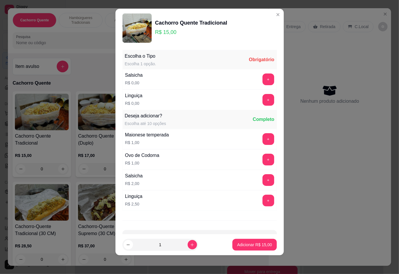
click at [263, 74] on button "+" at bounding box center [269, 79] width 12 height 12
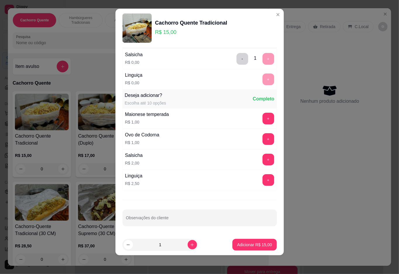
click at [269, 14] on div "Entrega Retirada C.Local Nenhum produto adicionado" at bounding box center [330, 132] width 123 height 248
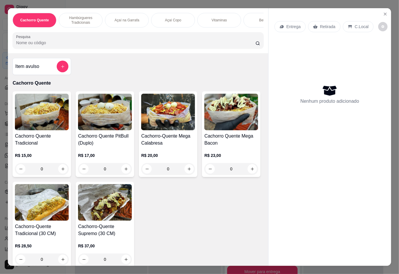
click at [123, 168] on div "0" at bounding box center [105, 169] width 54 height 12
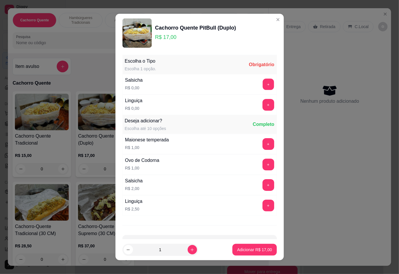
click at [263, 81] on button "+" at bounding box center [268, 83] width 11 height 11
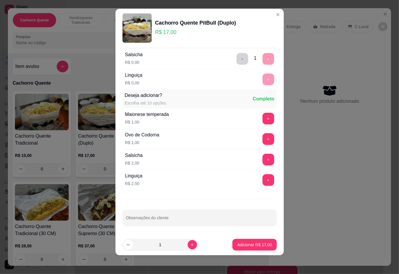
click at [238, 247] on p "Adicionar R$ 17,00" at bounding box center [254, 245] width 35 height 6
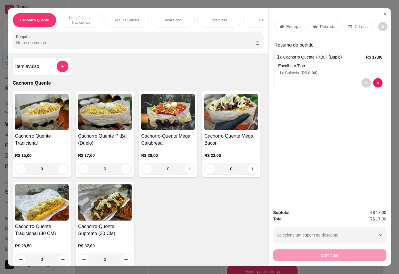
click at [321, 28] on div "Retirada" at bounding box center [324, 26] width 32 height 11
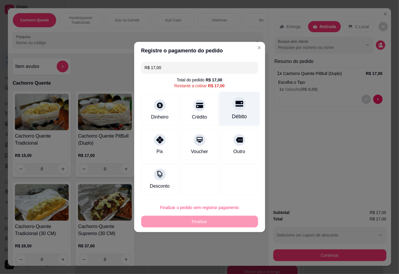
click at [234, 110] on div at bounding box center [239, 103] width 13 height 13
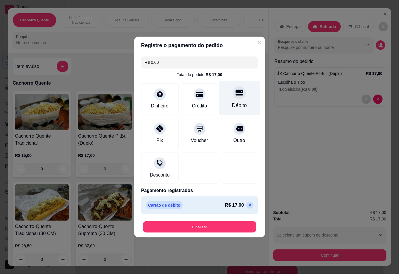
click at [200, 227] on button "Finalizar" at bounding box center [200, 226] width 114 height 11
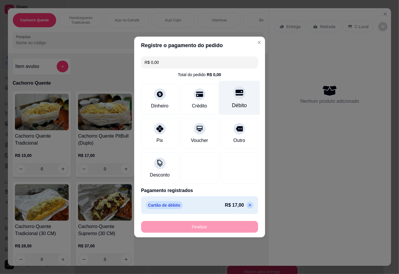
type input "-R$ 17,00"
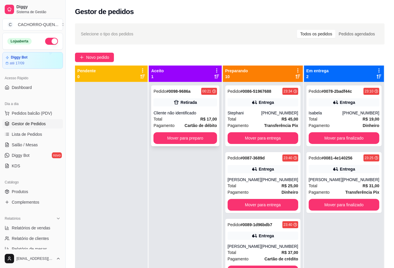
click at [191, 110] on div "Cliente não identificado" at bounding box center [184, 113] width 63 height 6
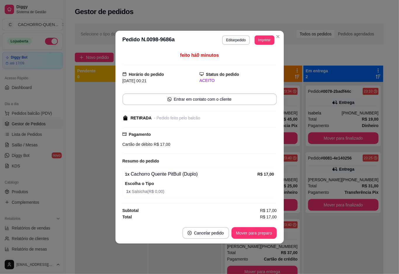
click at [249, 234] on button "Mover para preparo" at bounding box center [254, 233] width 45 height 12
click at [246, 233] on button "Mover para retirada disponível" at bounding box center [244, 232] width 63 height 11
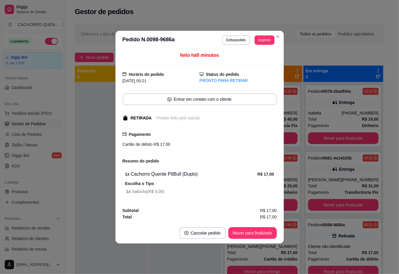
click at [241, 233] on button "Mover para finalizado" at bounding box center [253, 233] width 49 height 12
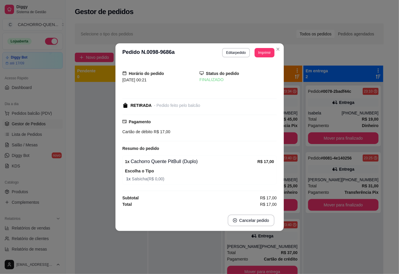
click at [96, 128] on div at bounding box center [111, 219] width 73 height 274
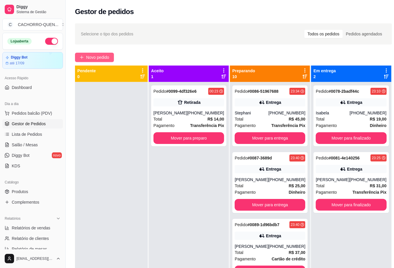
click at [101, 56] on span "Novo pedido" at bounding box center [97, 57] width 23 height 6
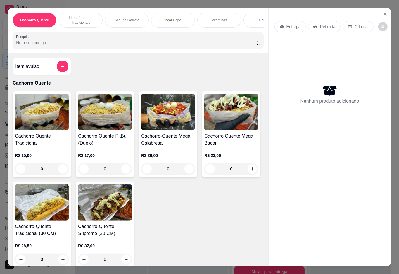
click at [56, 172] on div "0" at bounding box center [42, 169] width 54 height 12
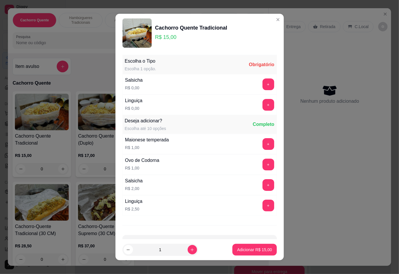
click at [263, 84] on button "+" at bounding box center [269, 84] width 12 height 12
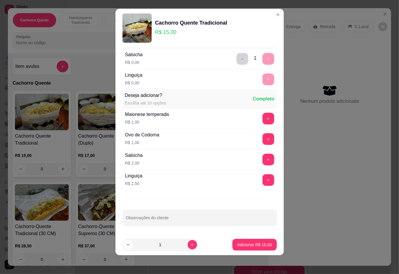
click at [297, 42] on div "Nenhum produto adicionado" at bounding box center [330, 94] width 111 height 115
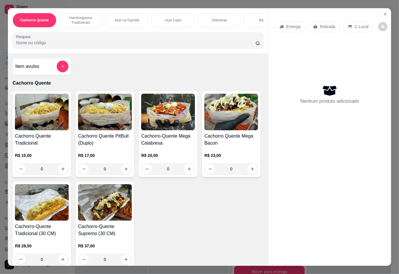
click at [59, 175] on div "0" at bounding box center [42, 169] width 54 height 12
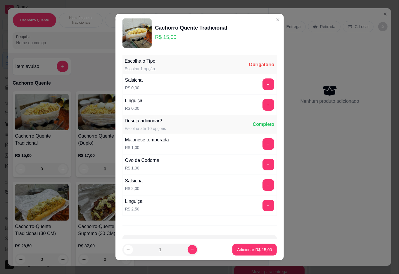
click at [63, 172] on div "0" at bounding box center [42, 169] width 54 height 12
click at [263, 85] on button "+" at bounding box center [268, 83] width 11 height 11
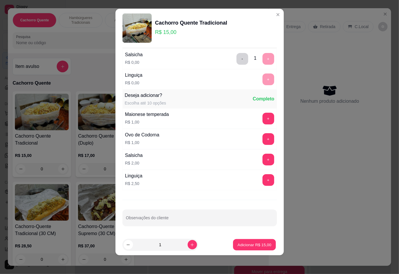
click at [239, 243] on p "Adicionar R$ 15,00" at bounding box center [255, 245] width 34 height 6
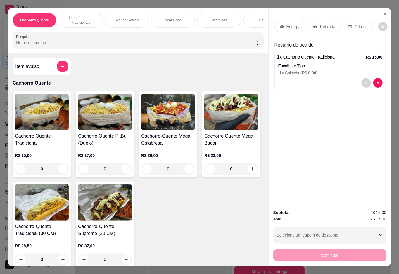
click at [126, 175] on div "0" at bounding box center [105, 169] width 54 height 12
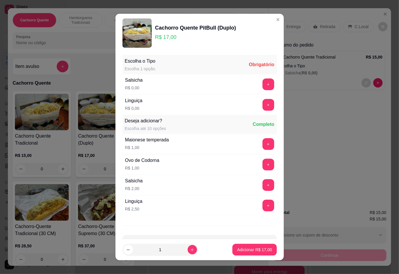
click at [263, 84] on button "+" at bounding box center [269, 84] width 12 height 12
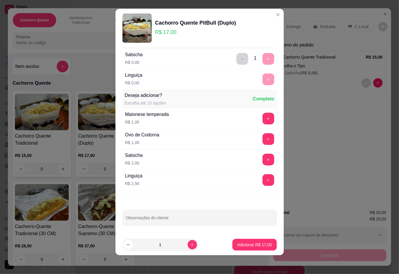
click at [239, 245] on p "Adicionar R$ 17,00" at bounding box center [254, 245] width 35 height 6
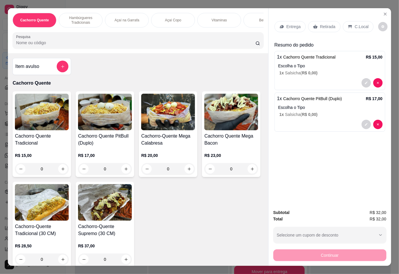
click at [328, 24] on p "Retirada" at bounding box center [328, 27] width 16 height 6
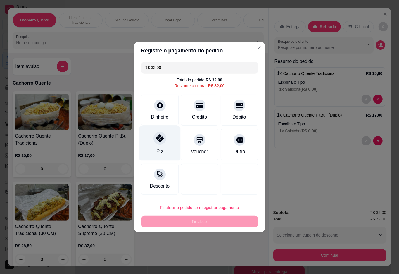
click at [162, 142] on icon at bounding box center [160, 138] width 8 height 8
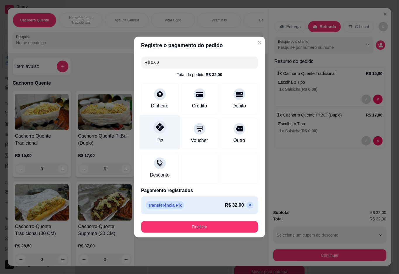
click at [216, 222] on button "Finalizar" at bounding box center [199, 227] width 117 height 12
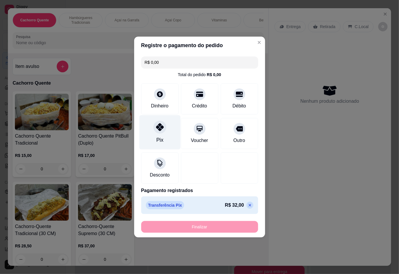
type input "-R$ 32,00"
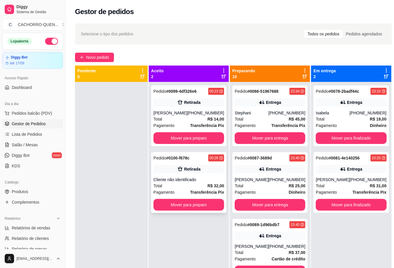
click at [191, 182] on div "Pedido # 0100-f678c 00:26 Retirada Cliente não identificado Total R$ 32,00 Paga…" at bounding box center [188, 182] width 75 height 61
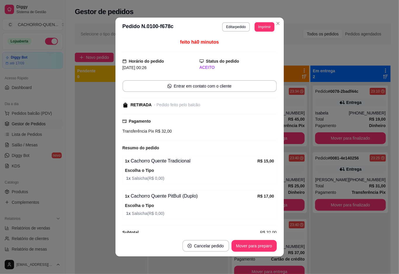
click at [259, 246] on button "Mover para preparo" at bounding box center [254, 246] width 45 height 12
click at [256, 251] on div "Mover para preparo" at bounding box center [251, 246] width 54 height 12
click at [256, 243] on div "Mover para preparo" at bounding box center [251, 246] width 54 height 12
click at [253, 243] on button "Mover para preparo" at bounding box center [251, 246] width 54 height 12
click at [250, 245] on button "Mover para retirada disponível" at bounding box center [244, 246] width 65 height 12
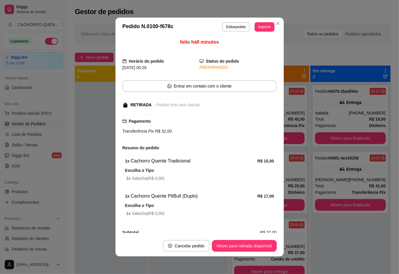
click at [250, 245] on button "Mover para retirada disponível" at bounding box center [244, 246] width 65 height 12
click at [248, 242] on div "Mover para retirada disponível" at bounding box center [240, 246] width 73 height 12
click at [249, 241] on div "Mover para retirada disponível" at bounding box center [240, 246] width 73 height 12
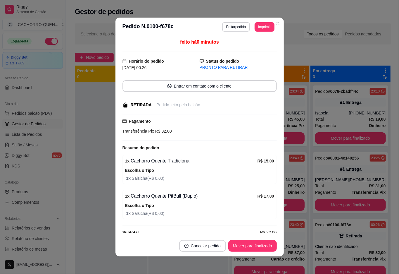
click at [238, 240] on button "Mover para finalizado" at bounding box center [253, 246] width 49 height 12
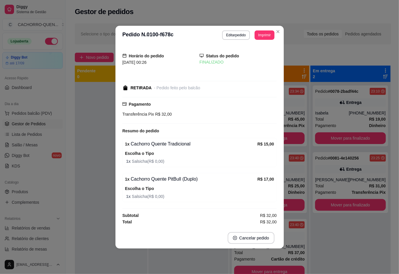
click at [85, 170] on div at bounding box center [111, 219] width 73 height 274
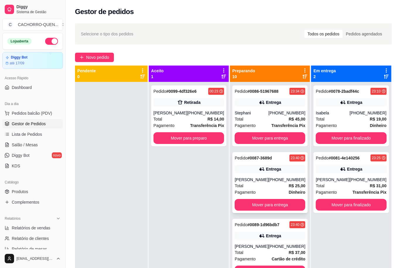
click at [258, 171] on div "Entrega" at bounding box center [269, 169] width 71 height 8
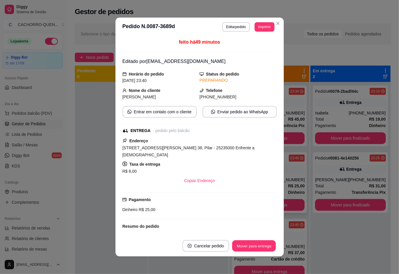
click at [257, 244] on button "Mover para entrega" at bounding box center [255, 245] width 44 height 11
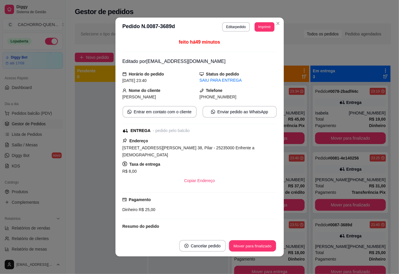
click at [246, 246] on button "Mover para finalizado" at bounding box center [252, 245] width 47 height 11
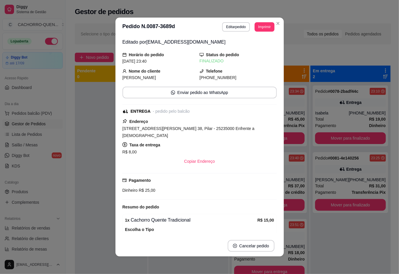
click at [96, 176] on div at bounding box center [111, 219] width 73 height 274
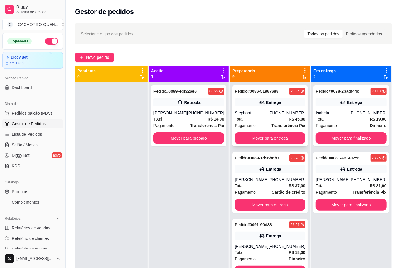
click at [249, 109] on div "Pedido # 0086-51967688 23:34 Entrega Stephani (21) 98021-8308 Total R$ 45,00 Pa…" at bounding box center [269, 115] width 75 height 61
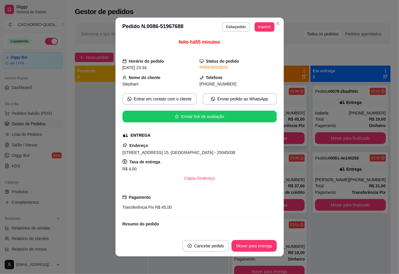
click at [253, 240] on button "Mover para entrega" at bounding box center [254, 246] width 45 height 12
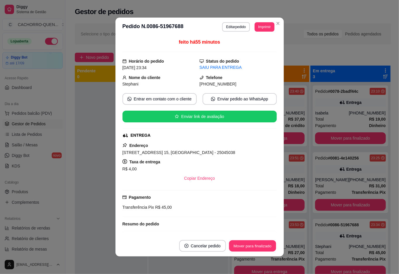
click at [248, 246] on button "Mover para finalizado" at bounding box center [252, 245] width 47 height 11
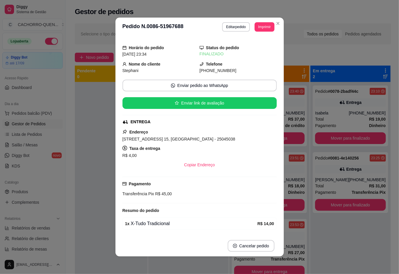
click at [83, 187] on div at bounding box center [111, 219] width 73 height 274
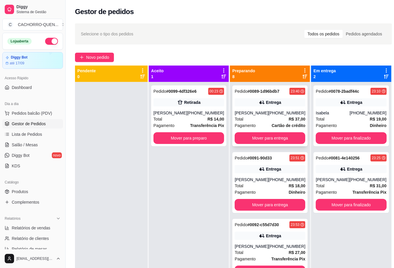
click at [257, 110] on div "[PERSON_NAME]" at bounding box center [251, 113] width 34 height 6
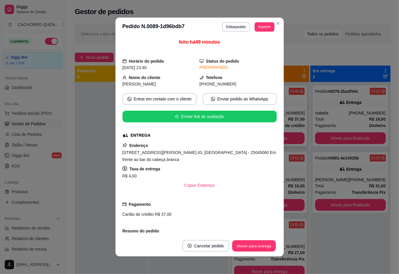
click at [253, 245] on button "Mover para entrega" at bounding box center [255, 245] width 44 height 11
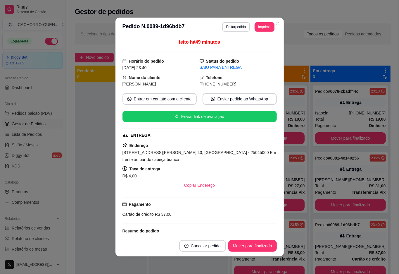
click at [247, 246] on button "Mover para finalizado" at bounding box center [253, 246] width 49 height 12
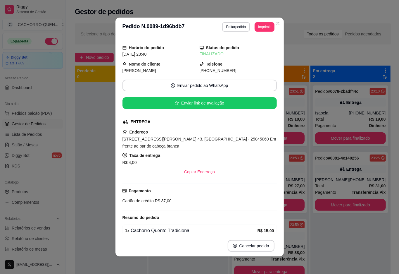
click at [91, 178] on div at bounding box center [111, 219] width 73 height 274
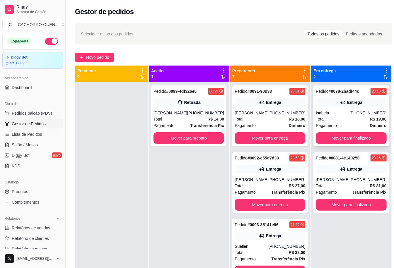
click at [347, 101] on div "Entrega" at bounding box center [354, 103] width 15 height 6
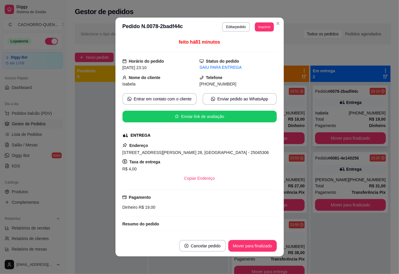
click at [261, 27] on button "Imprimir" at bounding box center [264, 26] width 19 height 9
click at [256, 49] on button "IMPRESSORA" at bounding box center [247, 47] width 41 height 9
click at [243, 246] on button "Mover para finalizado" at bounding box center [253, 246] width 49 height 12
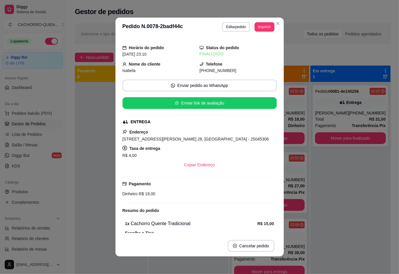
click at [95, 135] on div at bounding box center [111, 219] width 73 height 274
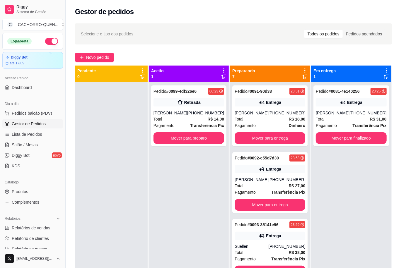
click at [246, 135] on button "Mover para entrega" at bounding box center [269, 138] width 71 height 12
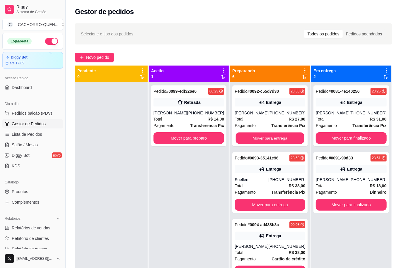
click at [259, 138] on button "Mover para entrega" at bounding box center [270, 138] width 68 height 11
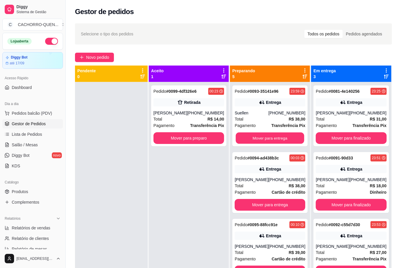
click at [261, 138] on button "Mover para entrega" at bounding box center [270, 138] width 68 height 11
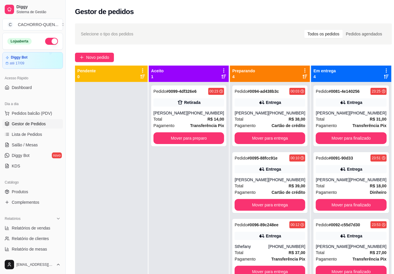
click at [266, 133] on button "Mover para entrega" at bounding box center [269, 138] width 71 height 12
click at [269, 137] on button "Mover para entrega" at bounding box center [270, 138] width 68 height 11
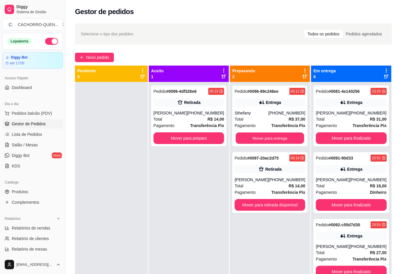
click at [274, 137] on button "Mover para entrega" at bounding box center [270, 138] width 68 height 11
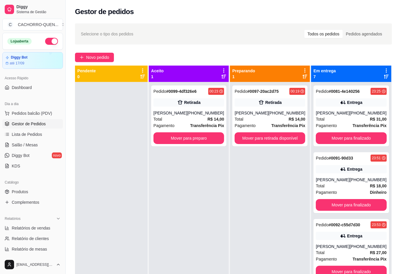
click at [198, 135] on button "Mover para preparo" at bounding box center [188, 138] width 71 height 12
click at [188, 136] on button "Mover para preparo" at bounding box center [188, 138] width 71 height 12
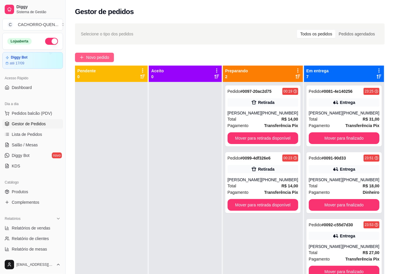
click at [94, 57] on span "Novo pedido" at bounding box center [97, 57] width 23 height 6
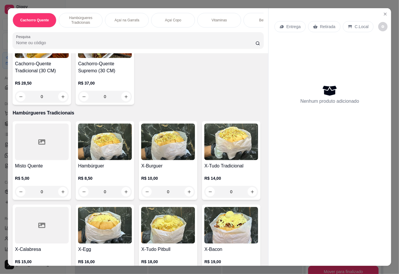
scroll to position [196, 0]
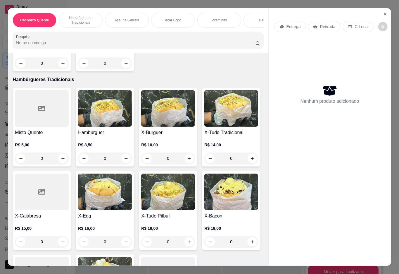
click at [205, 164] on div "0" at bounding box center [232, 158] width 54 height 12
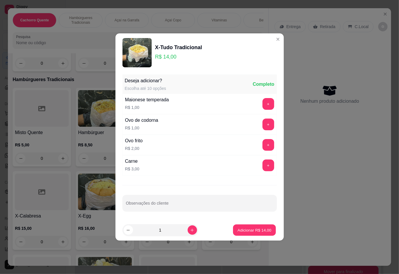
click at [248, 230] on p "Adicionar R$ 14,00" at bounding box center [255, 230] width 34 height 6
type input "1"
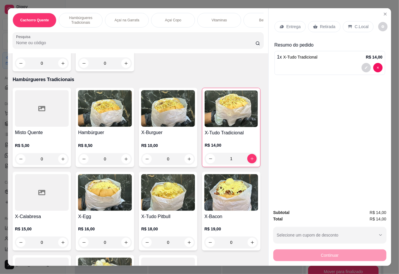
click at [325, 24] on p "Retirada" at bounding box center [328, 27] width 16 height 6
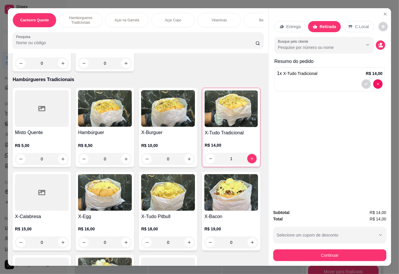
click at [167, 13] on div "Açaí Copo" at bounding box center [173, 20] width 44 height 15
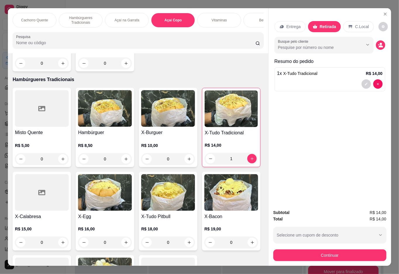
scroll to position [13, 0]
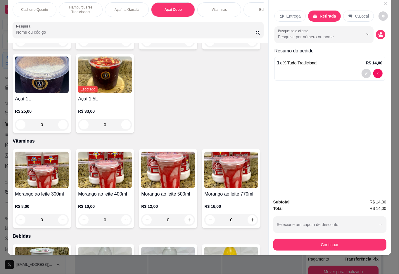
click at [60, 47] on div "0" at bounding box center [42, 41] width 54 height 12
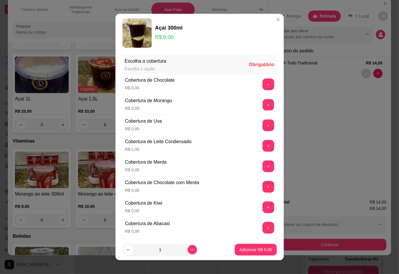
click at [263, 109] on button "+" at bounding box center [268, 104] width 11 height 11
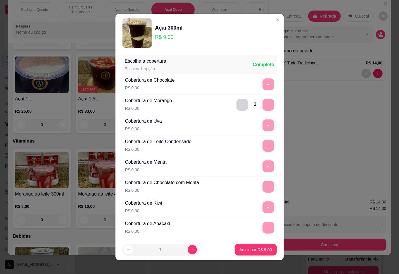
scroll to position [5, 0]
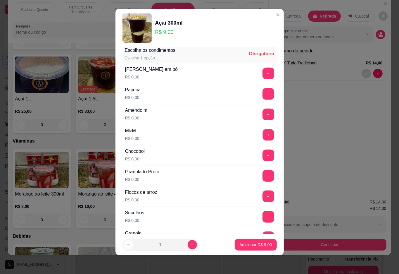
click at [263, 138] on button "+" at bounding box center [268, 134] width 11 height 11
click at [263, 160] on button "+" at bounding box center [269, 156] width 12 height 12
click at [245, 245] on p "Adicionar R$ 9,00" at bounding box center [256, 245] width 32 height 6
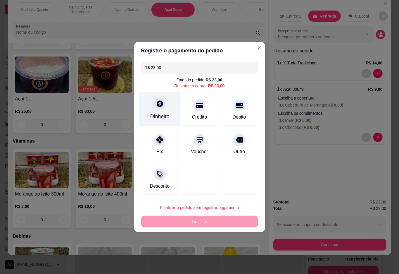
click at [163, 109] on div at bounding box center [160, 103] width 13 height 13
click at [207, 165] on div at bounding box center [199, 179] width 37 height 31
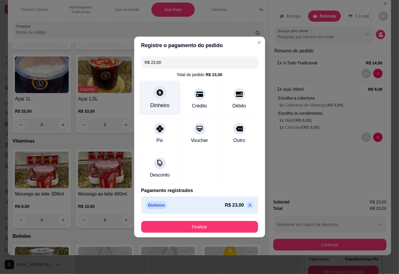
type input "R$ 0,00"
click at [204, 225] on button "Finalizar" at bounding box center [200, 226] width 114 height 11
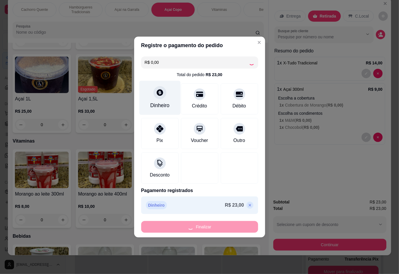
type input "0"
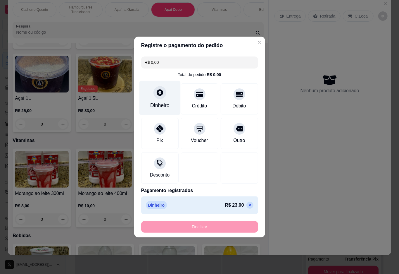
type input "-R$ 23,00"
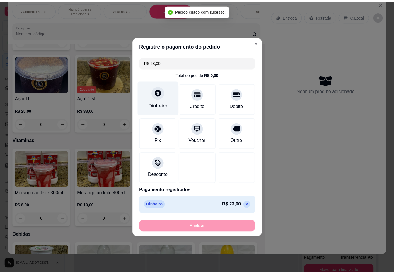
scroll to position [659, 0]
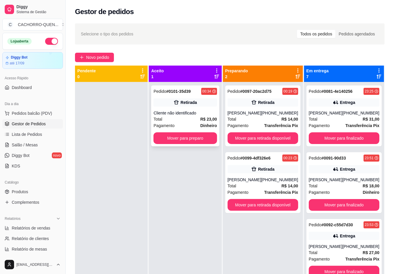
click at [195, 114] on div "Cliente não identificado" at bounding box center [184, 113] width 63 height 6
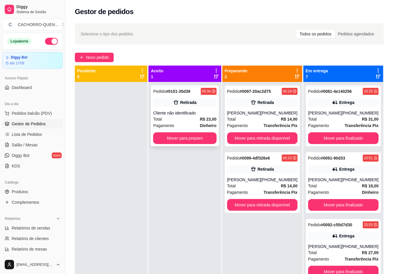
click at [241, 240] on button "Mover para preparo" at bounding box center [254, 246] width 45 height 12
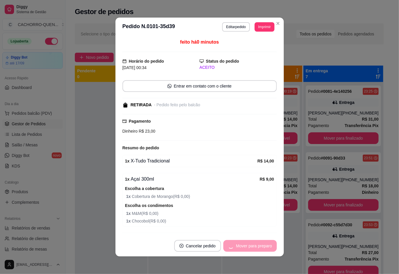
click at [247, 246] on div "Mover para preparo" at bounding box center [251, 246] width 54 height 12
click at [250, 244] on div "Mover para preparo" at bounding box center [251, 246] width 54 height 12
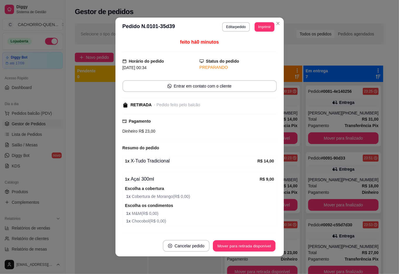
click at [246, 245] on button "Mover para retirada disponível" at bounding box center [244, 245] width 63 height 11
click at [239, 243] on div "Mover para retirada disponível" at bounding box center [240, 246] width 73 height 12
click at [243, 243] on div "Mover para retirada disponível" at bounding box center [240, 246] width 73 height 12
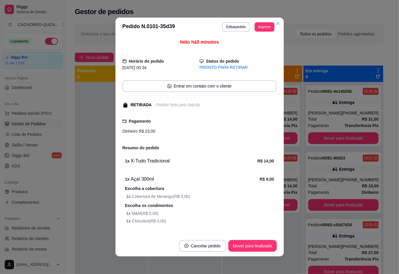
click at [251, 243] on button "Mover para finalizado" at bounding box center [253, 246] width 49 height 12
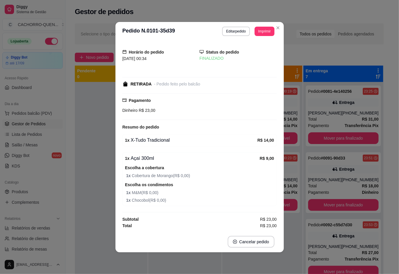
click at [85, 110] on div at bounding box center [111, 219] width 73 height 274
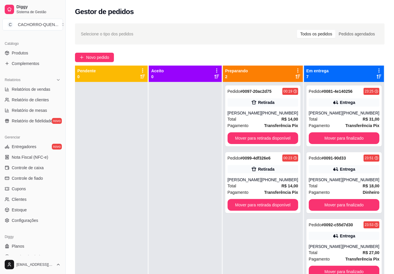
scroll to position [148, 0]
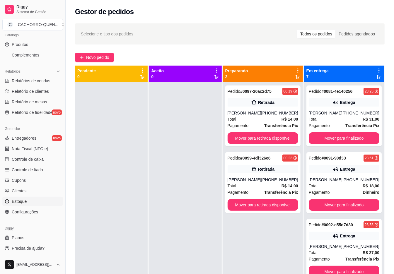
click at [38, 198] on link "Estoque" at bounding box center [32, 201] width 61 height 9
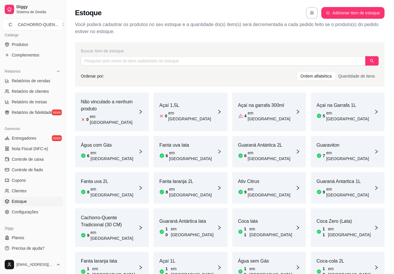
click at [319, 77] on div "Ordem alfabética" at bounding box center [316, 76] width 38 height 8
click at [297, 72] on input "Ordem alfabética" at bounding box center [297, 72] width 0 height 0
click at [319, 76] on div "Ordem alfabética" at bounding box center [316, 76] width 38 height 8
click at [297, 72] on input "Ordem alfabética" at bounding box center [297, 72] width 0 height 0
click at [361, 78] on div "Quantidade de itens" at bounding box center [356, 76] width 43 height 8
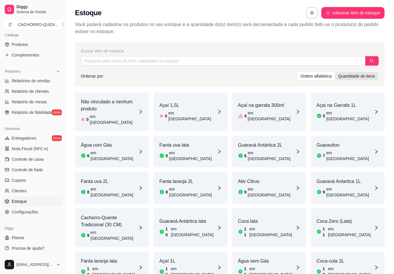
click at [335, 72] on input "Quantidade de itens" at bounding box center [335, 72] width 0 height 0
click at [323, 74] on div "Ordem alfabética" at bounding box center [316, 76] width 38 height 8
click at [297, 72] on input "Ordem alfabética" at bounding box center [297, 72] width 0 height 0
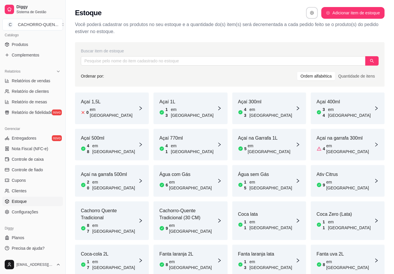
click at [124, 179] on div "20 em estoque" at bounding box center [109, 185] width 57 height 12
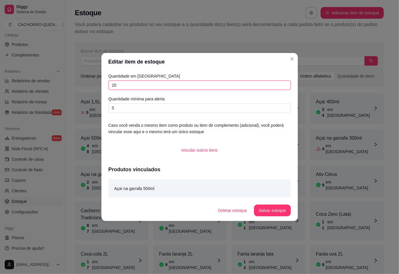
click at [170, 85] on input "20" at bounding box center [200, 84] width 183 height 9
type input "29"
click at [275, 208] on button "Salvar estoque" at bounding box center [273, 210] width 36 height 11
click at [99, 251] on article "Coca-cola 2L" at bounding box center [109, 254] width 57 height 7
click at [188, 81] on input "17" at bounding box center [200, 84] width 183 height 9
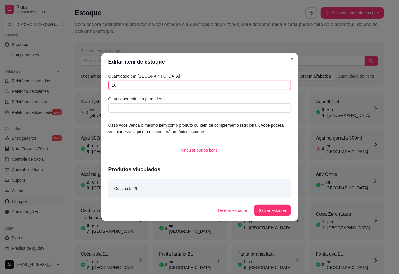
type input "16"
click at [268, 210] on button "Salvar estoque" at bounding box center [273, 210] width 36 height 11
click at [295, 106] on div "Quantidade em estoque 16 Quantidade mínima para alerta 1 Caso você venda o mesm…" at bounding box center [200, 135] width 197 height 129
click at [291, 59] on input "text" at bounding box center [223, 60] width 284 height 9
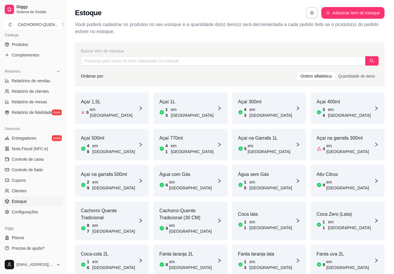
click at [117, 138] on div "Açaí 500ml 48 em estoque" at bounding box center [112, 145] width 74 height 32
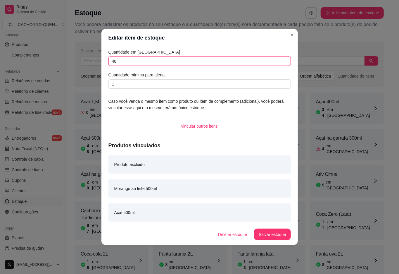
click at [195, 61] on input "48" at bounding box center [200, 60] width 183 height 9
type input "47"
click at [260, 230] on button "Salvar estoque" at bounding box center [273, 234] width 36 height 11
click at [292, 35] on p "Você poderá cadastrar os produtos no seu estoque e a quantidade do(s) item(s) s…" at bounding box center [229, 28] width 309 height 14
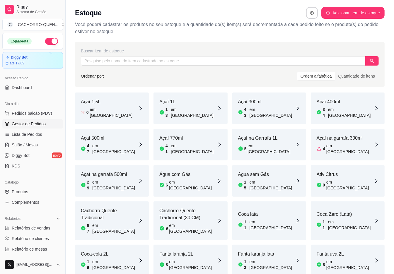
click at [28, 122] on span "Gestor de Pedidos" at bounding box center [29, 124] width 34 height 6
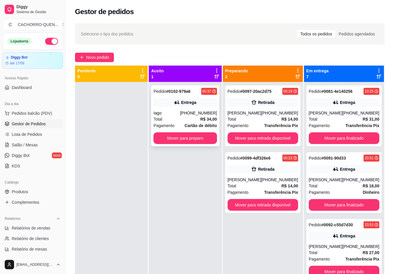
click at [174, 107] on div "Pedido # 0102-979a6 00:37 Entrega Iago (21) 97594-8068 Total R$ 34,00 Pagamento…" at bounding box center [185, 115] width 68 height 61
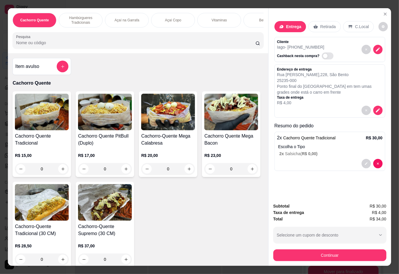
click at [259, 13] on div "Bebidas" at bounding box center [266, 20] width 44 height 15
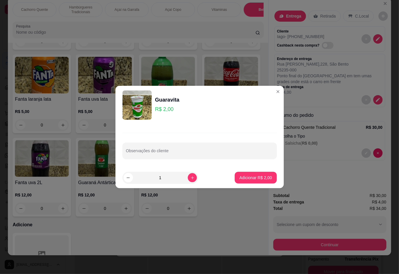
click at [191, 177] on icon "increase-product-quantity" at bounding box center [192, 177] width 3 height 3
type input "3"
click at [248, 177] on p "Adicionar R$ 6,00" at bounding box center [256, 178] width 32 height 6
type input "3"
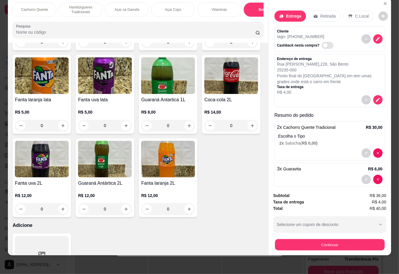
click at [323, 239] on button "Continuar" at bounding box center [330, 244] width 110 height 11
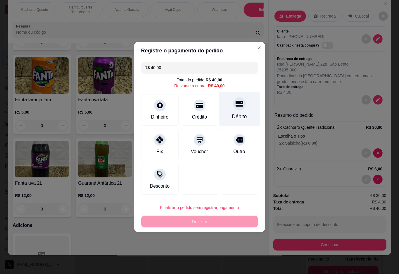
click at [239, 107] on div at bounding box center [239, 103] width 13 height 13
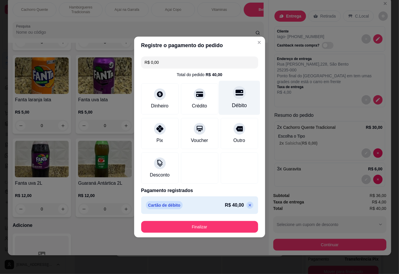
type input "R$ 0,00"
click at [221, 230] on button "Finalizar" at bounding box center [200, 226] width 114 height 11
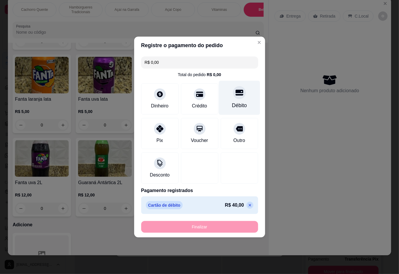
type input "0"
type input "-R$ 40,00"
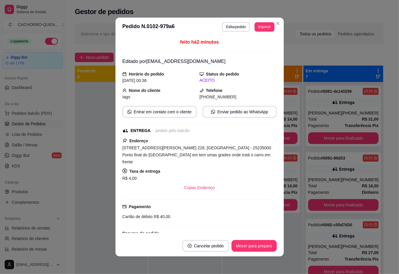
click at [82, 100] on div at bounding box center [111, 219] width 73 height 274
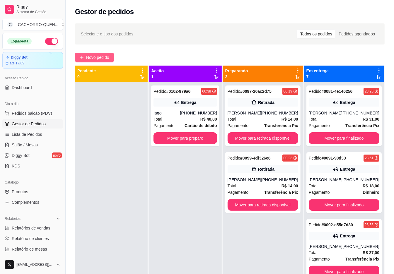
click at [94, 54] on span "Novo pedido" at bounding box center [97, 57] width 23 height 6
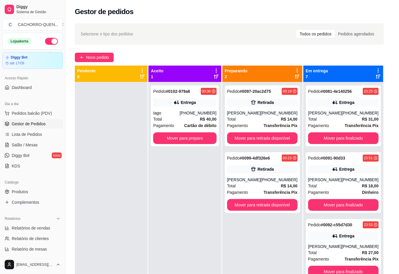
click at [104, 48] on div "Pesquisa" at bounding box center [137, 40] width 253 height 16
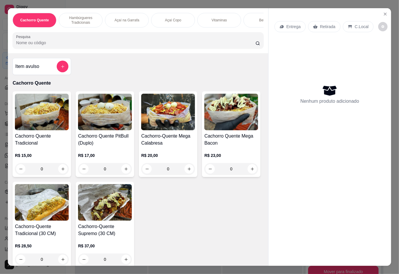
click at [256, 13] on div "Bebidas" at bounding box center [266, 20] width 44 height 15
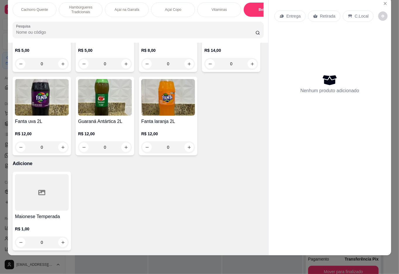
scroll to position [1273, 0]
click at [61, 150] on icon "increase-product-quantity" at bounding box center [63, 147] width 4 height 4
type input "1"
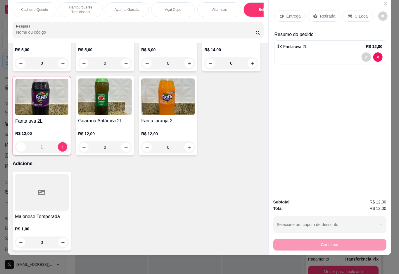
click at [329, 13] on p "Retirada" at bounding box center [328, 16] width 16 height 6
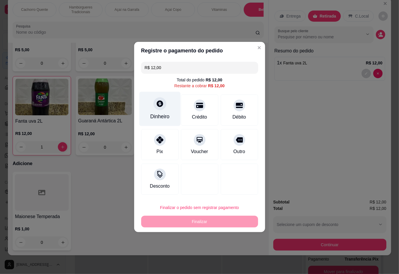
click at [157, 110] on div at bounding box center [160, 103] width 13 height 13
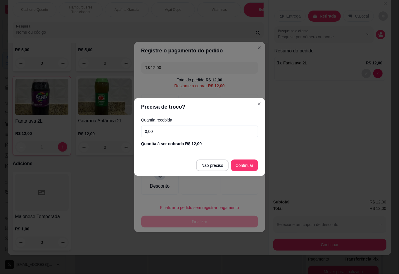
click at [223, 131] on input "0,00" at bounding box center [199, 132] width 117 height 12
type input "20,00"
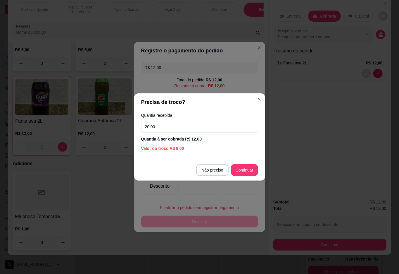
click at [237, 170] on div at bounding box center [239, 179] width 37 height 31
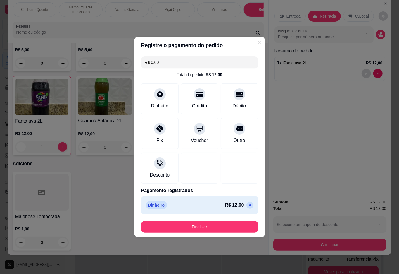
type input "R$ 0,00"
click at [216, 226] on button "Finalizar" at bounding box center [199, 227] width 117 height 12
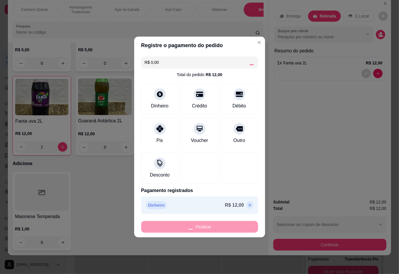
type input "0"
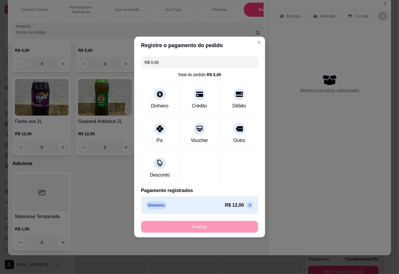
type input "-R$ 12,00"
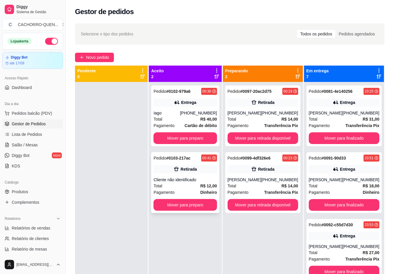
click at [186, 173] on div "Retirada" at bounding box center [184, 169] width 63 height 8
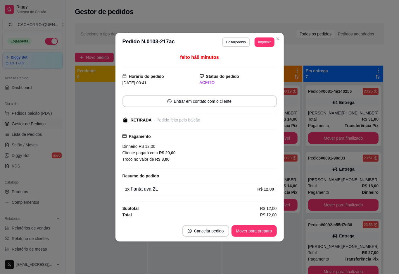
click at [260, 229] on button "Mover para preparo" at bounding box center [254, 231] width 45 height 12
click at [264, 233] on div "Mover para preparo" at bounding box center [251, 231] width 54 height 12
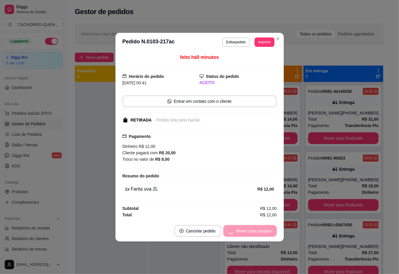
click at [266, 232] on div "Mover para preparo" at bounding box center [251, 231] width 54 height 12
click at [263, 235] on div "Mover para retirada disponível" at bounding box center [244, 231] width 65 height 12
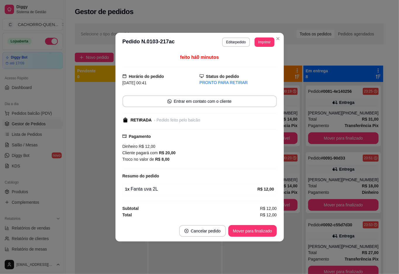
click at [259, 229] on button "Mover para finalizado" at bounding box center [253, 231] width 49 height 12
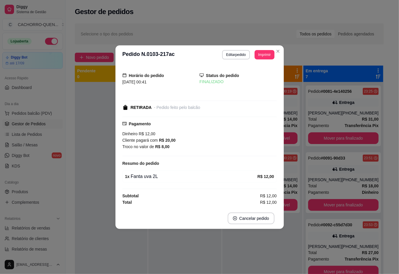
click at [97, 150] on div at bounding box center [111, 219] width 73 height 274
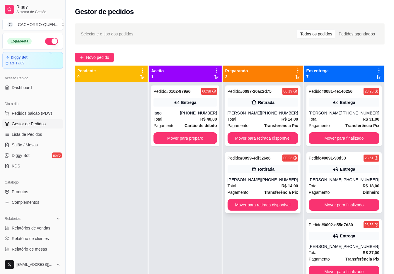
click at [272, 170] on div "Retirada" at bounding box center [266, 169] width 16 height 6
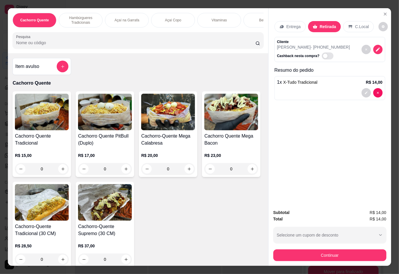
click at [228, 122] on div "Cachorro Quente Tradicional R$ 15,00 0 Cachorro Quente PitBull (Duplo) R$ 17,00…" at bounding box center [138, 179] width 251 height 176
click at [252, 16] on div "Bebidas" at bounding box center [266, 20] width 44 height 15
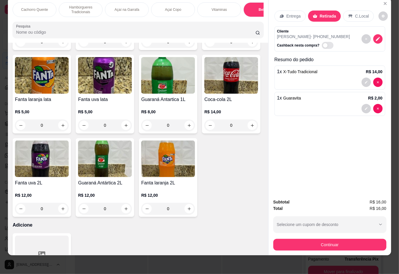
type input "2"
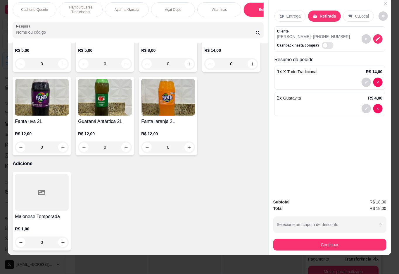
scroll to position [1336, 0]
click at [59, 238] on button "increase-product-quantity" at bounding box center [62, 242] width 9 height 9
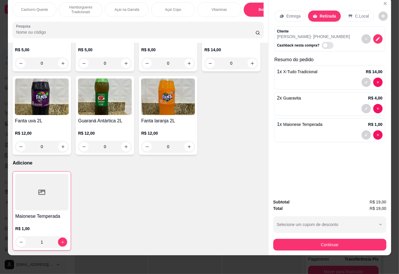
click at [61, 240] on icon "increase-product-quantity" at bounding box center [63, 242] width 4 height 4
type input "2"
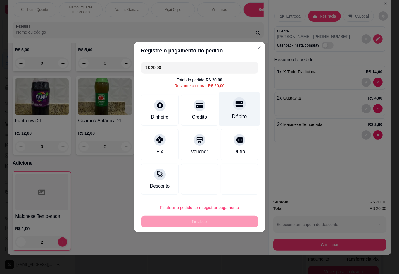
click at [238, 112] on div "Débito" at bounding box center [239, 109] width 41 height 34
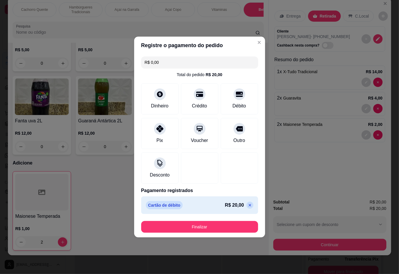
click at [248, 207] on icon at bounding box center [250, 205] width 5 height 5
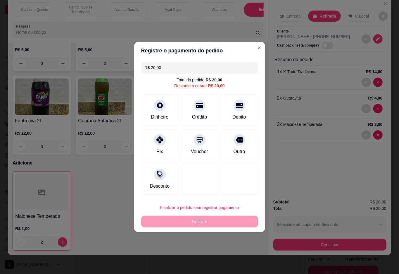
click at [176, 67] on input "R$ 20,00" at bounding box center [200, 68] width 110 height 12
click at [234, 110] on div at bounding box center [239, 103] width 13 height 13
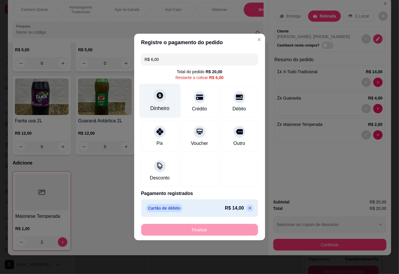
click at [162, 97] on icon at bounding box center [160, 95] width 6 height 6
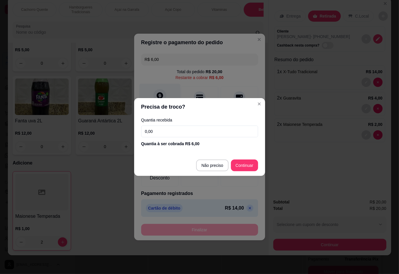
click at [208, 163] on div at bounding box center [199, 170] width 37 height 31
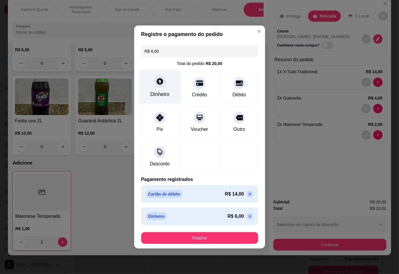
type input "R$ 0,00"
click at [208, 237] on button "Finalizar" at bounding box center [200, 237] width 114 height 11
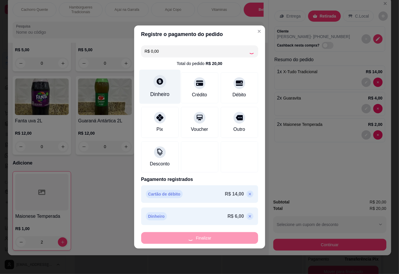
type input "0"
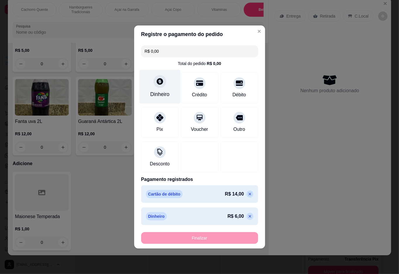
type input "-R$ 20,00"
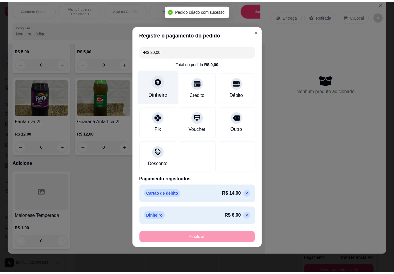
scroll to position [1334, 0]
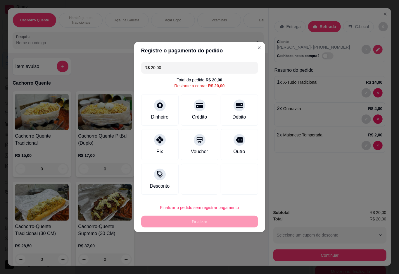
click at [200, 65] on input "R$ 20,00" at bounding box center [200, 68] width 110 height 12
click at [155, 143] on div at bounding box center [160, 138] width 13 height 13
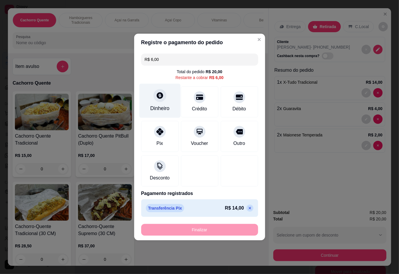
click at [157, 98] on icon at bounding box center [160, 95] width 6 height 6
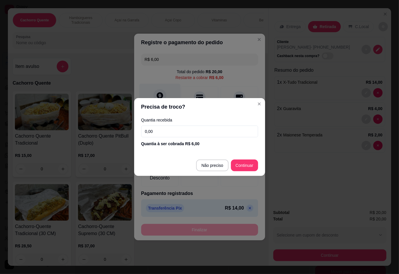
click at [203, 165] on div at bounding box center [199, 170] width 37 height 31
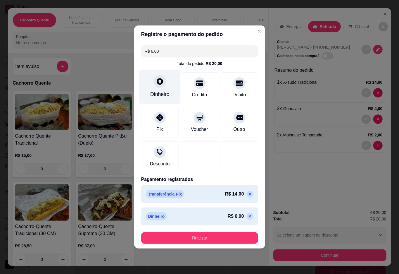
type input "R$ 0,00"
click at [207, 241] on button "Finalizar" at bounding box center [200, 237] width 114 height 11
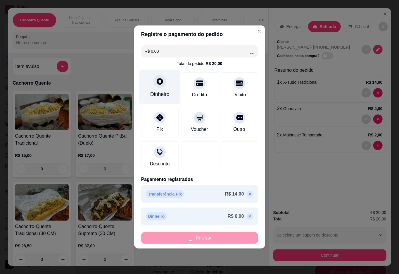
type input "0"
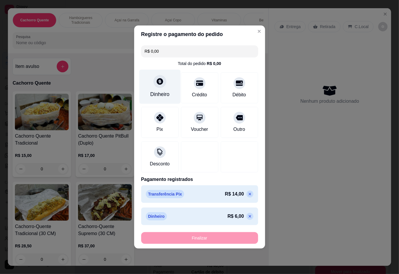
type input "-R$ 20,00"
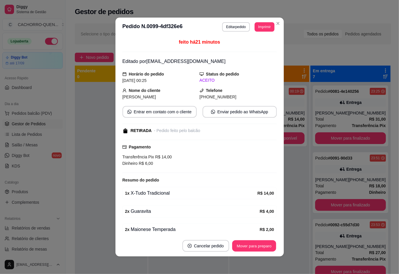
click at [254, 248] on button "Mover para preparo" at bounding box center [254, 245] width 44 height 11
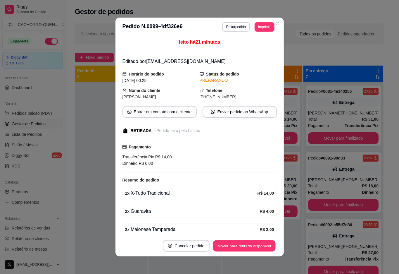
click at [251, 240] on button "Mover para retirada disponível" at bounding box center [244, 245] width 63 height 11
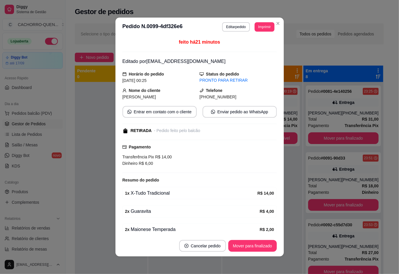
click at [249, 245] on button "Mover para finalizado" at bounding box center [253, 246] width 49 height 12
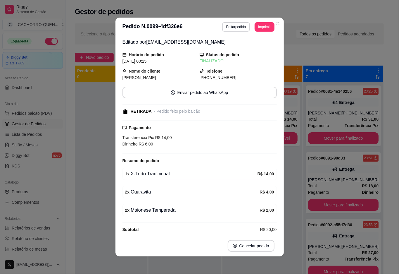
click at [88, 109] on div at bounding box center [111, 219] width 73 height 274
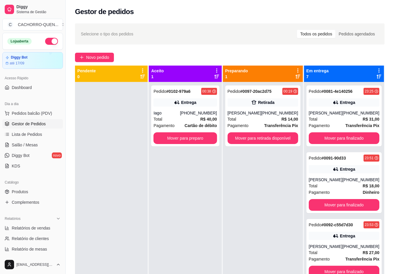
click at [349, 211] on button "Mover para finalizado" at bounding box center [343, 205] width 71 height 12
click at [345, 211] on button "Mover para finalizado" at bounding box center [343, 205] width 71 height 12
click at [342, 107] on div "Entrega" at bounding box center [343, 102] width 71 height 8
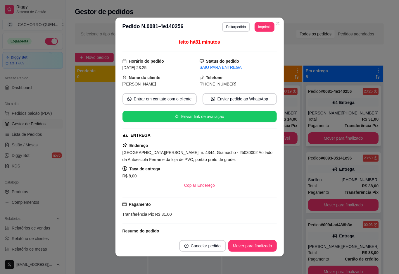
click at [264, 24] on button "Imprimir" at bounding box center [265, 26] width 20 height 9
click at [243, 47] on button "IMPRESSORA" at bounding box center [248, 47] width 42 height 9
click at [252, 240] on button "Mover para finalizado" at bounding box center [252, 245] width 47 height 11
click at [257, 245] on button "Mover para finalizado" at bounding box center [253, 246] width 49 height 12
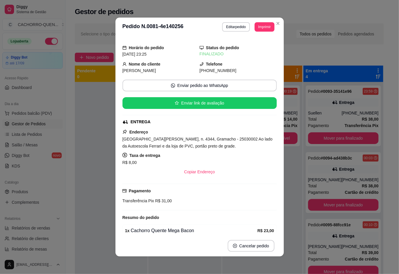
click at [91, 108] on div at bounding box center [111, 219] width 73 height 274
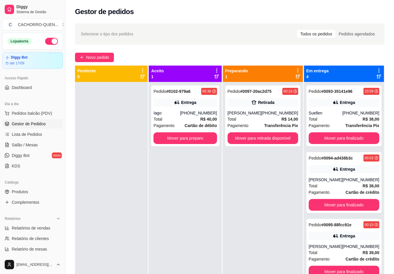
click at [183, 138] on button "Mover para preparo" at bounding box center [184, 138] width 63 height 12
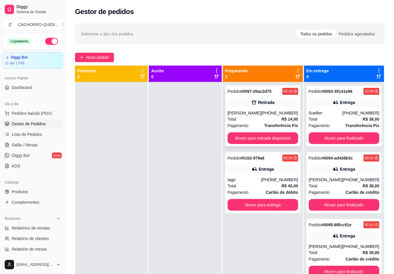
click at [255, 117] on div "Total R$ 14,00" at bounding box center [262, 119] width 71 height 6
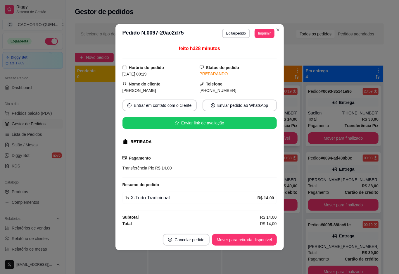
click at [248, 240] on button "Mover para retirada disponível" at bounding box center [244, 240] width 65 height 12
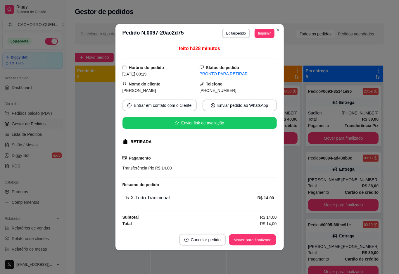
click at [244, 240] on button "Mover para finalizado" at bounding box center [252, 239] width 47 height 11
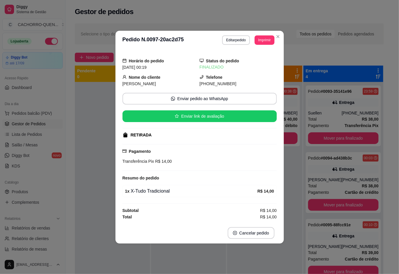
click at [100, 142] on div at bounding box center [112, 219] width 75 height 274
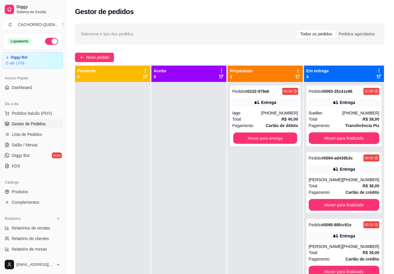
click at [264, 142] on button "Mover para entrega" at bounding box center [265, 138] width 64 height 11
click at [274, 138] on button "Mover para entrega" at bounding box center [265, 138] width 66 height 12
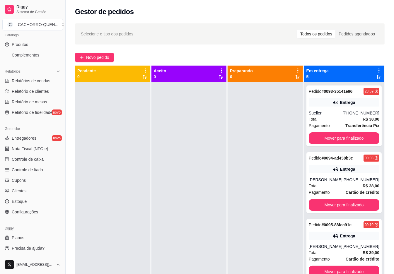
scroll to position [143, 0]
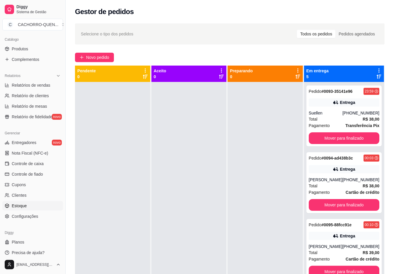
click at [35, 205] on link "Estoque" at bounding box center [32, 205] width 61 height 9
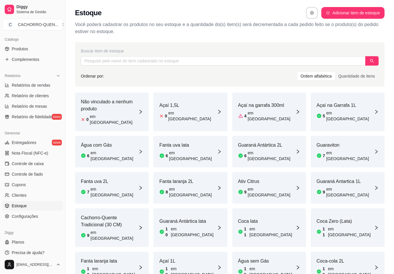
click at [310, 74] on div "Ordem alfabética" at bounding box center [316, 76] width 38 height 8
click at [297, 72] on input "Ordem alfabética" at bounding box center [297, 72] width 0 height 0
click at [311, 73] on div "Ordem alfabética" at bounding box center [316, 76] width 38 height 8
click at [297, 72] on input "Ordem alfabética" at bounding box center [297, 72] width 0 height 0
click at [121, 176] on div "Fanta uva 2L 7 em estoque" at bounding box center [112, 188] width 74 height 32
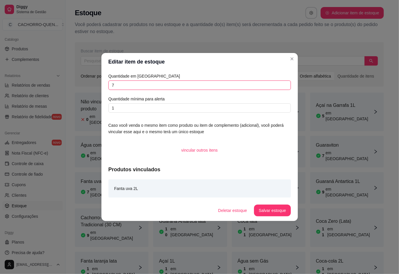
click at [188, 84] on input "7" at bounding box center [200, 84] width 183 height 9
type input "6"
click at [273, 210] on button "Salvar estoque" at bounding box center [272, 211] width 37 height 12
click at [292, 60] on input "text" at bounding box center [223, 60] width 284 height 9
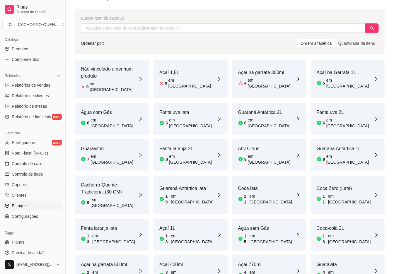
scroll to position [34, 0]
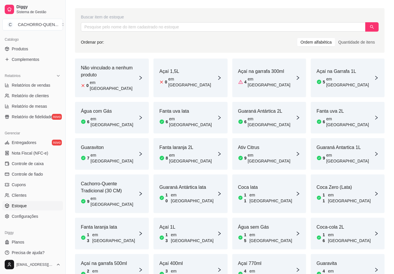
click at [339, 232] on article "em [GEOGRAPHIC_DATA]" at bounding box center [351, 238] width 46 height 12
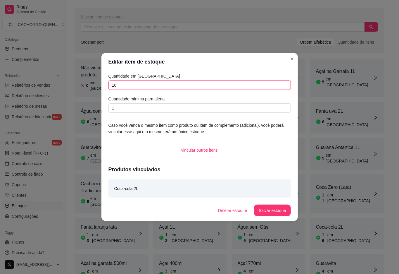
click at [200, 82] on input "16" at bounding box center [200, 84] width 183 height 9
type input "14"
click at [277, 211] on button "Salvar estoque" at bounding box center [272, 211] width 37 height 12
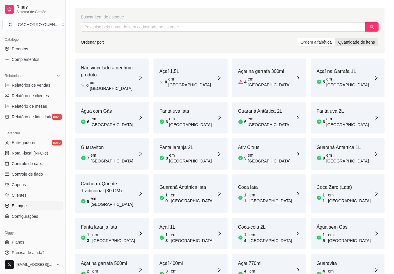
click at [376, 42] on div "Quantidade de itens" at bounding box center [356, 42] width 43 height 8
click at [335, 38] on input "Quantidade de itens" at bounding box center [335, 38] width 0 height 0
click at [325, 44] on div "Ordem alfabética" at bounding box center [316, 42] width 38 height 8
click at [297, 38] on input "Ordem alfabética" at bounding box center [297, 38] width 0 height 0
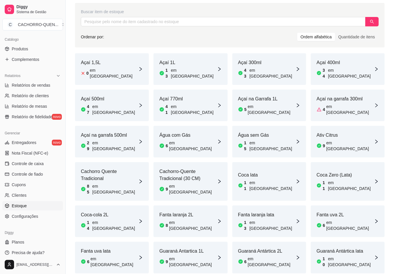
scroll to position [65, 0]
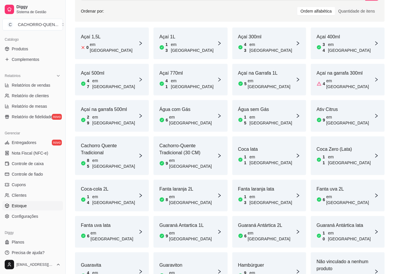
click at [106, 262] on article "Guaravita" at bounding box center [109, 265] width 57 height 7
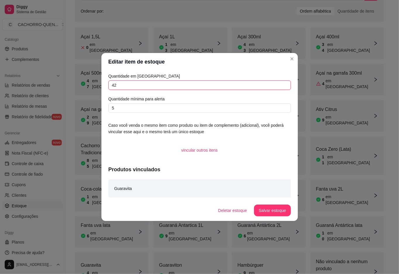
click at [213, 81] on input "42" at bounding box center [200, 84] width 183 height 9
type input "4"
type input "39"
click at [267, 207] on button "Salvar estoque" at bounding box center [273, 210] width 36 height 11
click at [292, 57] on div "Açaí 1,5L 0 em estoque Açaí 1L 13 em estoque Açaí 300ml 43 em estoque Açaí 400m…" at bounding box center [229, 159] width 309 height 263
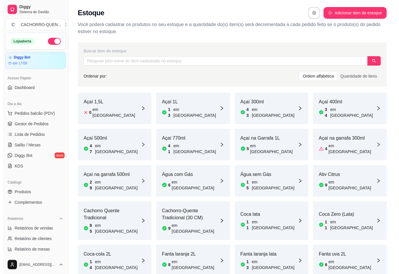
scroll to position [1, 0]
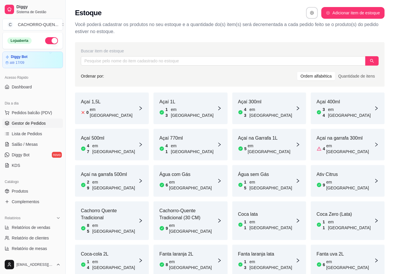
click at [38, 124] on span "Gestor de Pedidos" at bounding box center [29, 123] width 34 height 6
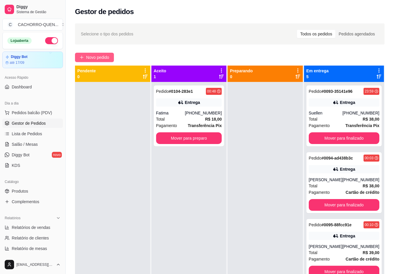
click at [91, 55] on span "Novo pedido" at bounding box center [97, 57] width 23 height 6
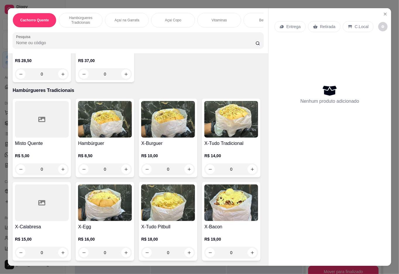
scroll to position [189, 0]
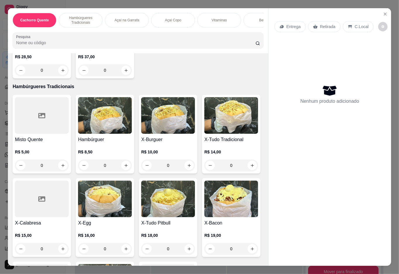
click at [205, 171] on div "0" at bounding box center [232, 166] width 54 height 12
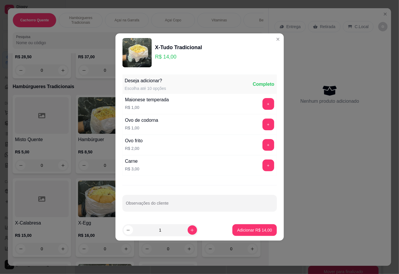
click at [237, 229] on p "Adicionar R$ 14,00" at bounding box center [254, 230] width 35 height 6
type input "1"
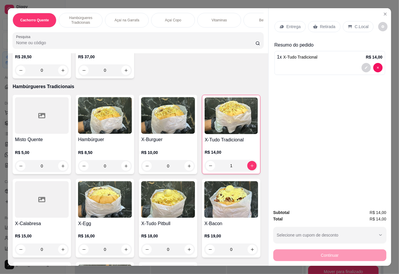
click at [314, 25] on icon at bounding box center [315, 27] width 4 height 4
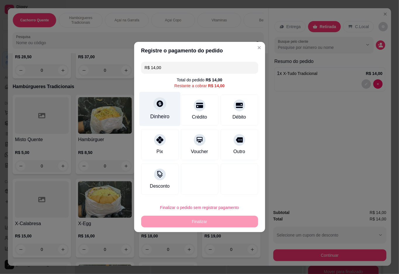
click at [162, 107] on icon at bounding box center [160, 104] width 8 height 8
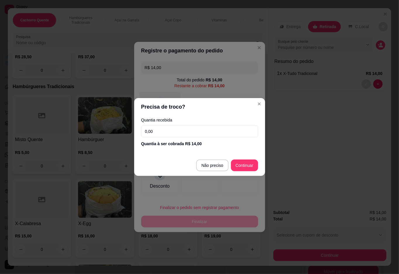
click at [203, 164] on div at bounding box center [199, 179] width 37 height 31
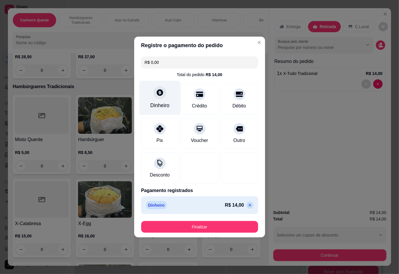
type input "R$ 0,00"
click at [219, 222] on button "Finalizar" at bounding box center [200, 226] width 114 height 11
click at [208, 225] on button "Finalizar" at bounding box center [199, 227] width 117 height 12
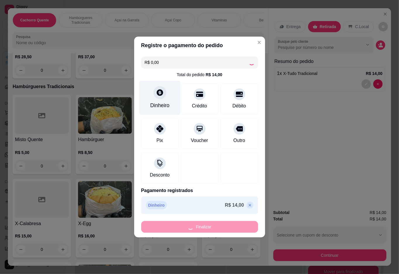
type input "0"
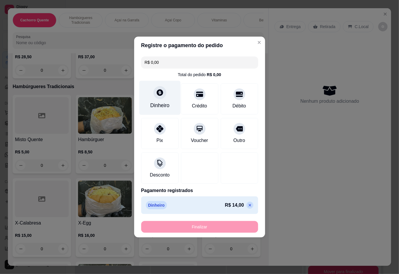
type input "-R$ 14,00"
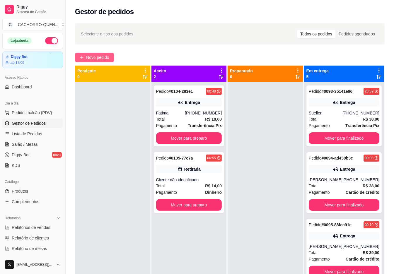
click at [97, 56] on span "Novo pedido" at bounding box center [97, 57] width 23 height 6
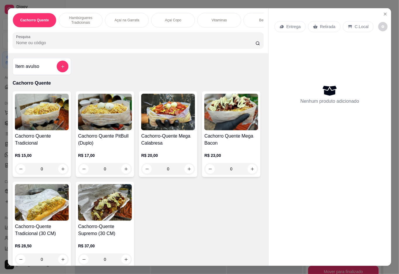
click at [171, 18] on p "Açaí Copo" at bounding box center [173, 20] width 16 height 5
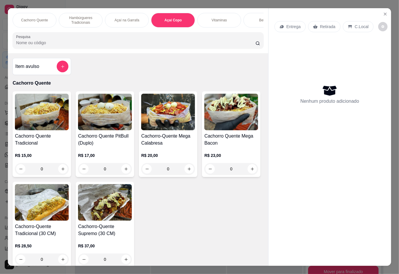
scroll to position [13, 0]
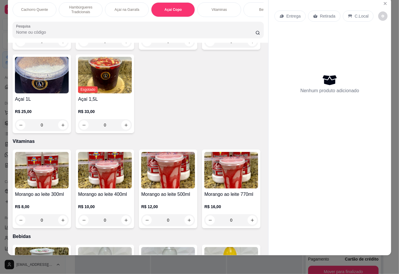
click at [205, 47] on div "0" at bounding box center [232, 42] width 54 height 12
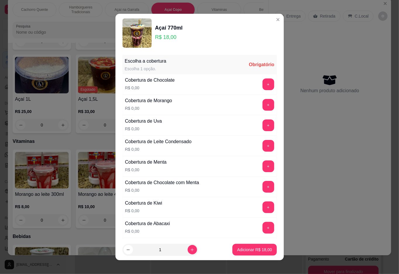
click at [263, 105] on button "+" at bounding box center [269, 105] width 12 height 12
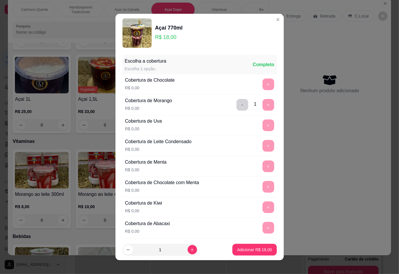
scroll to position [5, 0]
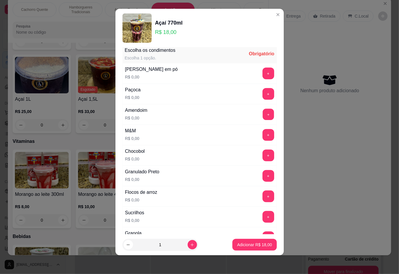
click at [263, 118] on button "+" at bounding box center [268, 114] width 11 height 11
click at [246, 244] on p "Adicionar R$ 18,00" at bounding box center [254, 245] width 35 height 6
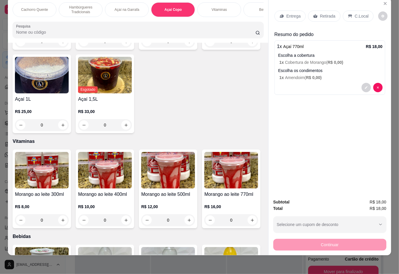
click at [320, 13] on p "Retirada" at bounding box center [328, 16] width 16 height 6
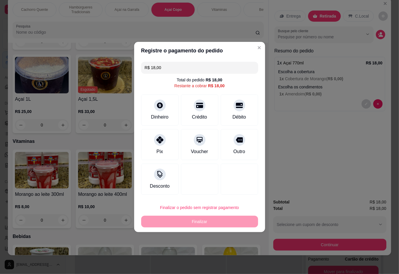
click at [318, 161] on div "Entrega Retirada C.Local Busque pelo cliente Resumo do pedido 1 x Açaí 770ml R$…" at bounding box center [330, 96] width 123 height 196
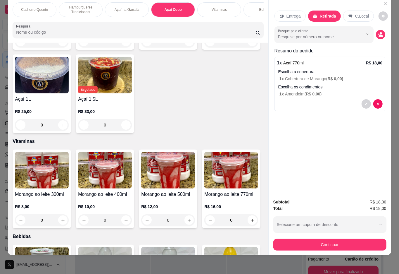
click at [252, 8] on div "Bebidas" at bounding box center [266, 9] width 44 height 15
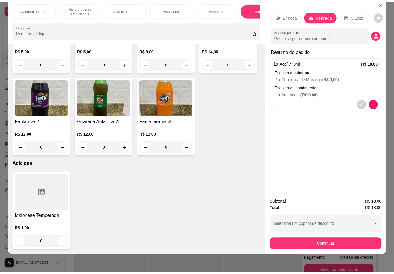
scroll to position [1262, 0]
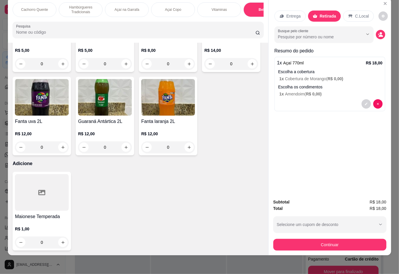
click at [124, 150] on icon "increase-product-quantity" at bounding box center [126, 147] width 4 height 4
type input "1"
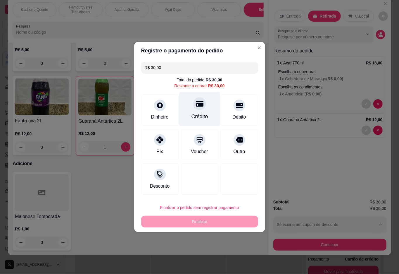
click at [199, 107] on icon at bounding box center [200, 104] width 8 height 8
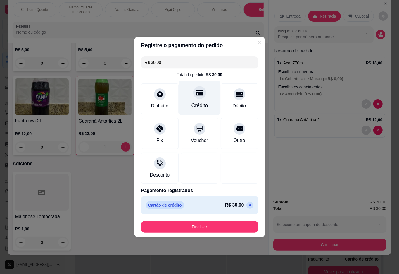
type input "R$ 0,00"
click at [200, 224] on button "Finalizar" at bounding box center [199, 227] width 117 height 12
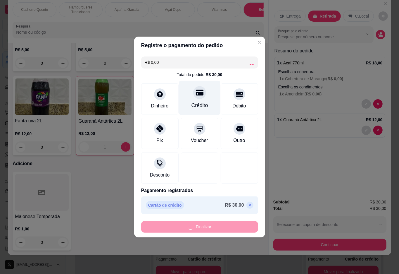
type input "0"
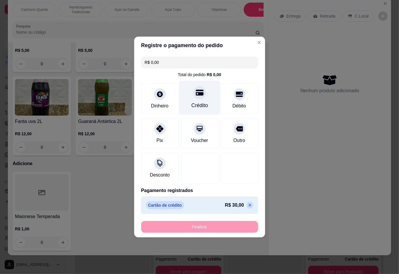
type input "-R$ 30,00"
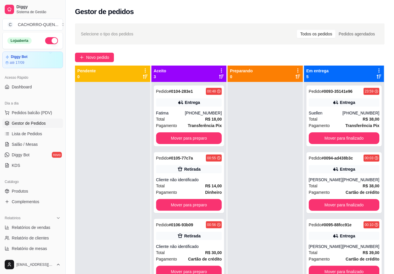
scroll to position [16, 0]
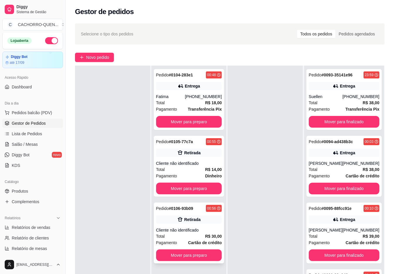
click at [189, 219] on div "Retirada" at bounding box center [192, 220] width 16 height 6
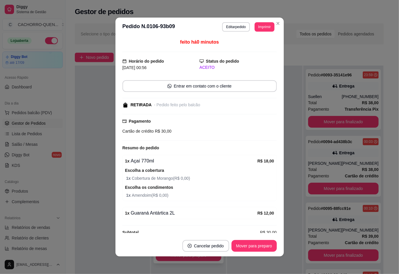
click at [246, 246] on button "Mover para preparo" at bounding box center [254, 246] width 45 height 12
click at [247, 250] on div "Mover para preparo" at bounding box center [251, 246] width 54 height 12
click at [250, 246] on div "Mover para preparo" at bounding box center [251, 246] width 54 height 12
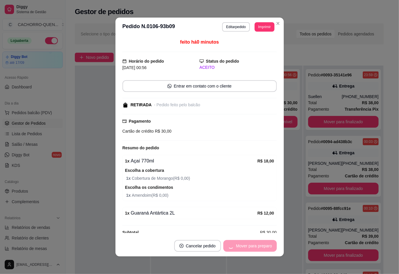
click at [253, 250] on button "Mover para preparo" at bounding box center [251, 246] width 54 height 12
click at [255, 245] on div "Mover para retirada disponível" at bounding box center [240, 246] width 73 height 12
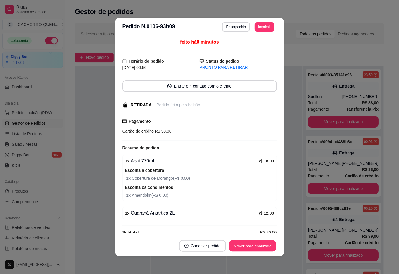
click at [249, 245] on button "Mover para finalizado" at bounding box center [252, 245] width 47 height 11
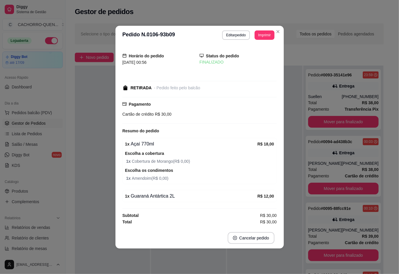
click at [92, 174] on div at bounding box center [112, 203] width 75 height 274
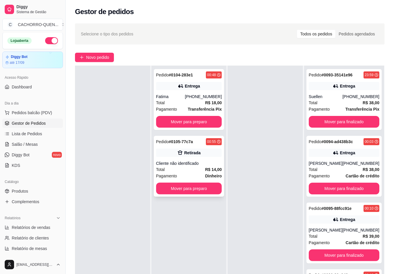
click at [173, 160] on div "Pedido # 0105-77c7a 00:55 Retirada Cliente não identificado Total R$ 14,00 Paga…" at bounding box center [189, 166] width 71 height 61
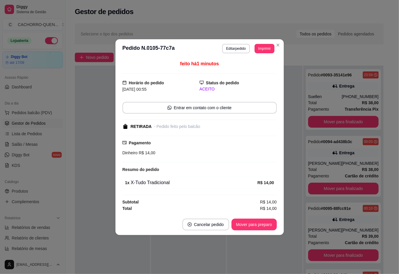
click at [90, 143] on div at bounding box center [112, 203] width 75 height 274
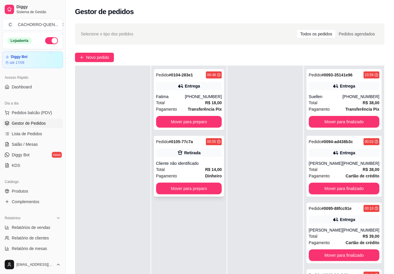
click at [201, 121] on button "Mover para preparo" at bounding box center [189, 122] width 66 height 12
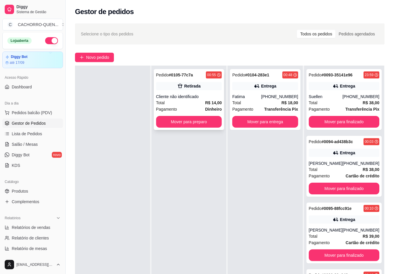
click at [195, 121] on button "Mover para preparo" at bounding box center [189, 122] width 66 height 12
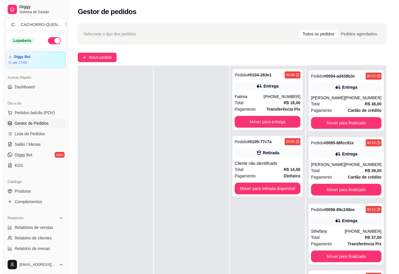
scroll to position [100, 0]
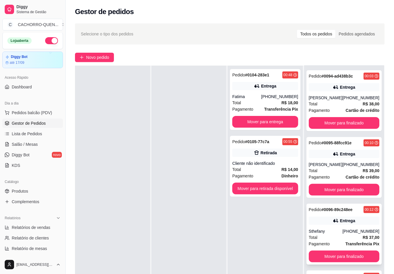
click at [339, 217] on div "Entrega" at bounding box center [343, 221] width 71 height 8
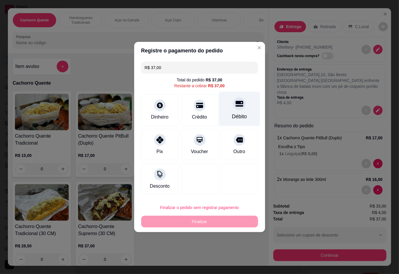
click at [233, 105] on div at bounding box center [239, 103] width 13 height 13
type input "R$ 0,00"
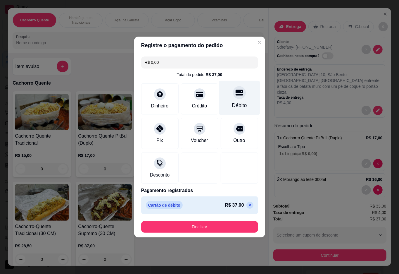
click at [221, 224] on button "Finalizar" at bounding box center [199, 227] width 117 height 12
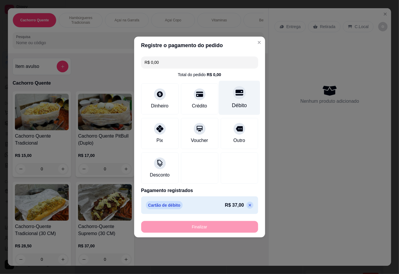
type input "0"
type input "-R$ 37,00"
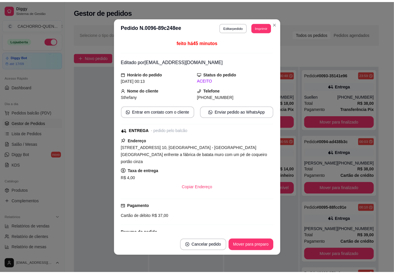
scroll to position [26, 0]
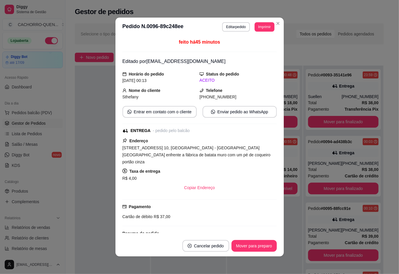
click at [90, 113] on div at bounding box center [112, 203] width 75 height 274
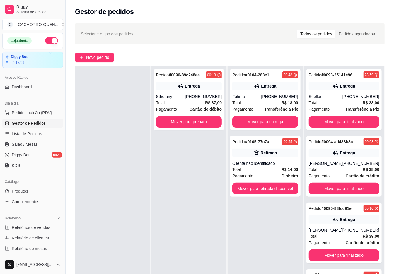
click at [200, 121] on button "Mover para preparo" at bounding box center [189, 122] width 66 height 12
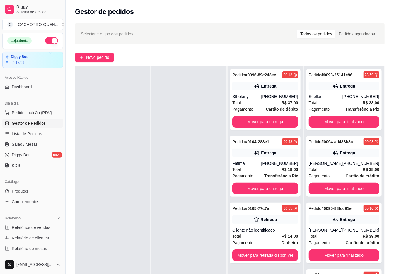
click at [264, 121] on button "Mover para entrega" at bounding box center [265, 122] width 66 height 12
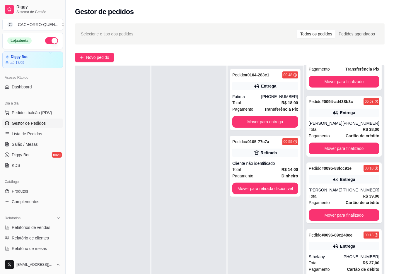
scroll to position [0, 0]
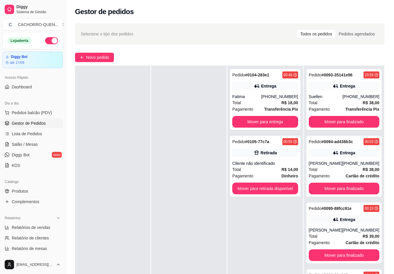
click at [339, 128] on button "Mover para finalizado" at bounding box center [343, 122] width 71 height 12
click at [348, 128] on button "Mover para finalizado" at bounding box center [343, 122] width 71 height 12
click at [347, 124] on button "Mover para finalizado" at bounding box center [343, 122] width 71 height 12
click at [341, 120] on div "Mover para finalizado" at bounding box center [343, 122] width 71 height 12
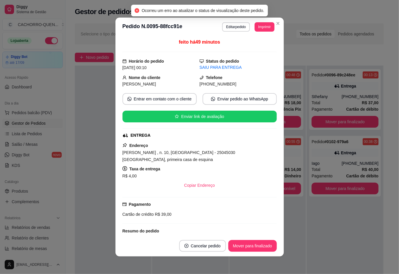
click at [87, 118] on div at bounding box center [113, 203] width 76 height 274
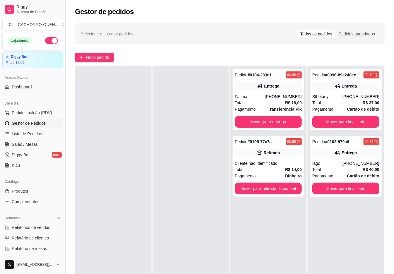
click at [343, 124] on button "Mover para finalizado" at bounding box center [345, 122] width 67 height 12
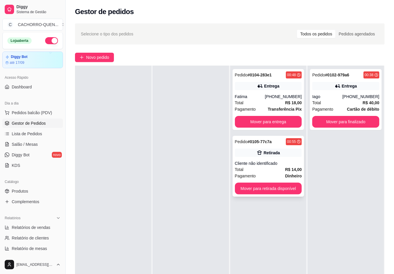
click at [258, 158] on div "Pedido # 0105-77c7a 00:55 Retirada Cliente não identificado Total R$ 14,00 Paga…" at bounding box center [268, 166] width 72 height 61
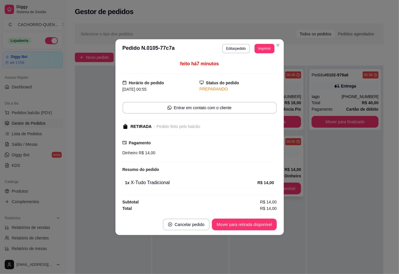
click at [254, 224] on button "Mover para retirada disponível" at bounding box center [244, 225] width 65 height 12
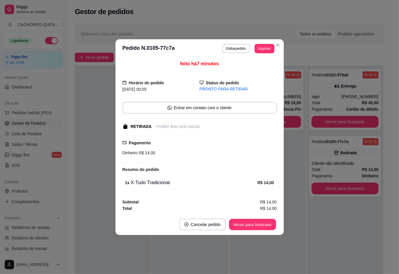
click at [257, 224] on button "Mover para finalizado" at bounding box center [252, 224] width 47 height 11
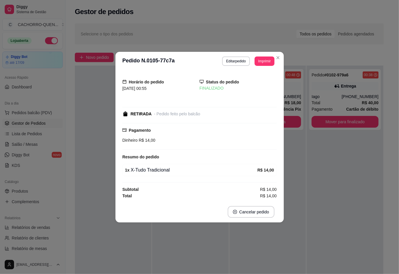
click at [81, 98] on div at bounding box center [113, 203] width 76 height 274
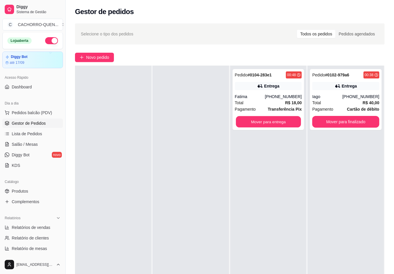
click at [266, 124] on button "Mover para entrega" at bounding box center [268, 121] width 65 height 11
click at [269, 116] on button "Mover para entrega" at bounding box center [268, 122] width 67 height 12
click at [271, 121] on button "Mover para entrega" at bounding box center [268, 121] width 65 height 11
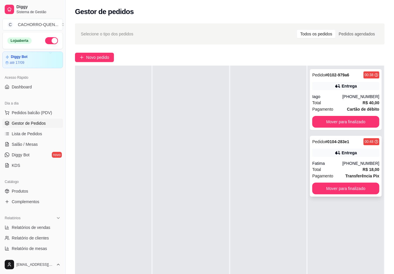
click at [335, 155] on icon at bounding box center [338, 153] width 6 height 6
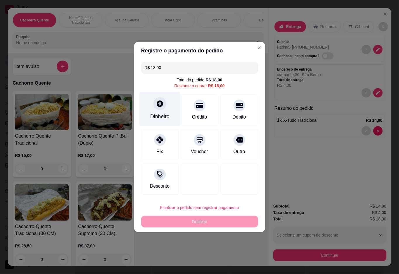
click at [155, 104] on div at bounding box center [160, 103] width 13 height 13
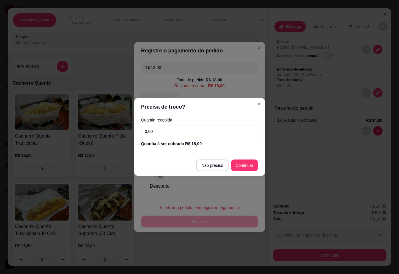
click at [204, 167] on div at bounding box center [199, 179] width 37 height 31
type input "R$ 0,00"
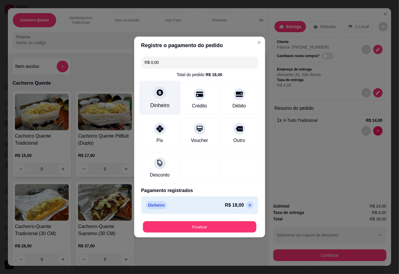
click at [208, 229] on button "Finalizar" at bounding box center [200, 226] width 114 height 11
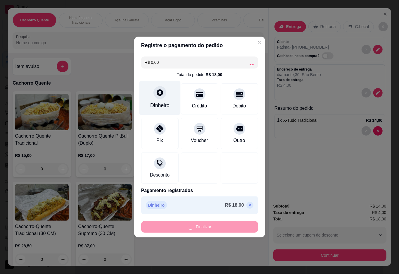
type input "0"
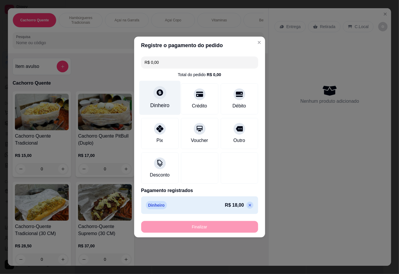
type input "-R$ 18,00"
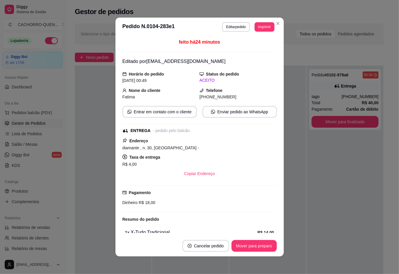
click at [255, 246] on button "Mover para preparo" at bounding box center [254, 246] width 45 height 12
click at [247, 246] on button "Mover para entrega" at bounding box center [255, 245] width 44 height 11
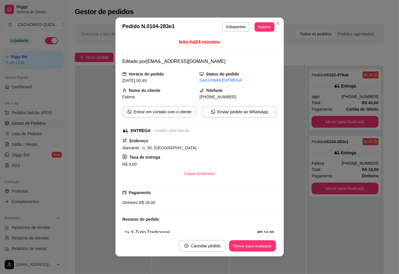
click at [257, 246] on button "Mover para finalizado" at bounding box center [252, 245] width 47 height 11
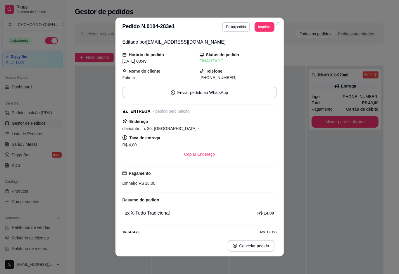
click at [100, 197] on div at bounding box center [113, 203] width 76 height 274
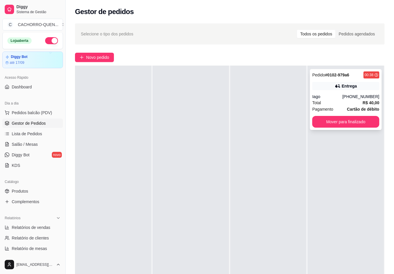
click at [335, 94] on div "Iago" at bounding box center [327, 97] width 30 height 6
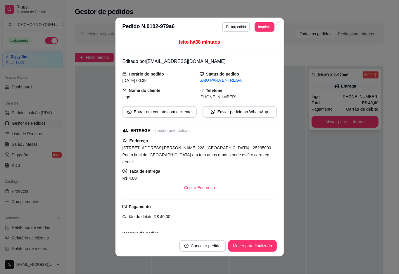
click at [231, 30] on button "Editar pedido" at bounding box center [236, 26] width 28 height 9
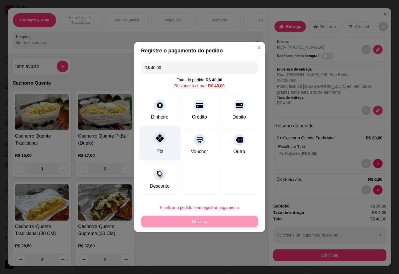
click at [159, 142] on icon at bounding box center [160, 138] width 8 height 8
type input "R$ 0,00"
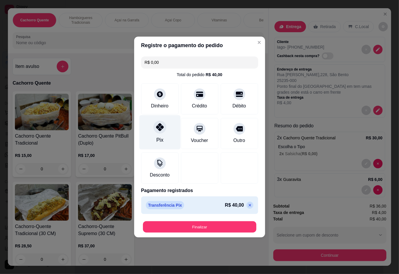
click at [203, 230] on button "Finalizar" at bounding box center [200, 226] width 114 height 11
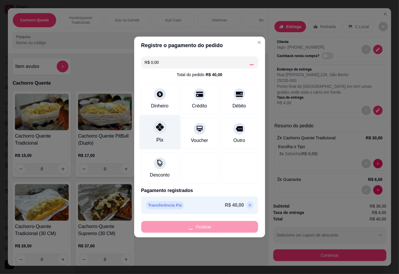
type input "0"
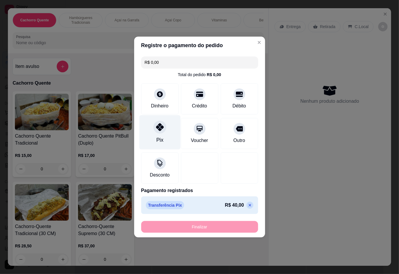
type input "-R$ 40,00"
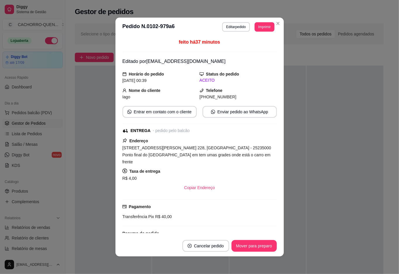
click at [255, 251] on button "Mover para preparo" at bounding box center [254, 246] width 45 height 12
click at [255, 245] on button "Mover para preparo" at bounding box center [254, 246] width 45 height 12
click at [247, 241] on div "Mover para preparo" at bounding box center [251, 246] width 54 height 12
click at [250, 245] on button "Mover para entrega" at bounding box center [254, 246] width 45 height 12
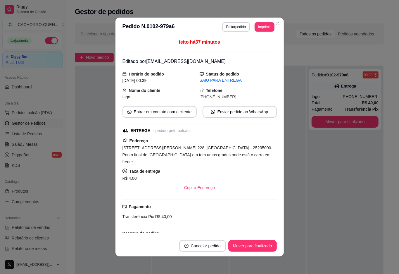
click at [256, 245] on button "Mover para finalizado" at bounding box center [253, 246] width 49 height 12
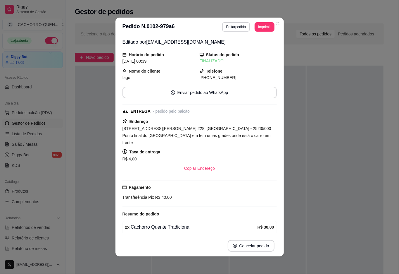
click at [317, 184] on div at bounding box center [345, 203] width 76 height 274
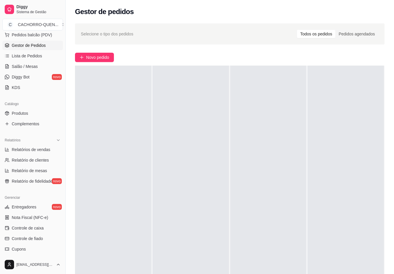
scroll to position [82, 0]
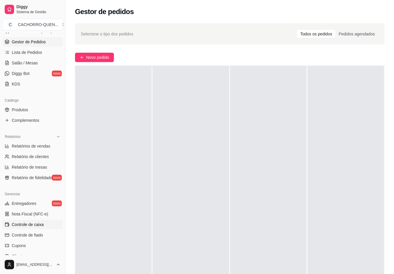
click at [49, 225] on link "Controle de caixa" at bounding box center [32, 224] width 61 height 9
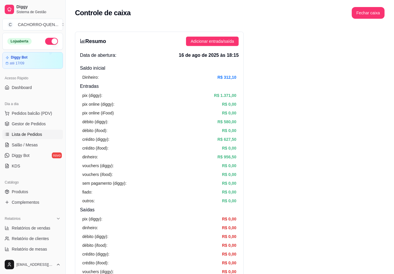
click at [33, 134] on span "Lista de Pedidos" at bounding box center [27, 134] width 30 height 6
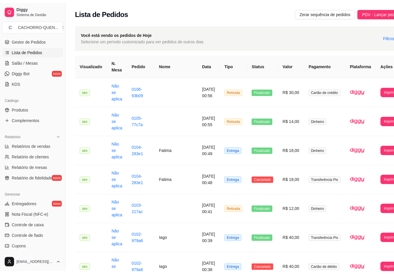
scroll to position [101, 0]
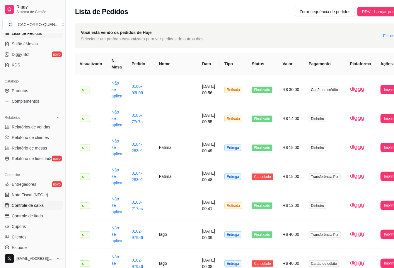
click at [37, 205] on span "Controle de caixa" at bounding box center [28, 206] width 32 height 6
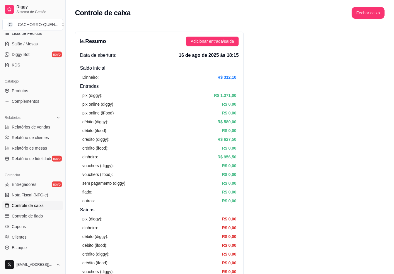
click at [364, 10] on button "Fechar caixa" at bounding box center [367, 13] width 33 height 12
click at [384, 44] on span "Sim" at bounding box center [380, 45] width 7 height 6
